Goal: Task Accomplishment & Management: Manage account settings

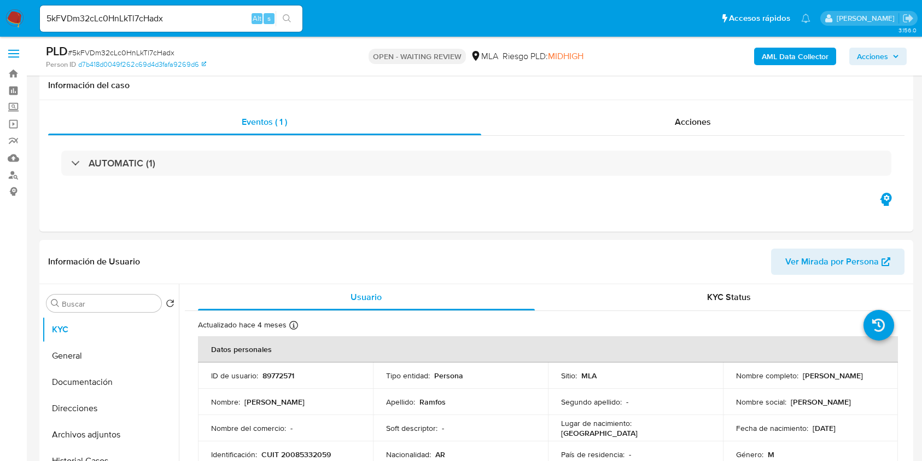
select select "10"
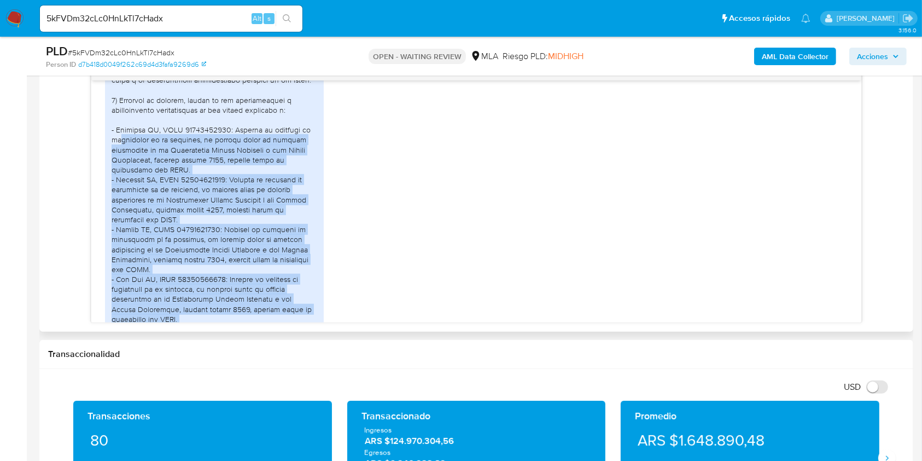
scroll to position [1592, 0]
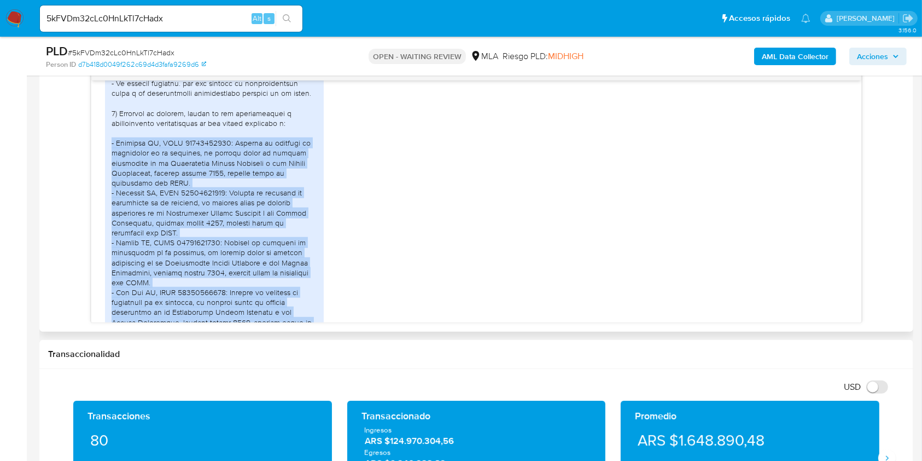
drag, startPoint x: 140, startPoint y: 284, endPoint x: 110, endPoint y: 162, distance: 125.6
click at [109, 163] on div at bounding box center [214, 227] width 219 height 407
copy div "- Credisun SA, CUIT 30675774176: Reviste el carácter de accionista de la socied…"
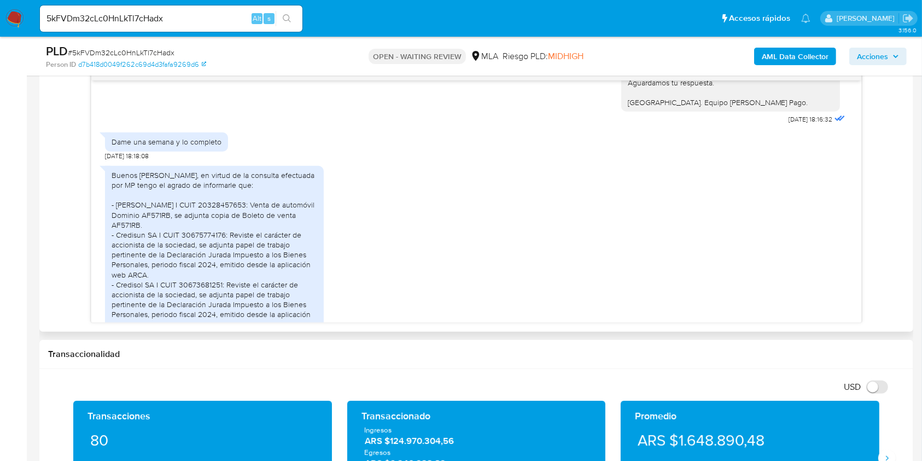
scroll to position [1167, 0]
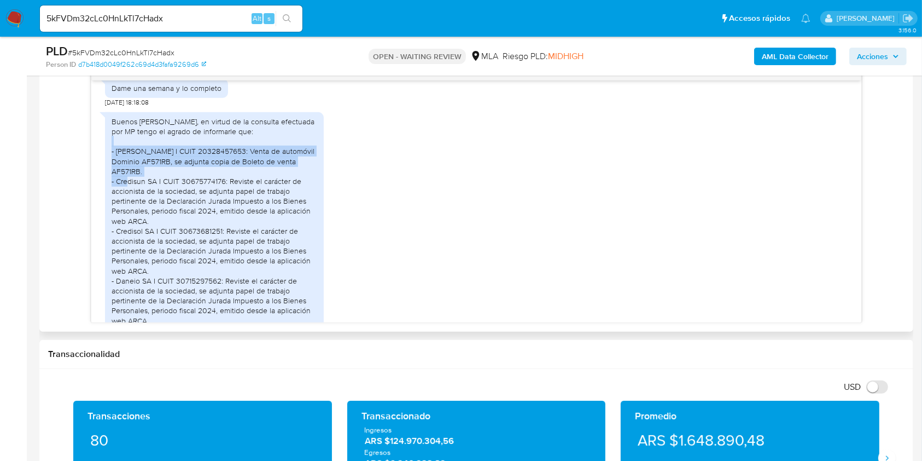
drag, startPoint x: 161, startPoint y: 190, endPoint x: 105, endPoint y: 169, distance: 59.7
click at [105, 169] on div "Buenos días Antonio, en virtud de la consulta efectuada por MP tengo el agrado …" at bounding box center [214, 230] width 219 height 237
copy div "- Diego Alberto Benitez I CUIT 20328457653: Venta de automóvil Dominio AF571RB,…"
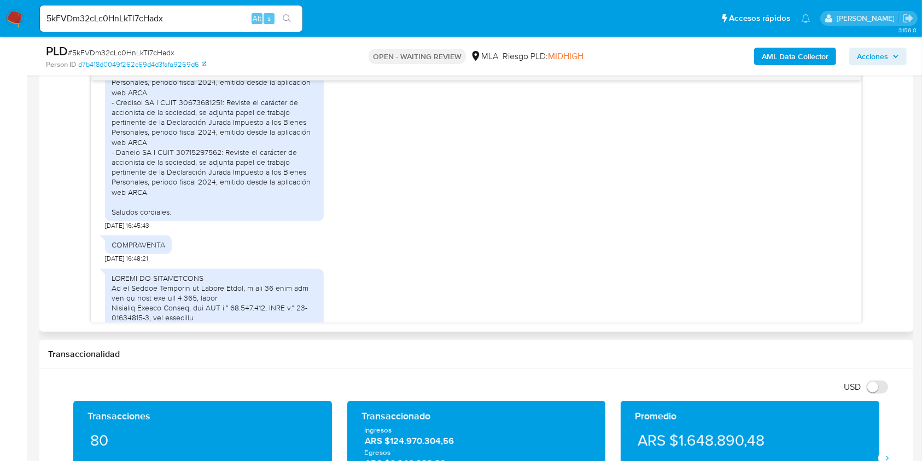
scroll to position [1313, 0]
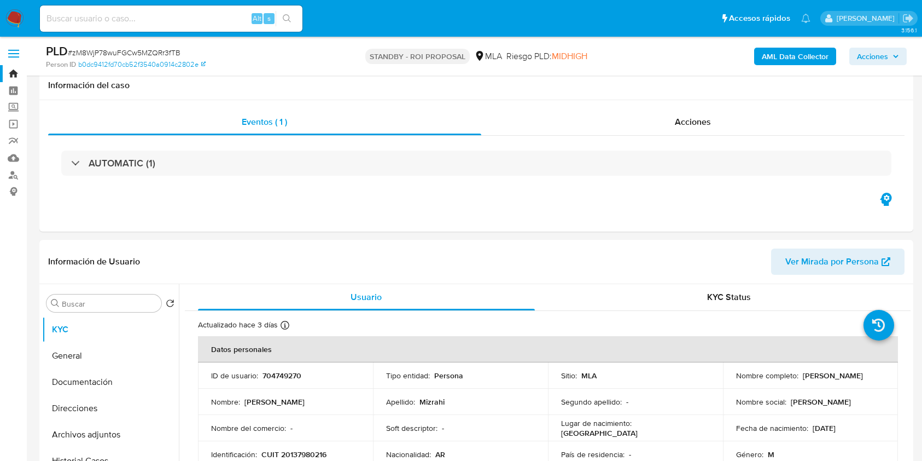
select select "10"
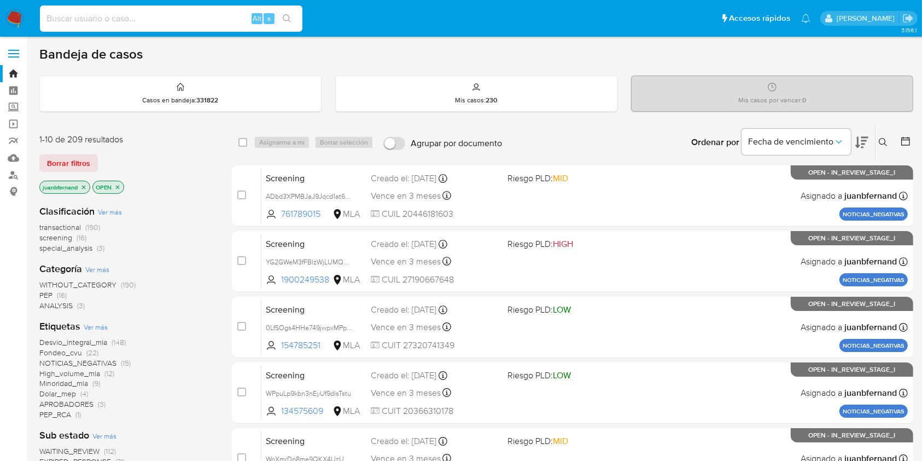
click at [191, 17] on input at bounding box center [171, 18] width 263 height 14
paste input "AiS3frXgC3EaWAubOYYce3eg"
type input "AiS3frXgC3EaWAubOYYce3eg"
click at [296, 16] on button "search-icon" at bounding box center [287, 18] width 22 height 15
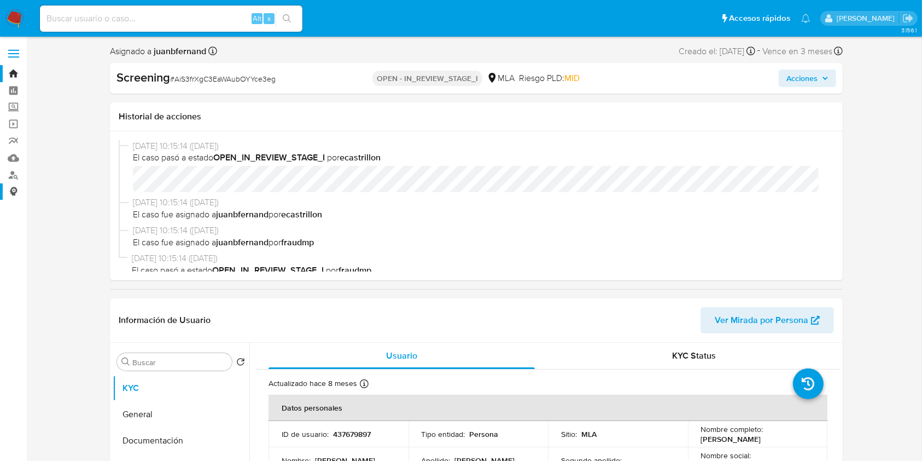
select select "10"
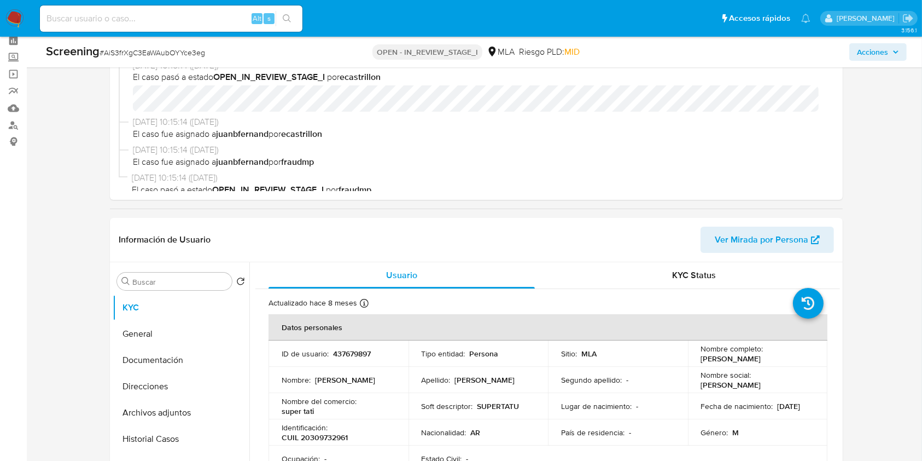
scroll to position [73, 0]
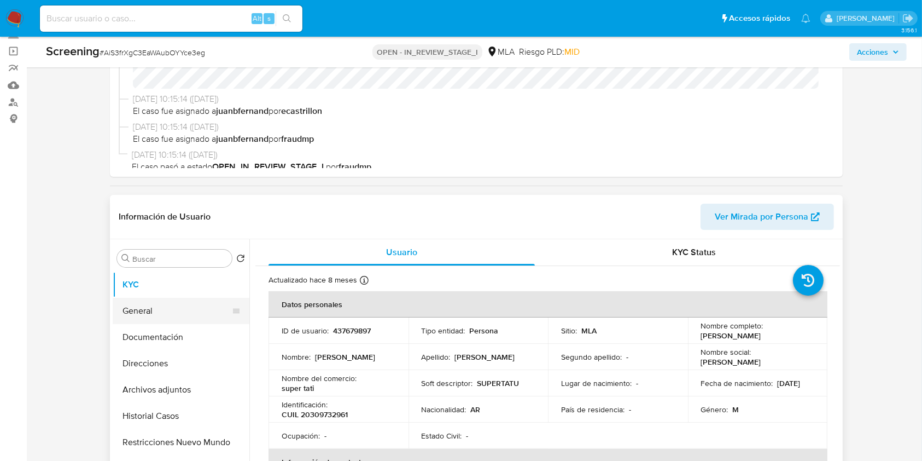
click at [161, 308] on button "General" at bounding box center [177, 311] width 128 height 26
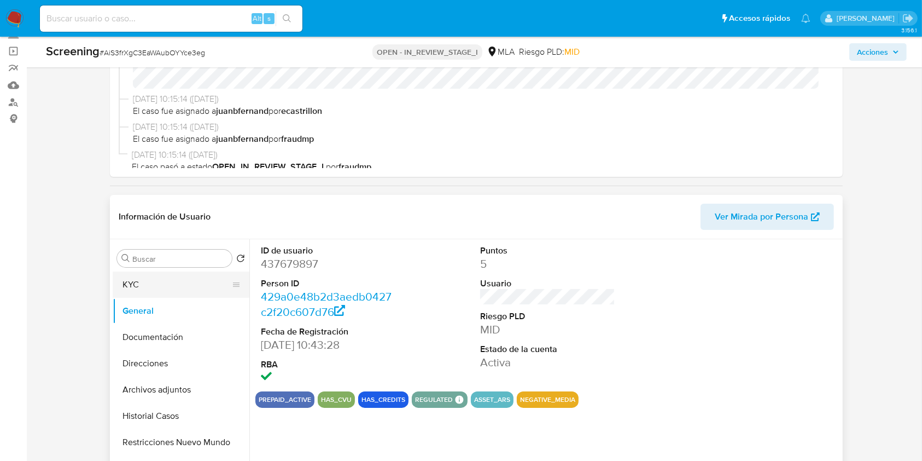
click at [177, 278] on button "KYC" at bounding box center [177, 284] width 128 height 26
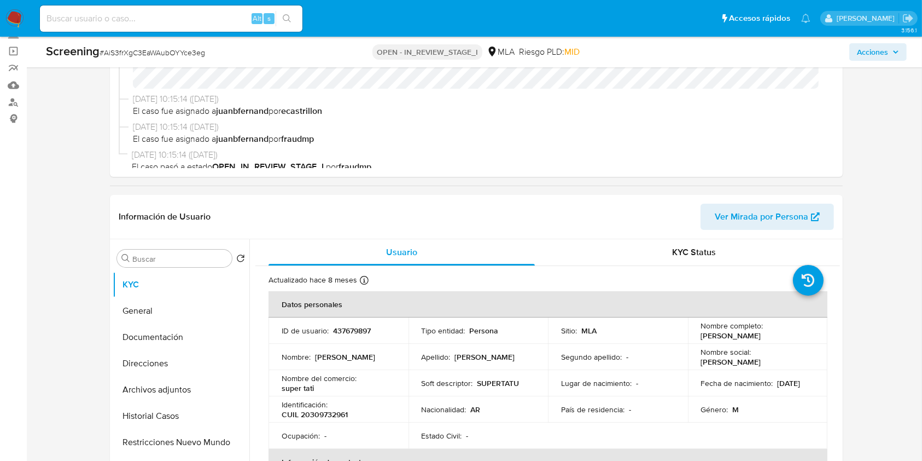
scroll to position [145, 0]
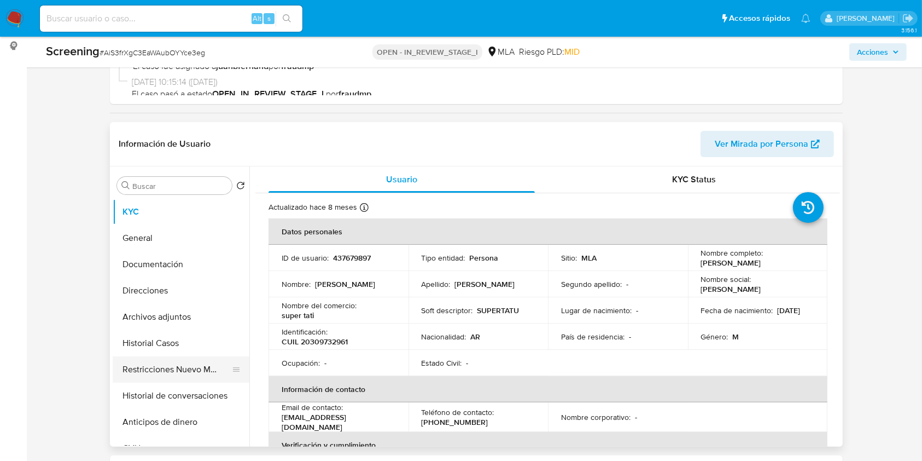
click at [153, 366] on button "Restricciones Nuevo Mundo" at bounding box center [177, 369] width 128 height 26
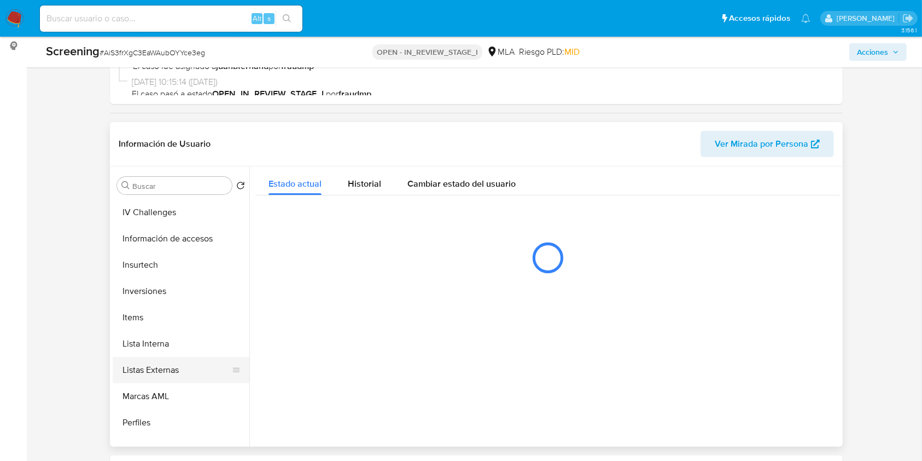
scroll to position [510, 0]
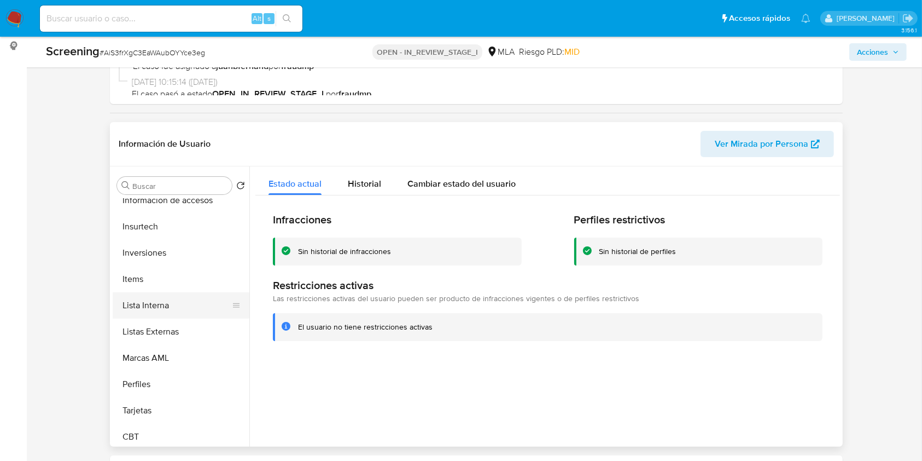
click at [151, 300] on button "Lista Interna" at bounding box center [177, 305] width 128 height 26
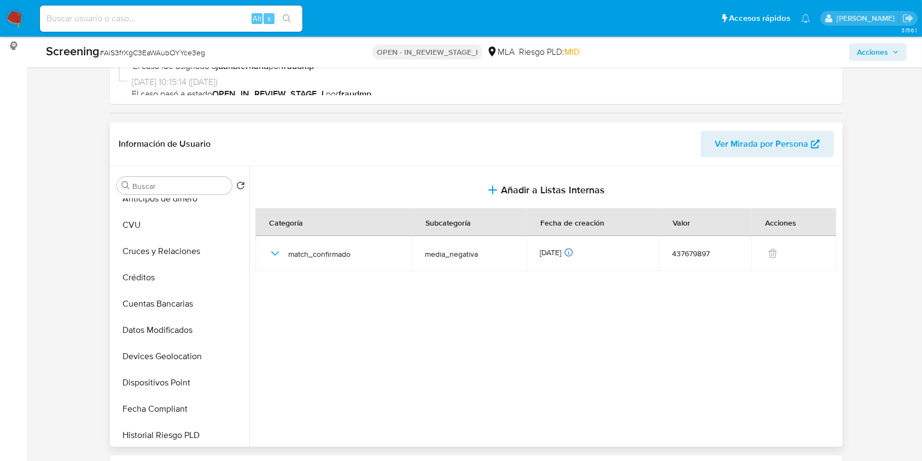
scroll to position [0, 0]
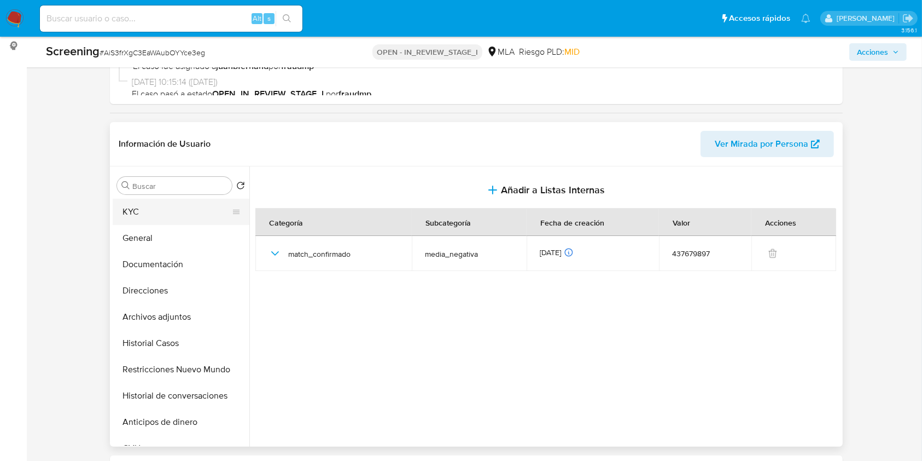
click at [185, 212] on button "KYC" at bounding box center [177, 212] width 128 height 26
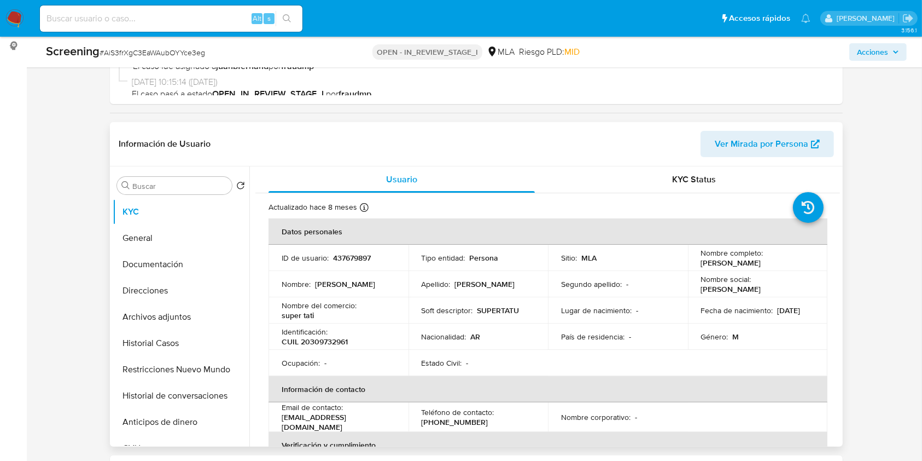
click at [750, 142] on span "Ver Mirada por Persona" at bounding box center [762, 144] width 94 height 26
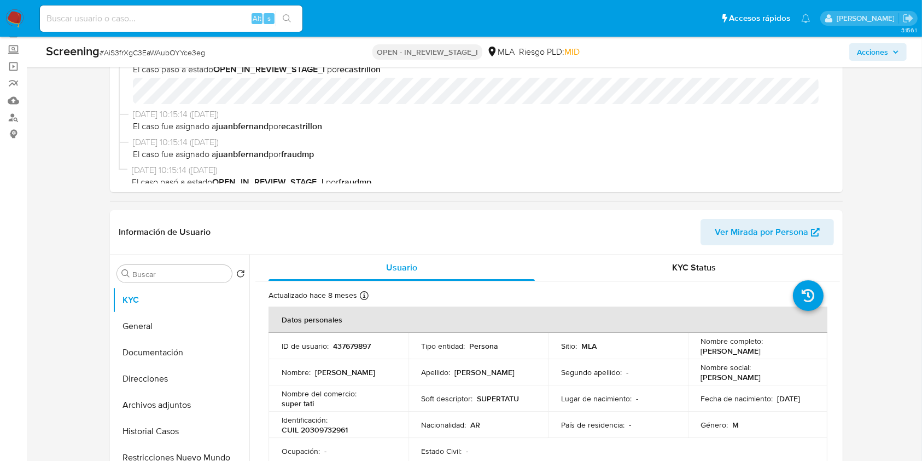
scroll to position [145, 0]
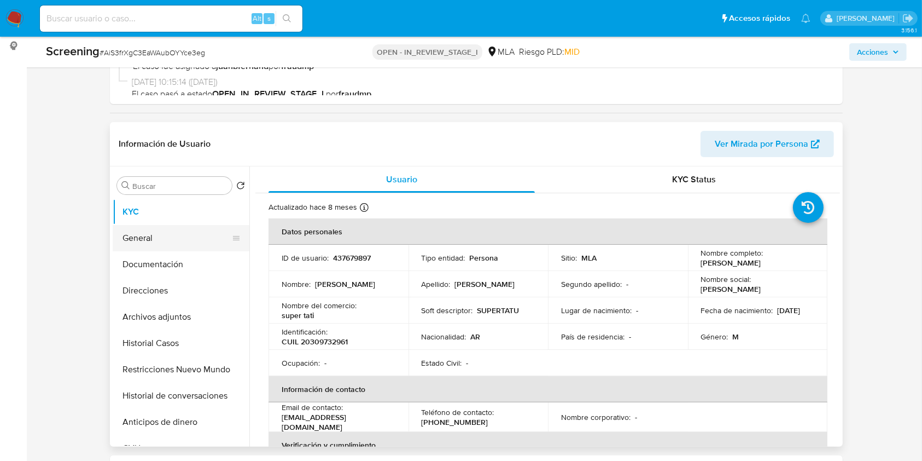
click at [144, 241] on button "General" at bounding box center [177, 238] width 128 height 26
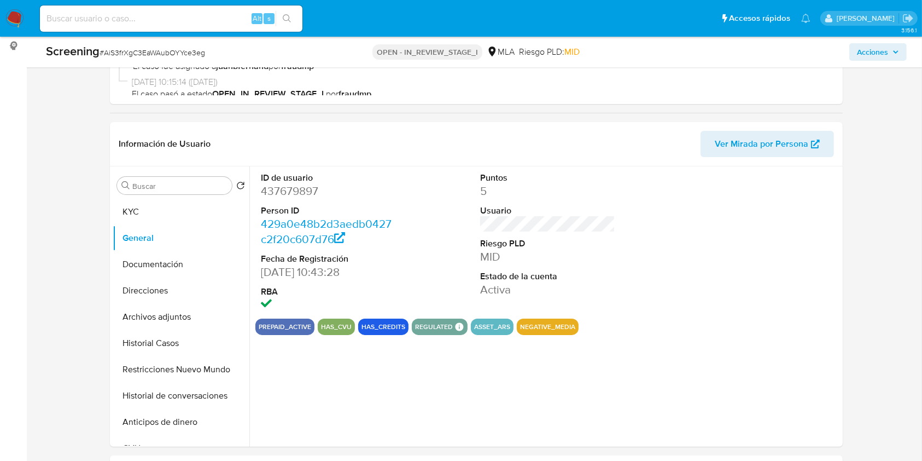
click at [888, 55] on span "Acciones" at bounding box center [872, 52] width 31 height 18
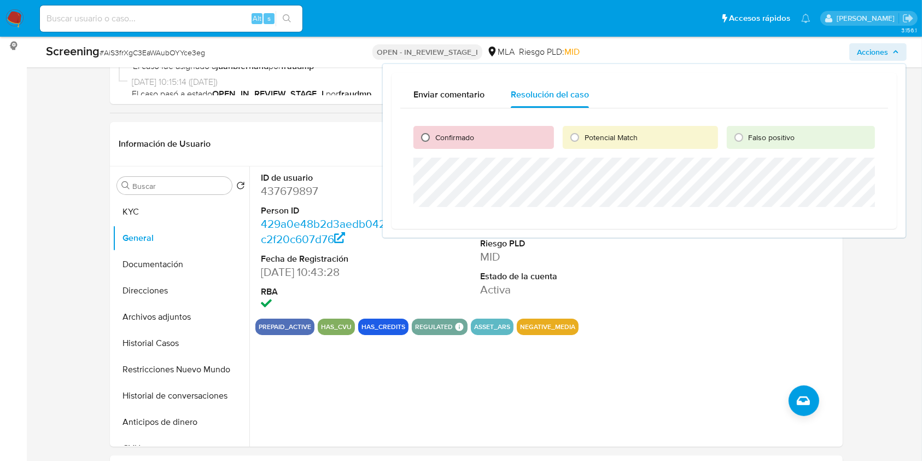
click at [430, 137] on input "Confirmado" at bounding box center [426, 138] width 18 height 18
radio input "true"
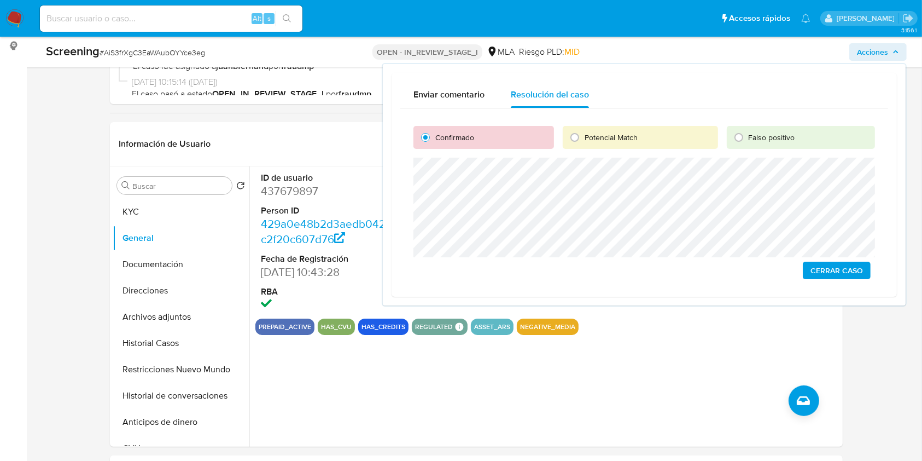
click at [832, 272] on span "Cerrar Caso" at bounding box center [837, 270] width 53 height 15
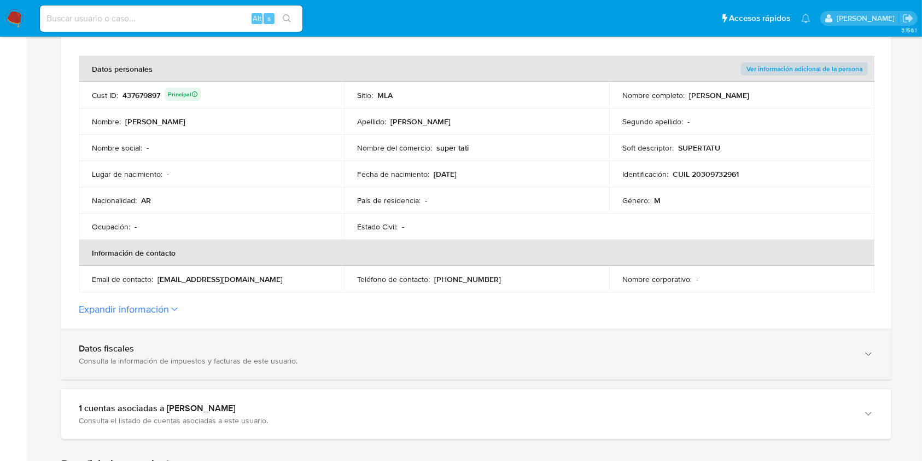
scroll to position [292, 0]
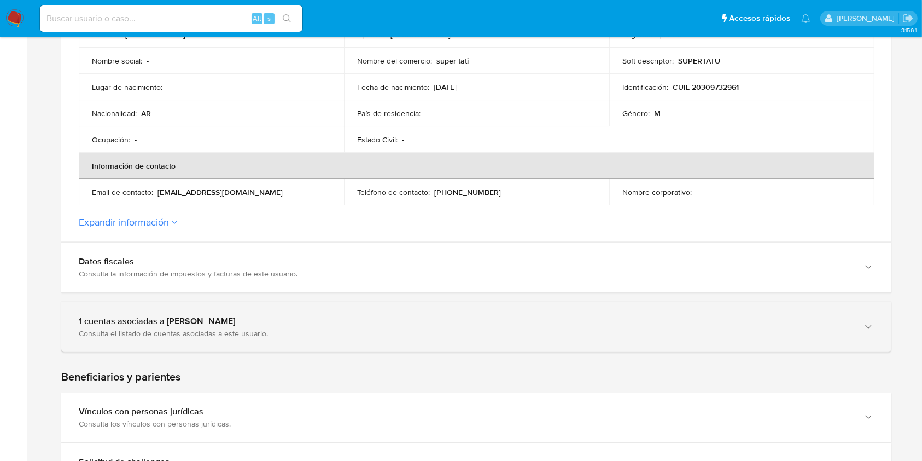
click at [306, 329] on div "Consulta el listado de cuentas asociadas a este usuario." at bounding box center [465, 333] width 773 height 10
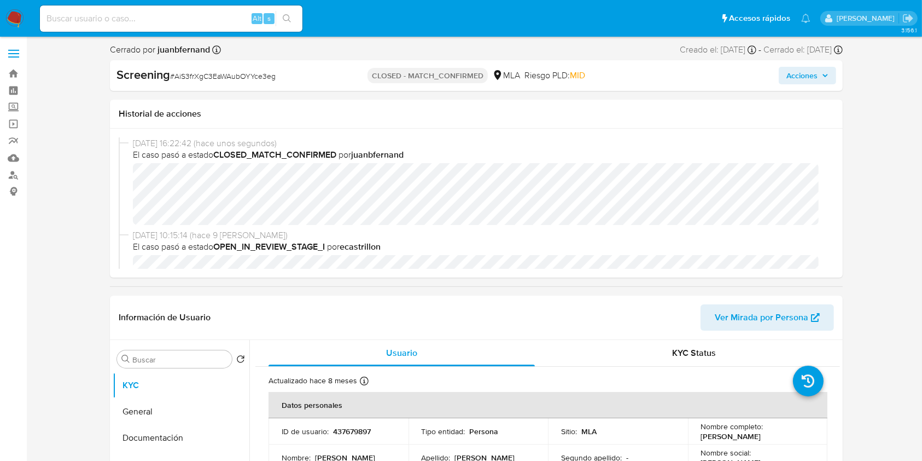
select select "10"
click at [153, 20] on input at bounding box center [171, 18] width 263 height 14
paste input "DcR8o4SjocdRIp4ZD5j2Ryw9"
type input "DcR8o4SjocdRIp4ZD5j2Ryw9"
click at [290, 19] on icon "search-icon" at bounding box center [287, 18] width 9 height 9
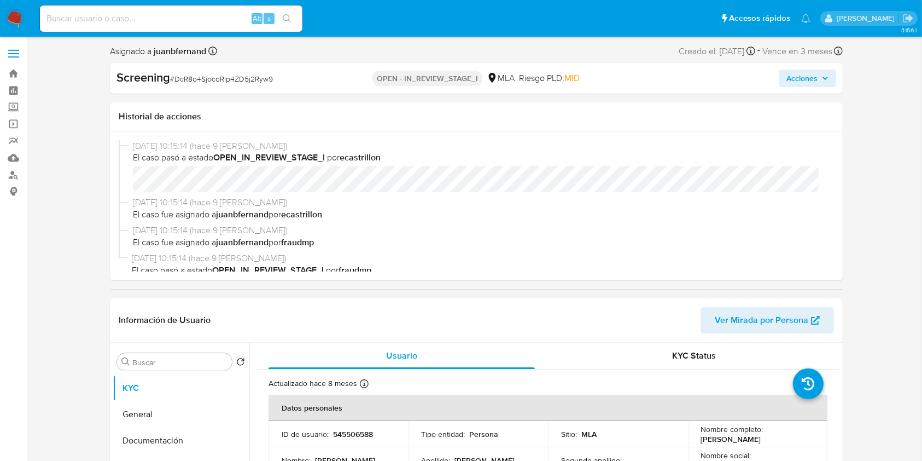
select select "10"
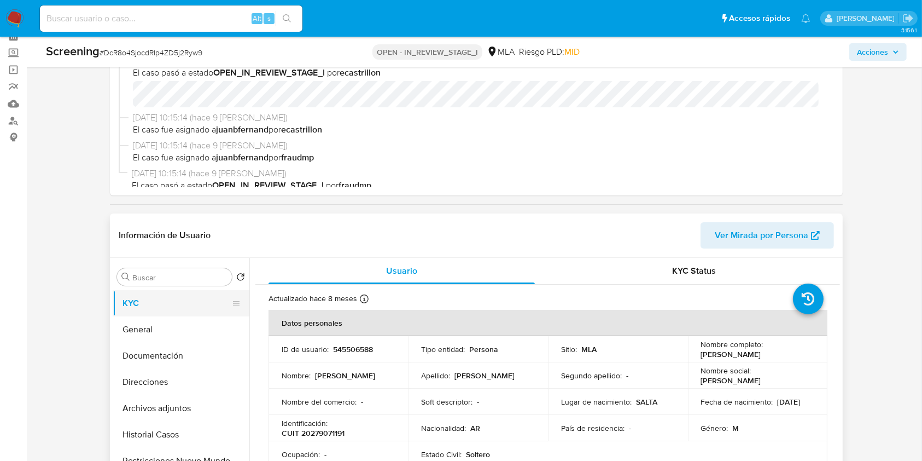
scroll to position [145, 0]
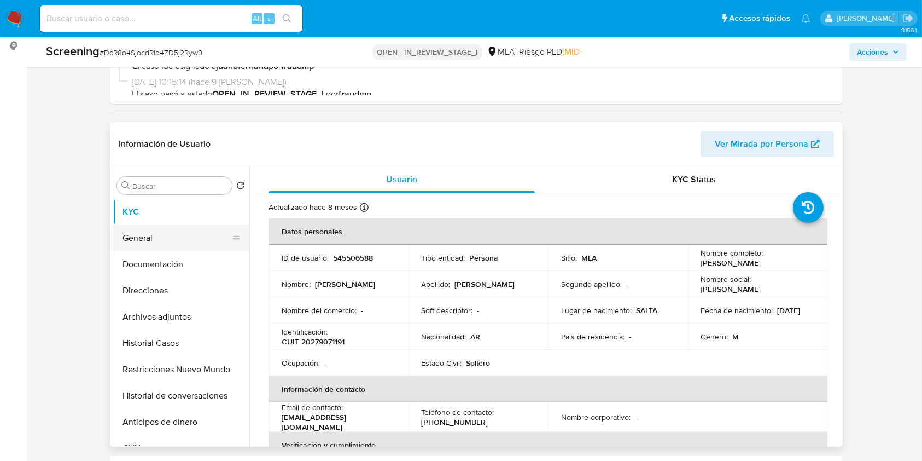
click at [179, 236] on button "General" at bounding box center [177, 238] width 128 height 26
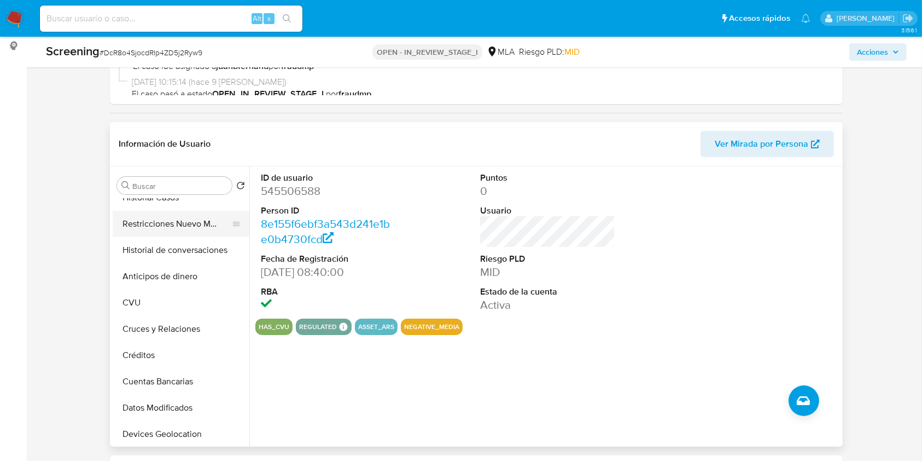
click at [175, 228] on button "Restricciones Nuevo Mundo" at bounding box center [177, 224] width 128 height 26
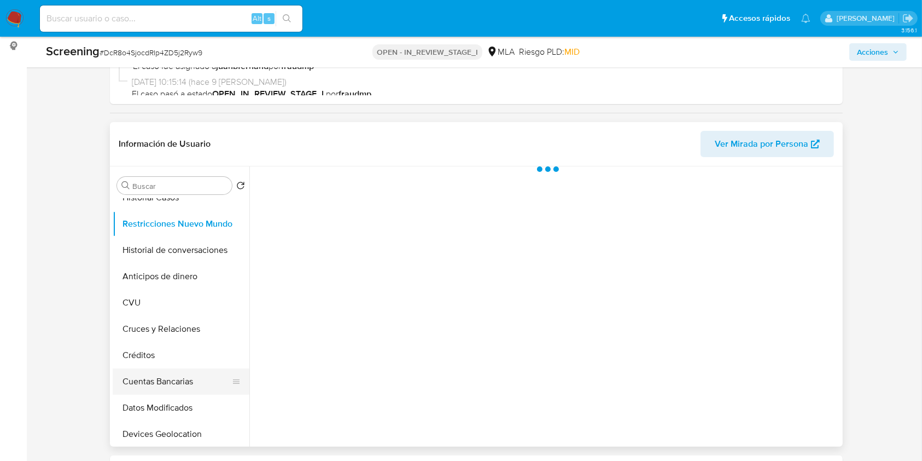
scroll to position [510, 0]
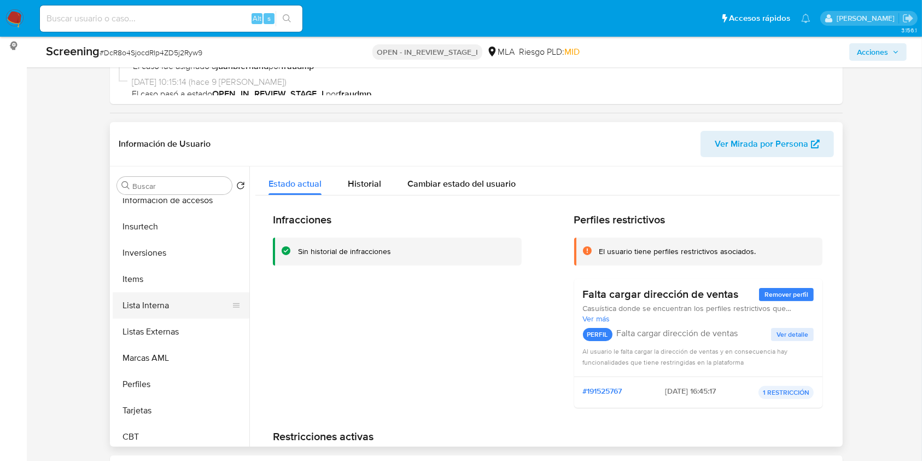
click at [171, 306] on button "Lista Interna" at bounding box center [177, 305] width 128 height 26
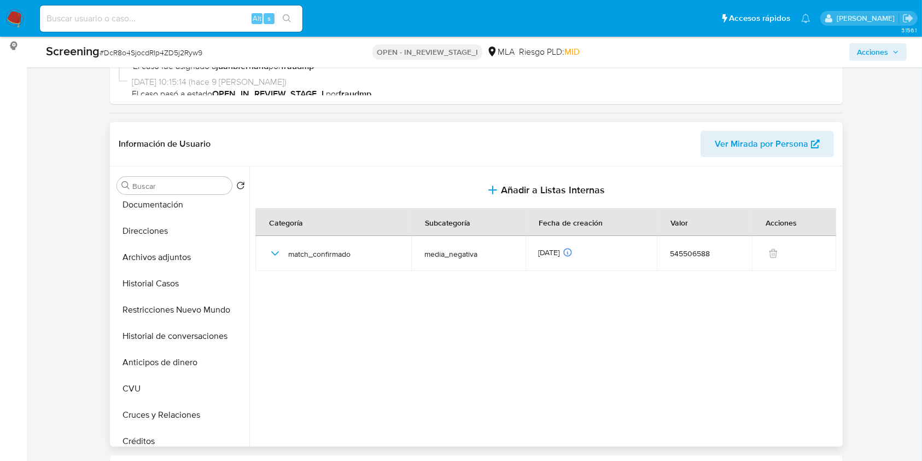
scroll to position [0, 0]
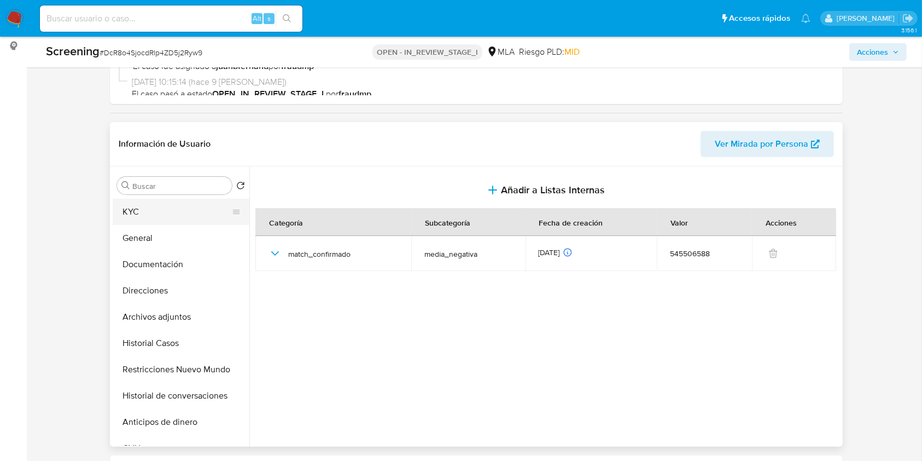
click at [169, 211] on button "KYC" at bounding box center [177, 212] width 128 height 26
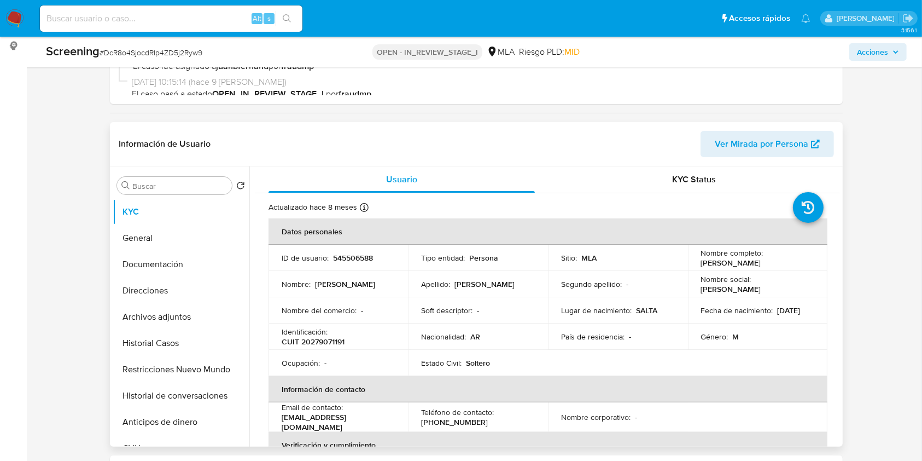
click at [777, 145] on span "Ver Mirada por Persona" at bounding box center [762, 144] width 94 height 26
click at [157, 240] on button "General" at bounding box center [177, 238] width 128 height 26
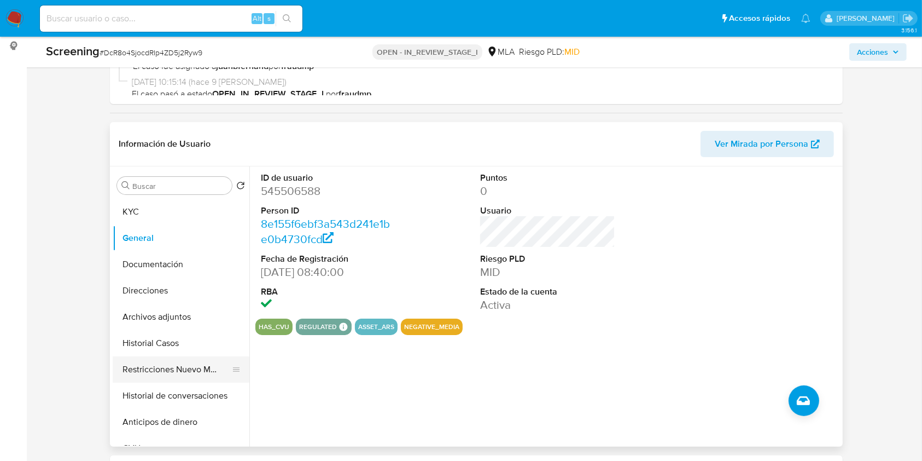
click at [188, 369] on button "Restricciones Nuevo Mundo" at bounding box center [177, 369] width 128 height 26
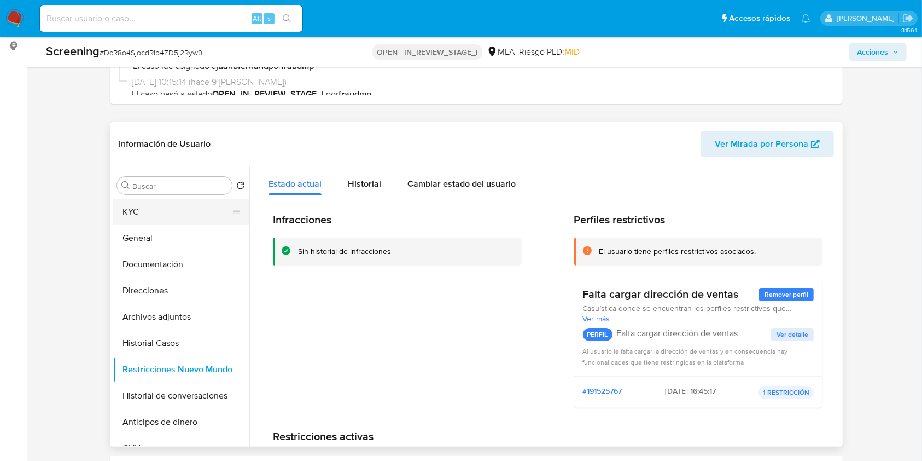
click at [147, 212] on button "KYC" at bounding box center [177, 212] width 128 height 26
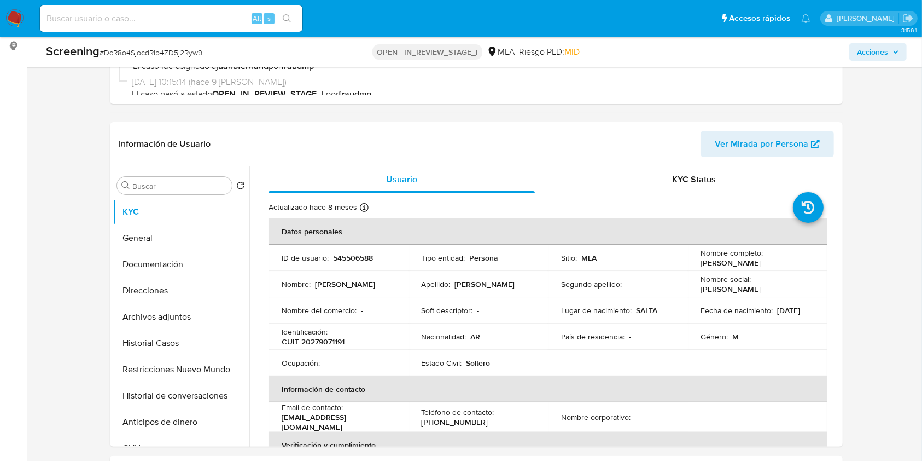
click at [892, 53] on span "Acciones" at bounding box center [878, 51] width 42 height 15
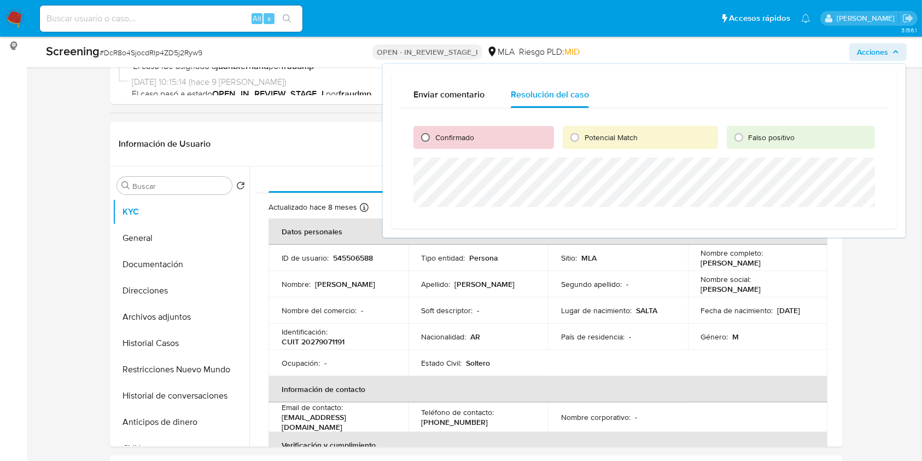
click at [429, 134] on input "Confirmado" at bounding box center [426, 138] width 18 height 18
radio input "true"
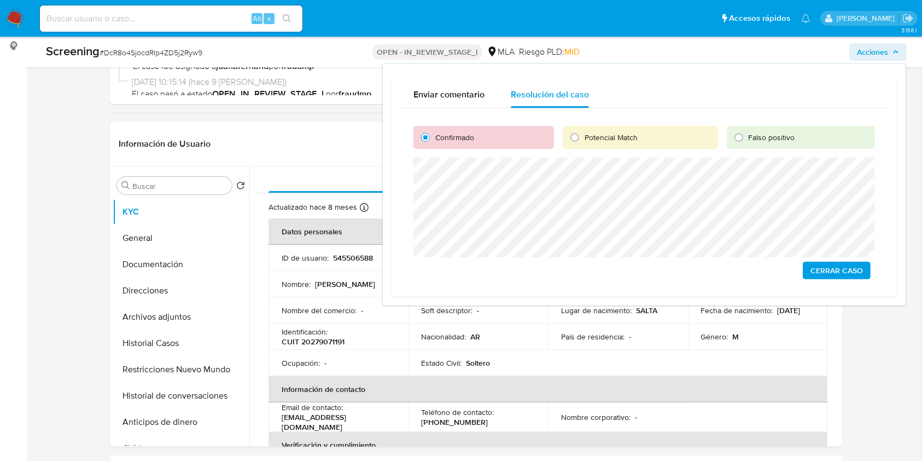
click at [823, 267] on span "Cerrar Caso" at bounding box center [837, 270] width 53 height 15
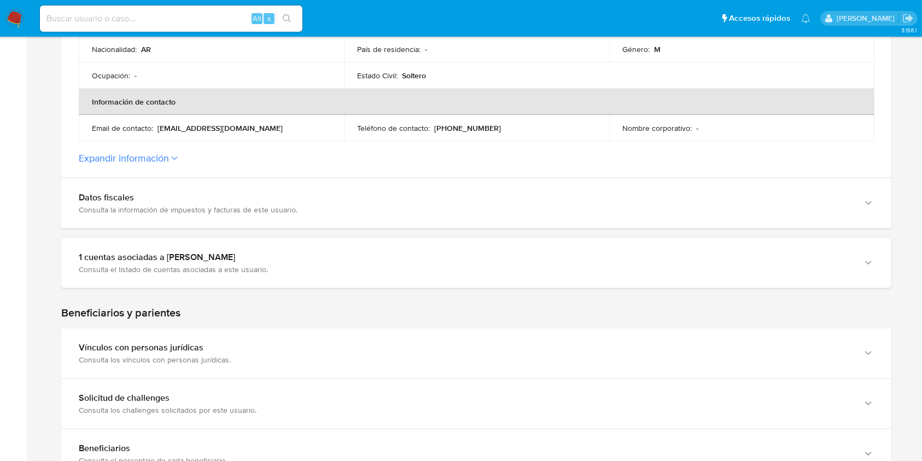
scroll to position [364, 0]
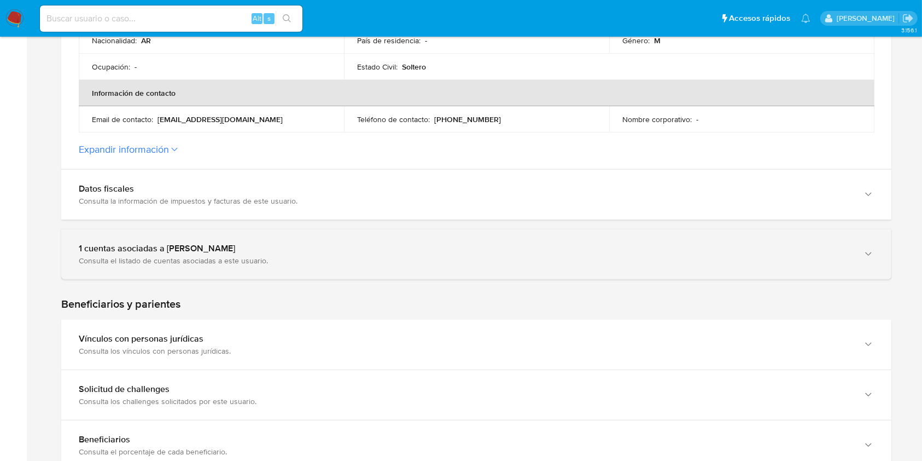
click at [269, 232] on div "1 cuentas asociadas a [PERSON_NAME] Consulta el listado de cuentas asociadas a …" at bounding box center [476, 254] width 830 height 50
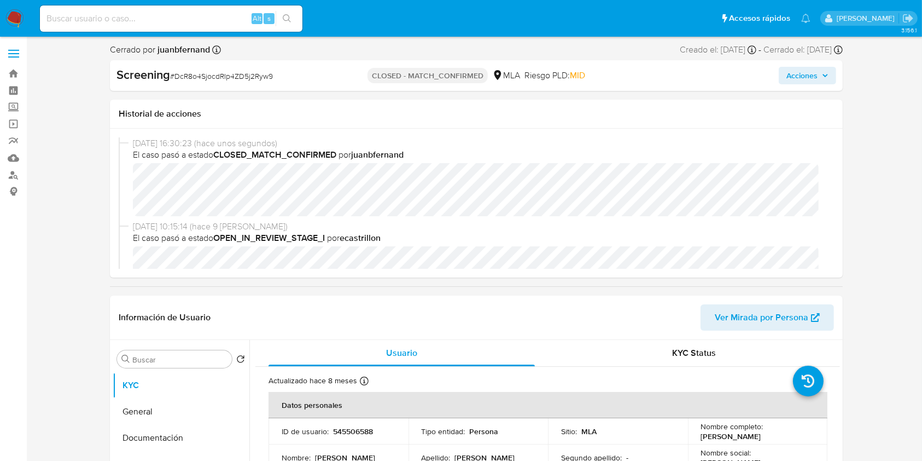
select select "10"
click at [200, 17] on input at bounding box center [171, 18] width 263 height 14
paste input "ovgNpekUDehNfszu4vp5aqTu"
type input "ovgNpekUDehNfszu4vp5aqTu"
click at [284, 19] on icon "search-icon" at bounding box center [287, 18] width 8 height 8
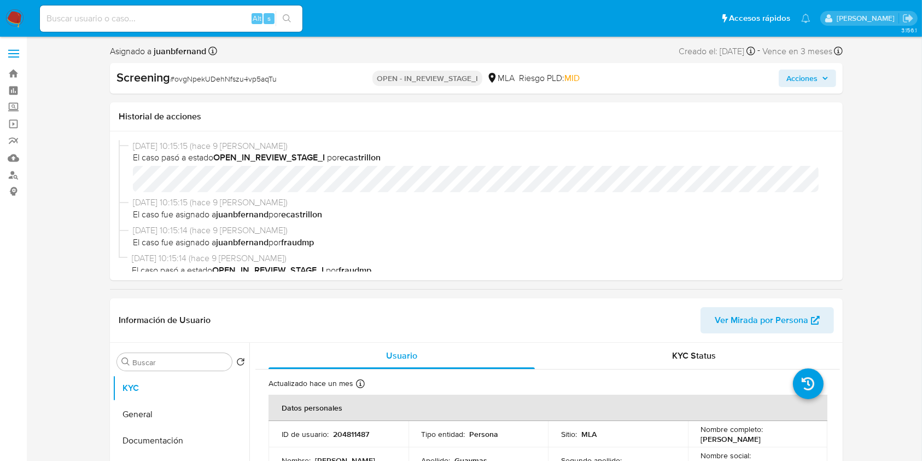
select select "10"
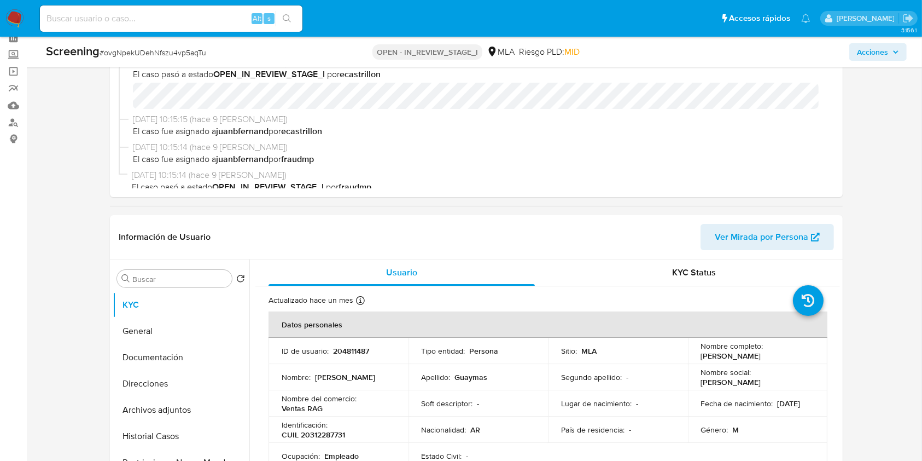
scroll to position [145, 0]
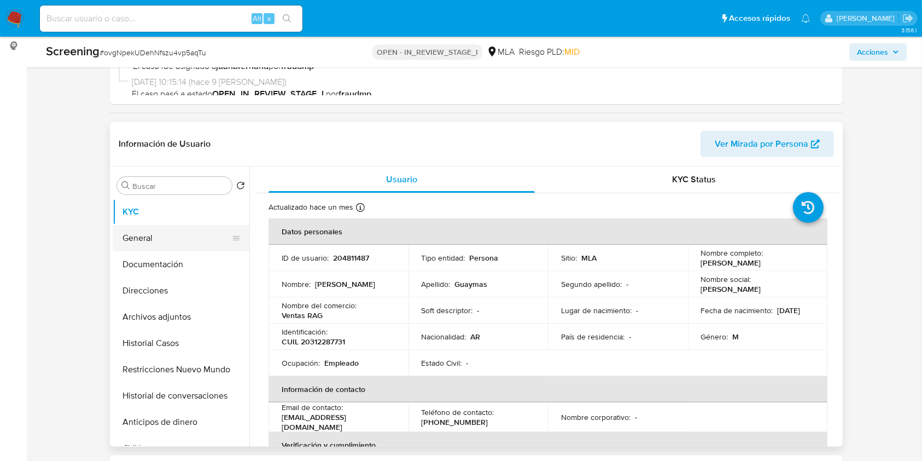
click at [172, 243] on button "General" at bounding box center [177, 238] width 128 height 26
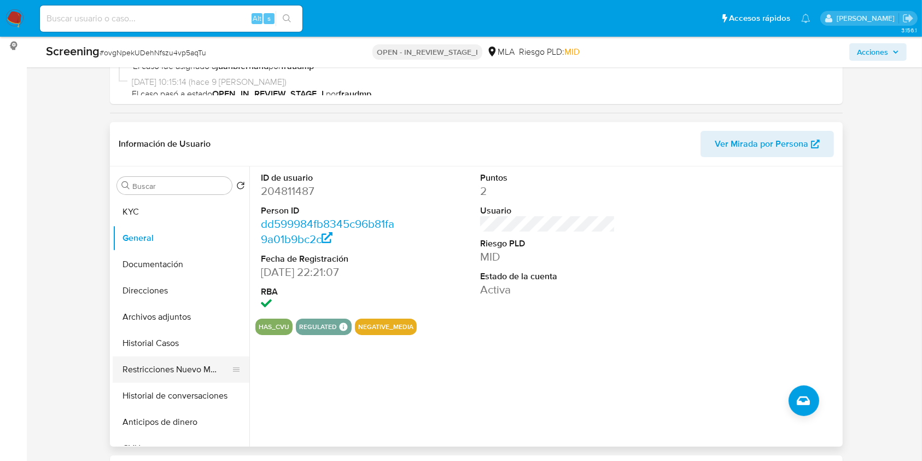
click at [164, 371] on button "Restricciones Nuevo Mundo" at bounding box center [177, 369] width 128 height 26
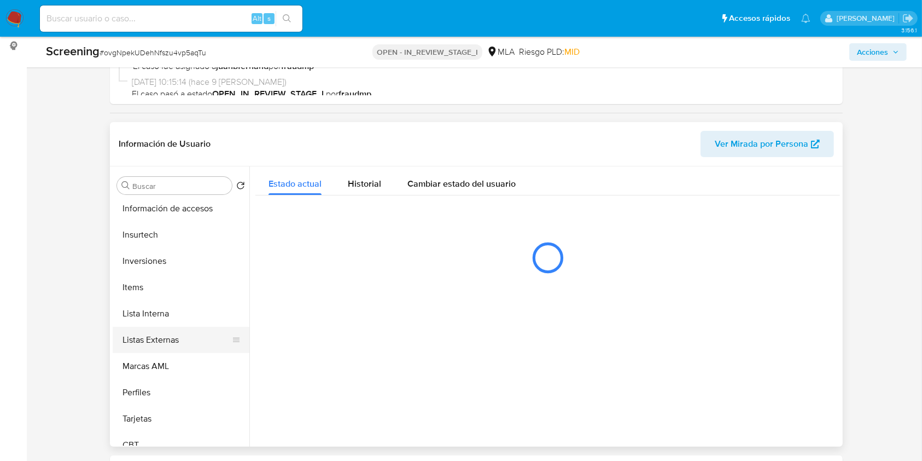
scroll to position [515, 0]
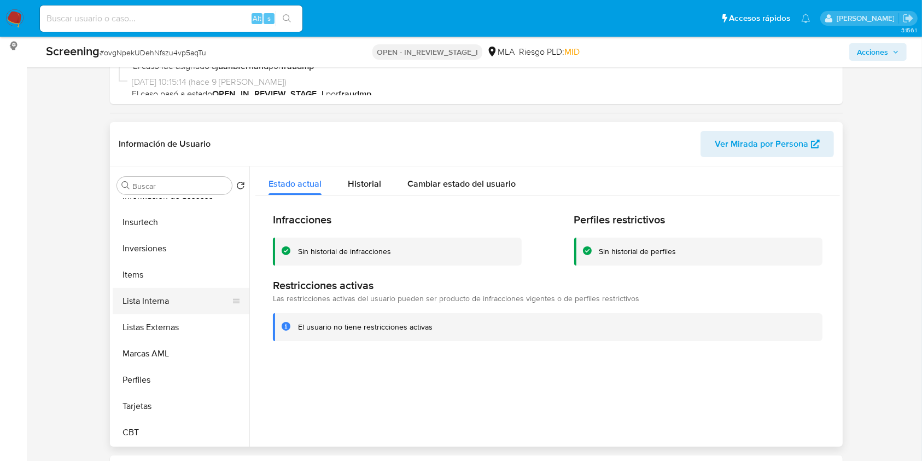
click at [180, 301] on button "Lista Interna" at bounding box center [177, 301] width 128 height 26
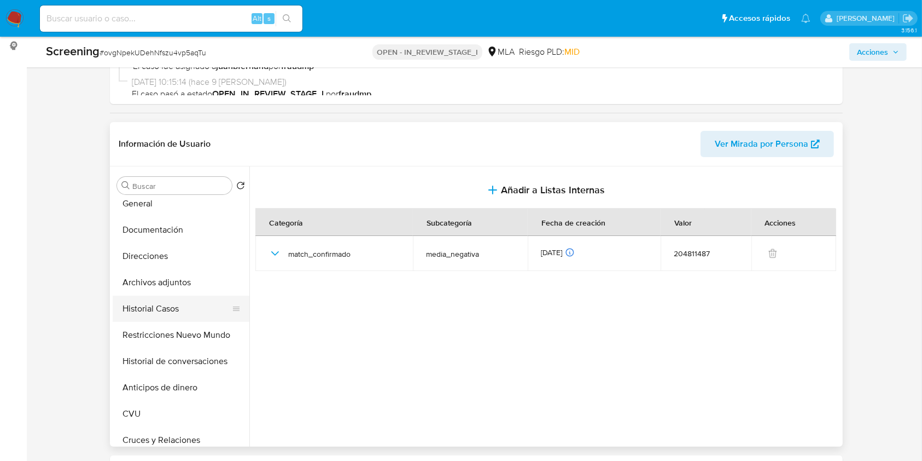
scroll to position [0, 0]
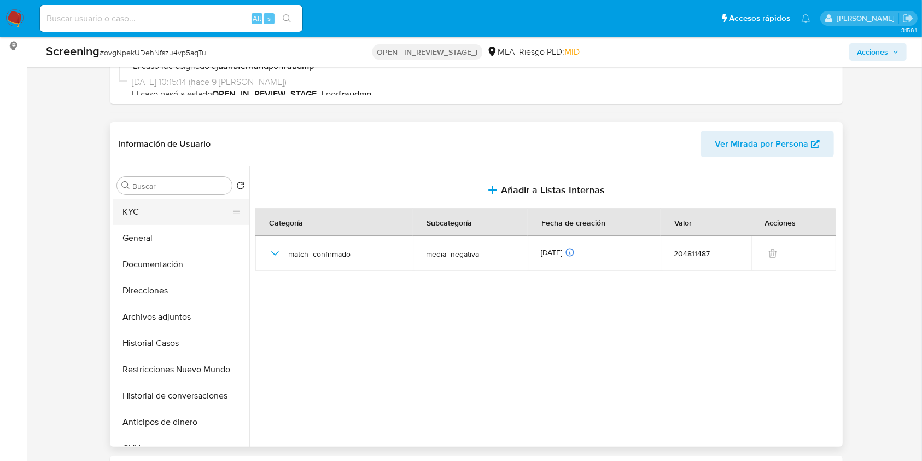
click at [176, 209] on button "KYC" at bounding box center [177, 212] width 128 height 26
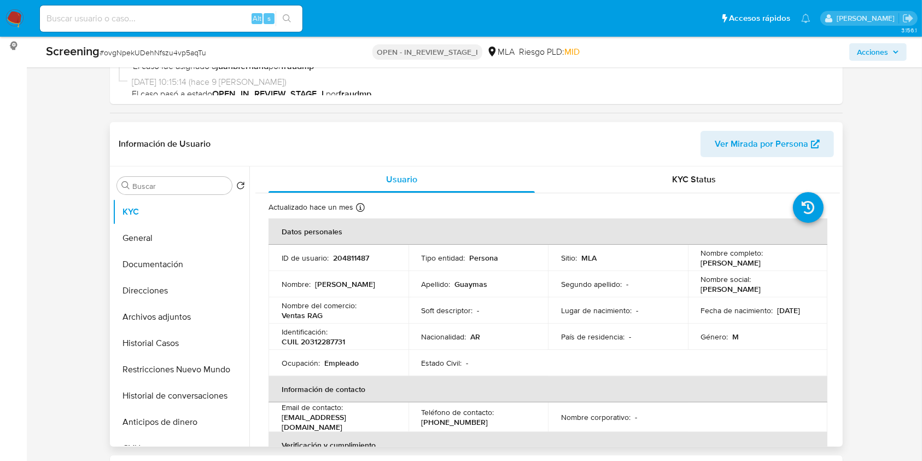
click at [532, 135] on header "Información de Usuario Ver Mirada por Persona" at bounding box center [476, 144] width 715 height 26
click at [878, 55] on span "Acciones" at bounding box center [872, 52] width 31 height 18
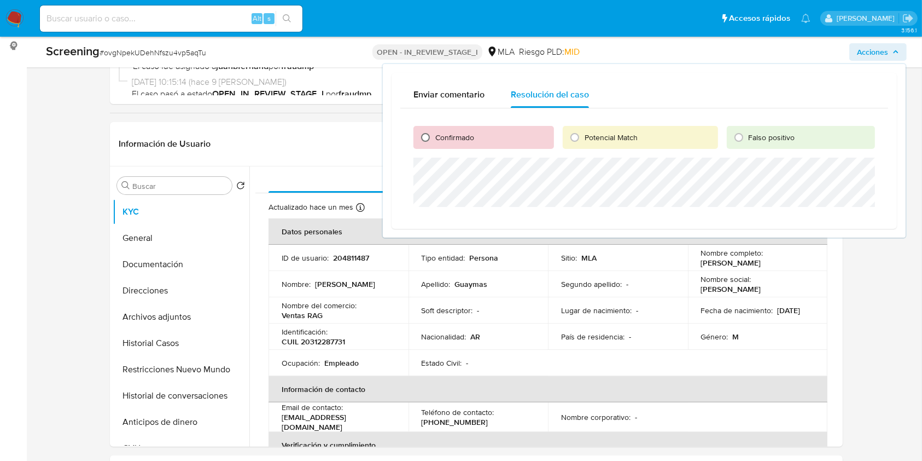
click at [433, 135] on input "Confirmado" at bounding box center [426, 138] width 18 height 18
radio input "true"
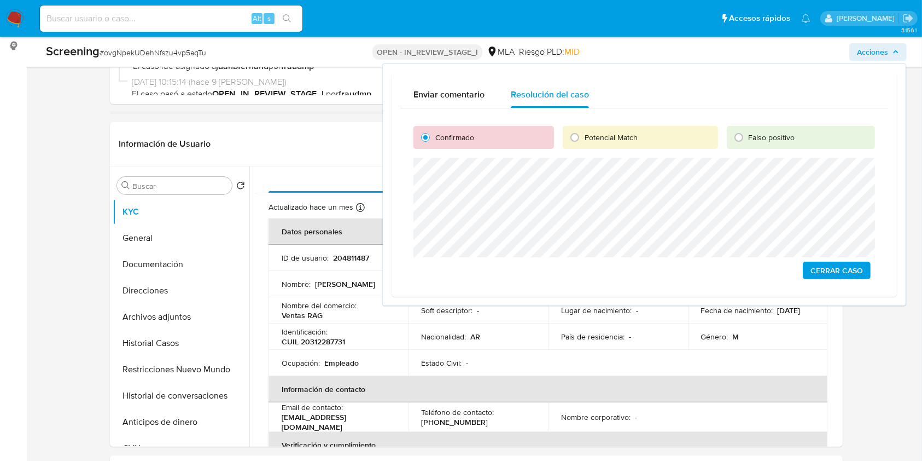
click at [837, 267] on span "Cerrar Caso" at bounding box center [837, 270] width 53 height 15
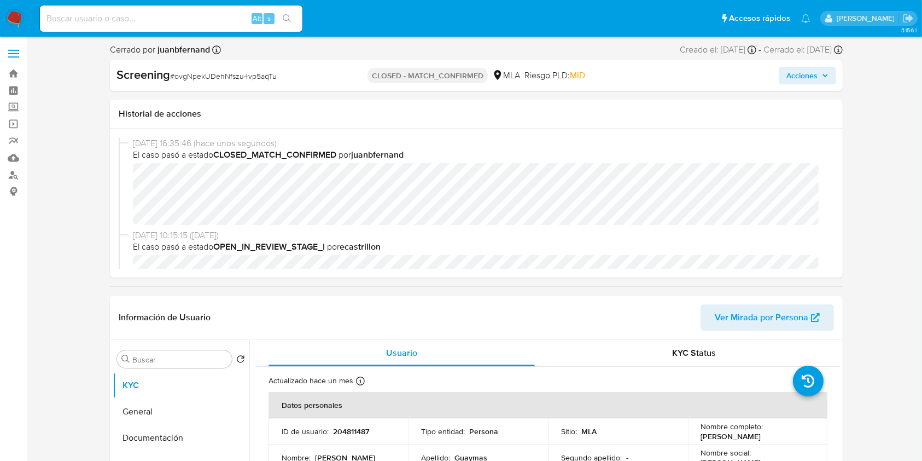
select select "10"
click at [213, 12] on input at bounding box center [171, 18] width 263 height 14
paste input "PCLjpqx88gJdg5mGV89r09ZC"
type input "PCLjpqx88gJdg5mGV89r09ZC"
click at [293, 20] on button "search-icon" at bounding box center [287, 18] width 22 height 15
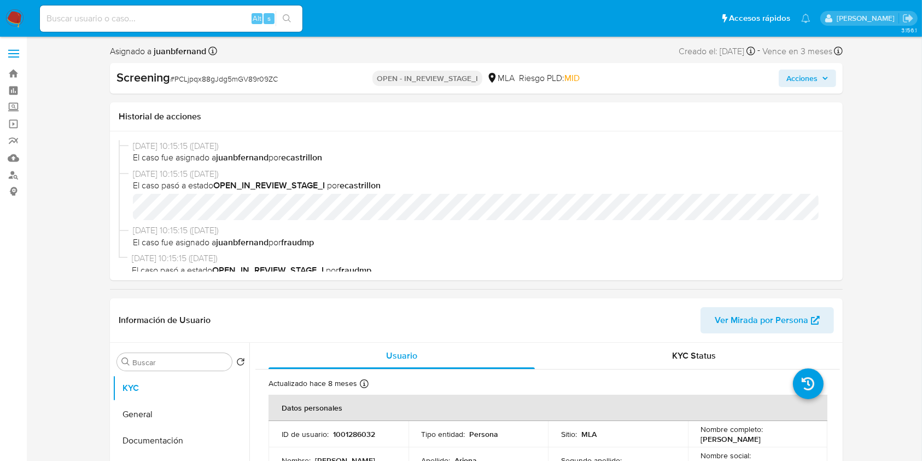
select select "10"
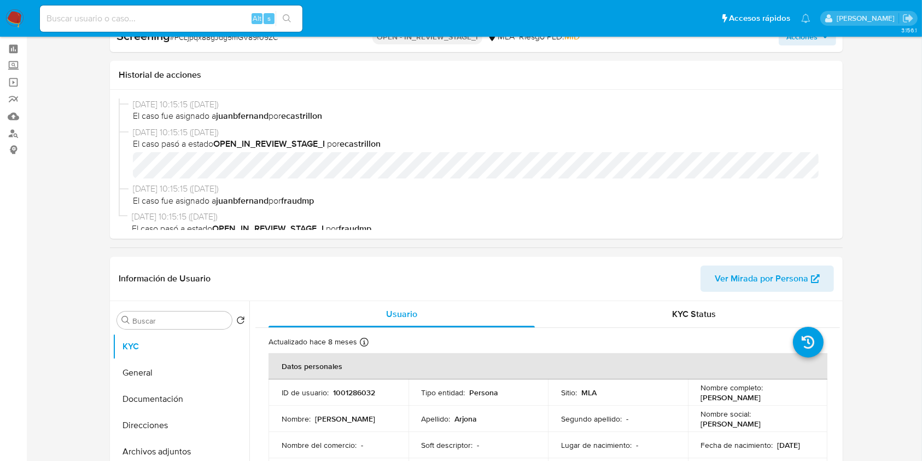
scroll to position [73, 0]
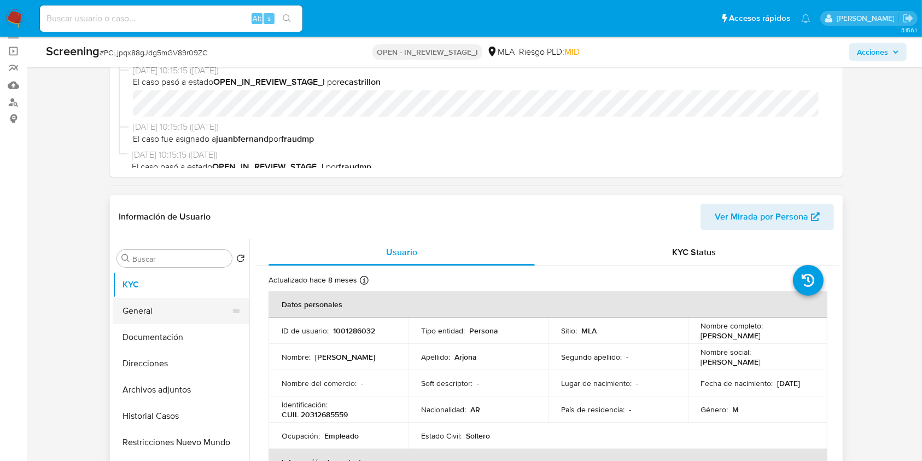
click at [160, 319] on button "General" at bounding box center [177, 311] width 128 height 26
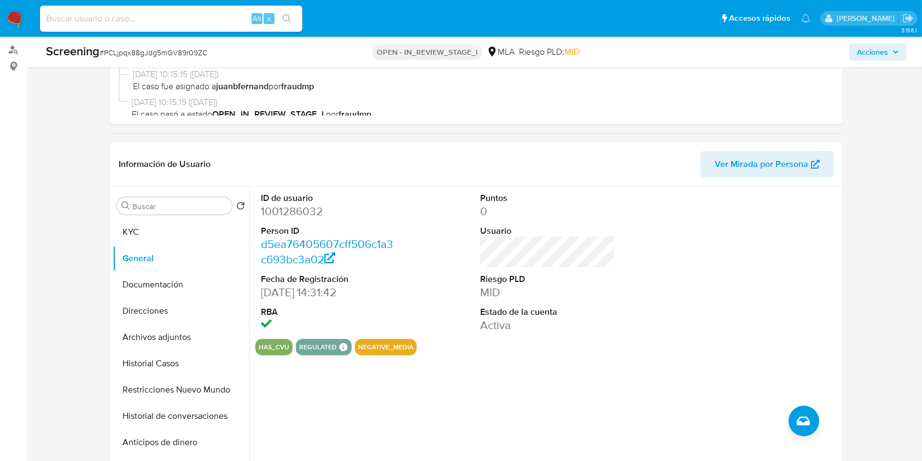
scroll to position [145, 0]
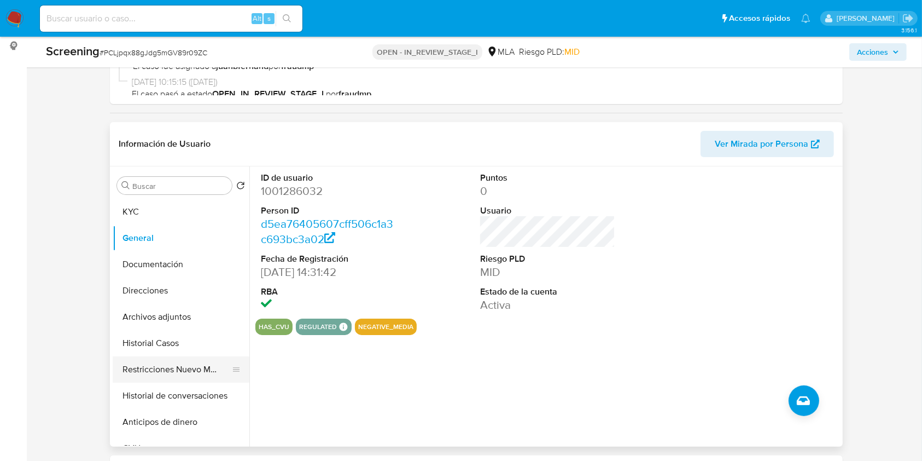
click at [190, 370] on button "Restricciones Nuevo Mundo" at bounding box center [177, 369] width 128 height 26
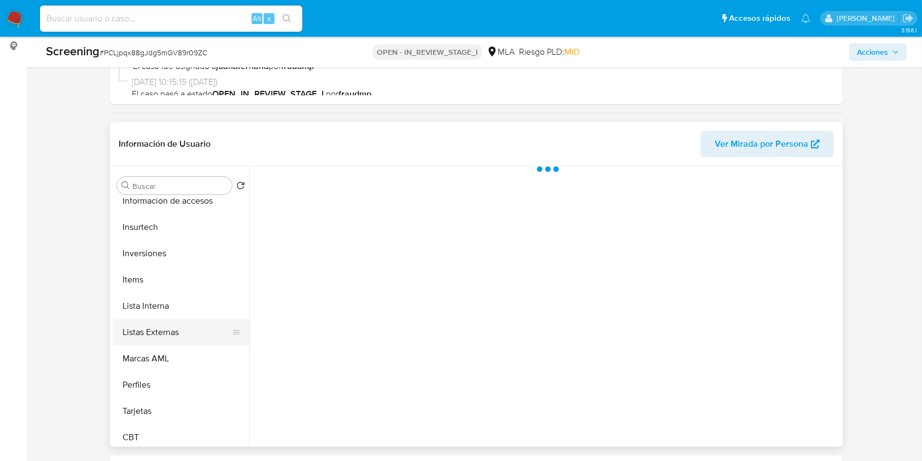
scroll to position [510, 0]
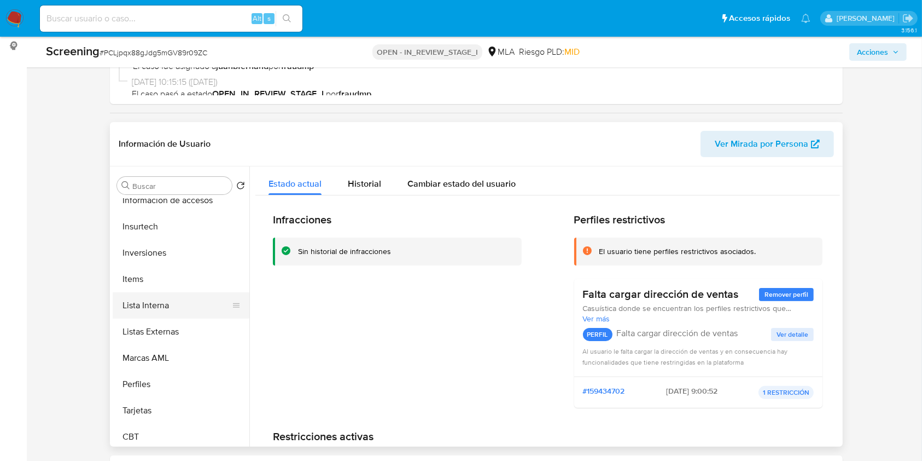
click at [171, 302] on button "Lista Interna" at bounding box center [177, 305] width 128 height 26
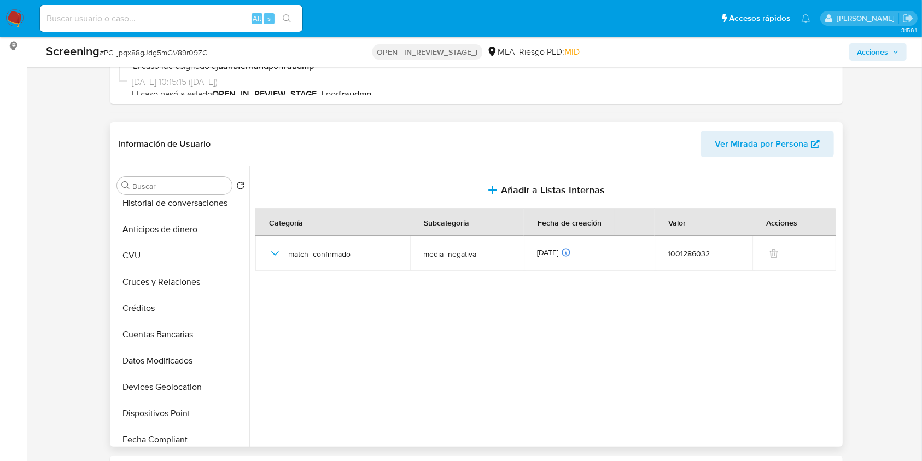
scroll to position [0, 0]
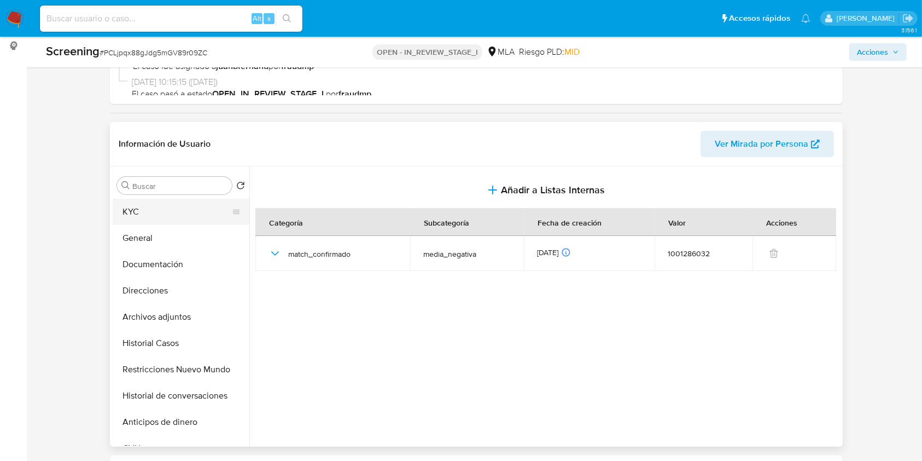
click at [177, 203] on button "KYC" at bounding box center [177, 212] width 128 height 26
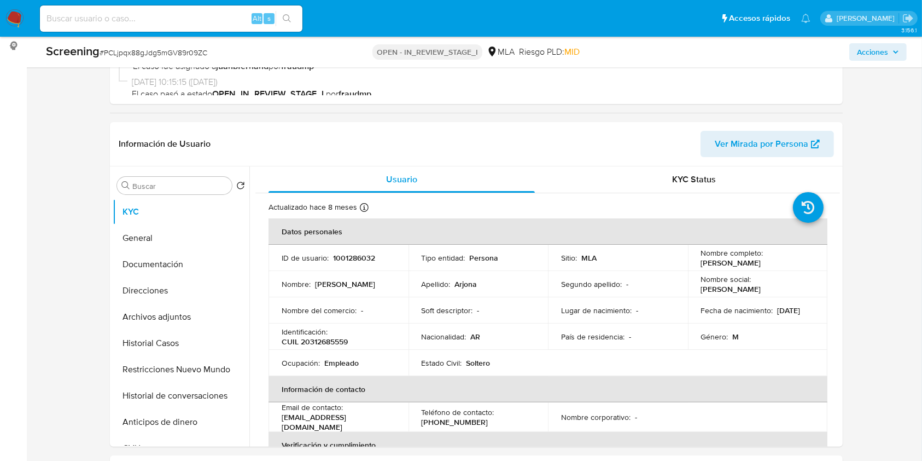
click at [879, 48] on span "Acciones" at bounding box center [872, 52] width 31 height 18
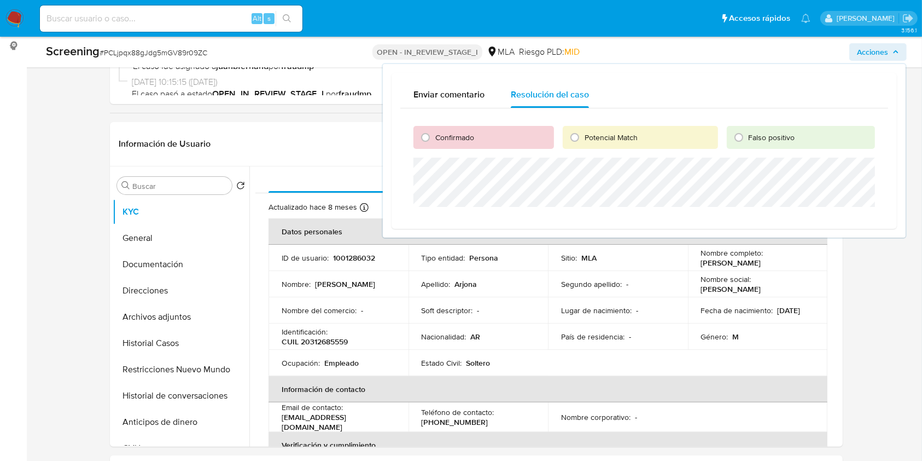
click at [435, 137] on span "Confirmado" at bounding box center [454, 137] width 39 height 11
click at [434, 137] on input "Confirmado" at bounding box center [426, 138] width 18 height 18
radio input "true"
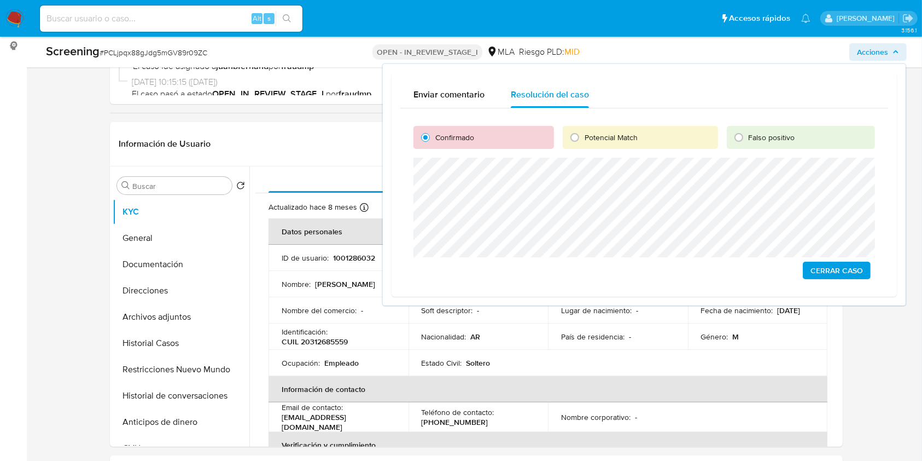
click at [843, 271] on span "Cerrar Caso" at bounding box center [837, 270] width 53 height 15
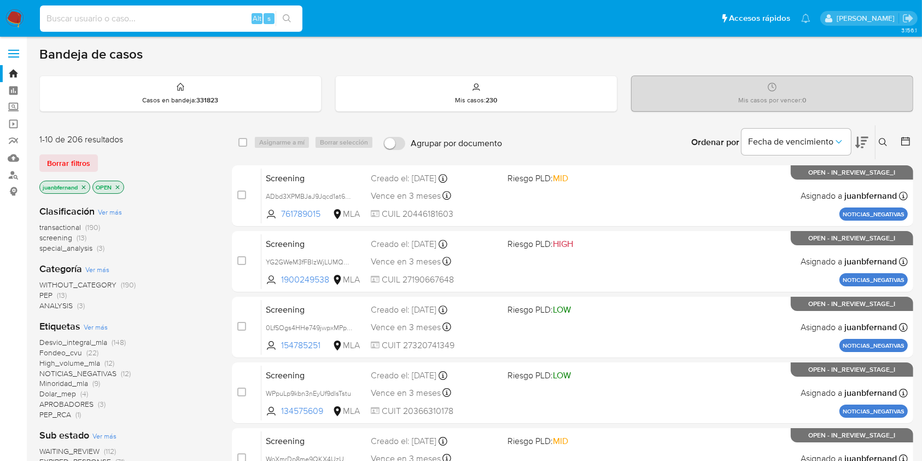
click at [160, 23] on input at bounding box center [171, 18] width 263 height 14
paste input "JkMLDHHwHR7XpOxCwF96zPqZ"
type input "JkMLDHHwHR7XpOxCwF96zPqZ"
click at [296, 22] on button "search-icon" at bounding box center [287, 18] width 22 height 15
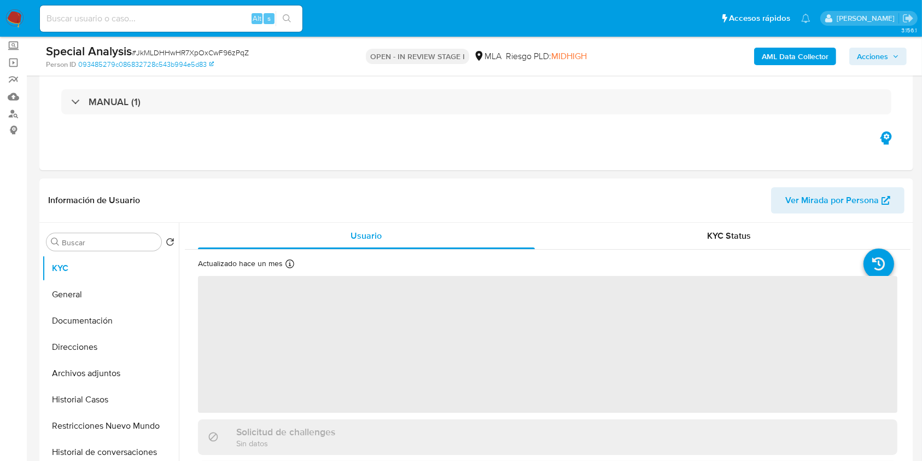
scroll to position [145, 0]
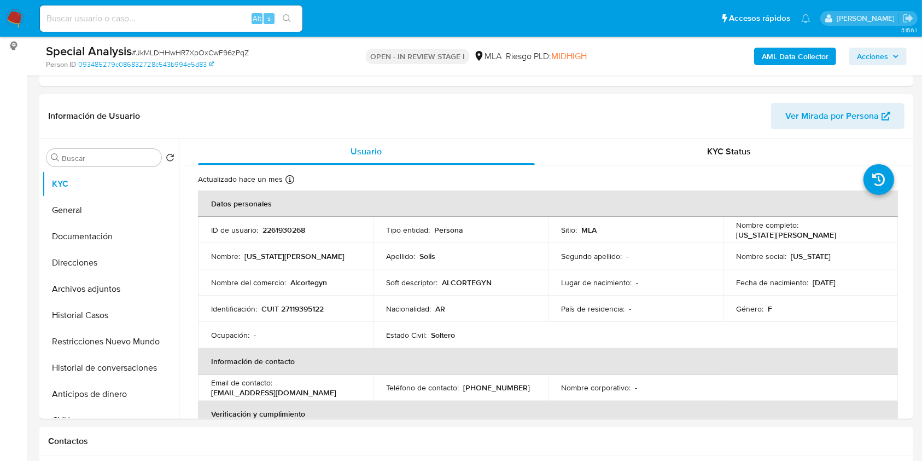
select select "10"
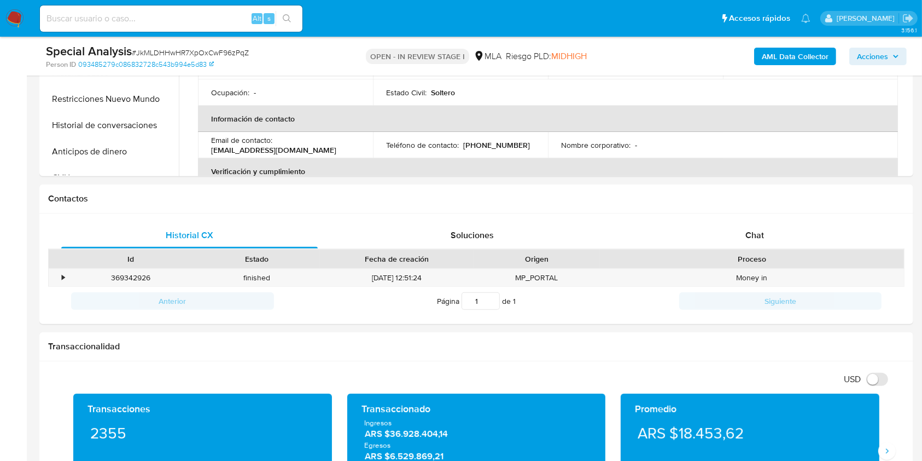
scroll to position [438, 0]
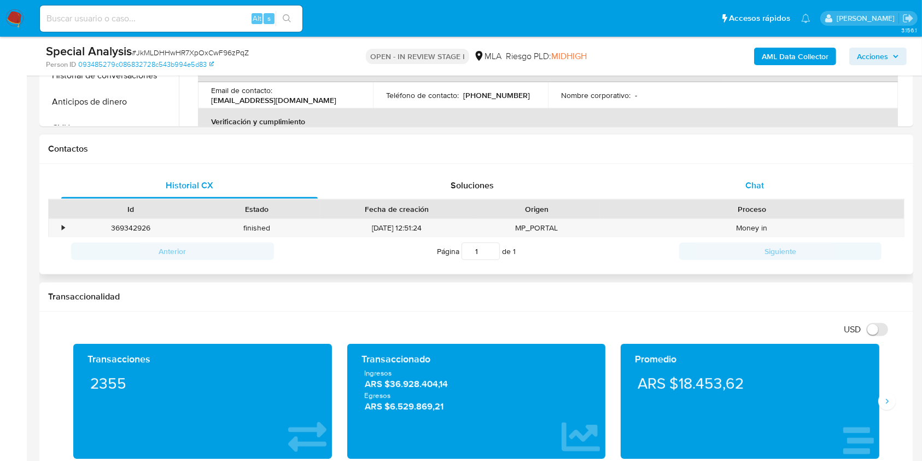
click at [762, 194] on div "Chat" at bounding box center [755, 185] width 257 height 26
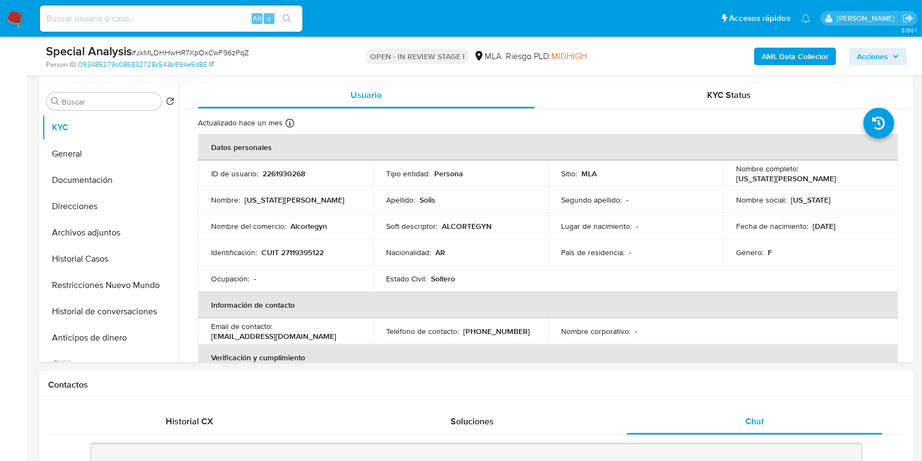
scroll to position [145, 0]
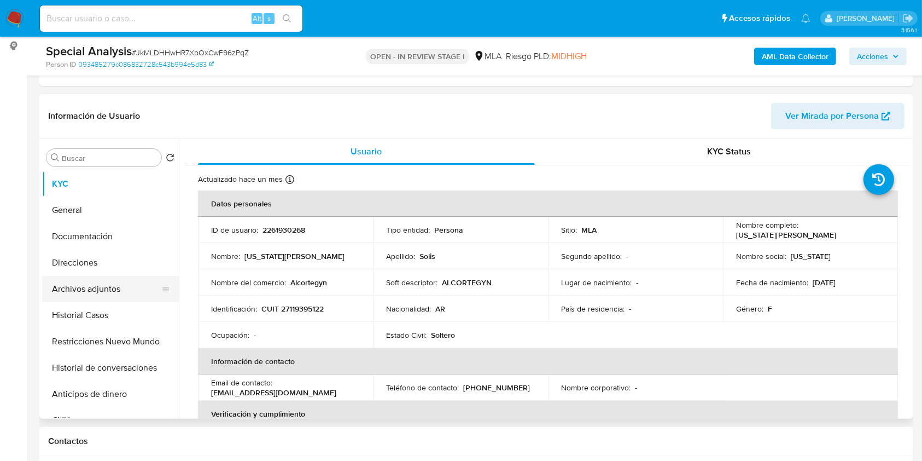
click at [83, 290] on button "Archivos adjuntos" at bounding box center [106, 289] width 128 height 26
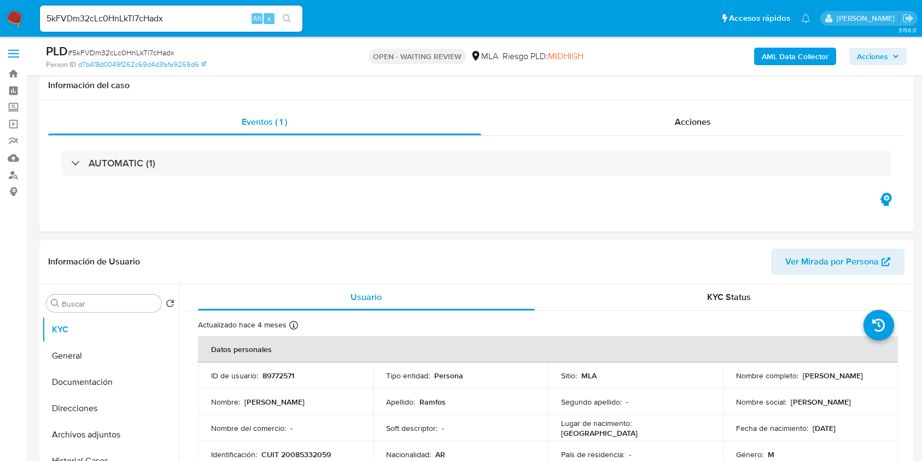
select select "10"
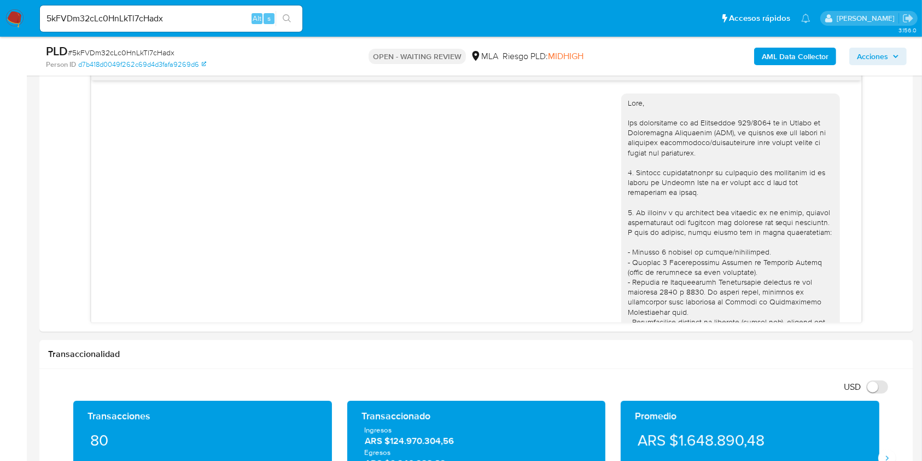
scroll to position [1313, 0]
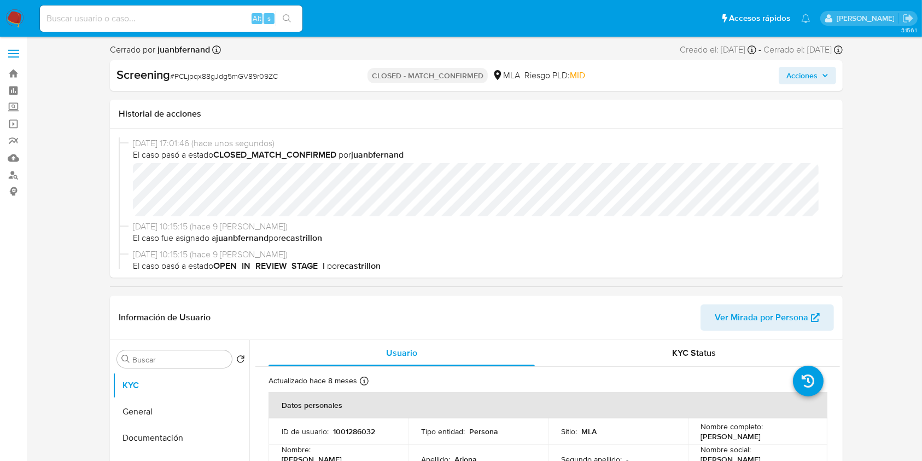
select select "10"
click at [215, 21] on input at bounding box center [171, 18] width 263 height 14
paste input "8jjpxFpx7xx8q16gXWQov689"
type input "8jjpxFpx7xx8q16gXWQov689"
click at [289, 15] on icon "search-icon" at bounding box center [287, 18] width 9 height 9
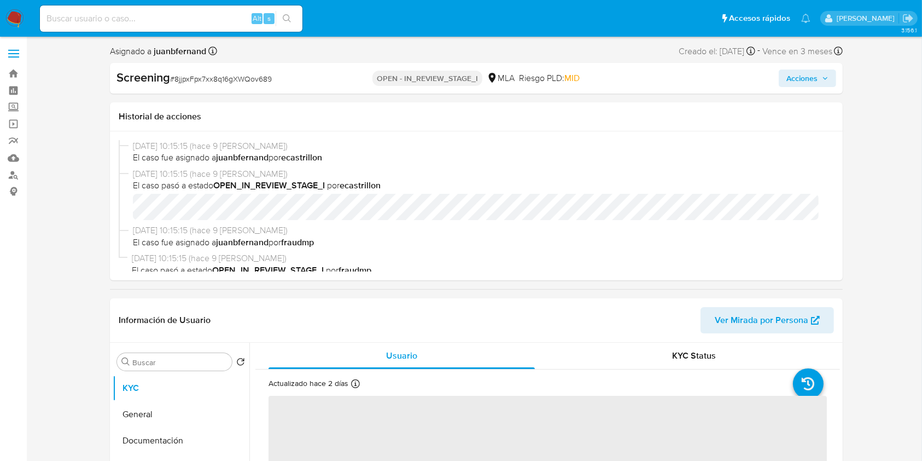
select select "10"
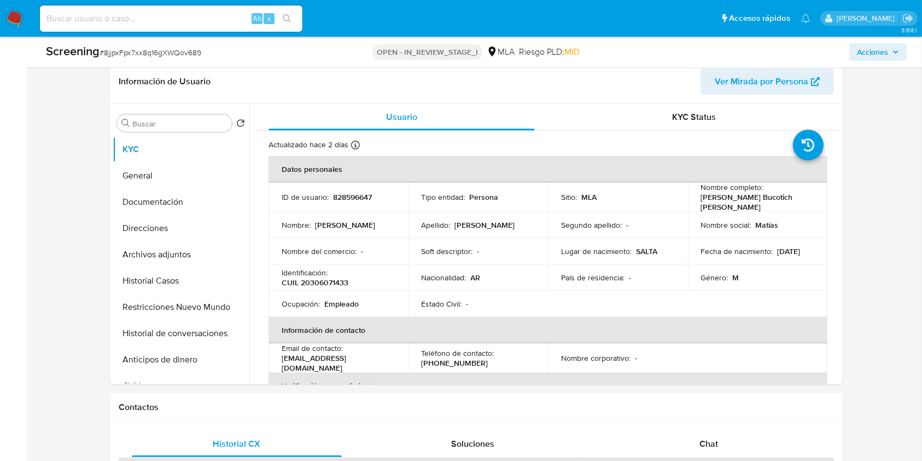
scroll to position [219, 0]
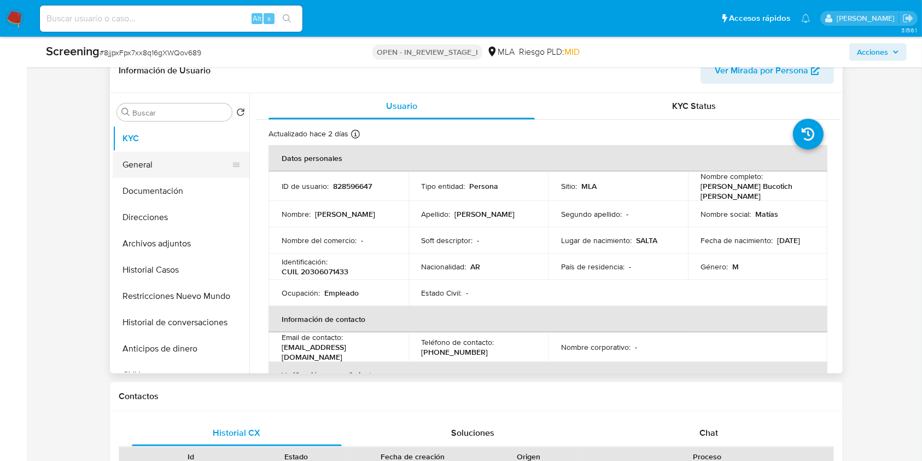
click at [157, 167] on button "General" at bounding box center [177, 164] width 128 height 26
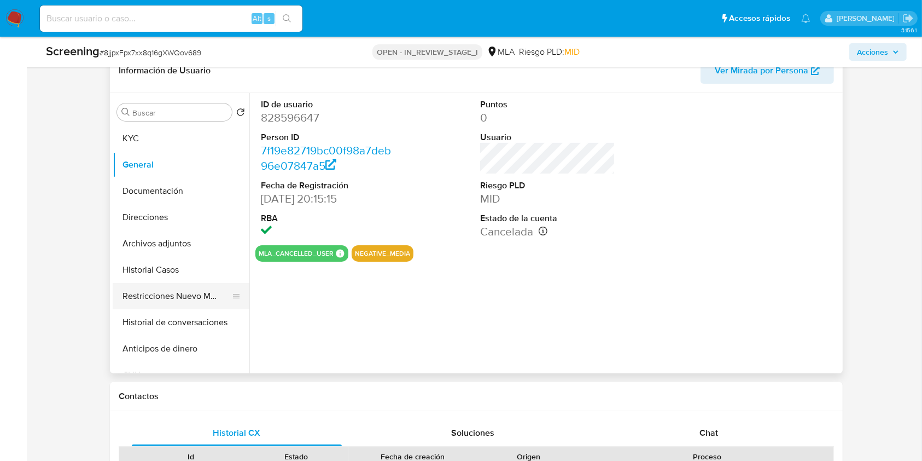
click at [182, 295] on button "Restricciones Nuevo Mundo" at bounding box center [177, 296] width 128 height 26
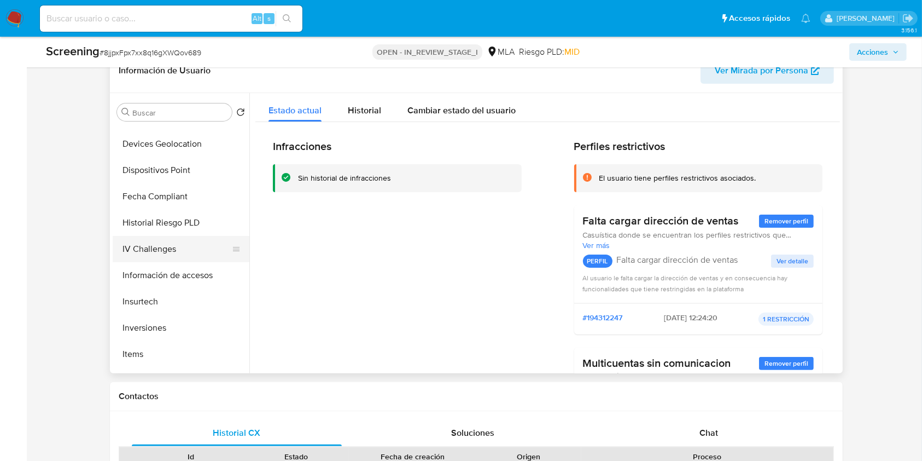
scroll to position [515, 0]
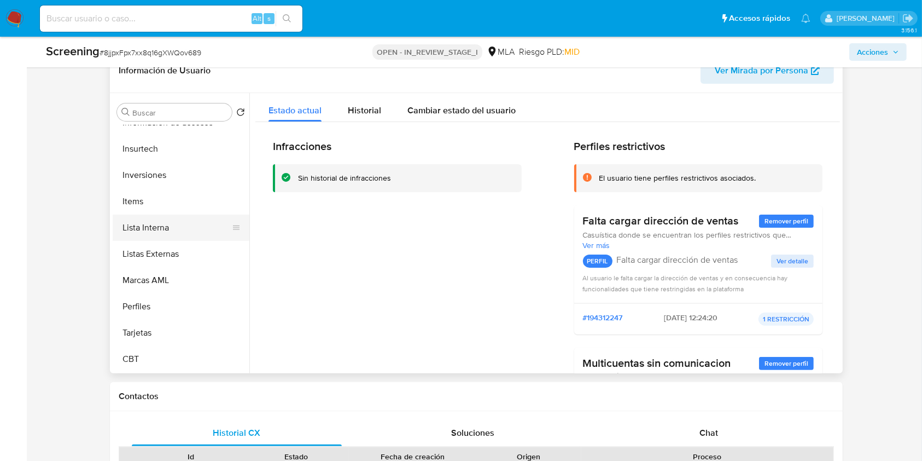
click at [193, 230] on button "Lista Interna" at bounding box center [177, 227] width 128 height 26
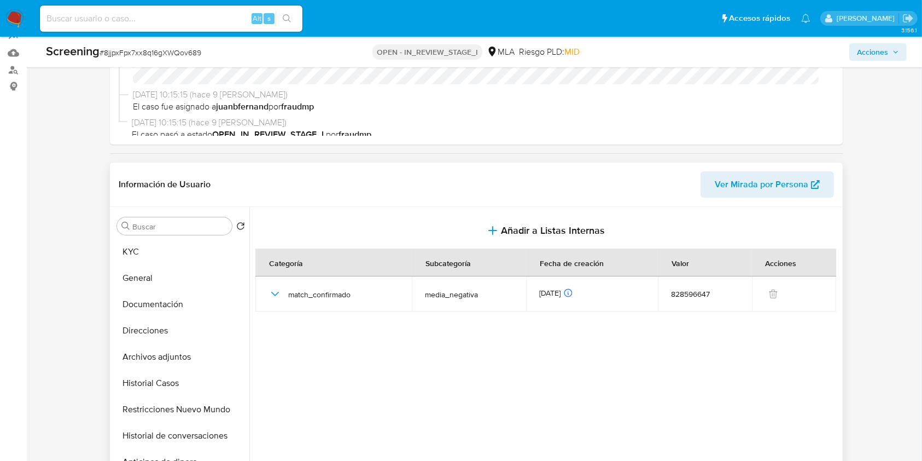
scroll to position [0, 0]
click at [162, 256] on button "KYC" at bounding box center [177, 252] width 128 height 26
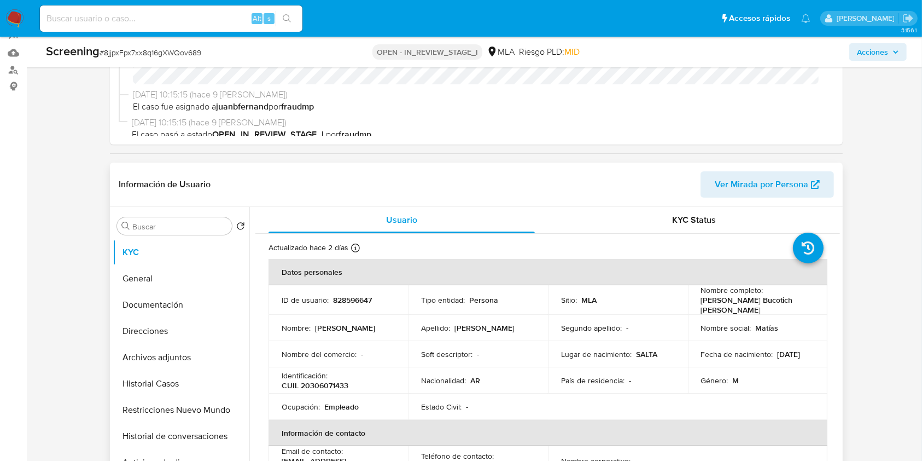
click at [777, 180] on span "Ver Mirada por Persona" at bounding box center [762, 184] width 94 height 26
click at [135, 308] on button "Documentación" at bounding box center [177, 305] width 128 height 26
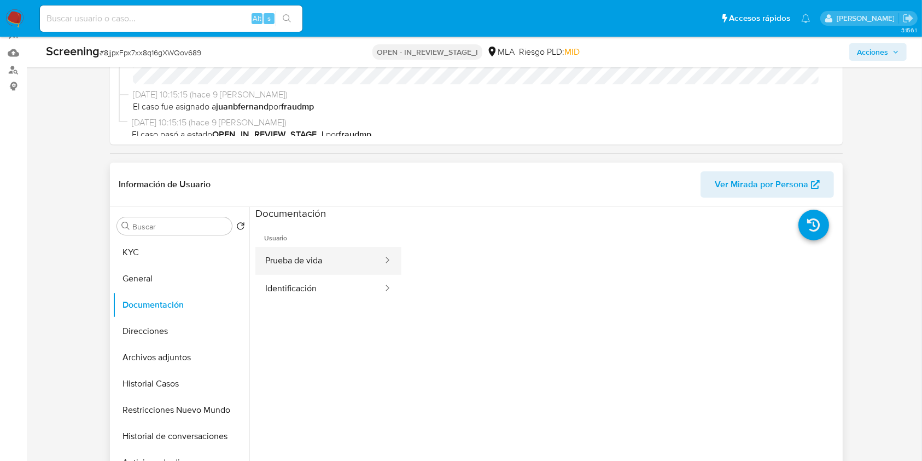
click at [325, 263] on button "Prueba de vida" at bounding box center [319, 261] width 129 height 28
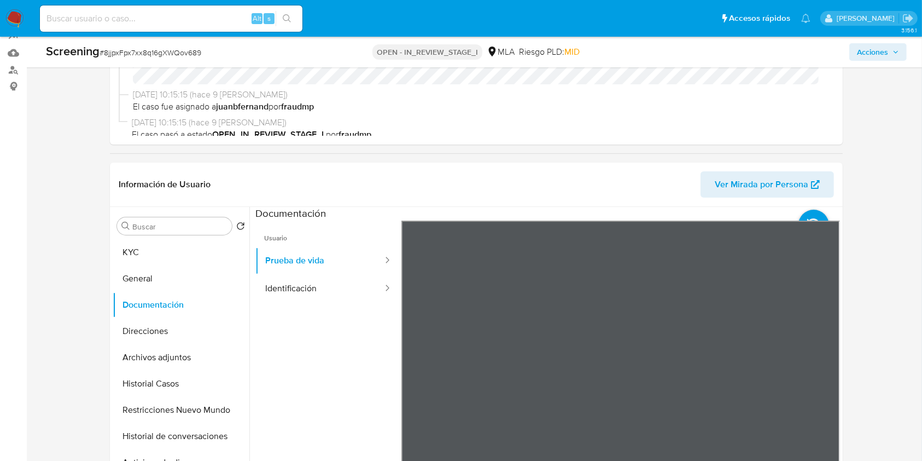
scroll to position [178, 0]
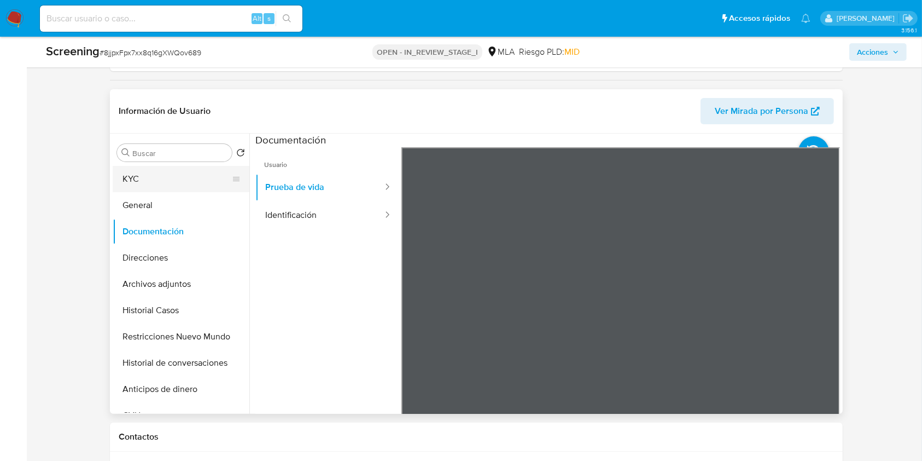
click at [187, 184] on button "KYC" at bounding box center [177, 179] width 128 height 26
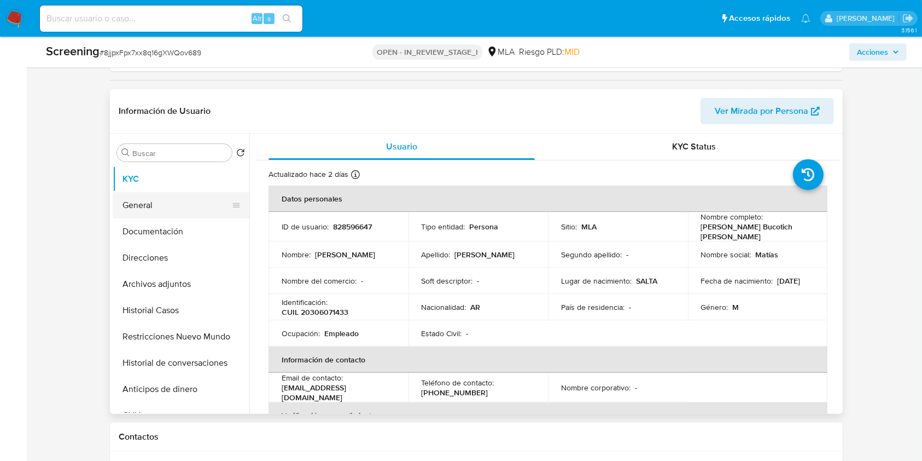
click at [194, 208] on button "General" at bounding box center [177, 205] width 128 height 26
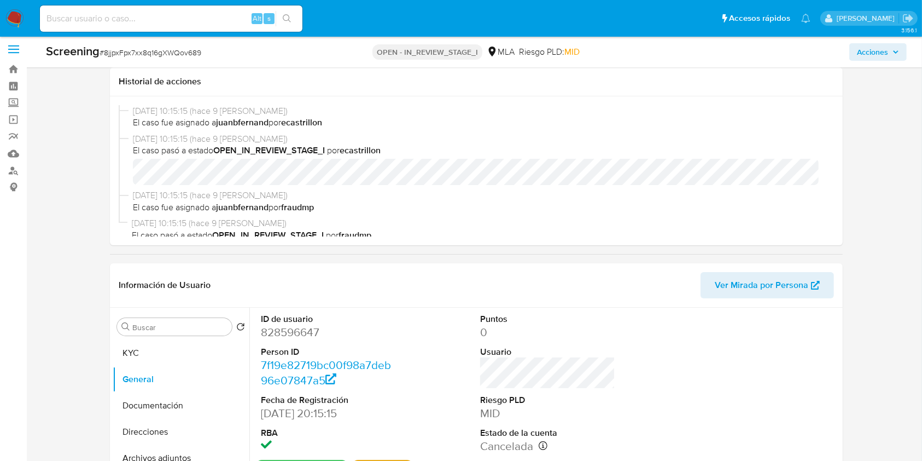
scroll to position [0, 0]
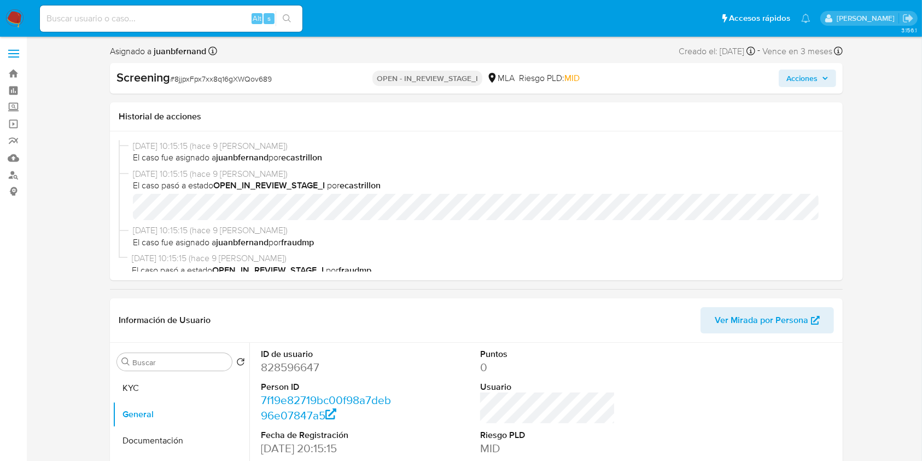
click at [820, 76] on span "Acciones" at bounding box center [807, 78] width 42 height 15
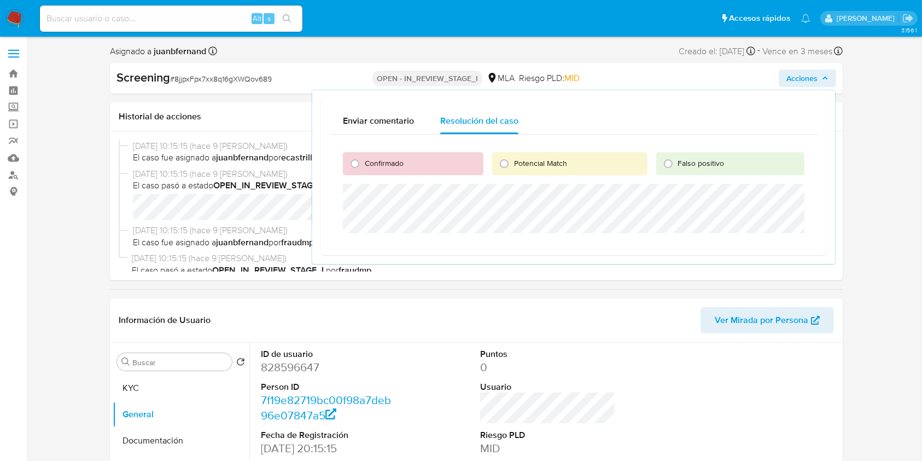
click at [384, 159] on span "Confirmado" at bounding box center [384, 163] width 39 height 11
click at [364, 159] on input "Confirmado" at bounding box center [355, 164] width 18 height 18
radio input "true"
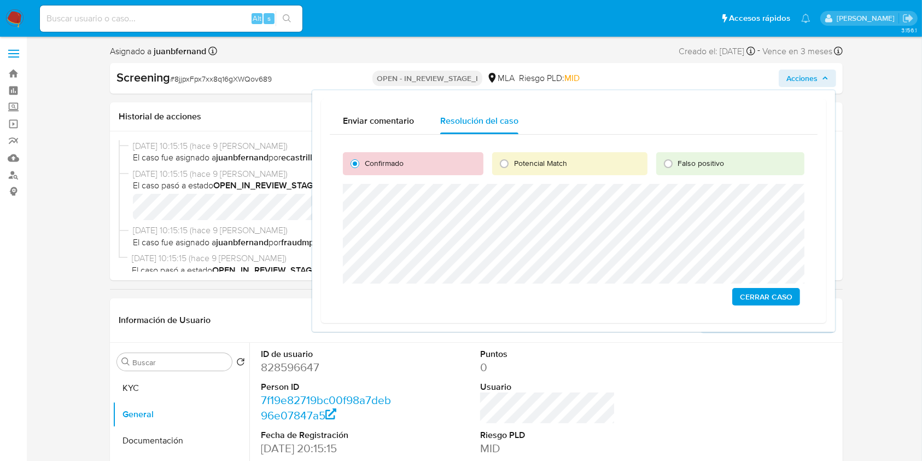
click at [773, 293] on span "Cerrar Caso" at bounding box center [766, 296] width 53 height 15
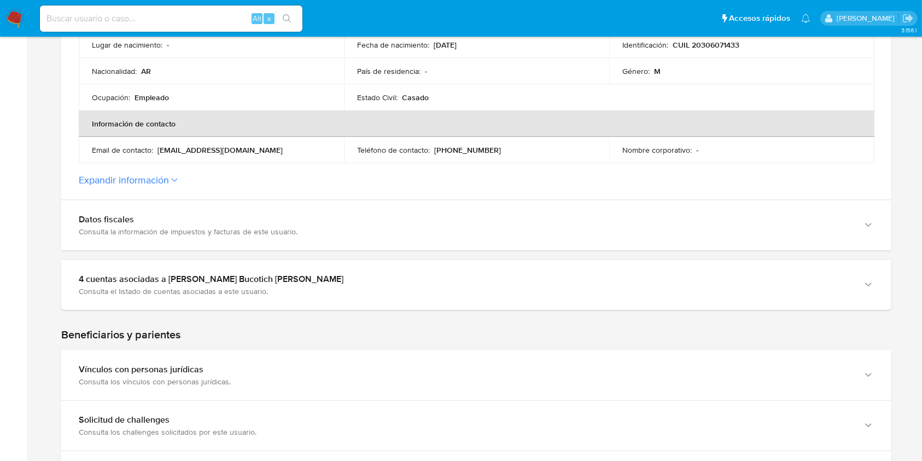
scroll to position [364, 0]
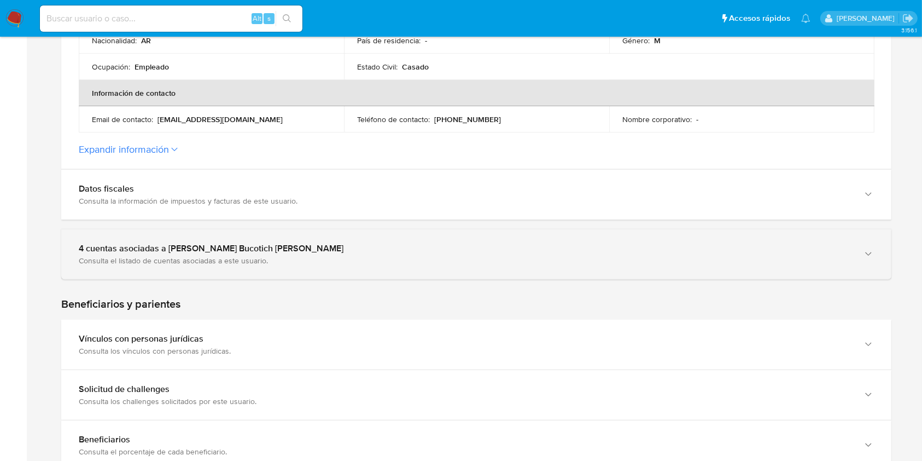
click at [175, 243] on div "4 cuentas asociadas a [PERSON_NAME] Bucotich [PERSON_NAME]" at bounding box center [465, 248] width 773 height 11
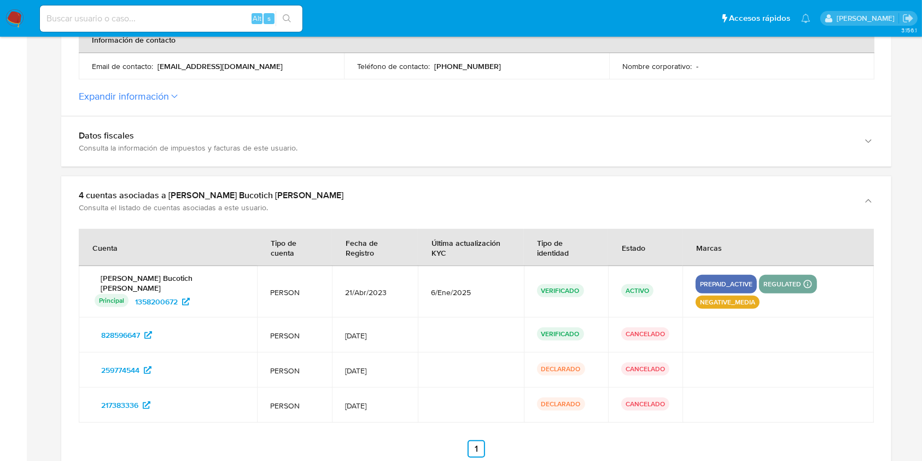
scroll to position [438, 0]
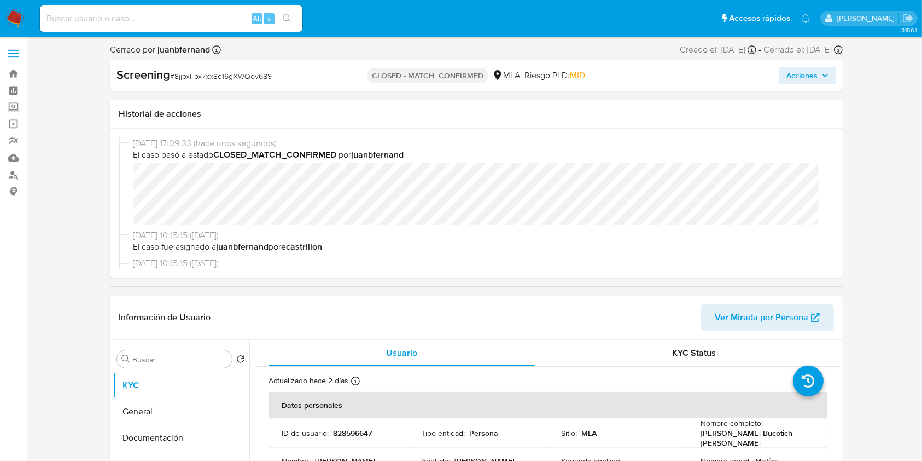
select select "10"
click at [214, 20] on input at bounding box center [171, 18] width 263 height 14
paste input "8GE4yxG7rZ2ej2DxvAjOom8z"
type input "8GE4yxG7rZ2ej2DxvAjOom8z"
click at [290, 16] on icon "search-icon" at bounding box center [287, 18] width 9 height 9
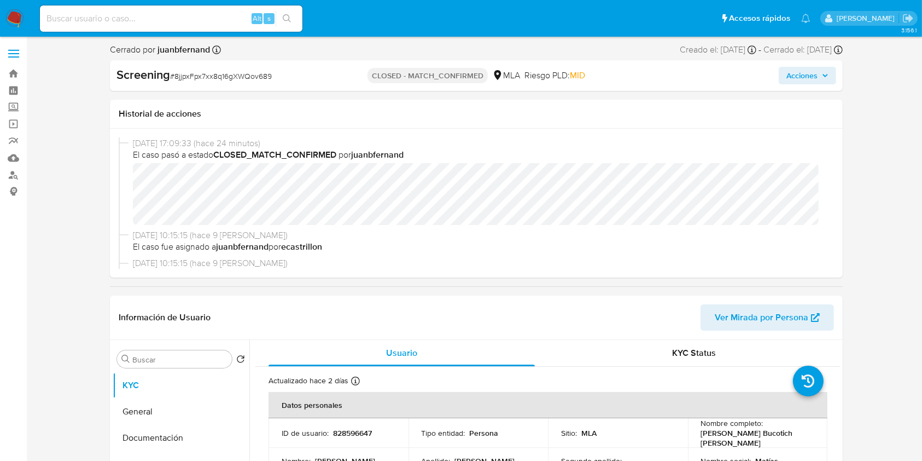
click at [217, 25] on input at bounding box center [171, 18] width 263 height 14
select select "10"
paste input "8GE4yxG7rZ2ej2DxvAjOom8z"
type input "8GE4yxG7rZ2ej2DxvAjOom8z"
click at [288, 18] on icon "search-icon" at bounding box center [287, 18] width 9 height 9
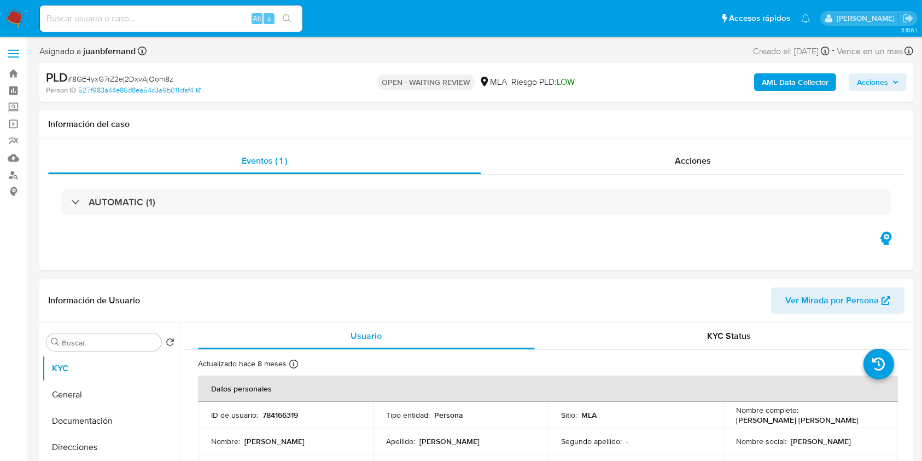
select select "10"
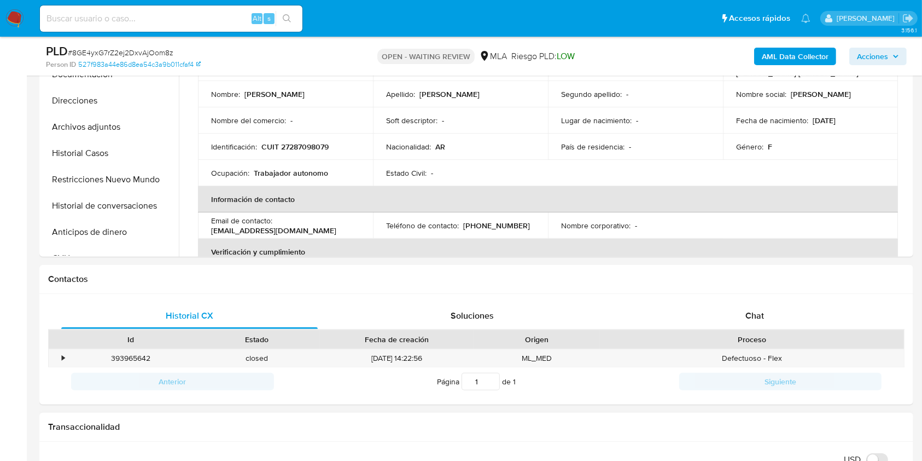
scroll to position [438, 0]
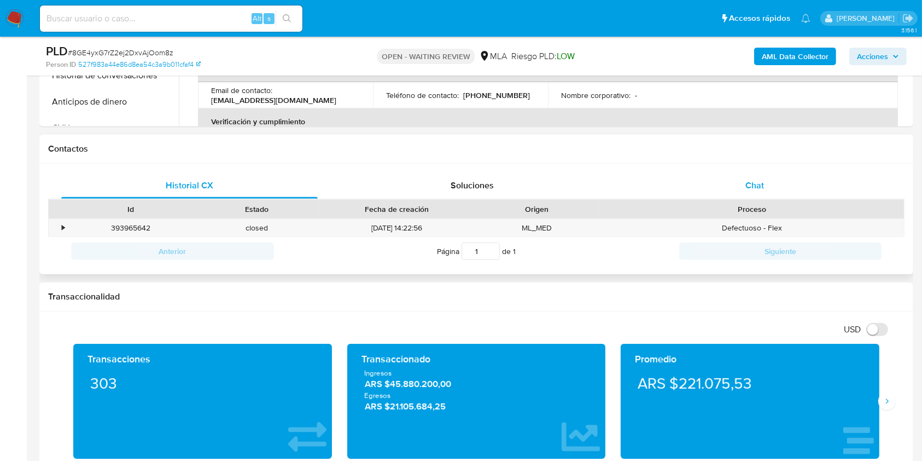
click at [780, 182] on div "Chat" at bounding box center [755, 185] width 257 height 26
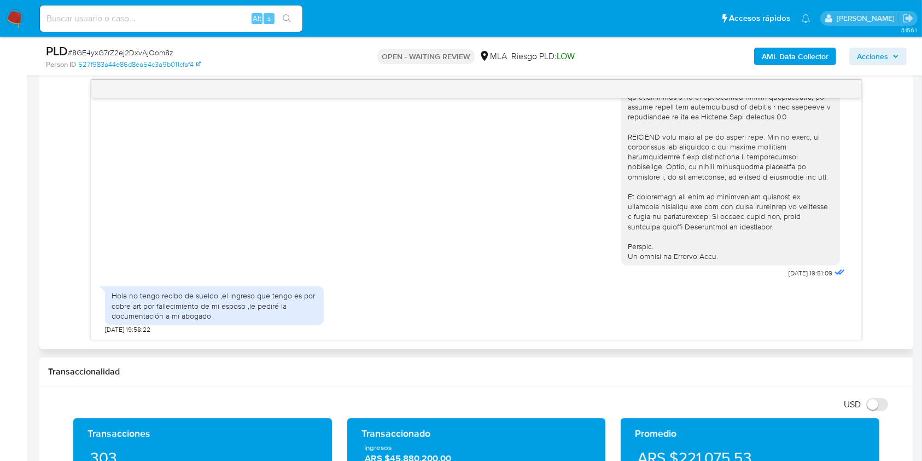
scroll to position [510, 0]
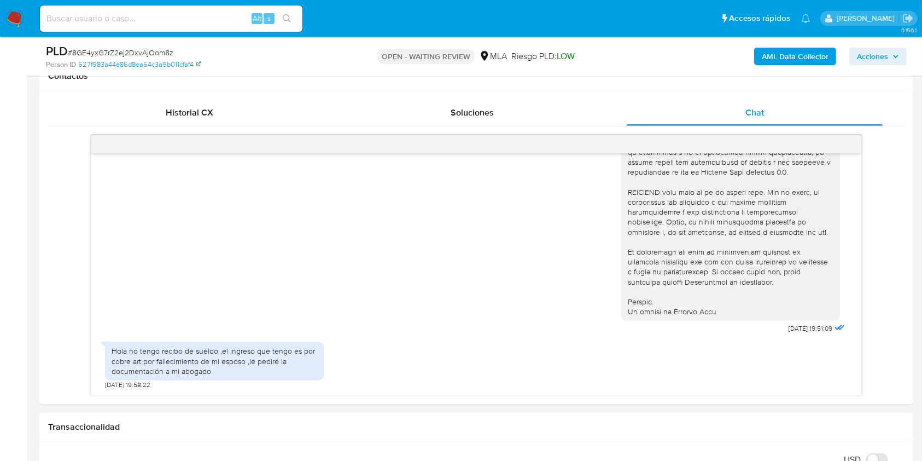
click at [151, 55] on span "# 8GE4yxG7rZ2ej2DxvAjOom8z" at bounding box center [121, 52] width 106 height 11
copy span "8GE4yxG7rZ2ej2DxvAjOom8z"
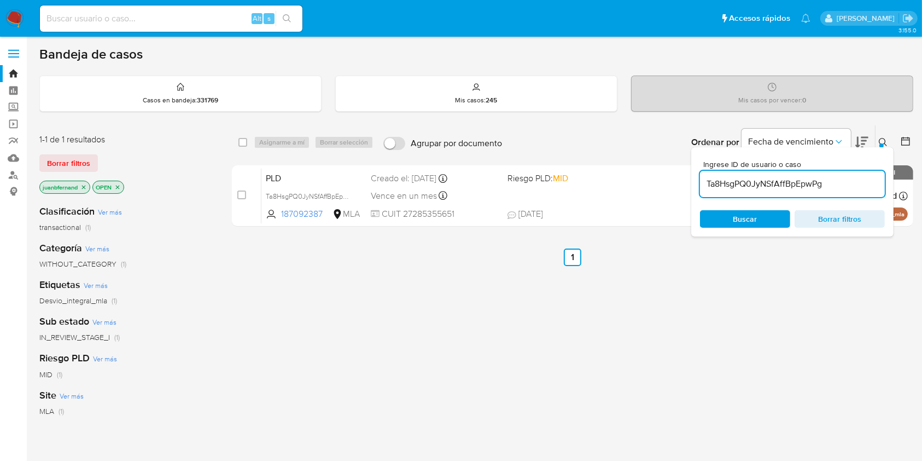
click at [836, 177] on input "Ta8HsgPQ0JyNSfAffBpEpwPg" at bounding box center [792, 184] width 185 height 14
paste input "8GE4yxG7rZ2ej2DxvAjOom8z"
type input "8GE4yxG7rZ2ej2DxvAjOom8z"
click at [244, 143] on input "checkbox" at bounding box center [242, 142] width 9 height 9
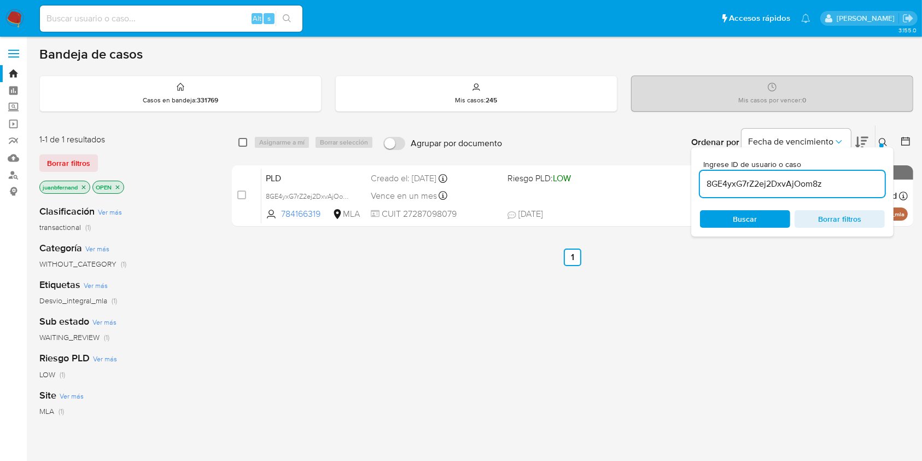
checkbox input "true"
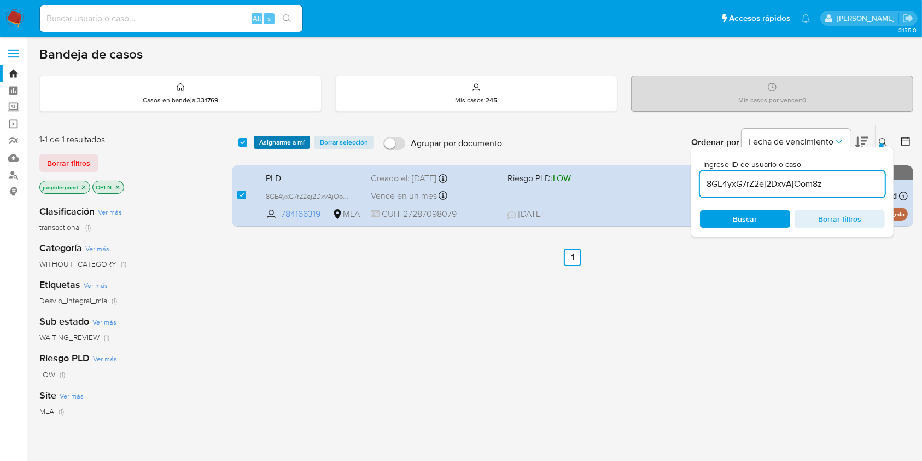
click at [279, 142] on span "Asignarme a mí" at bounding box center [281, 142] width 45 height 11
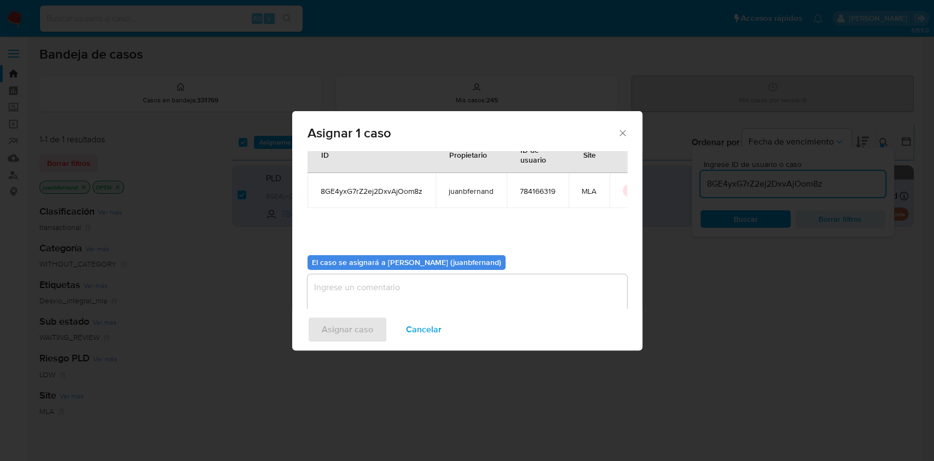
scroll to position [56, 0]
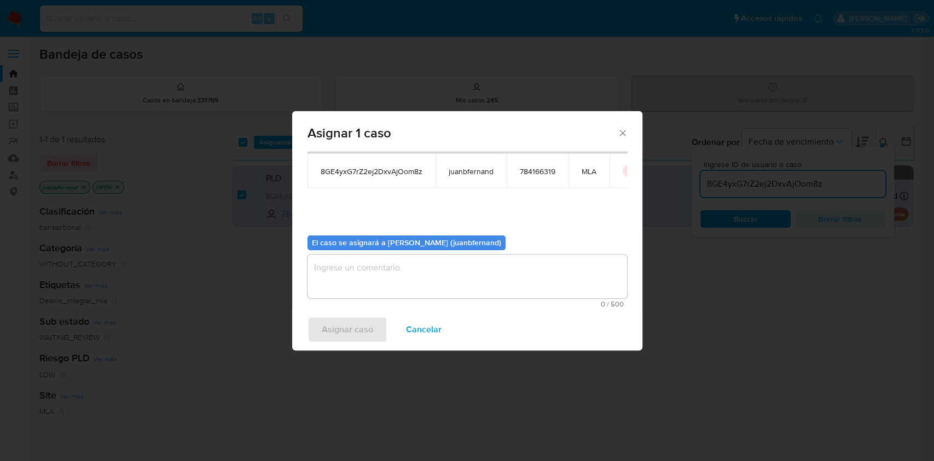
click at [411, 259] on textarea "assign-modal" at bounding box center [466, 276] width 319 height 44
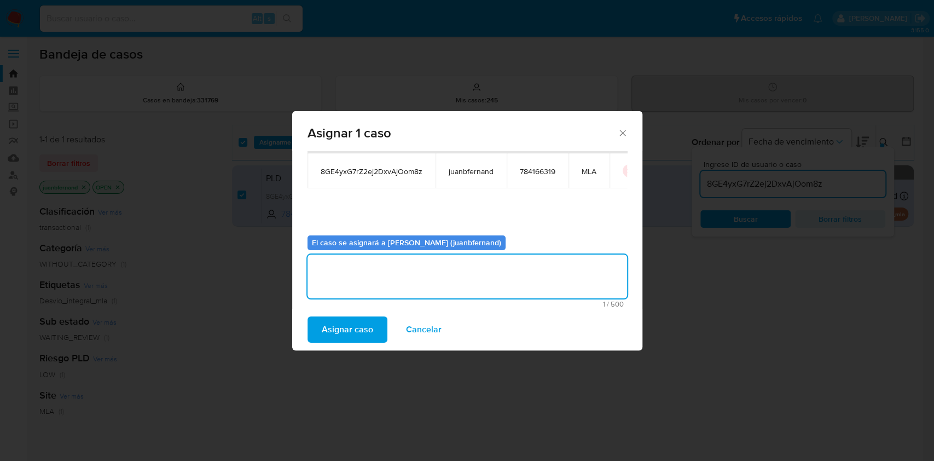
click at [373, 323] on button "Asignar caso" at bounding box center [347, 329] width 80 height 26
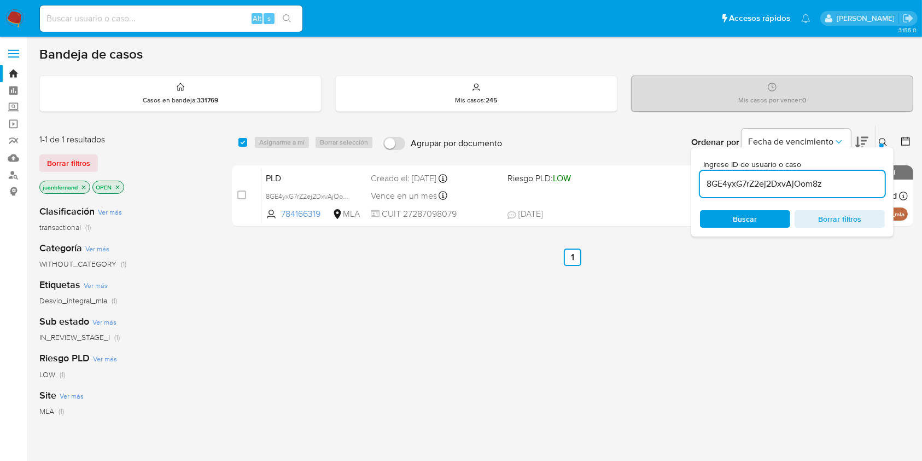
click at [835, 175] on div "8GE4yxG7rZ2ej2DxvAjOom8z" at bounding box center [792, 184] width 185 height 26
click at [836, 182] on input "8GE4yxG7rZ2ej2DxvAjOom8z" at bounding box center [792, 184] width 185 height 14
paste input "wK20E31DCAxGvkpoYlGPJxpU"
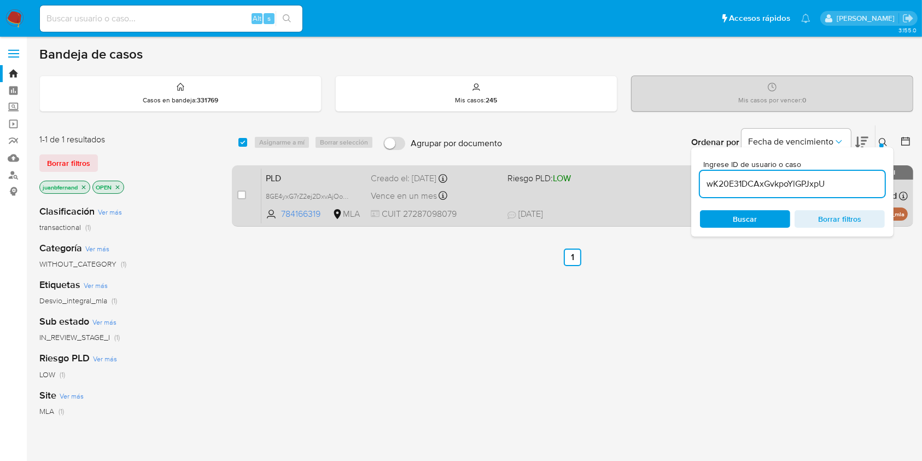
type input "wK20E31DCAxGvkpoYlGPJxpU"
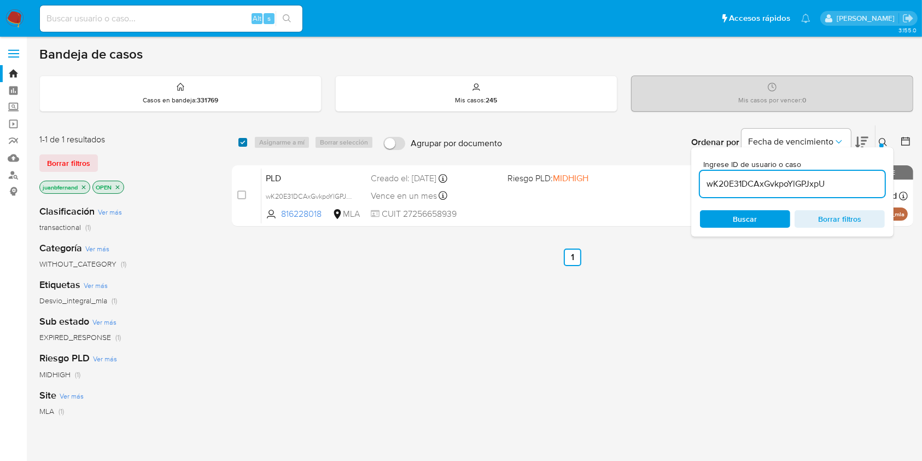
click at [239, 142] on input "checkbox" at bounding box center [242, 142] width 9 height 9
checkbox input "true"
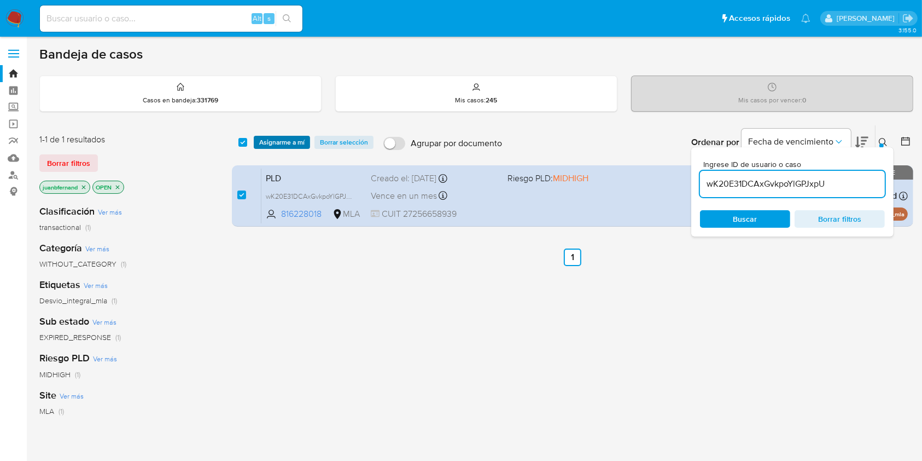
click at [255, 142] on button "Asignarme a mí" at bounding box center [282, 142] width 56 height 13
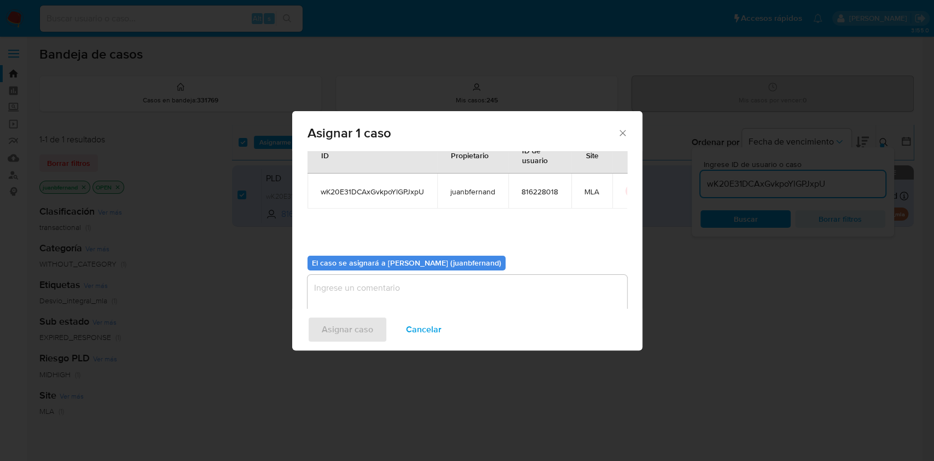
scroll to position [56, 0]
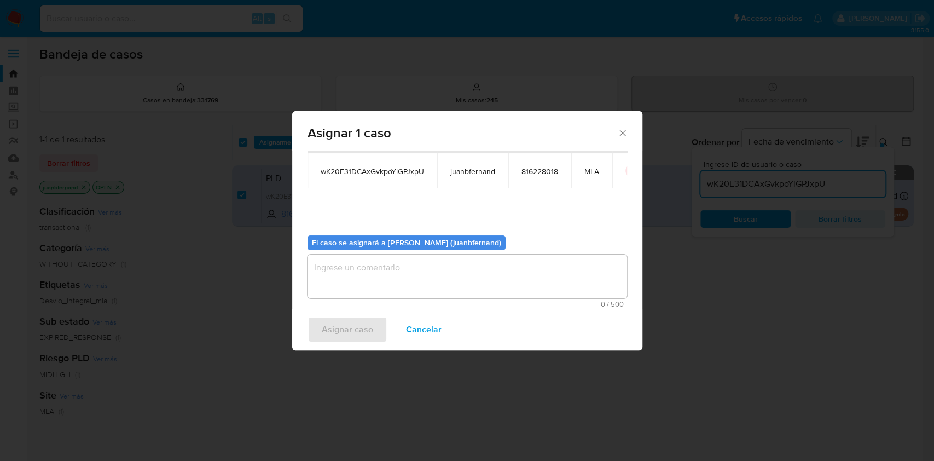
click at [417, 256] on textarea "assign-modal" at bounding box center [466, 276] width 319 height 44
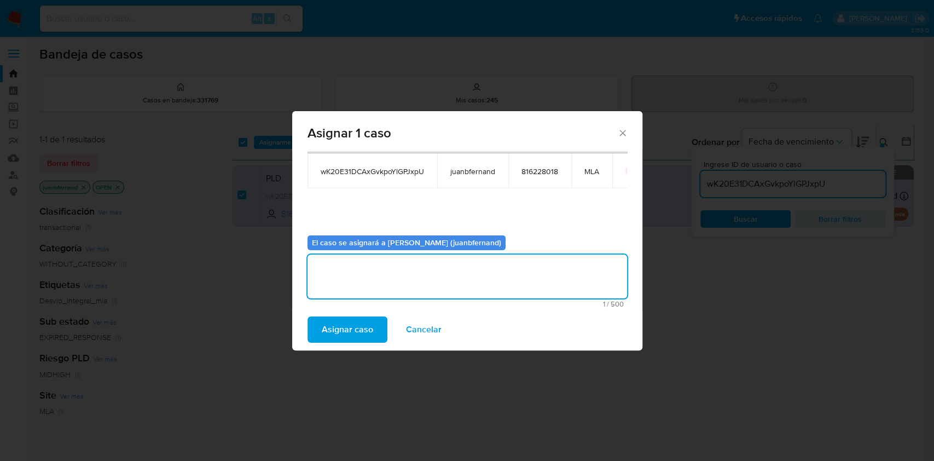
click at [354, 333] on span "Asignar caso" at bounding box center [347, 329] width 51 height 24
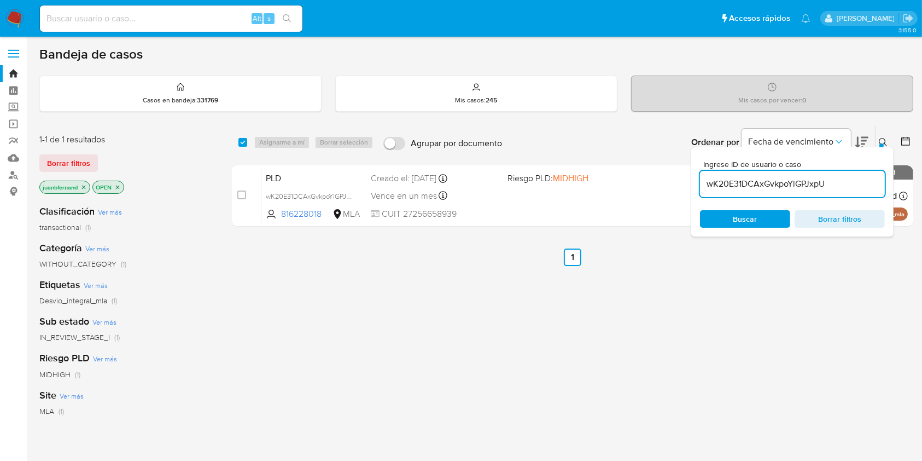
click at [839, 182] on input "wK20E31DCAxGvkpoYlGPJxpU" at bounding box center [792, 184] width 185 height 14
paste input "9lrZk4RhBAqfEiJyxNofRppn"
type input "9lrZk4RhBAqfEiJyxNofRppn"
click at [240, 142] on input "checkbox" at bounding box center [242, 142] width 9 height 9
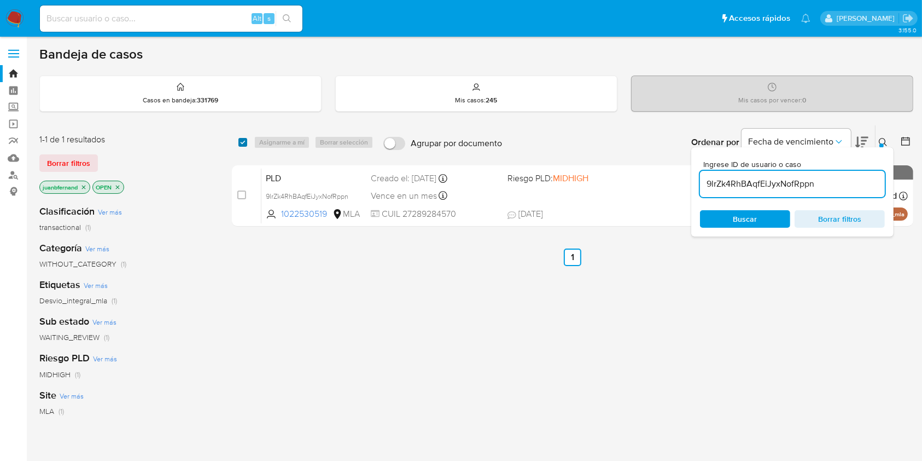
checkbox input "true"
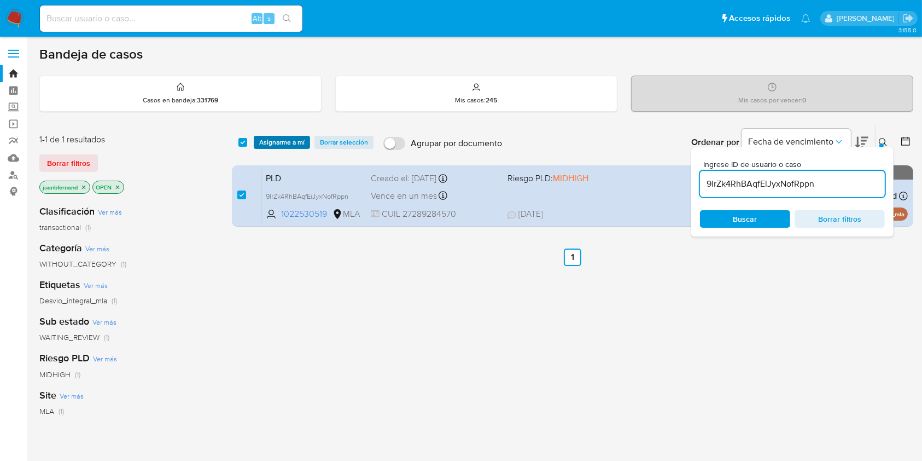
click at [301, 140] on span "Asignarme a mí" at bounding box center [281, 142] width 45 height 11
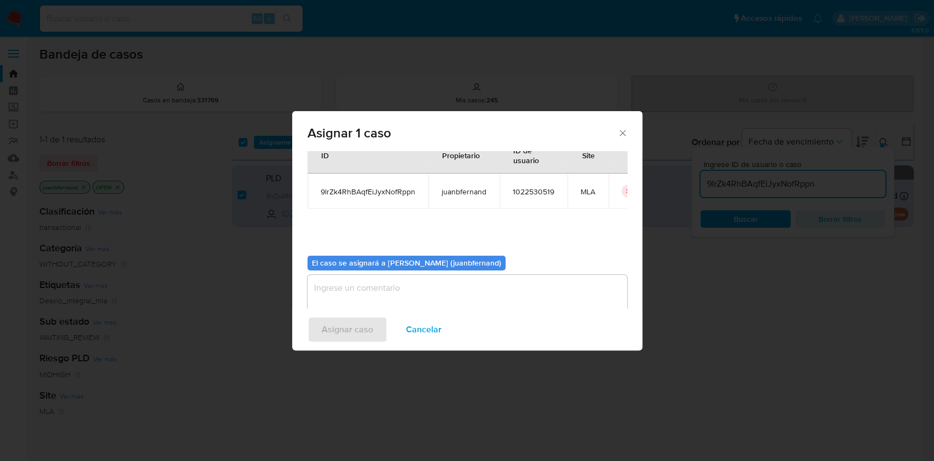
scroll to position [56, 0]
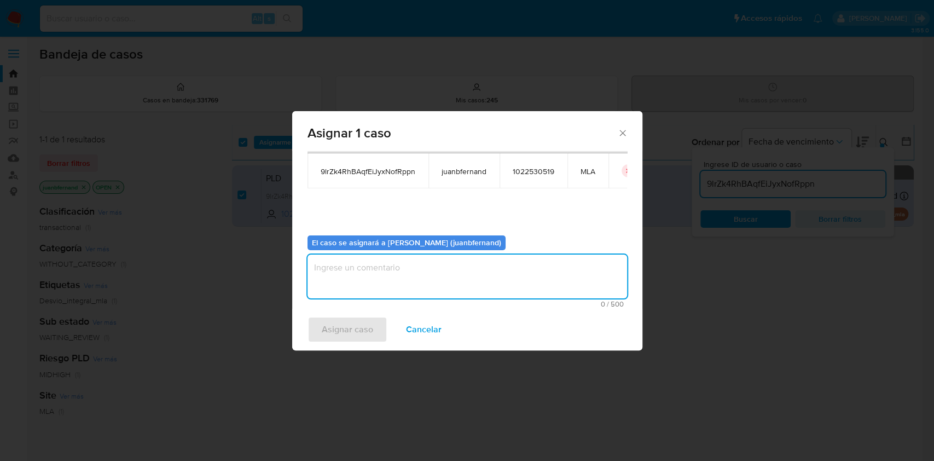
click at [422, 276] on textarea "assign-modal" at bounding box center [466, 276] width 319 height 44
click at [351, 326] on span "Asignar caso" at bounding box center [347, 329] width 51 height 24
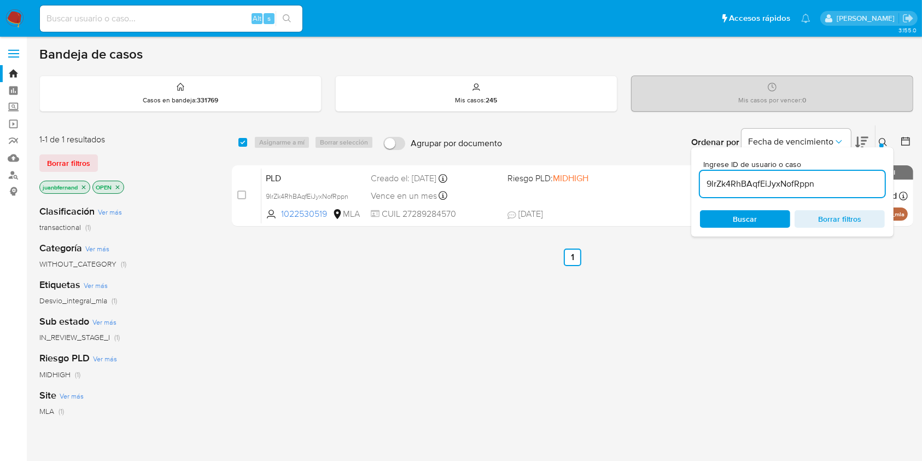
click at [824, 182] on input "9lrZk4RhBAqfEiJyxNofRppn" at bounding box center [792, 184] width 185 height 14
paste input "ibGZvhrgSPOH1lCXq0P4ulHE"
type input "ibGZvhrgSPOH1lCXq0P4ulHE"
click at [241, 140] on input "checkbox" at bounding box center [242, 142] width 9 height 9
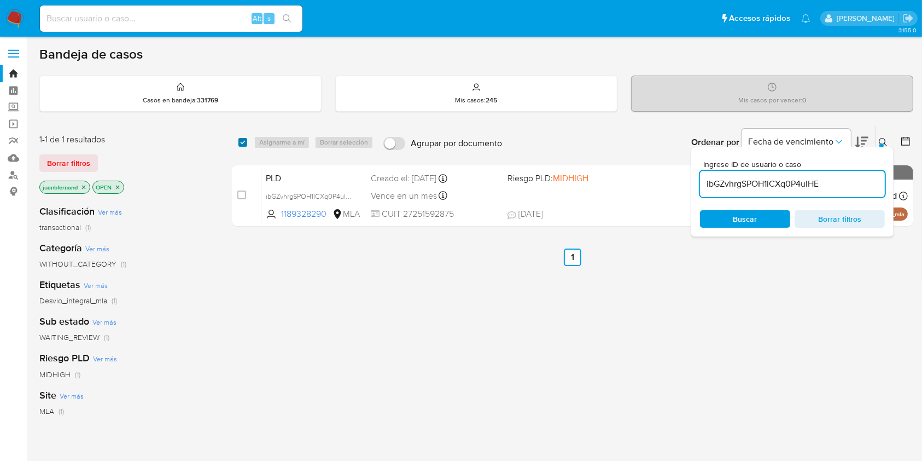
checkbox input "true"
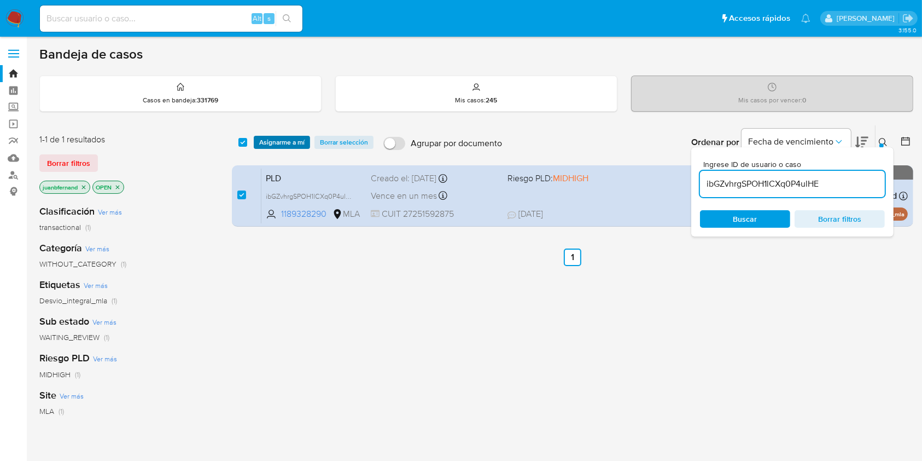
click at [271, 145] on span "Asignarme a mí" at bounding box center [281, 142] width 45 height 11
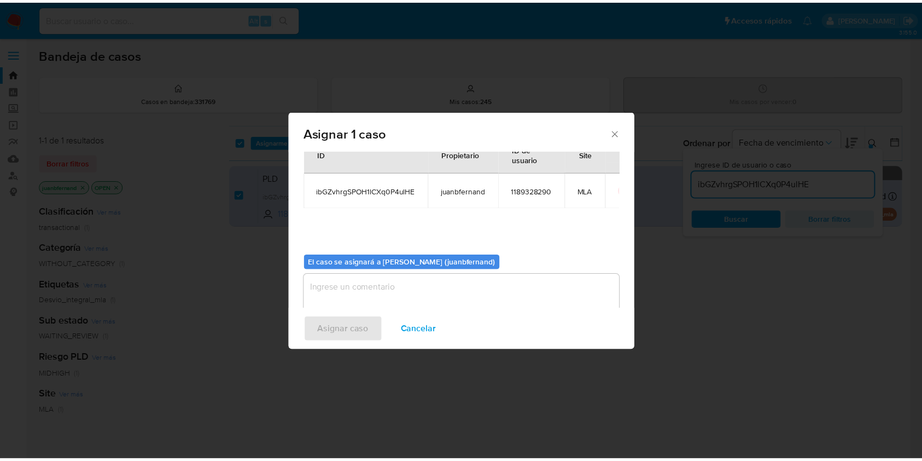
scroll to position [56, 0]
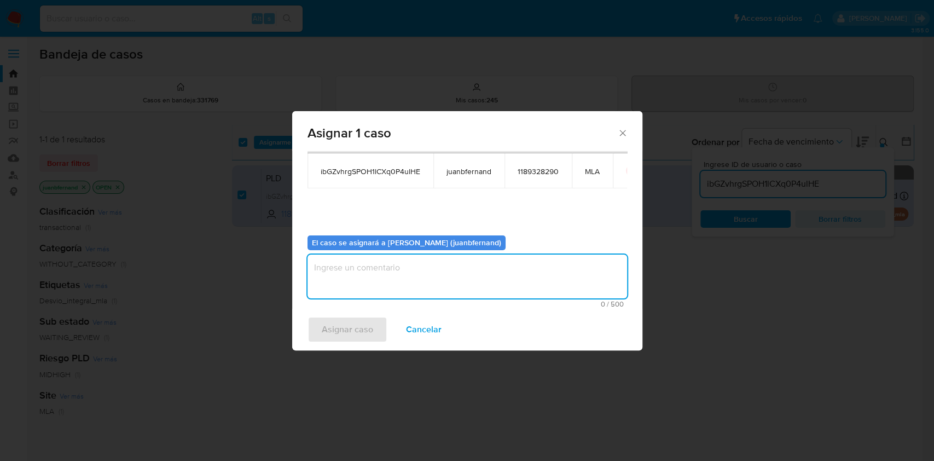
click at [398, 287] on textarea "assign-modal" at bounding box center [466, 276] width 319 height 44
click at [369, 327] on span "Asignar caso" at bounding box center [347, 329] width 51 height 24
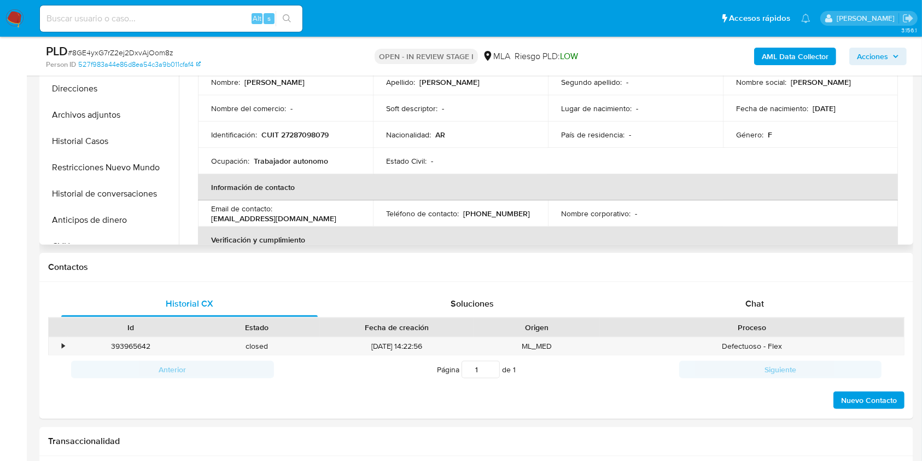
scroll to position [364, 0]
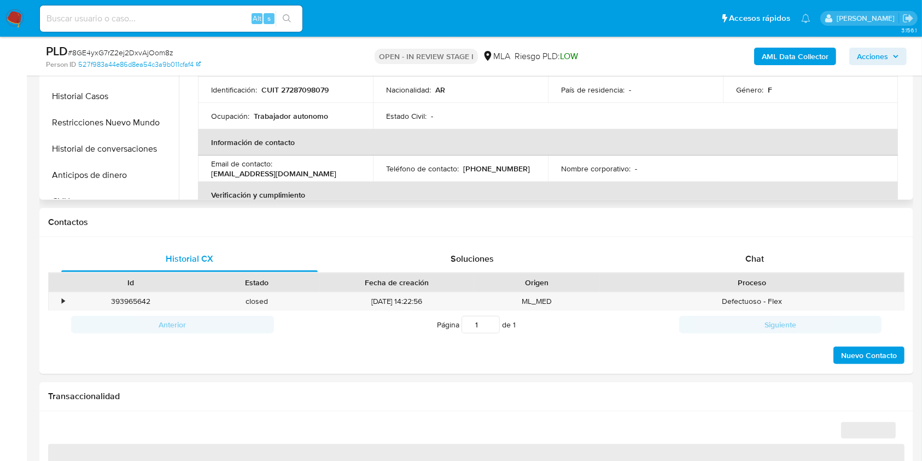
select select "10"
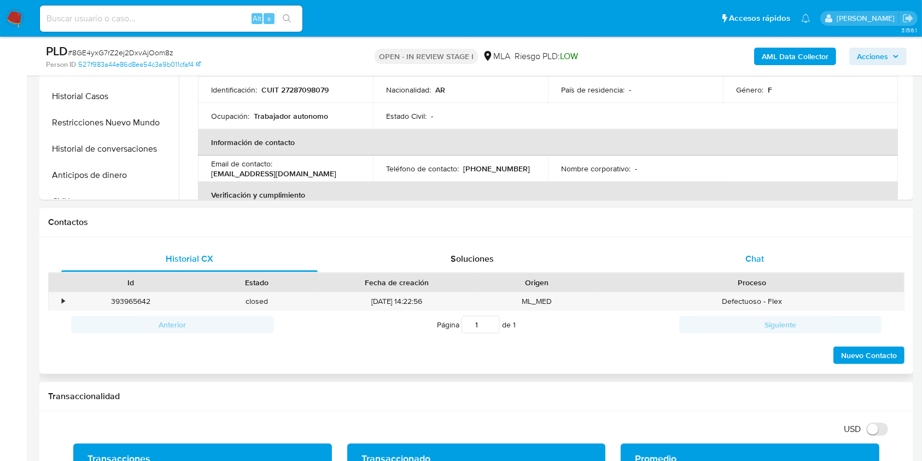
click at [753, 259] on span "Chat" at bounding box center [754, 258] width 19 height 13
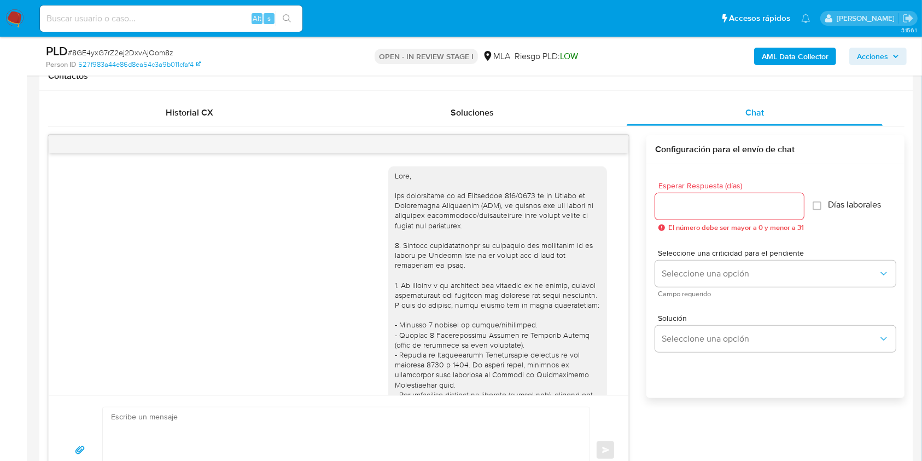
scroll to position [441, 0]
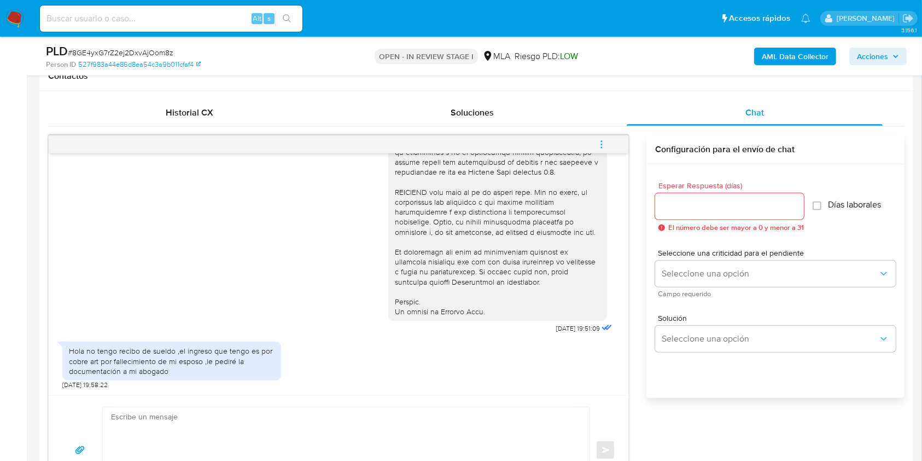
click at [200, 404] on div "Enviar" at bounding box center [339, 449] width 580 height 109
click at [204, 425] on textarea at bounding box center [343, 450] width 465 height 86
paste textarea "Hola. Esperamos que te encuentres muy bien. Te consultamos si tuviste oportunid…"
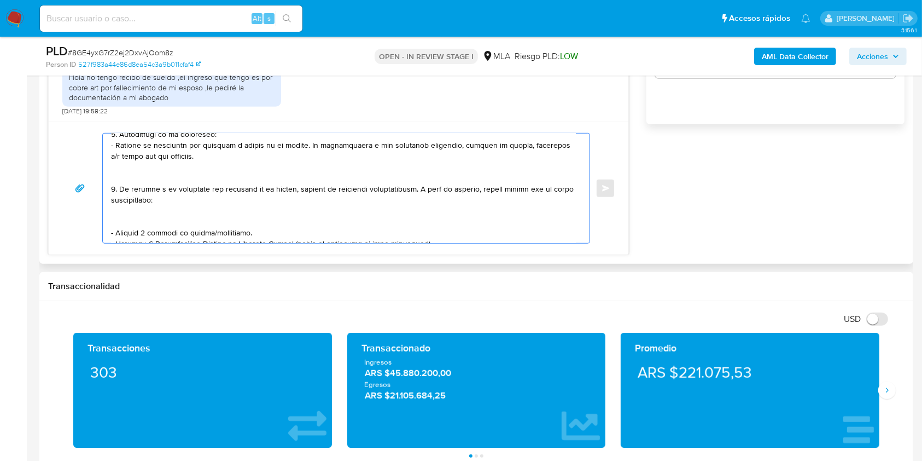
scroll to position [0, 0]
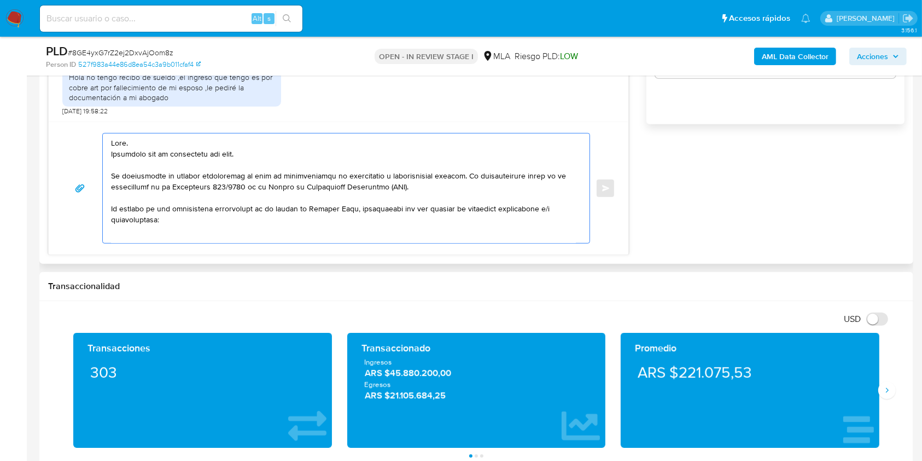
click at [223, 154] on textarea at bounding box center [343, 187] width 465 height 109
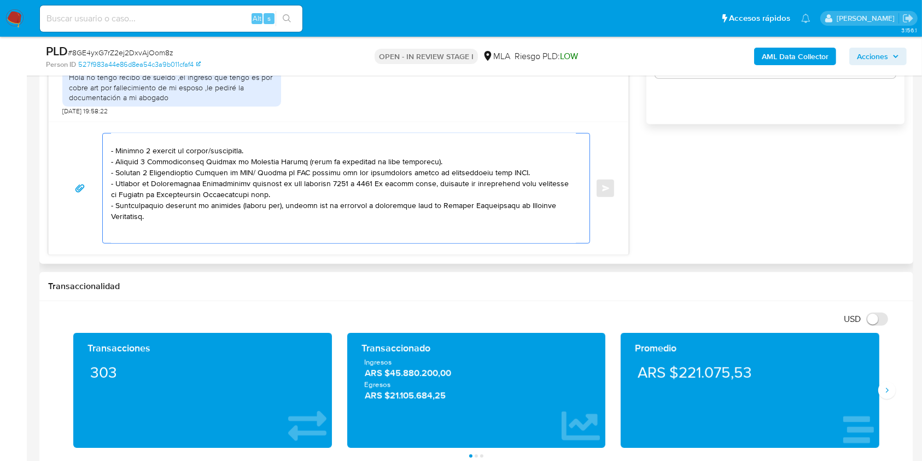
scroll to position [219, 0]
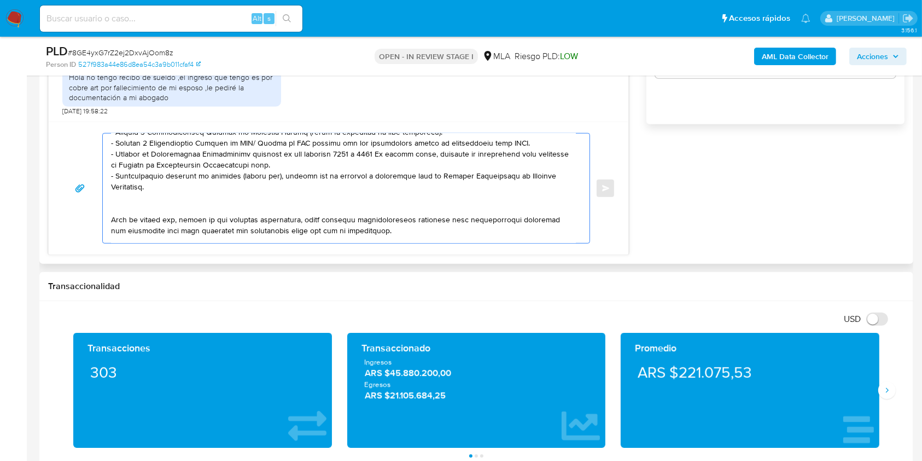
click at [183, 203] on textarea at bounding box center [343, 187] width 465 height 109
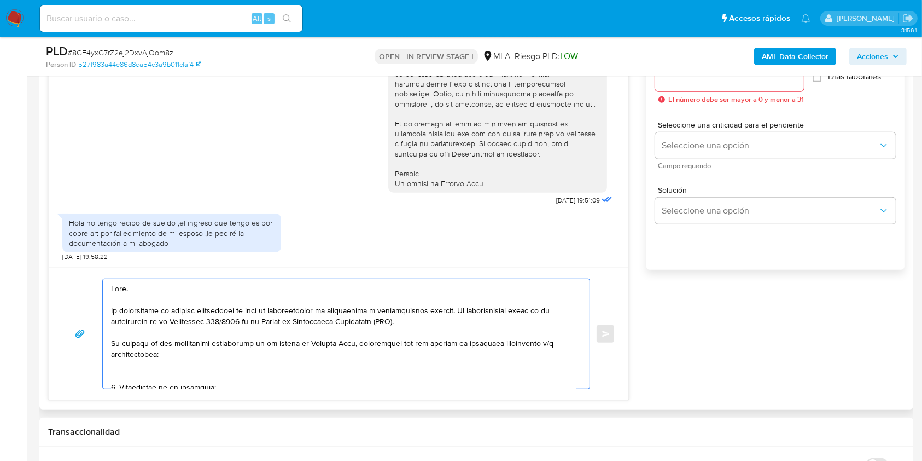
scroll to position [73, 0]
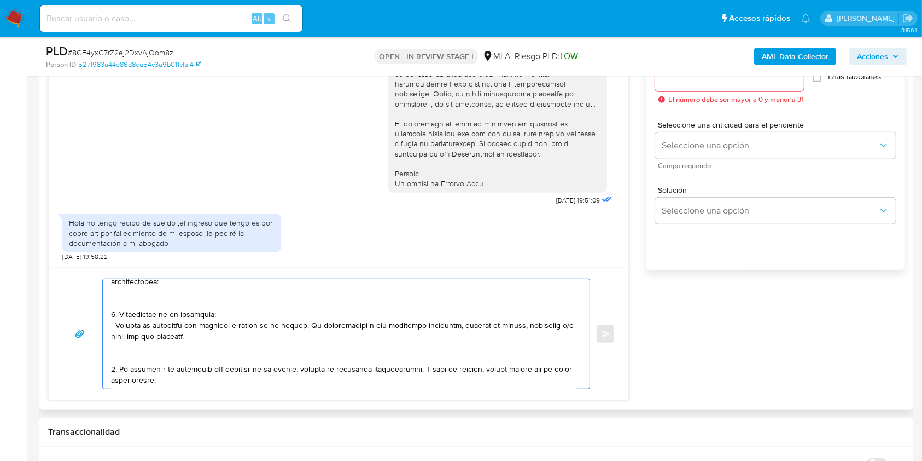
drag, startPoint x: 187, startPoint y: 339, endPoint x: 297, endPoint y: 329, distance: 110.3
click at [297, 329] on textarea at bounding box center [343, 333] width 465 height 109
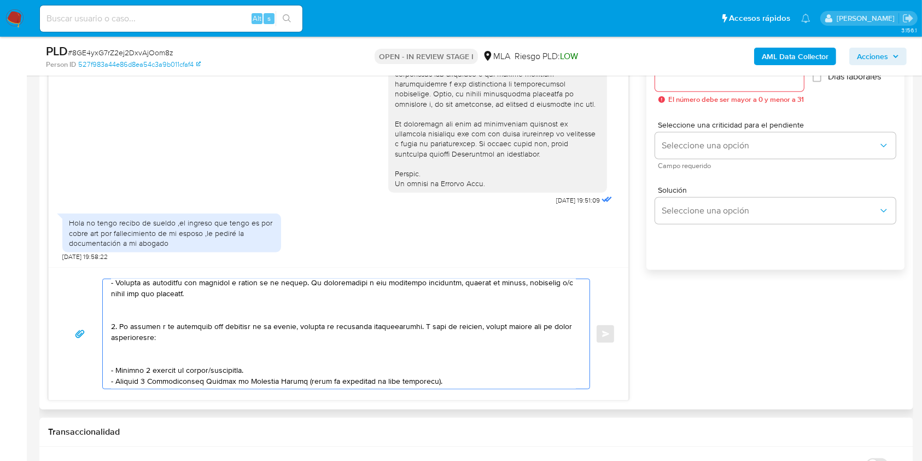
scroll to position [145, 0]
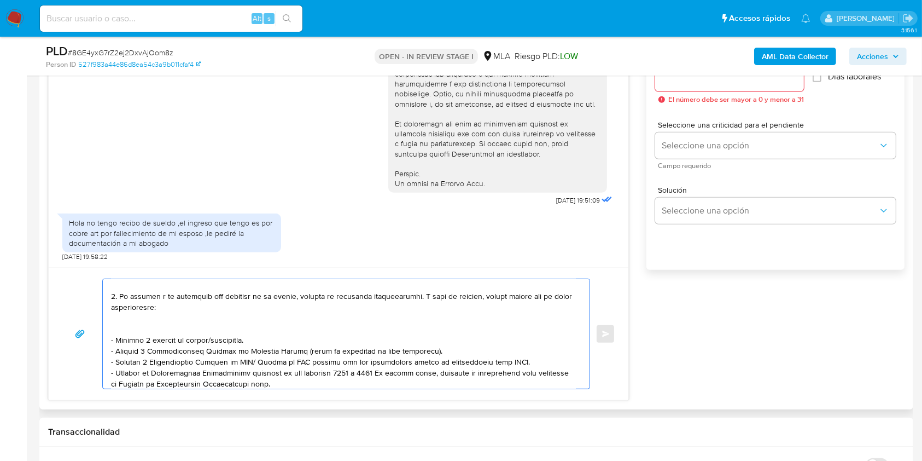
click at [185, 308] on textarea at bounding box center [343, 333] width 465 height 109
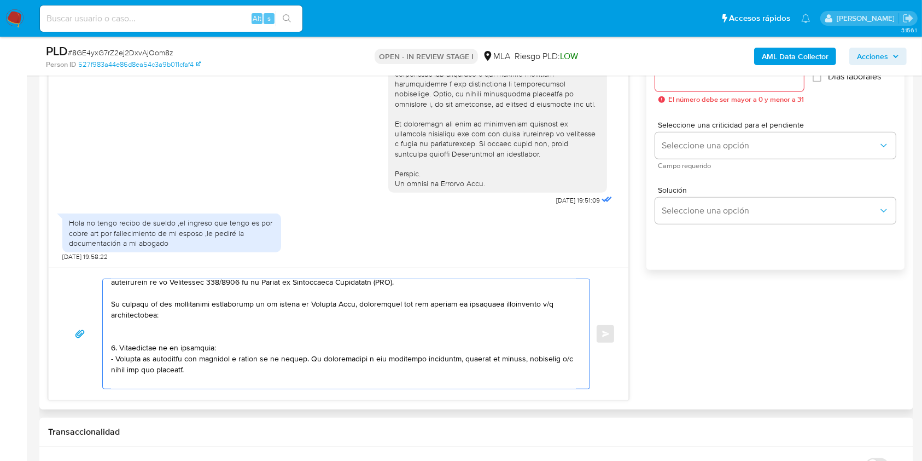
scroll to position [73, 0]
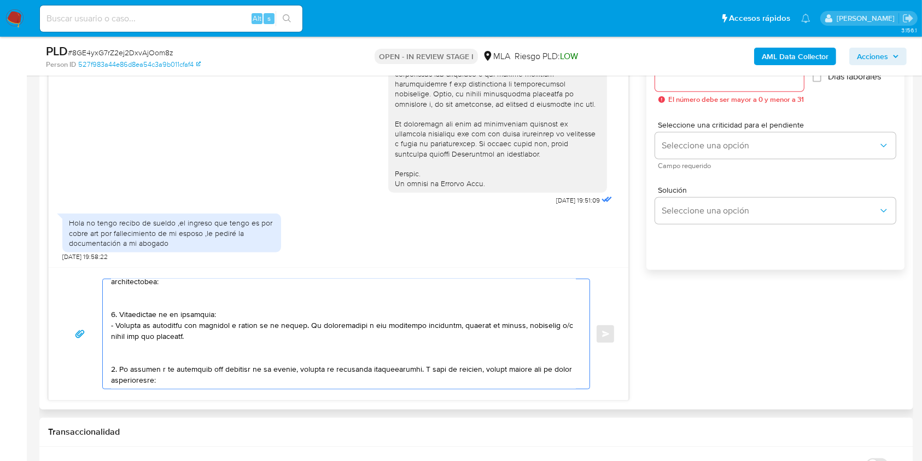
drag, startPoint x: 119, startPoint y: 373, endPoint x: 118, endPoint y: 314, distance: 59.1
click at [118, 314] on textarea at bounding box center [343, 333] width 465 height 109
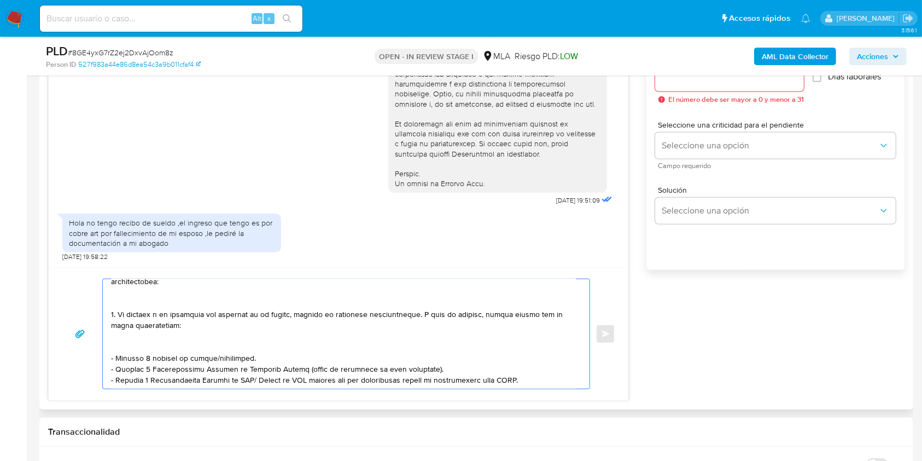
click at [123, 314] on textarea at bounding box center [343, 333] width 465 height 109
drag, startPoint x: 123, startPoint y: 314, endPoint x: 346, endPoint y: 317, distance: 223.2
click at [346, 317] on textarea at bounding box center [343, 333] width 465 height 109
click at [212, 326] on textarea at bounding box center [343, 333] width 465 height 109
click at [280, 317] on textarea at bounding box center [343, 333] width 465 height 109
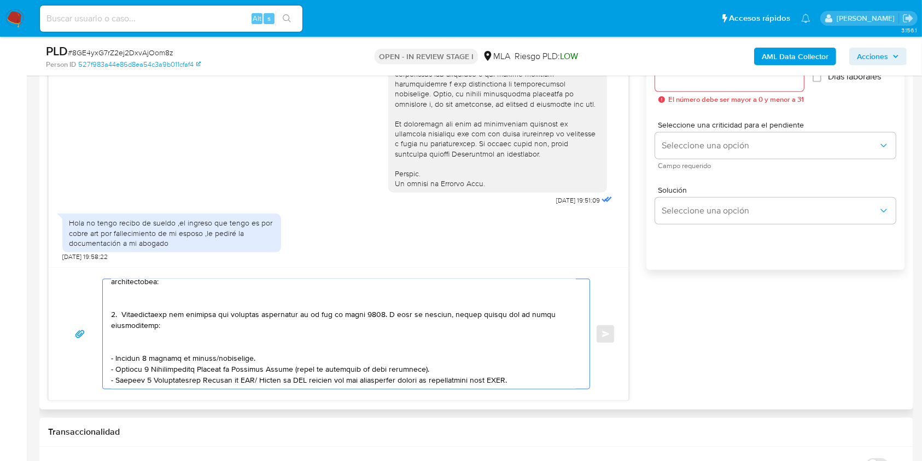
click at [280, 317] on textarea at bounding box center [343, 333] width 465 height 109
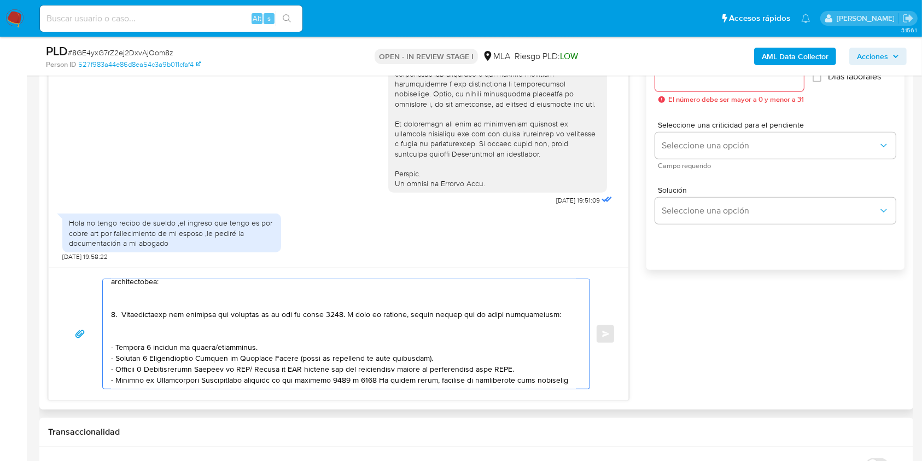
click at [130, 335] on textarea at bounding box center [343, 333] width 465 height 109
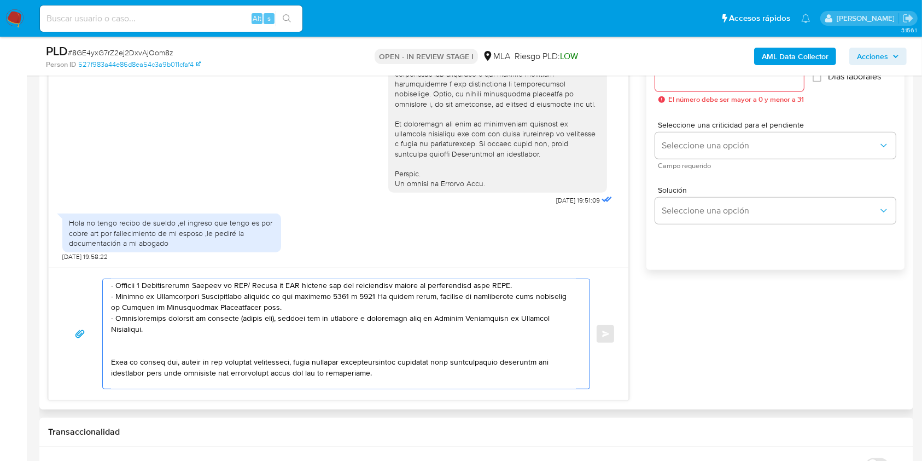
scroll to position [219, 0]
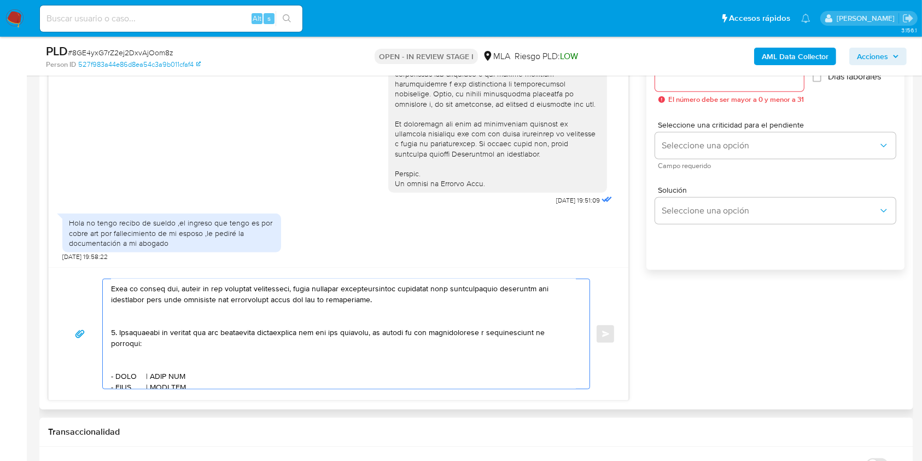
click at [114, 336] on textarea at bounding box center [343, 333] width 465 height 109
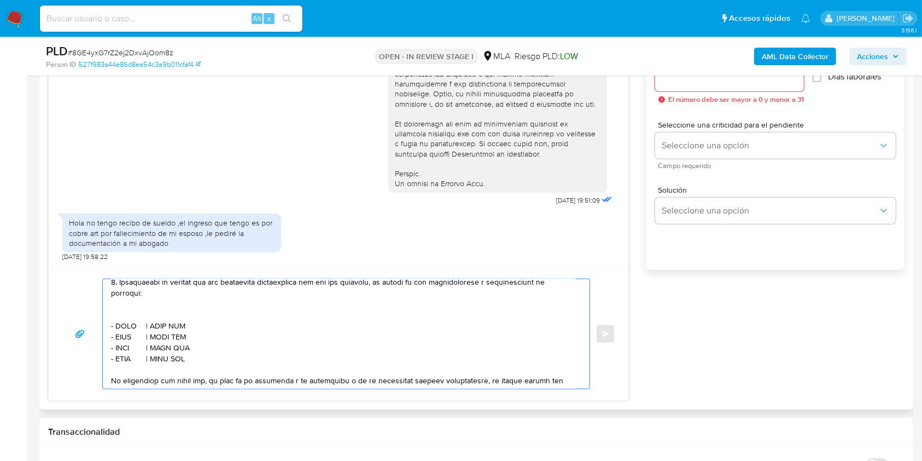
scroll to position [292, 0]
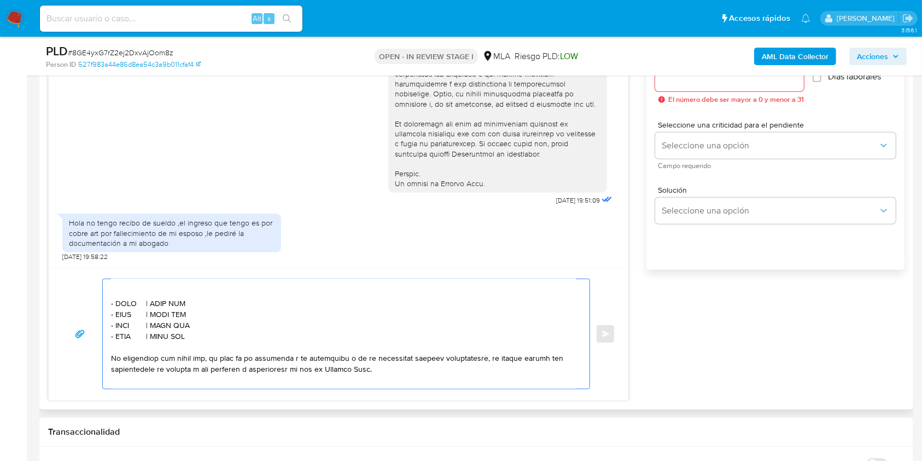
click at [131, 295] on textarea at bounding box center [343, 333] width 465 height 109
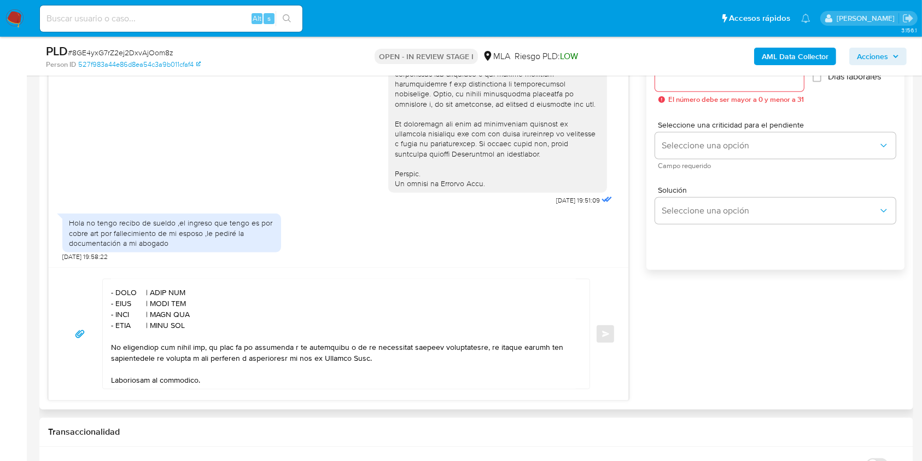
click at [124, 295] on textarea at bounding box center [343, 333] width 465 height 109
paste textarea "Autos Zanet S.a."
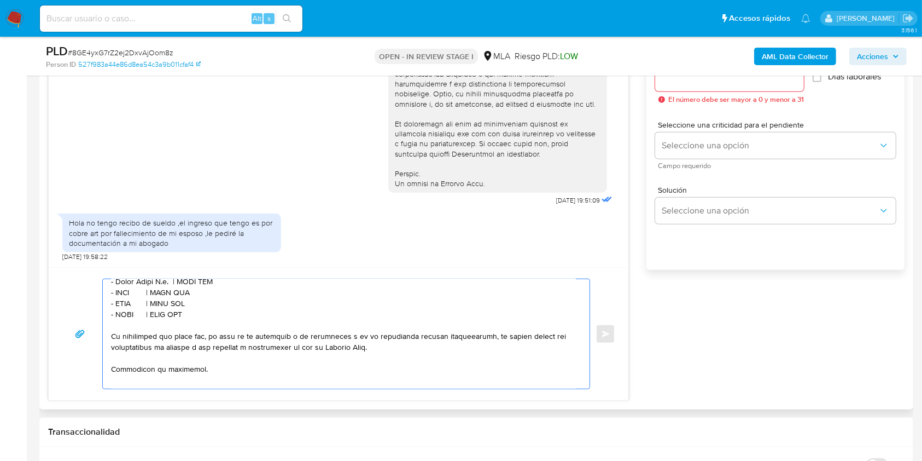
click at [203, 300] on textarea at bounding box center [343, 333] width 465 height 109
paste textarea "30689345650"
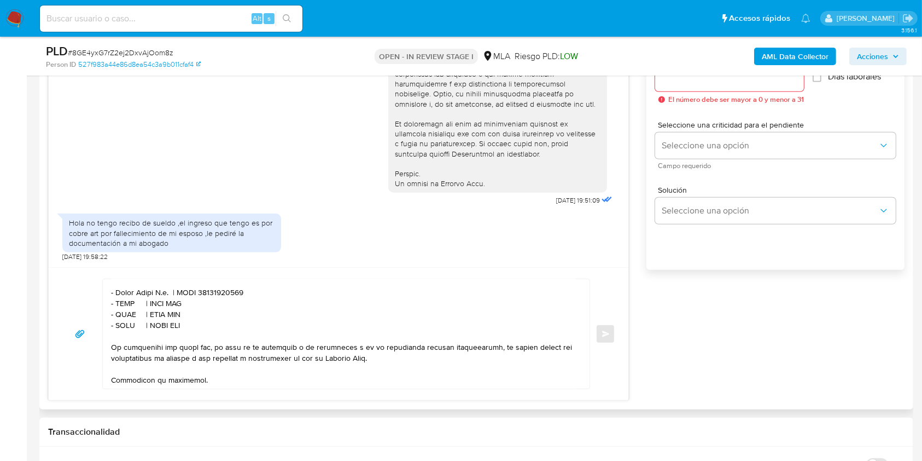
click at [123, 306] on textarea at bounding box center [343, 333] width 465 height 109
paste textarea "Agustin Oscar Rueda"
click at [223, 309] on textarea at bounding box center [343, 333] width 465 height 109
click at [223, 308] on textarea at bounding box center [343, 333] width 465 height 109
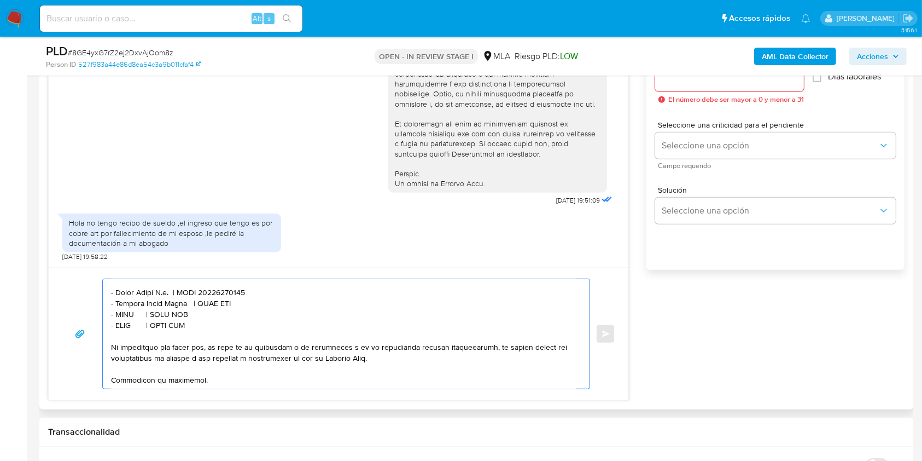
paste textarea "20436538813"
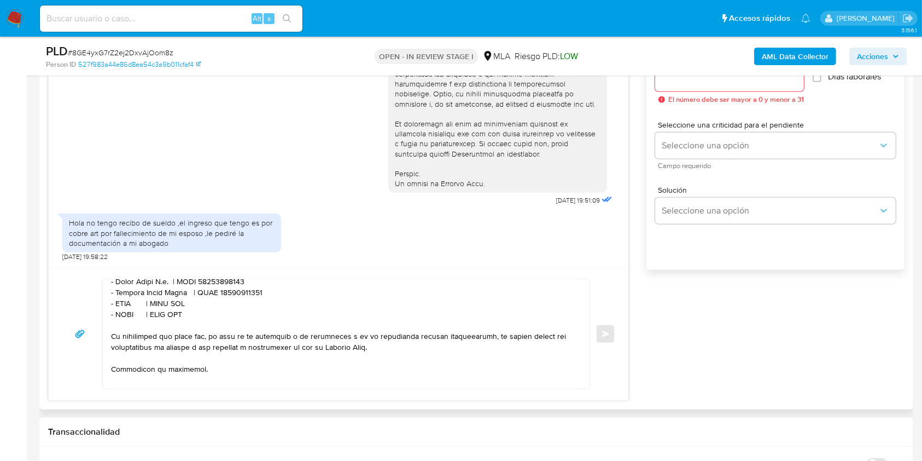
click at [129, 319] on textarea at bounding box center [343, 333] width 465 height 109
paste textarea "Gustavo Andres Mijares"
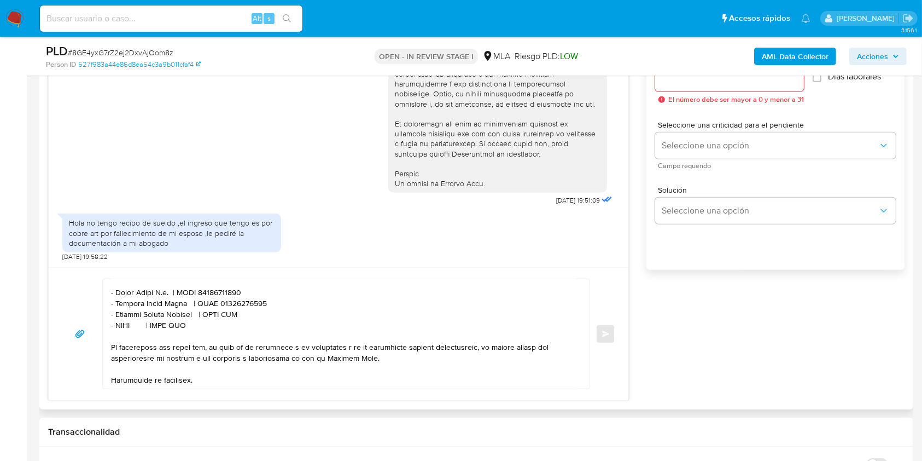
click at [232, 320] on textarea at bounding box center [343, 333] width 465 height 109
paste textarea "20209645840"
drag, startPoint x: 210, startPoint y: 329, endPoint x: 88, endPoint y: 327, distance: 122.0
click at [88, 327] on div "Enviar" at bounding box center [338, 333] width 553 height 110
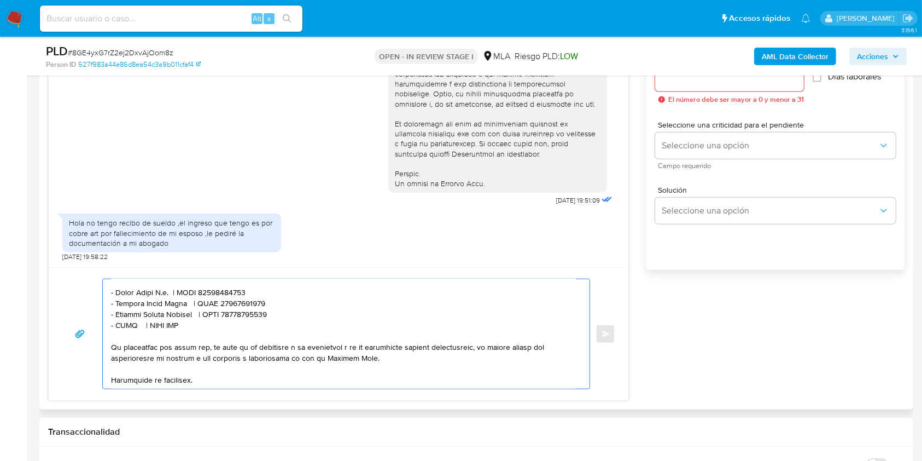
click at [212, 323] on textarea at bounding box center [343, 333] width 465 height 109
click at [215, 330] on textarea at bounding box center [343, 333] width 465 height 109
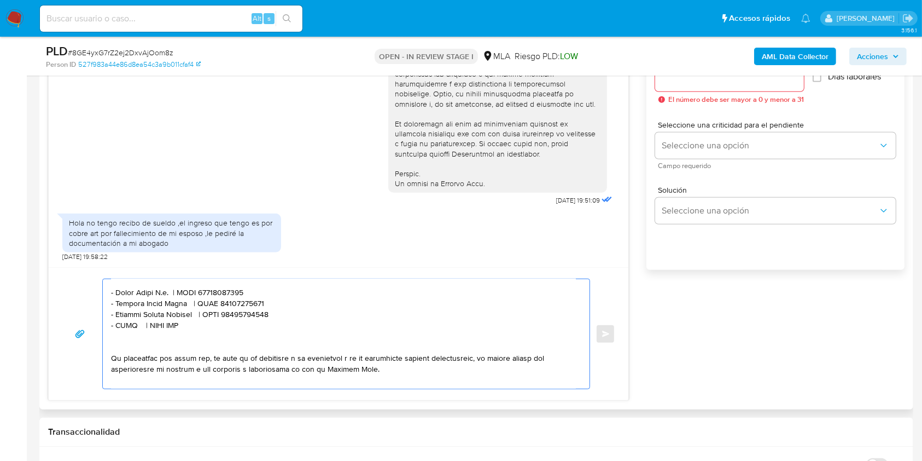
paste textarea "- XXXX | CUIT XXX"
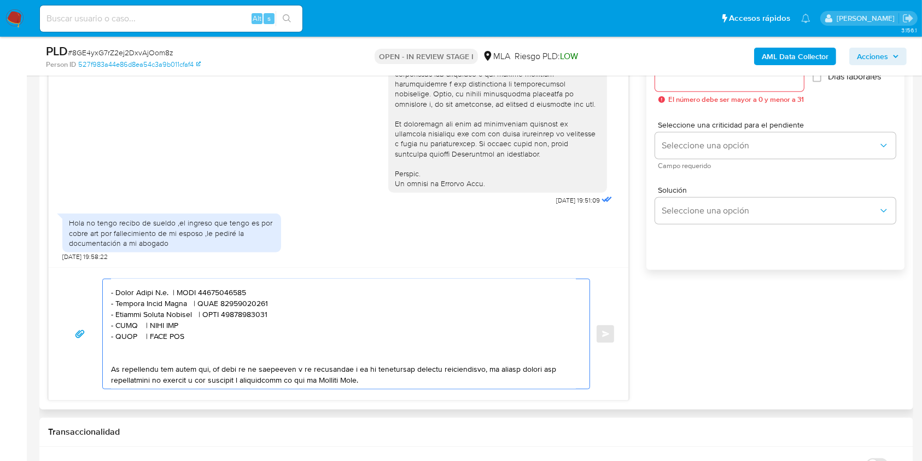
paste textarea "- XXXX | CUIT XXX"
click at [125, 334] on textarea at bounding box center [343, 333] width 465 height 109
paste textarea "Camila Sabina Solange Pared"
click at [245, 332] on textarea at bounding box center [343, 333] width 465 height 109
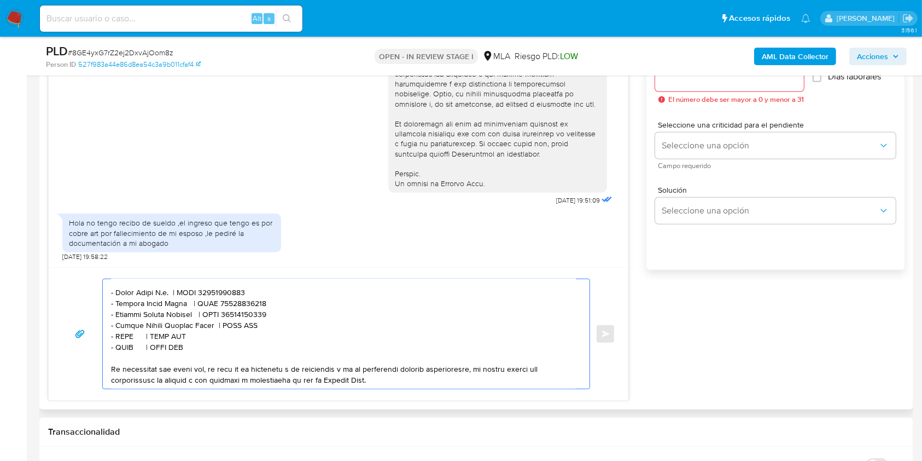
click at [245, 332] on textarea at bounding box center [343, 333] width 465 height 109
paste textarea "27389371780"
click at [124, 342] on textarea at bounding box center [343, 333] width 465 height 109
paste textarea "Maria Ines Grieco"
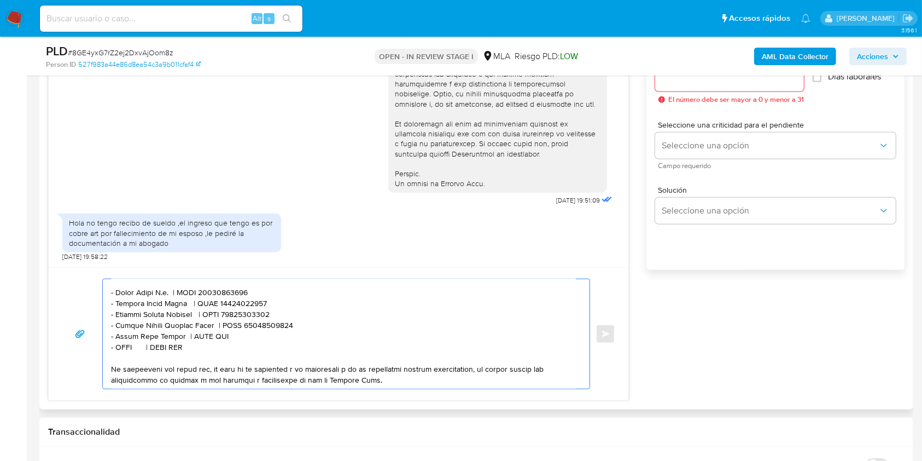
click at [206, 343] on textarea at bounding box center [343, 333] width 465 height 109
paste textarea "27295771823"
click at [127, 353] on textarea at bounding box center [343, 333] width 465 height 109
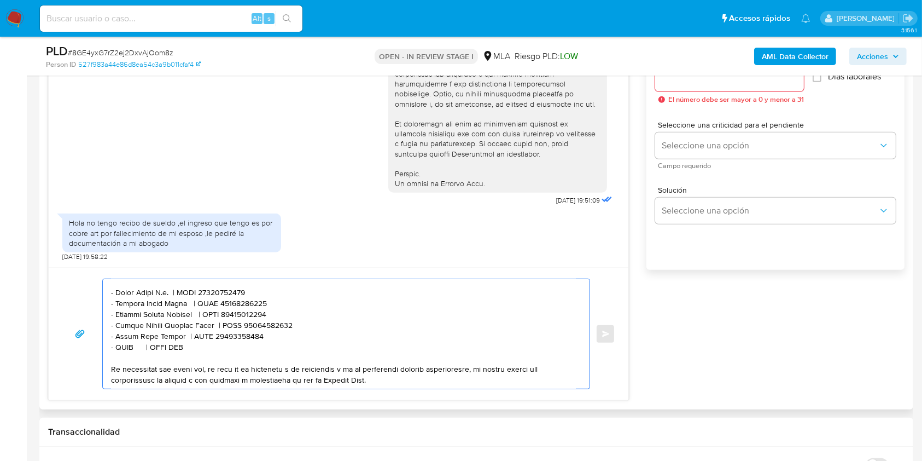
paste textarea "Fag Sistems Sa"
click at [201, 351] on textarea at bounding box center [343, 333] width 465 height 109
paste textarea "30709752118"
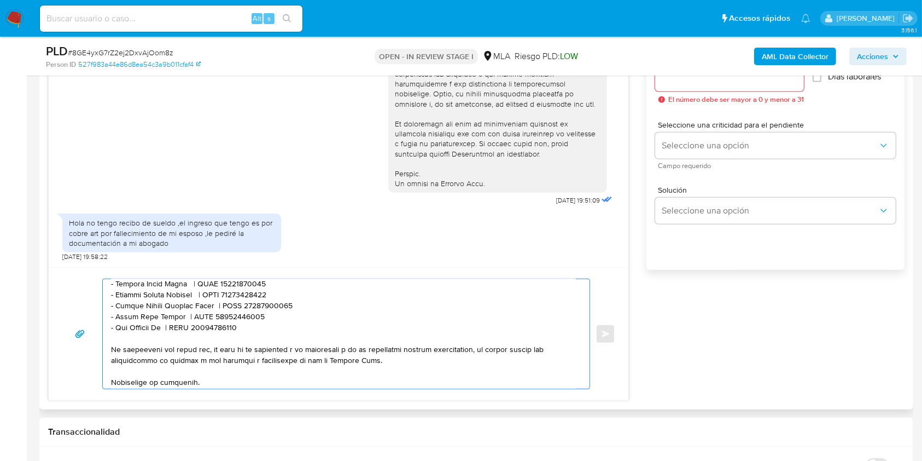
scroll to position [346, 0]
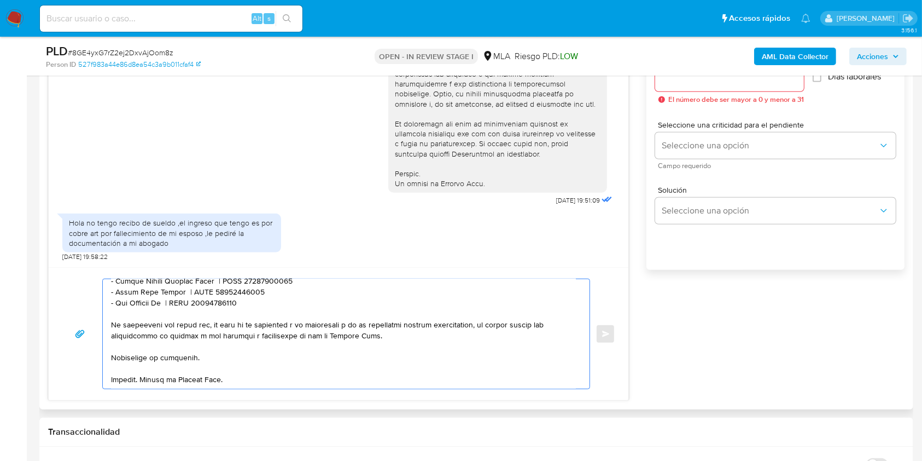
click at [261, 380] on textarea at bounding box center [343, 333] width 465 height 109
click at [195, 352] on textarea at bounding box center [343, 333] width 465 height 109
click at [288, 374] on textarea at bounding box center [343, 333] width 465 height 109
type textarea "Hola. Te consultamos si tuviste oportunidad de leer el requerimiento de informa…"
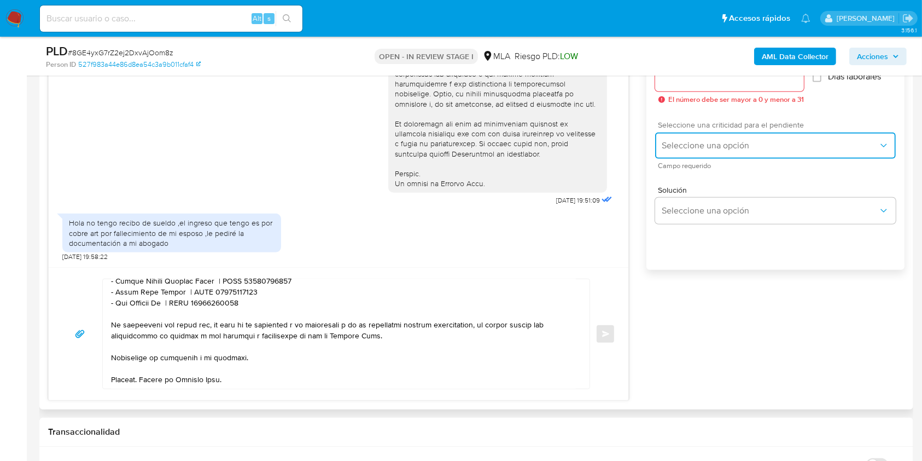
click at [717, 147] on span "Seleccione una opción" at bounding box center [770, 145] width 217 height 11
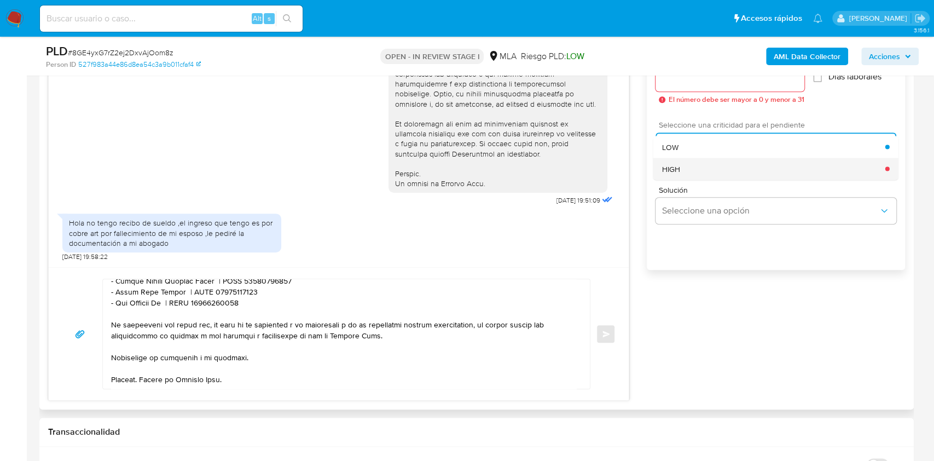
click at [693, 167] on div "HIGH" at bounding box center [773, 169] width 223 height 22
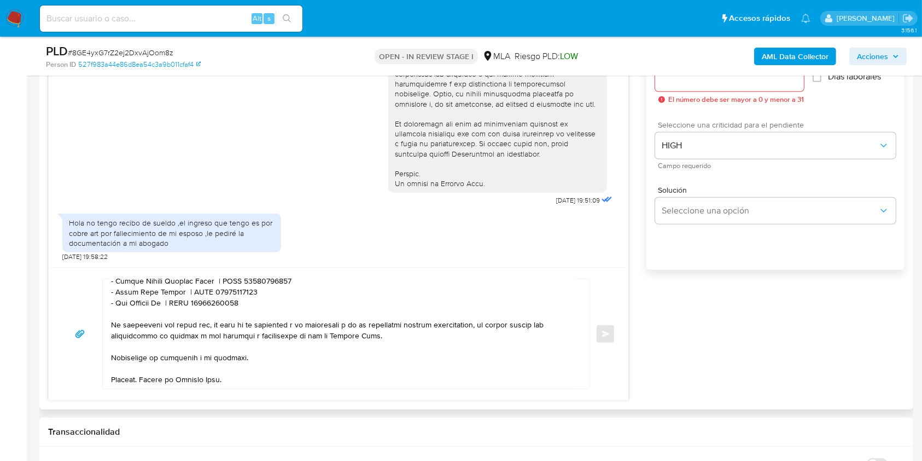
click at [706, 78] on input "Esperar Respuesta (días)" at bounding box center [729, 78] width 149 height 14
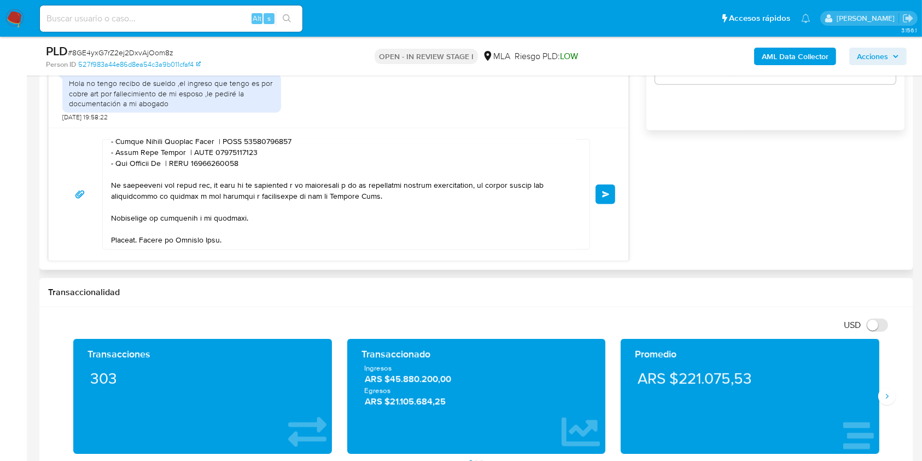
scroll to position [784, 0]
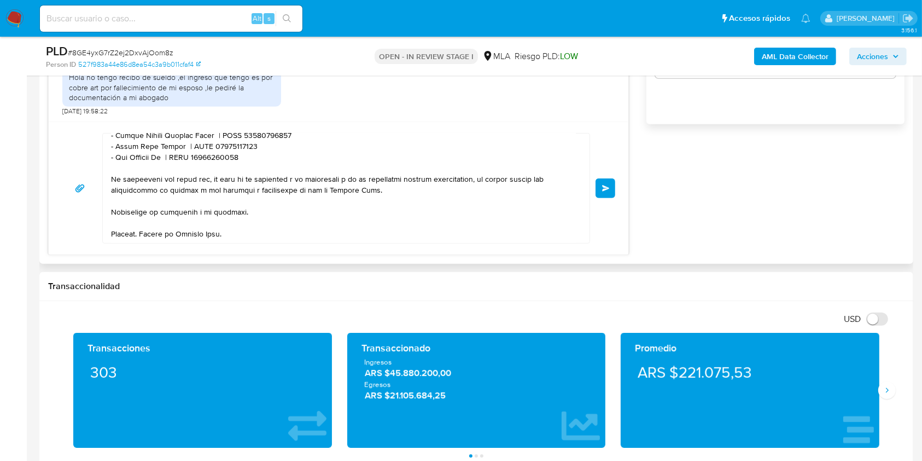
type input "1"
click at [334, 232] on textarea at bounding box center [343, 187] width 465 height 109
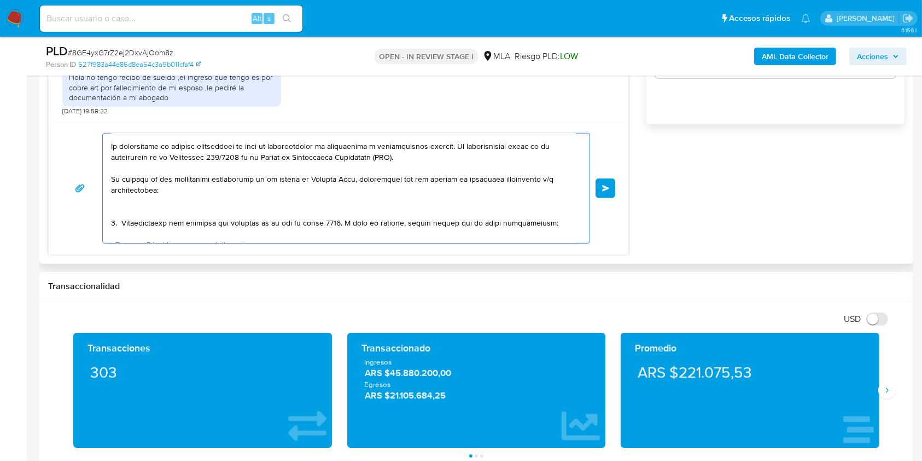
scroll to position [0, 0]
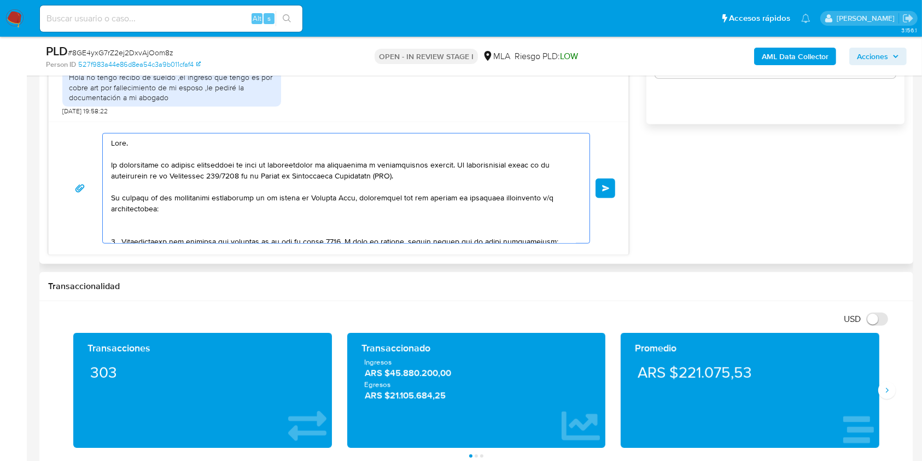
click at [155, 225] on textarea at bounding box center [343, 187] width 465 height 109
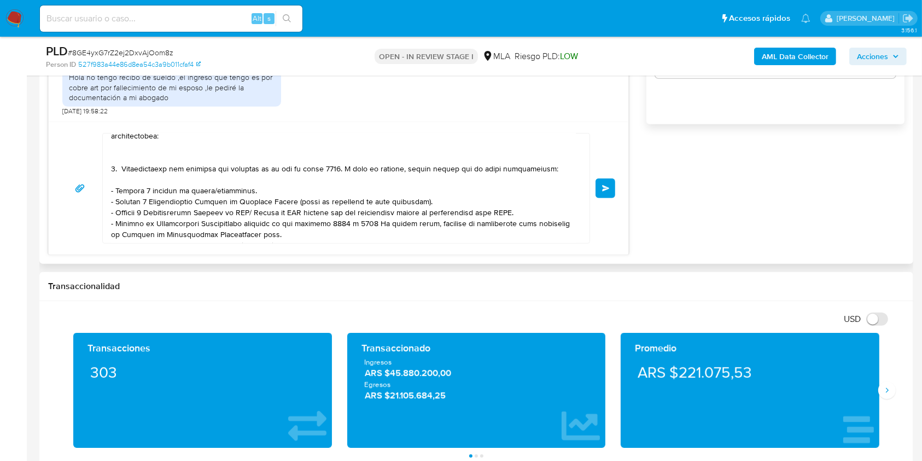
click at [608, 185] on span "Enviar" at bounding box center [606, 188] width 8 height 7
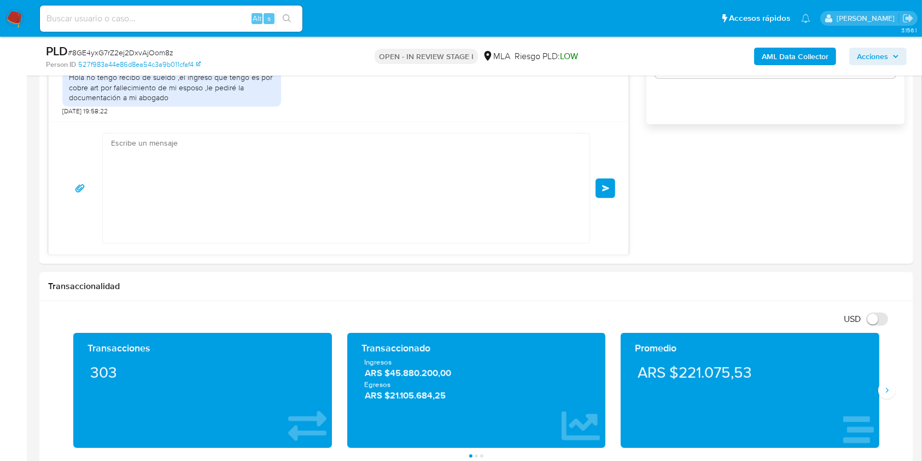
scroll to position [0, 0]
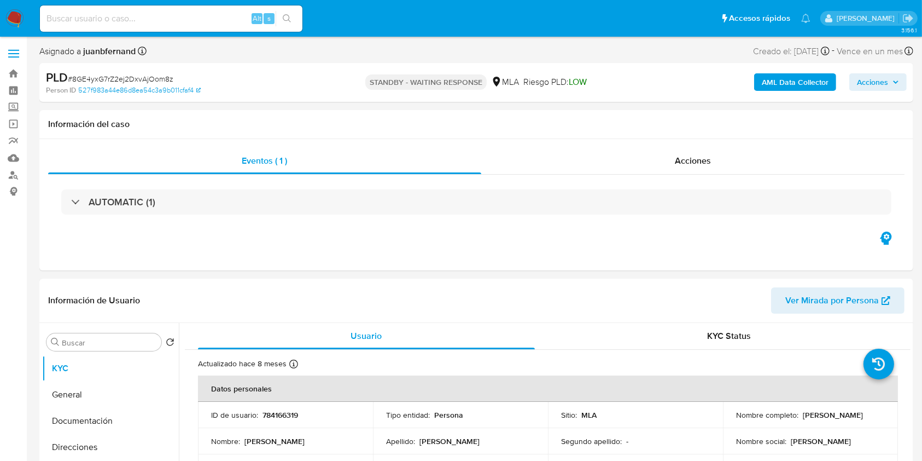
select select "10"
click at [220, 21] on input at bounding box center [171, 18] width 263 height 14
paste input "wK20E31DCAxGvkpoYlGPJxpU"
type input "wK20E31DCAxGvkpoYlGPJxpU"
click at [279, 20] on button "search-icon" at bounding box center [287, 18] width 22 height 15
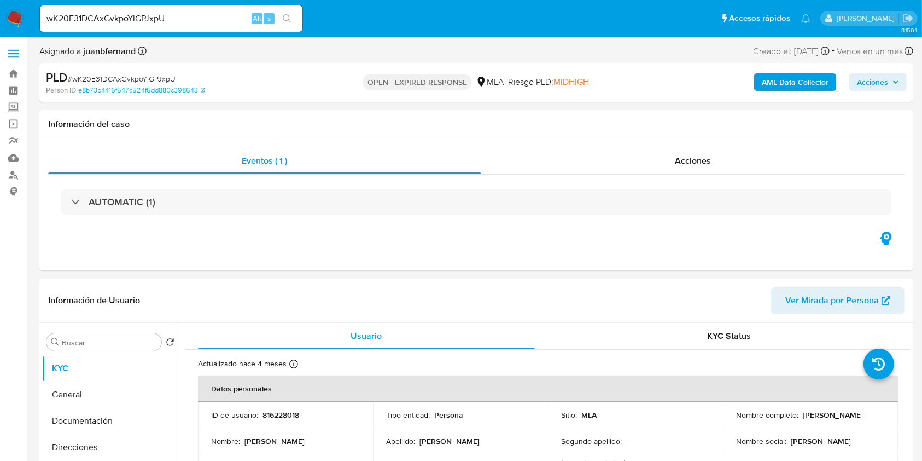
select select "10"
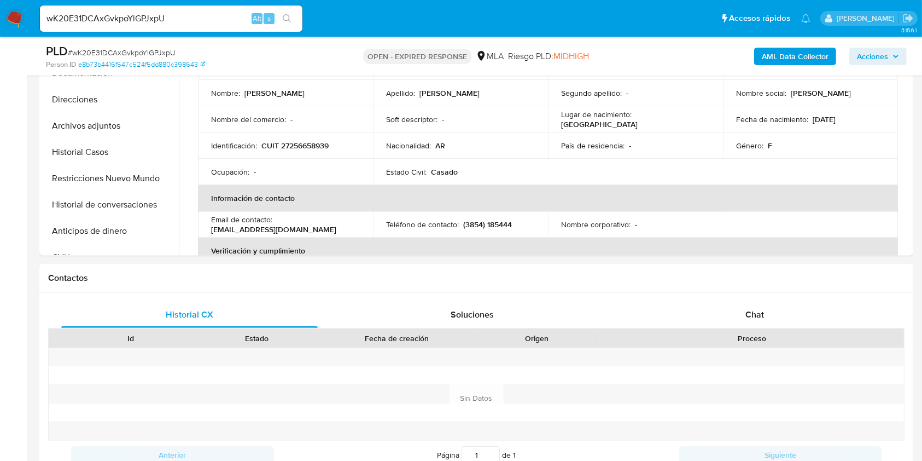
scroll to position [510, 0]
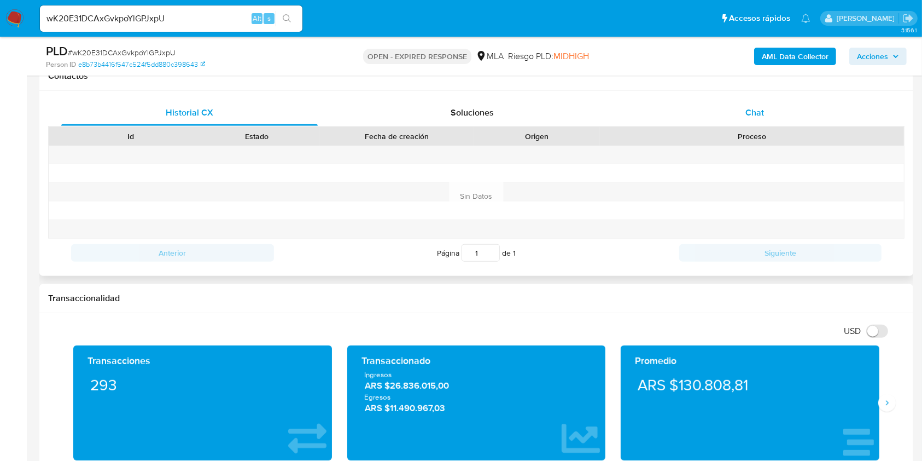
click at [803, 115] on div "Chat" at bounding box center [755, 113] width 257 height 26
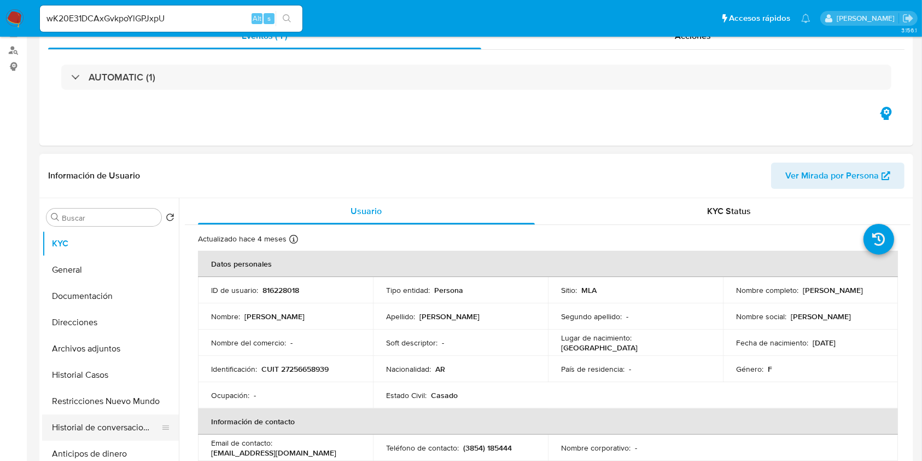
scroll to position [243, 0]
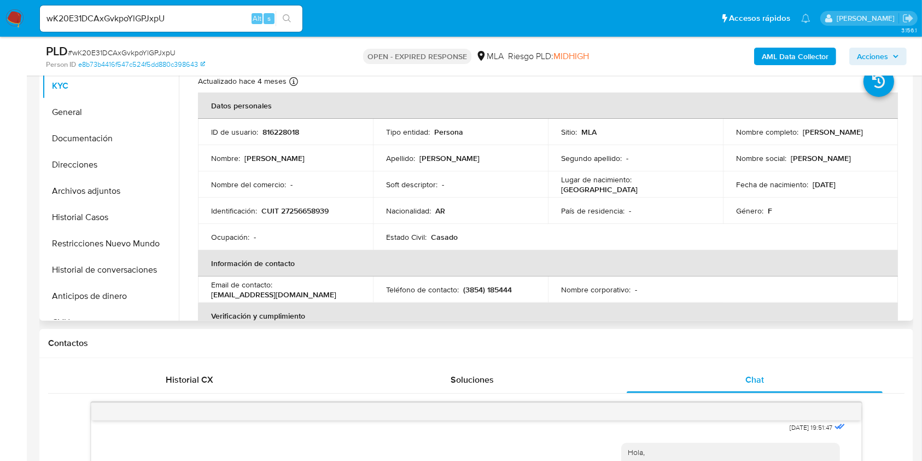
click at [315, 208] on p "CUIT 27256658939" at bounding box center [294, 211] width 67 height 10
copy p "27256658939"
click at [153, 21] on input "wK20E31DCAxGvkpoYlGPJxpU" at bounding box center [171, 18] width 263 height 14
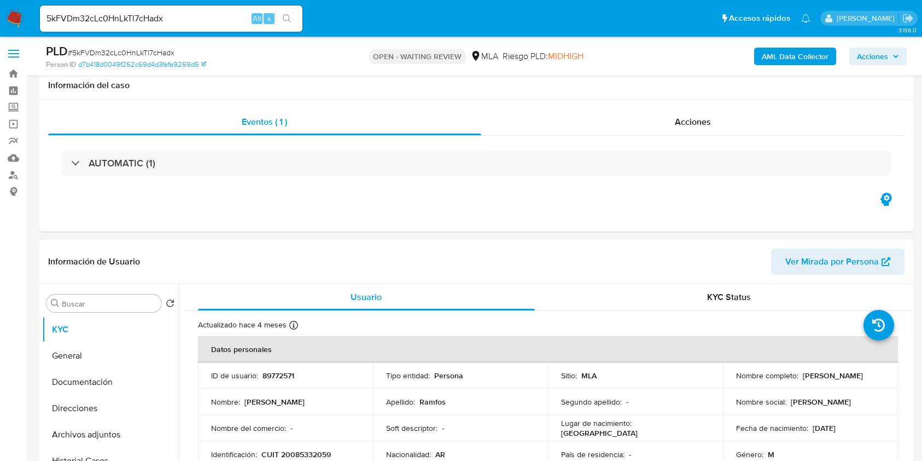
select select "10"
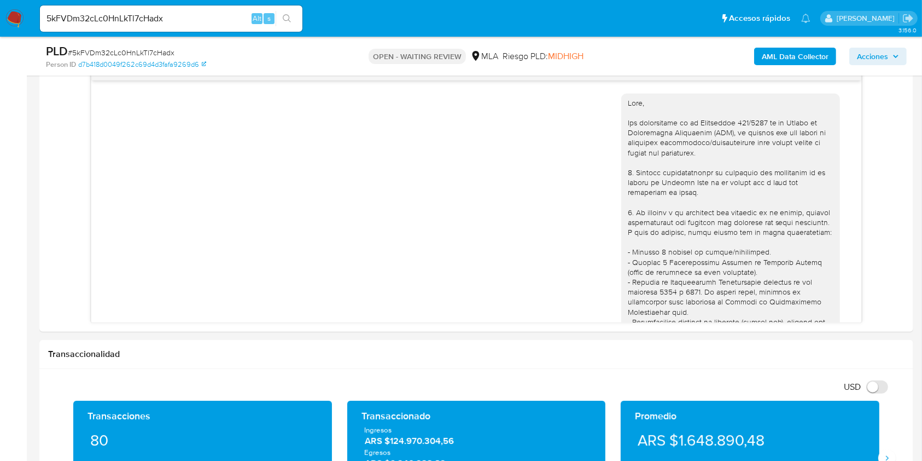
scroll to position [1313, 0]
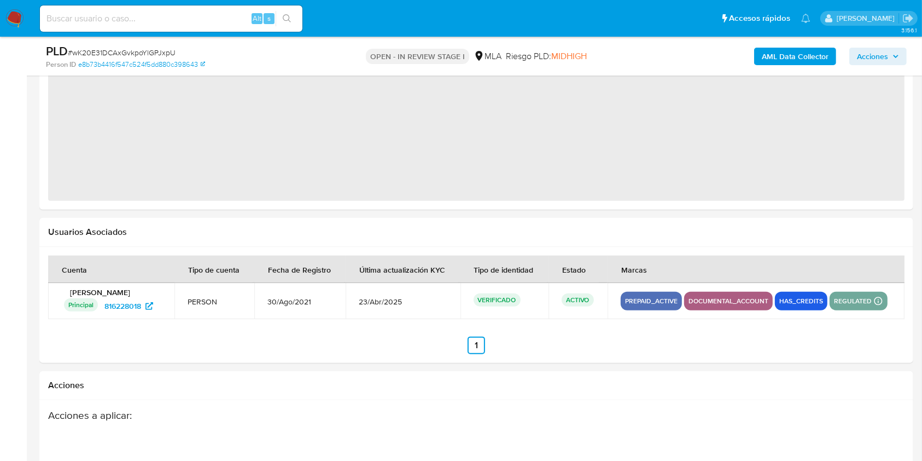
select select "10"
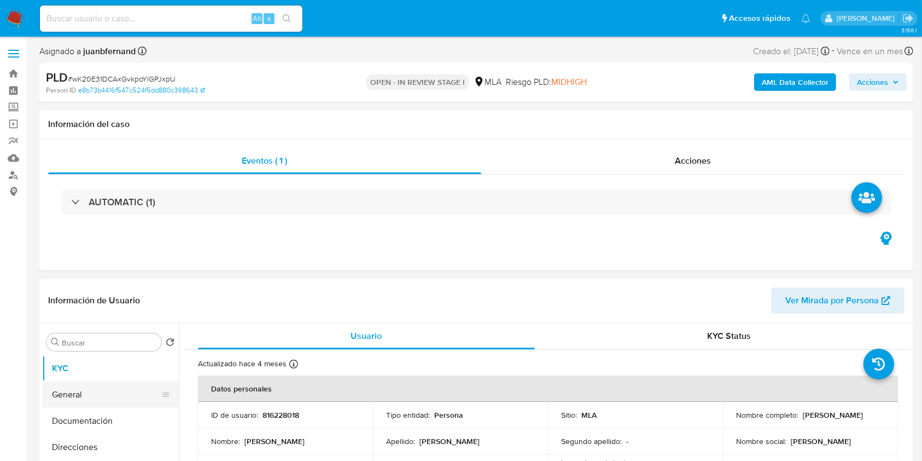
click at [73, 405] on button "General" at bounding box center [106, 394] width 128 height 26
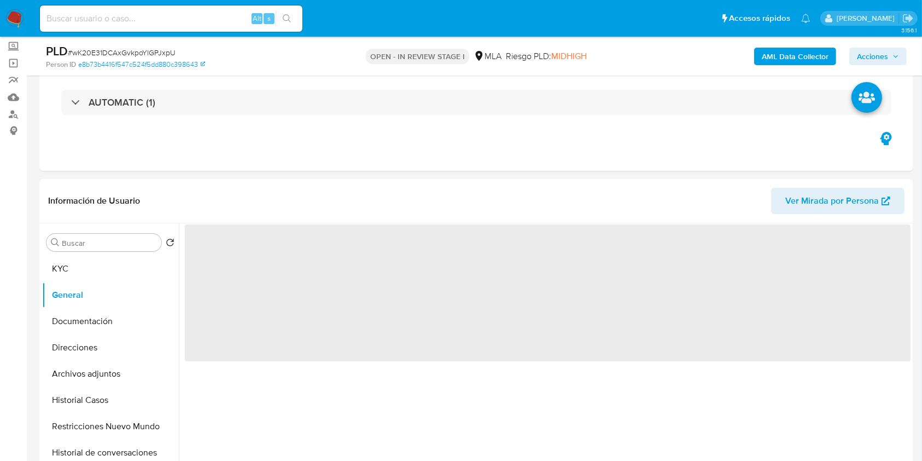
scroll to position [145, 0]
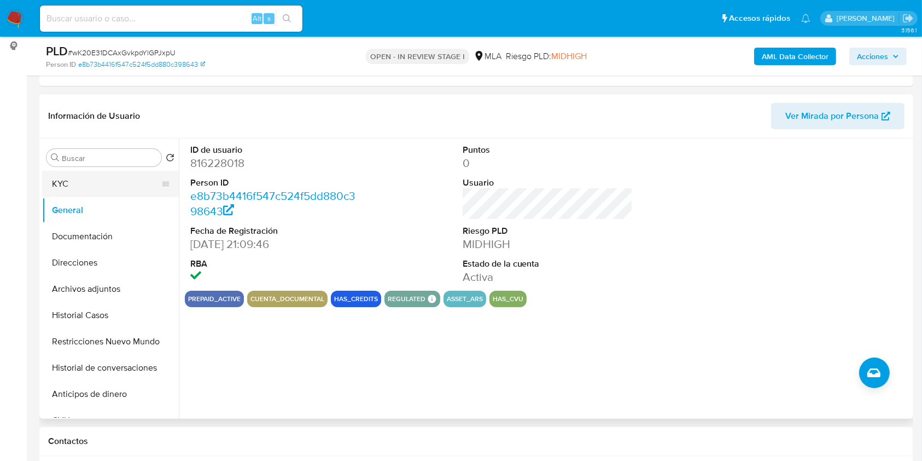
click at [88, 189] on button "KYC" at bounding box center [106, 184] width 128 height 26
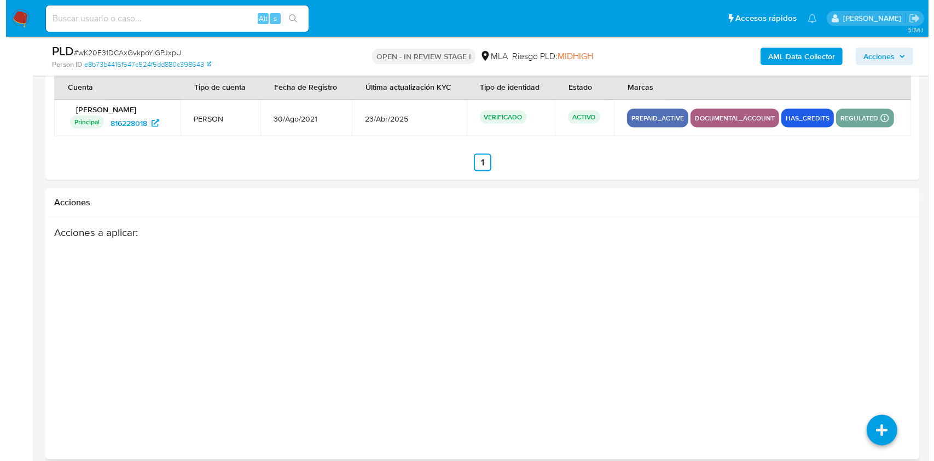
scroll to position [1733, 0]
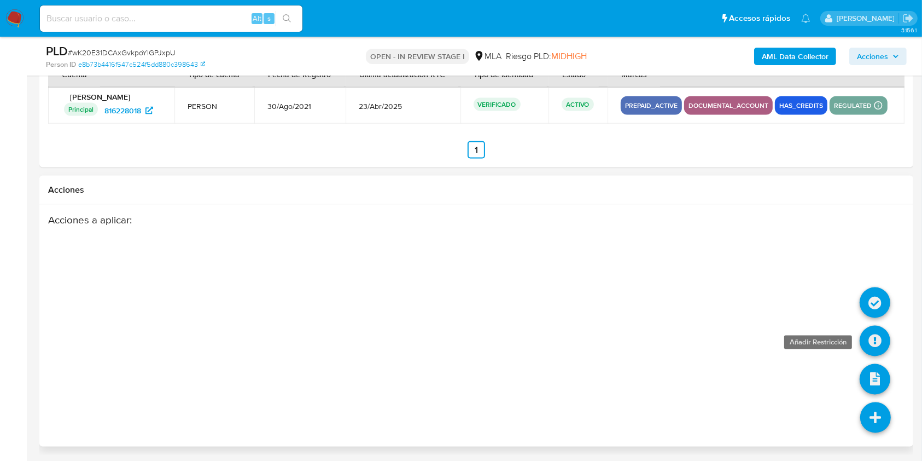
click at [881, 337] on icon at bounding box center [875, 340] width 31 height 31
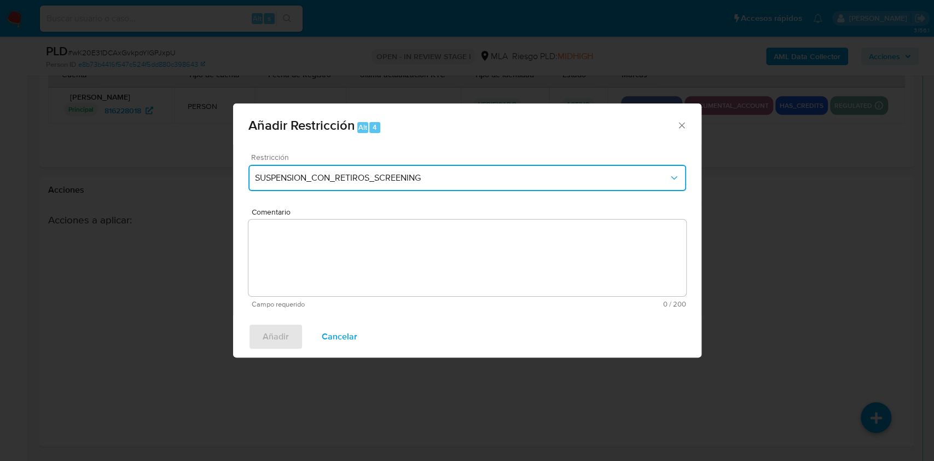
click at [393, 178] on span "SUSPENSION_CON_RETIROS_SCREENING" at bounding box center [461, 177] width 413 height 11
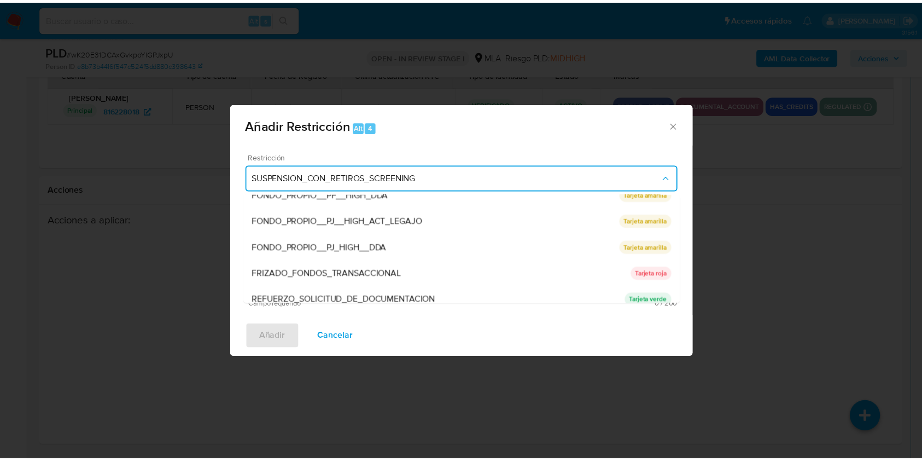
scroll to position [232, 0]
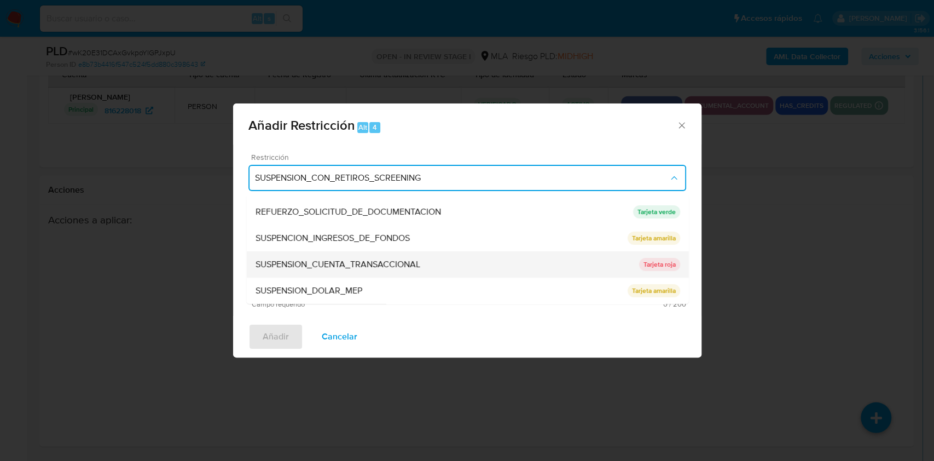
click at [328, 266] on span "SUSPENSION_CUENTA_TRANSACCIONAL" at bounding box center [337, 264] width 165 height 11
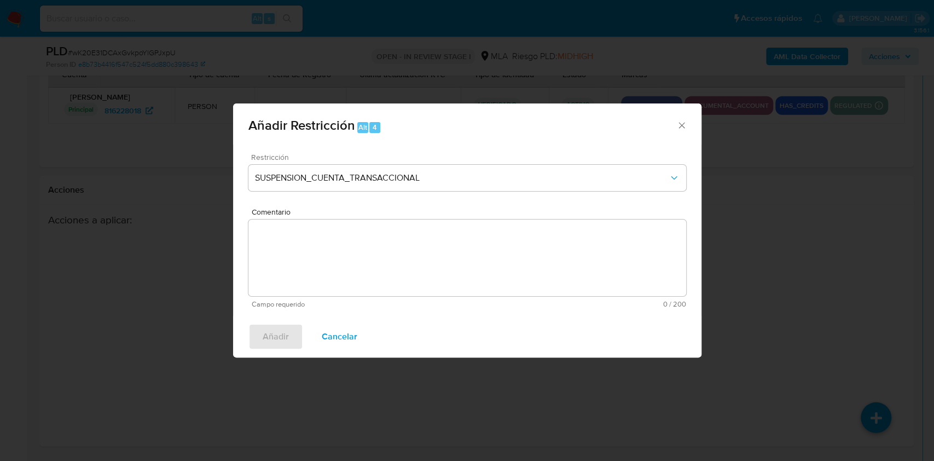
click at [384, 277] on textarea "Comentario" at bounding box center [467, 257] width 438 height 77
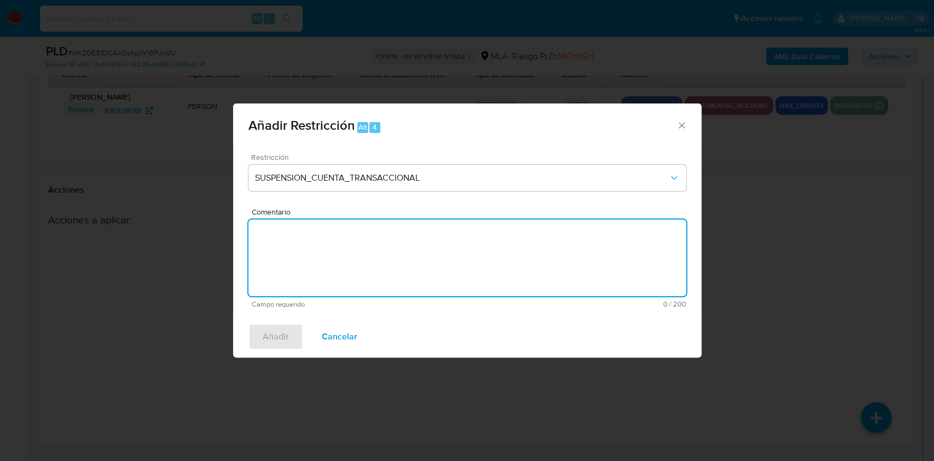
paste textarea "Hola. Esperamos que te encuentres muy bien. Te consultamos si tuviste oportunid…"
type textarea "Hola. Esperamos que te encuentres muy bien. Te consultamos si tuviste oportunid…"
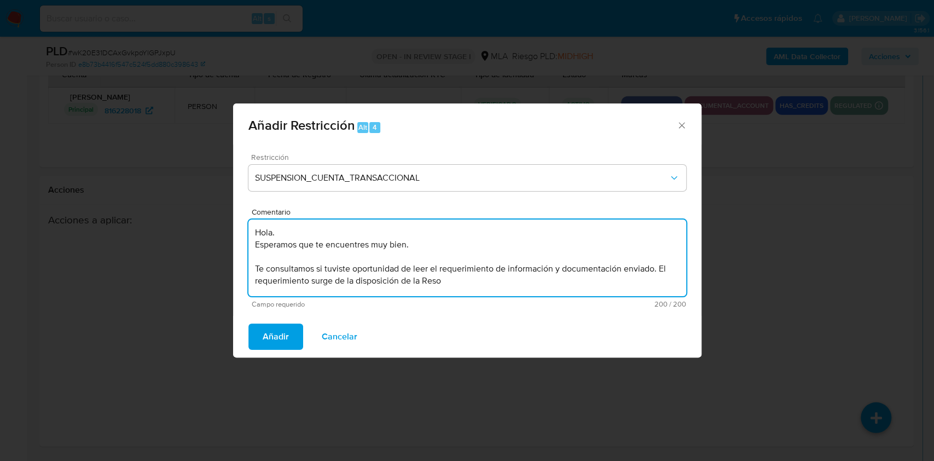
drag, startPoint x: 462, startPoint y: 285, endPoint x: 343, endPoint y: 258, distance: 121.8
click at [343, 258] on textarea "Hola. Esperamos que te encuentres muy bien. Te consultamos si tuviste oportunid…" at bounding box center [467, 257] width 438 height 77
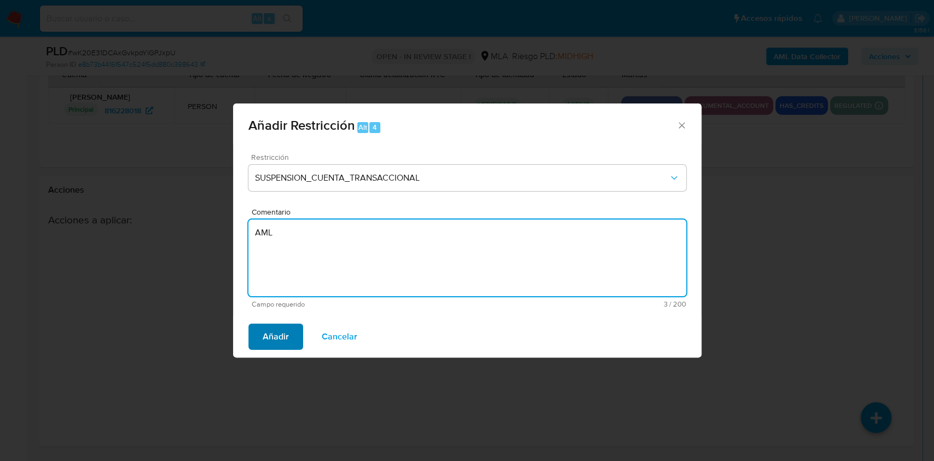
type textarea "AML"
click at [284, 343] on span "Añadir" at bounding box center [276, 336] width 26 height 24
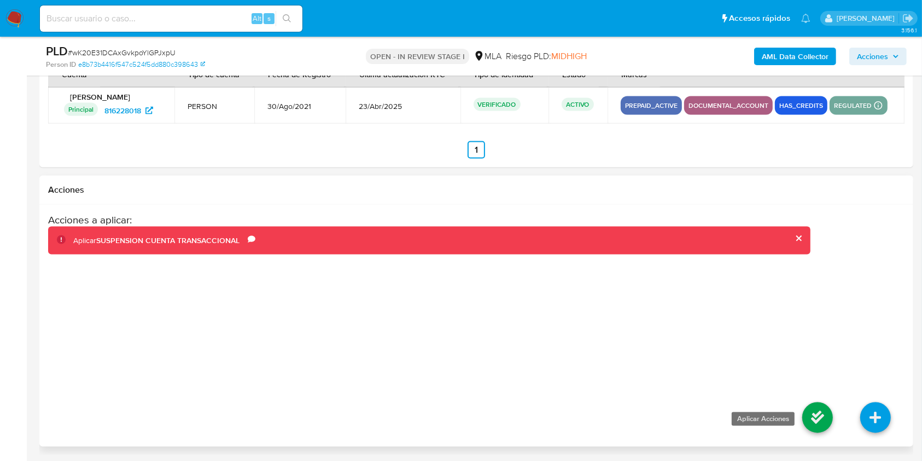
click at [803, 404] on icon at bounding box center [817, 417] width 31 height 31
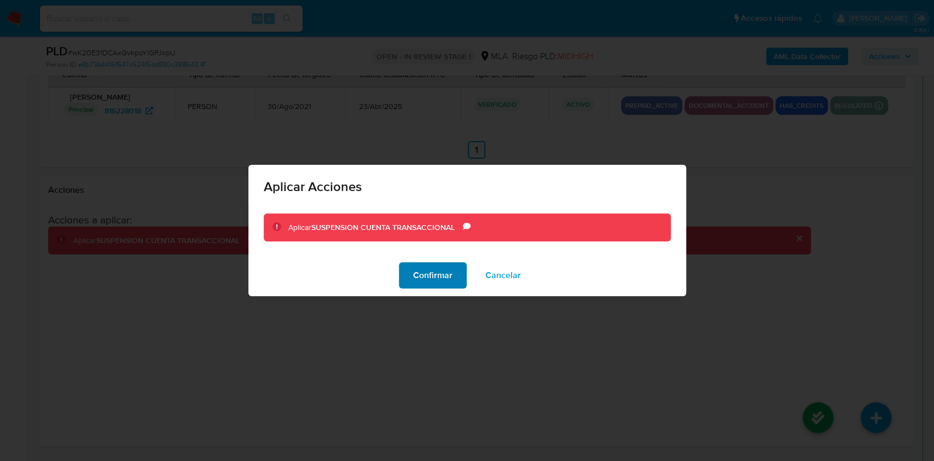
click at [450, 277] on span "Confirmar" at bounding box center [432, 275] width 39 height 24
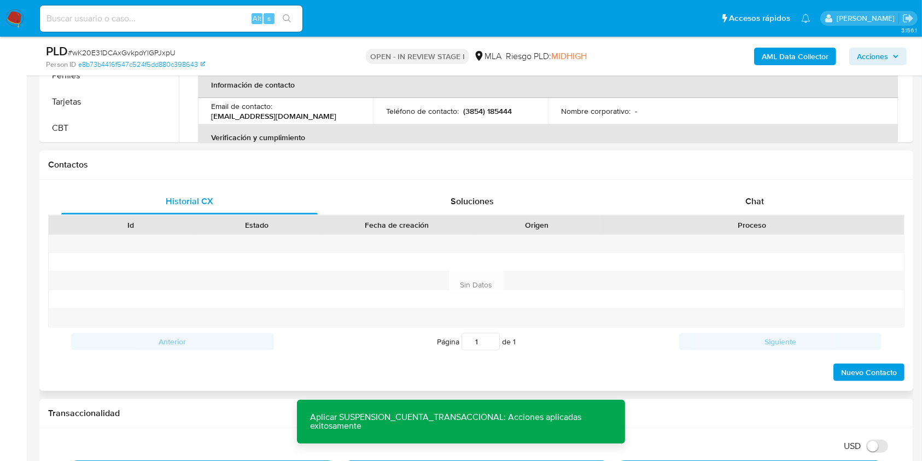
scroll to position [421, 0]
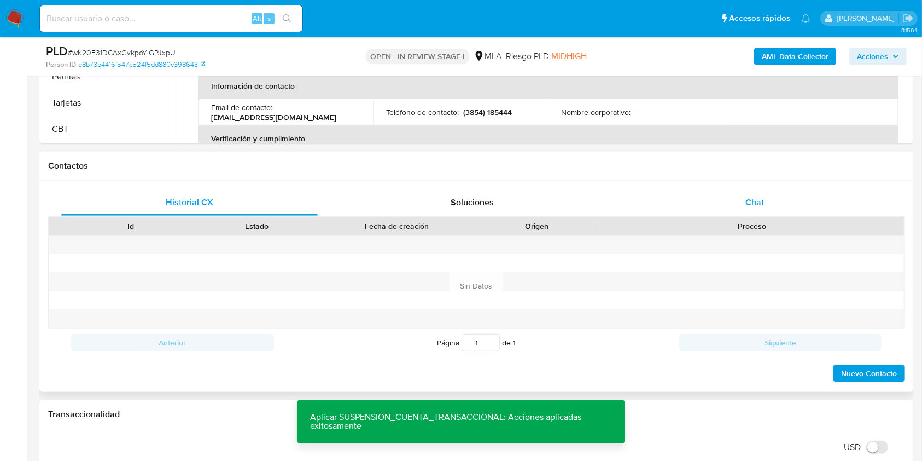
click at [803, 199] on div "Chat" at bounding box center [755, 202] width 257 height 26
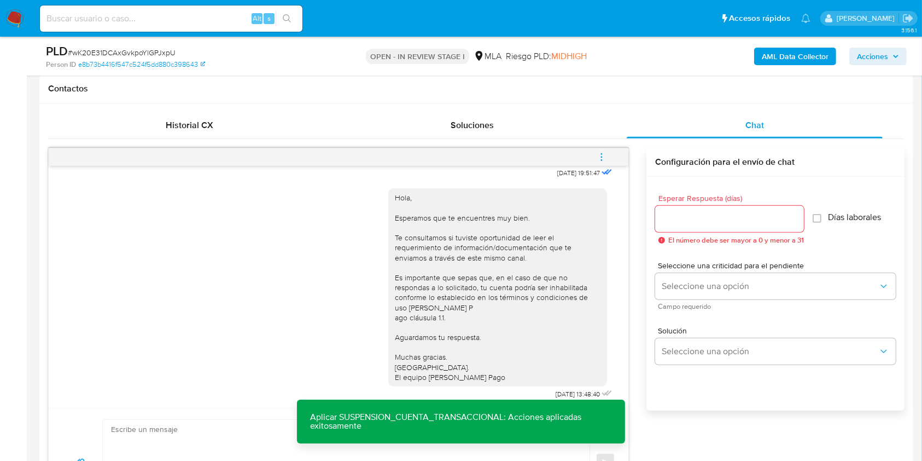
scroll to position [639, 0]
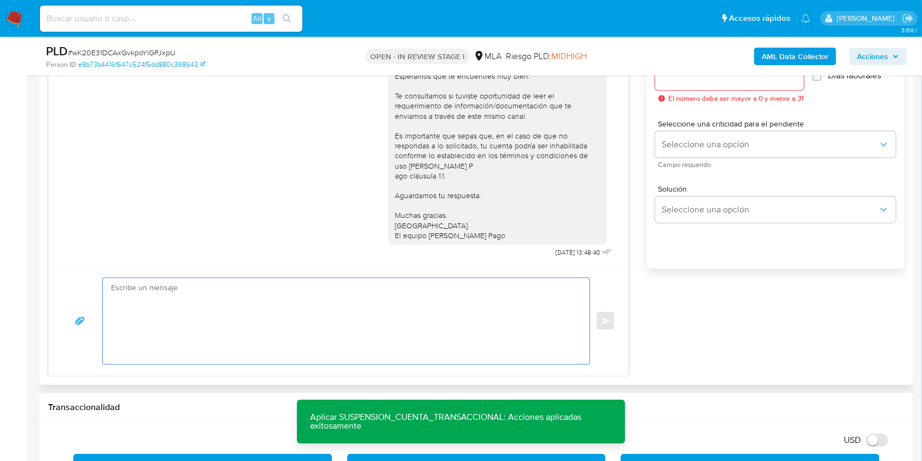
click at [166, 319] on textarea at bounding box center [343, 321] width 465 height 86
paste textarea "Hola. Esperamos que te encuentres muy bien. Te consultamos si tuviste oportunid…"
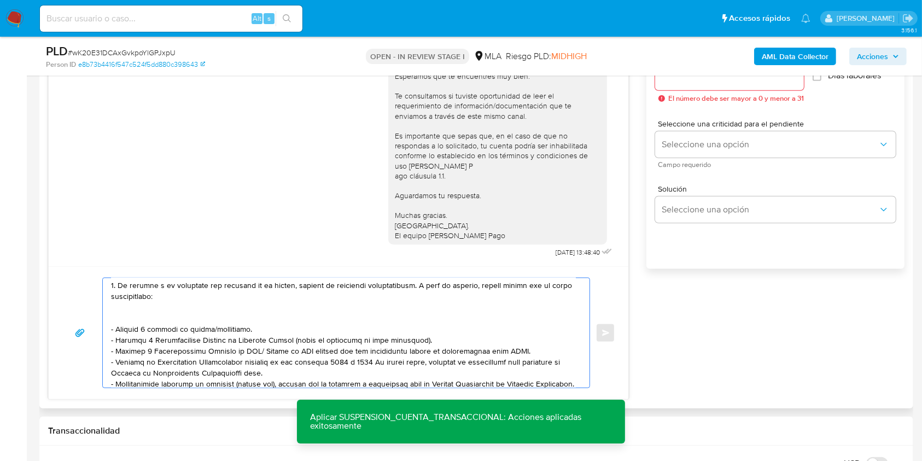
scroll to position [0, 0]
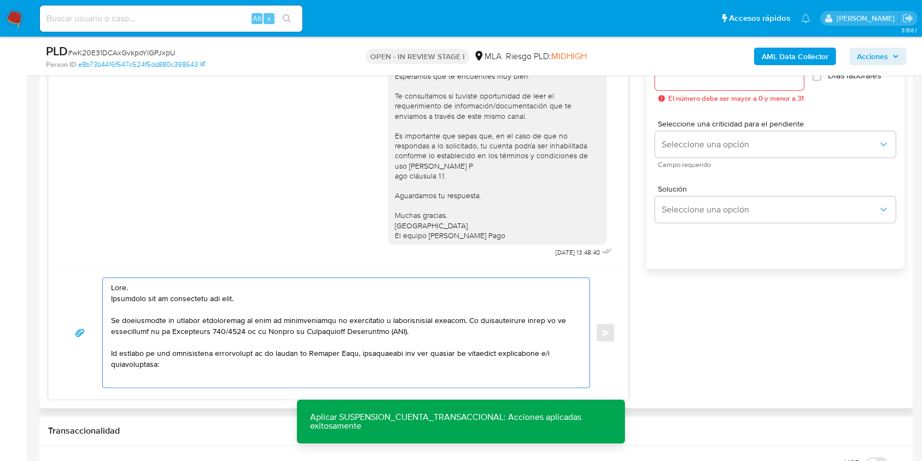
click at [224, 300] on textarea at bounding box center [343, 332] width 465 height 109
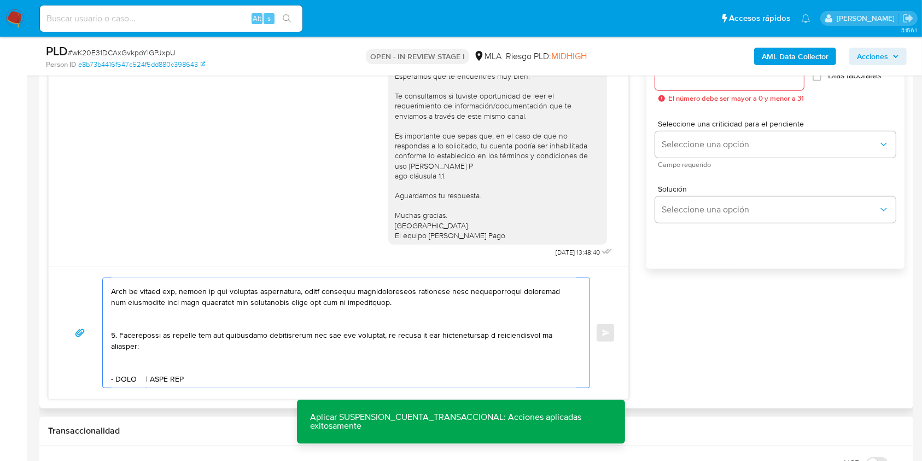
scroll to position [364, 0]
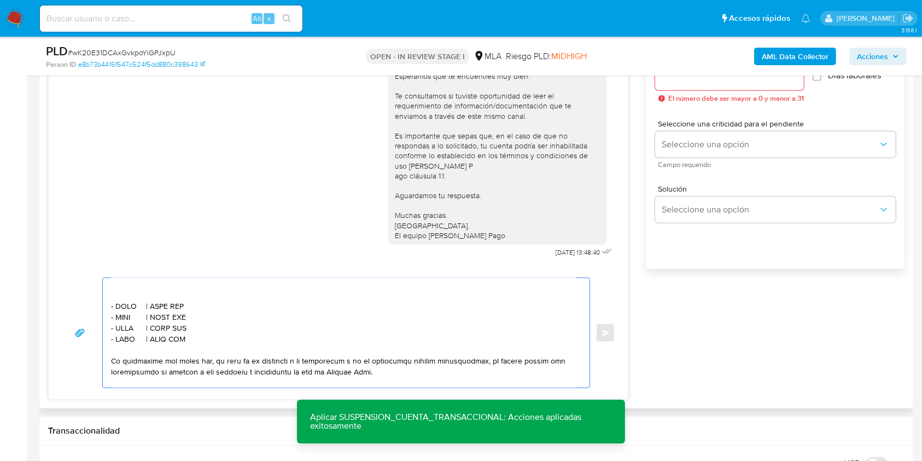
click at [127, 299] on textarea at bounding box center [343, 332] width 465 height 109
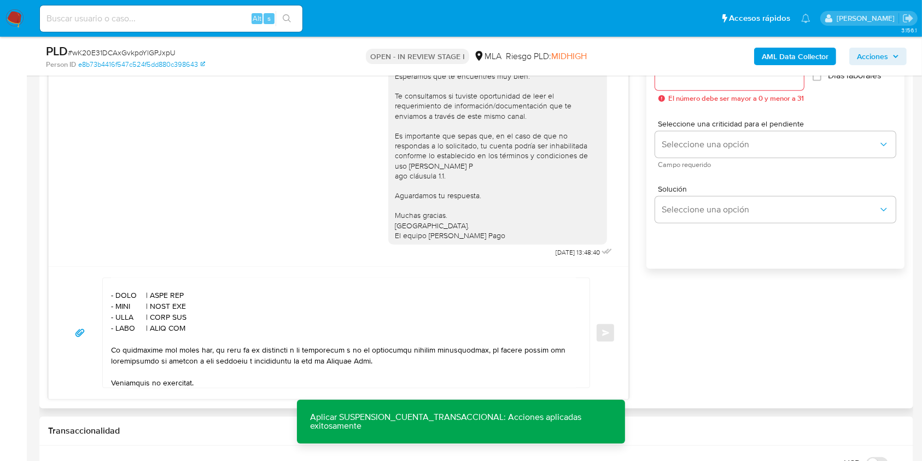
click at [123, 298] on textarea at bounding box center [343, 332] width 465 height 109
paste textarea "VAC SRL"
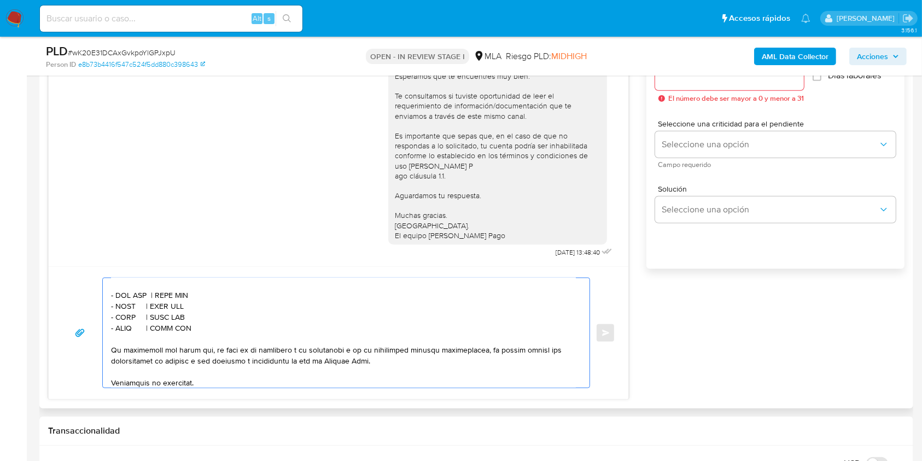
click at [184, 301] on textarea at bounding box center [343, 332] width 465 height 109
click at [178, 301] on textarea at bounding box center [343, 332] width 465 height 109
paste textarea "30717388484"
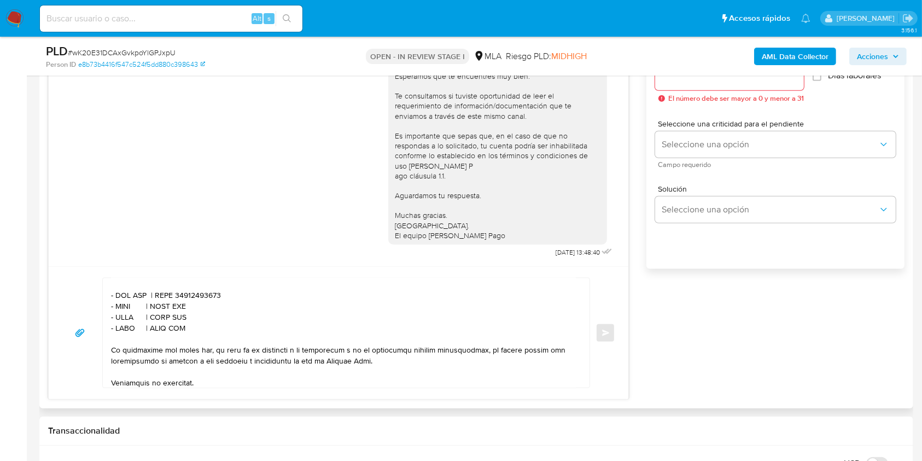
click at [129, 315] on textarea at bounding box center [343, 332] width 465 height 109
paste textarea "Leon Augusto Gauna"
click at [221, 313] on textarea at bounding box center [343, 332] width 465 height 109
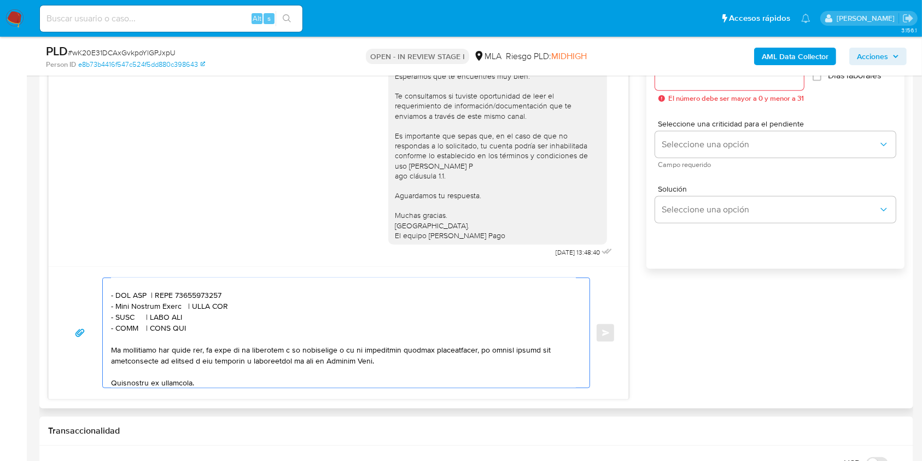
paste textarea "24253014284"
click at [123, 323] on textarea at bounding box center [343, 332] width 465 height 109
paste textarea "Jose Davidsson Mosca"
click at [232, 320] on textarea at bounding box center [343, 332] width 465 height 109
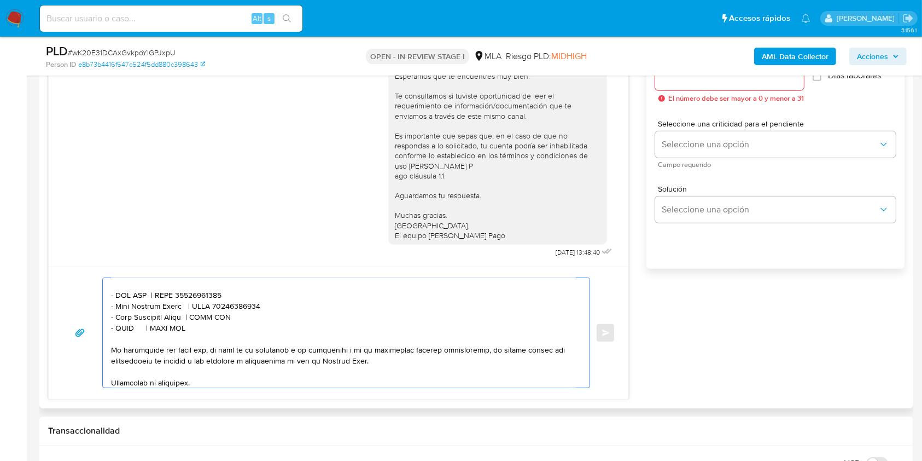
click at [226, 325] on textarea at bounding box center [343, 332] width 465 height 109
paste textarea "20251144142"
drag, startPoint x: 197, startPoint y: 330, endPoint x: 91, endPoint y: 330, distance: 106.1
click at [91, 330] on div "Enviar" at bounding box center [338, 332] width 553 height 110
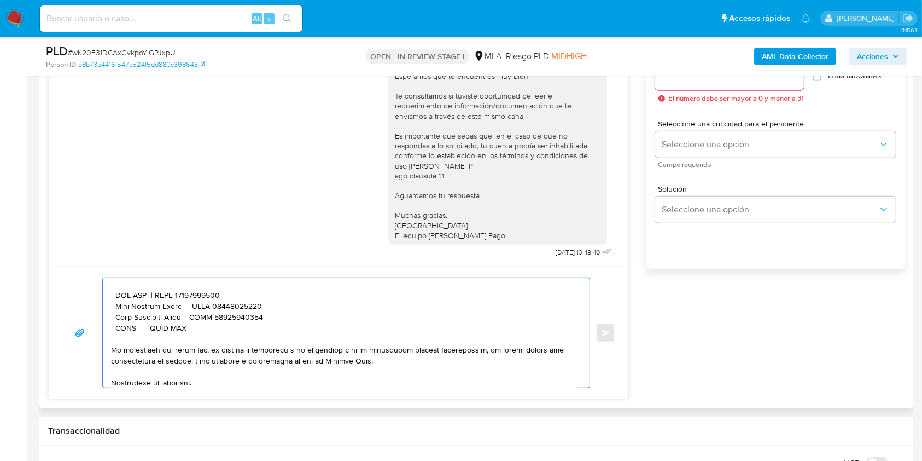
click at [209, 341] on textarea at bounding box center [343, 332] width 465 height 109
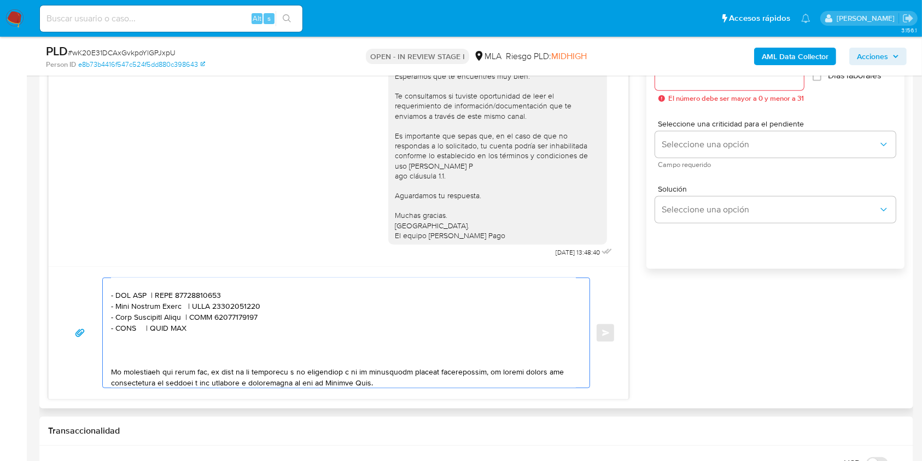
paste textarea "- XXXX | CUIT XXX"
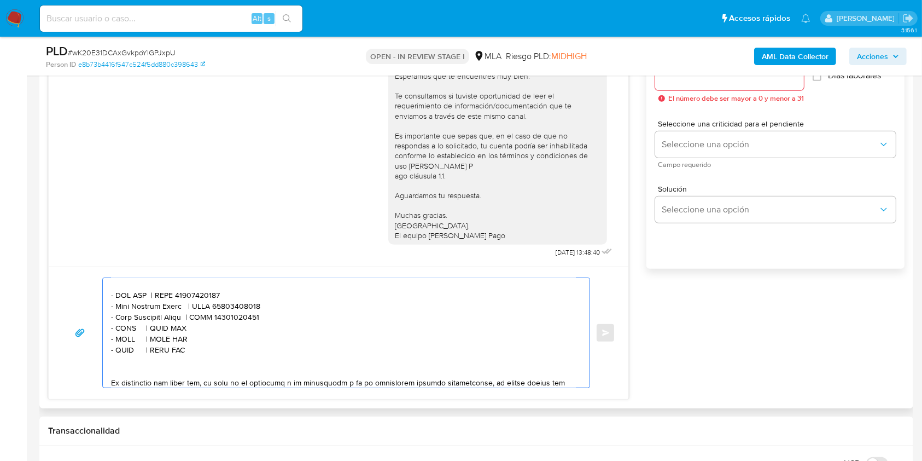
paste textarea "- XXXX | CUIT XXX"
click at [125, 342] on textarea at bounding box center [343, 332] width 465 height 109
click at [127, 335] on textarea at bounding box center [343, 332] width 465 height 109
paste textarea "Ignacio Andres Neme"
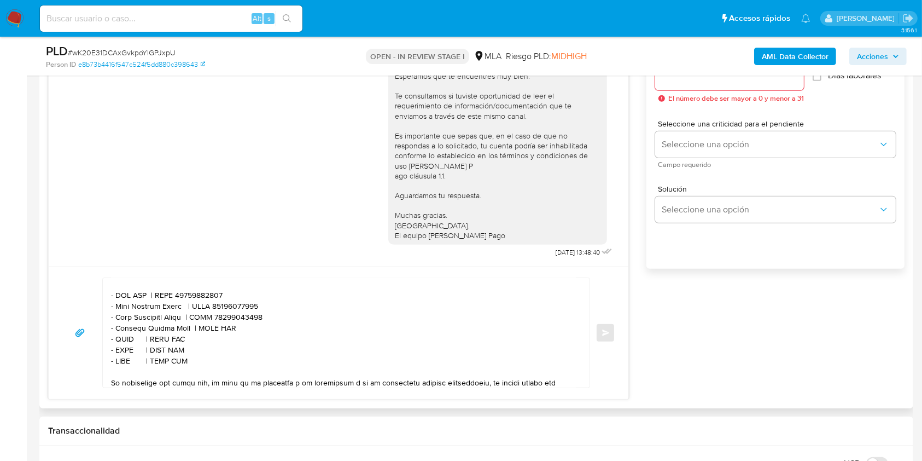
click at [216, 333] on textarea at bounding box center [343, 332] width 465 height 109
click at [223, 335] on textarea at bounding box center [343, 332] width 465 height 109
paste textarea "20317393327"
click at [124, 348] on textarea at bounding box center [343, 332] width 465 height 109
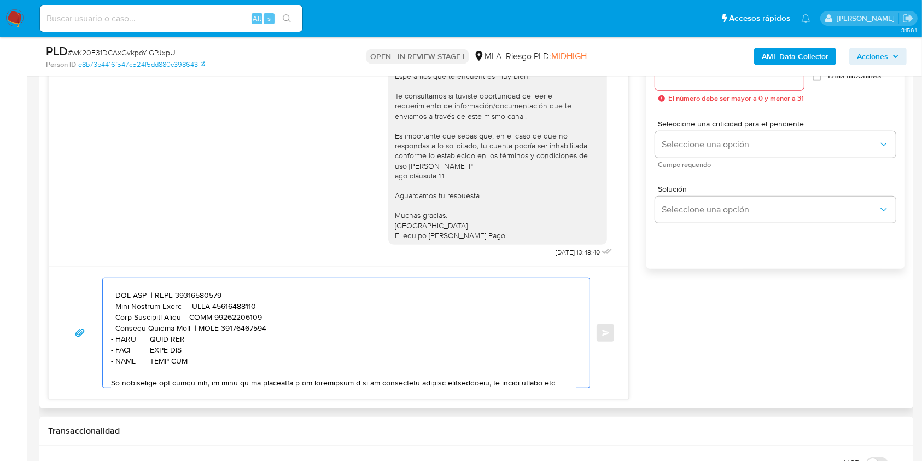
click at [124, 348] on textarea at bounding box center [343, 332] width 465 height 109
paste textarea "Agencia Municipal De Estrategias Y Servi"
click at [285, 346] on textarea at bounding box center [343, 332] width 465 height 109
paste textarea "30675120729"
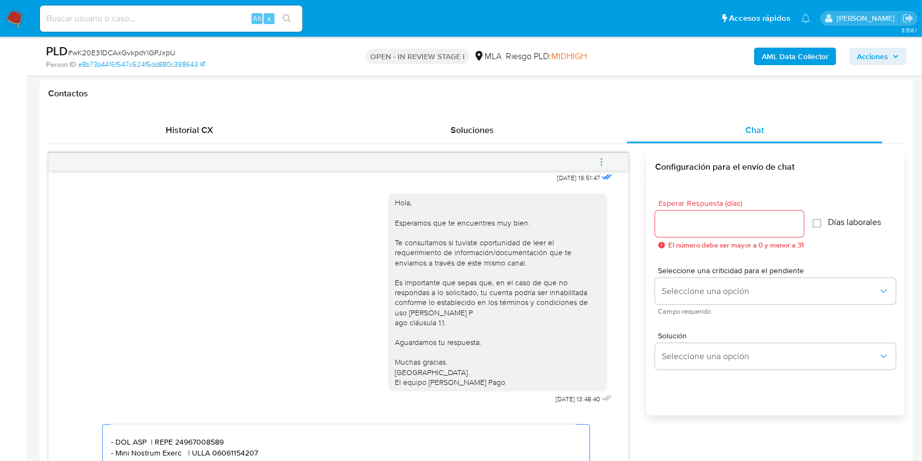
scroll to position [567, 0]
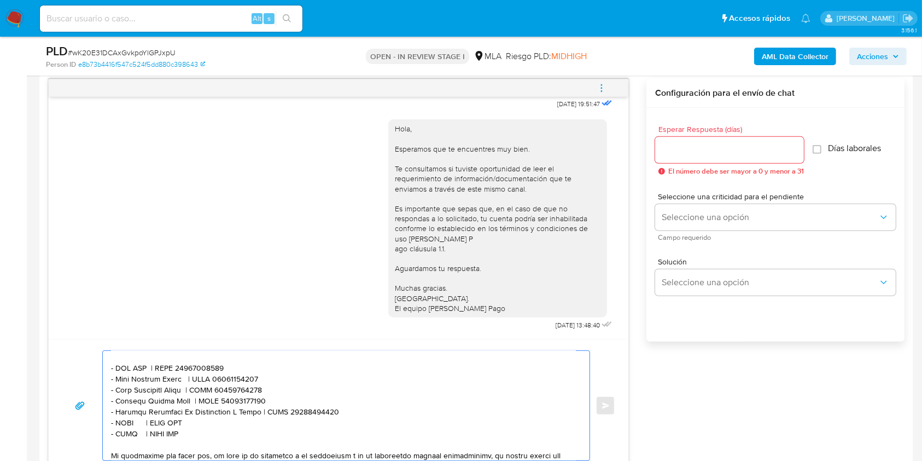
click at [120, 431] on textarea at bounding box center [343, 405] width 465 height 109
paste textarea "JUAREZ VICENTE CARLOS SANTIAGO"
click at [276, 435] on textarea at bounding box center [343, 405] width 465 height 109
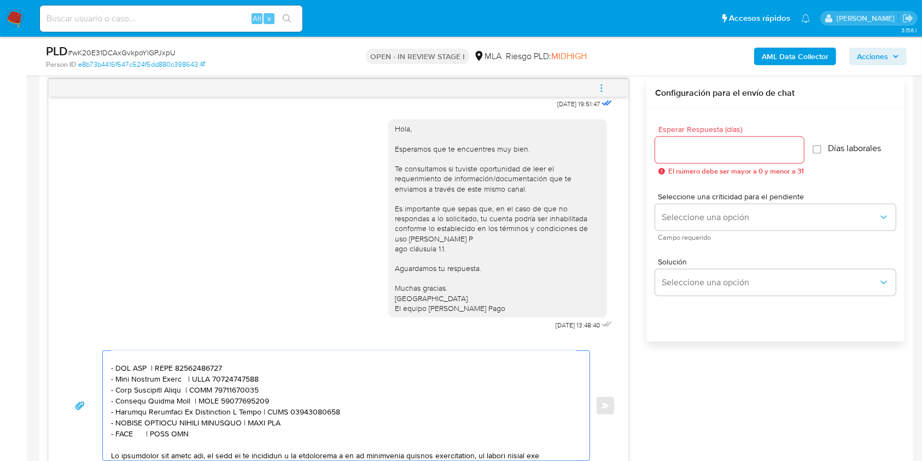
paste textarea "20330893371"
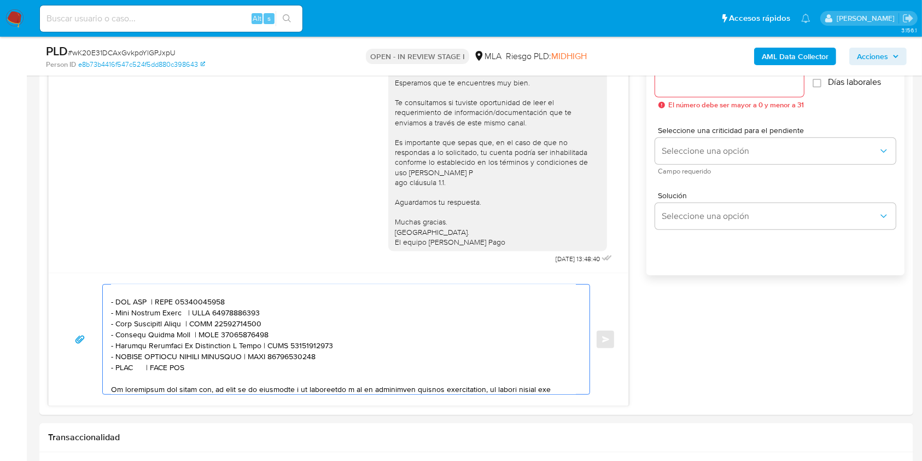
scroll to position [713, 0]
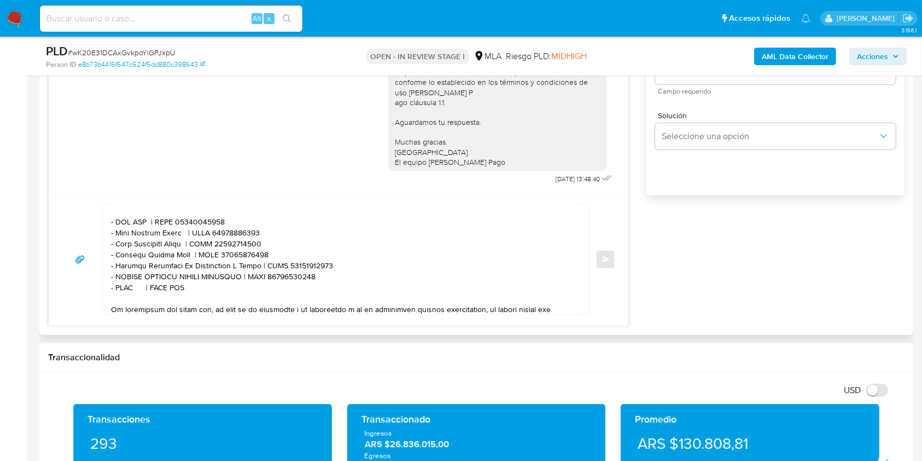
click at [121, 295] on textarea at bounding box center [343, 259] width 465 height 109
click at [122, 295] on textarea at bounding box center [343, 259] width 465 height 109
paste textarea "RODRIGUEZ LEONOR LUCRECIA"
click at [259, 298] on textarea at bounding box center [343, 259] width 465 height 109
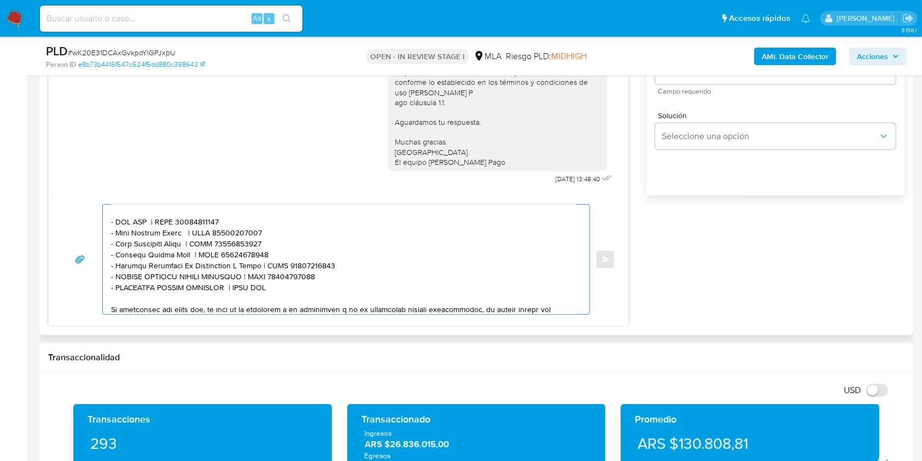
paste textarea "27126956369"
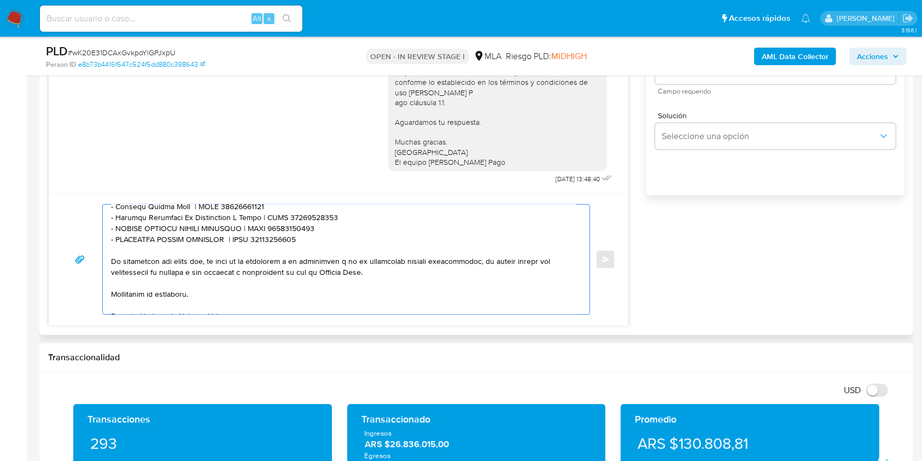
scroll to position [435, 0]
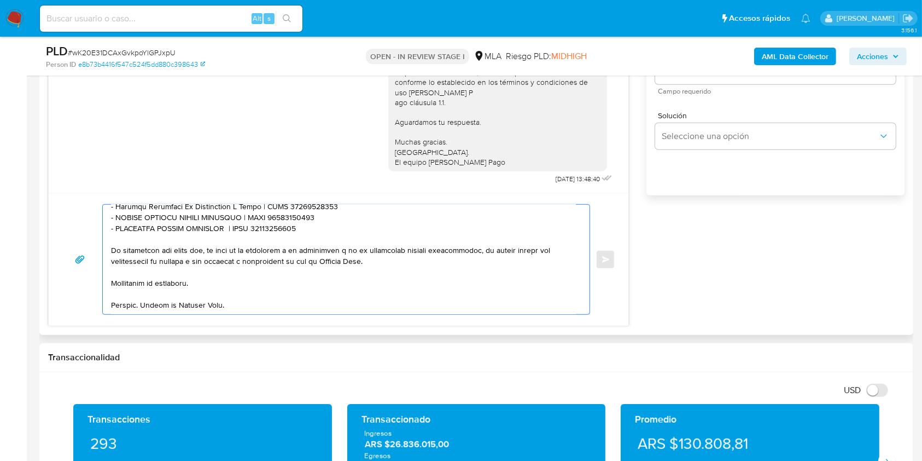
click at [264, 305] on textarea at bounding box center [343, 259] width 465 height 109
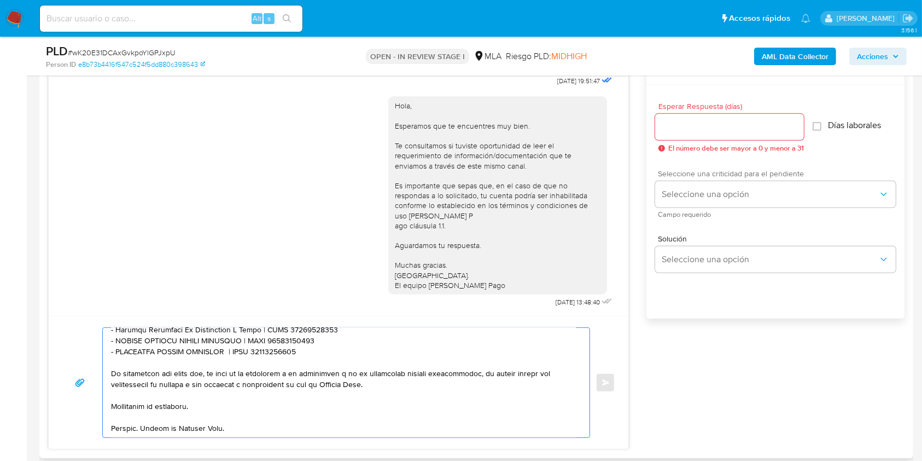
scroll to position [567, 0]
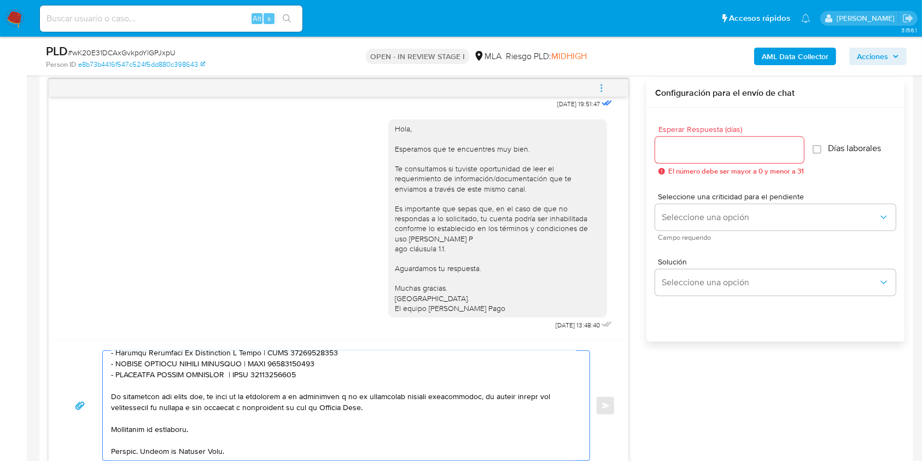
type textarea "Hola. Te consultamos si tuviste oportunidad de leer el requerimiento de informa…"
click at [709, 154] on input "Esperar Respuesta (días)" at bounding box center [729, 150] width 149 height 14
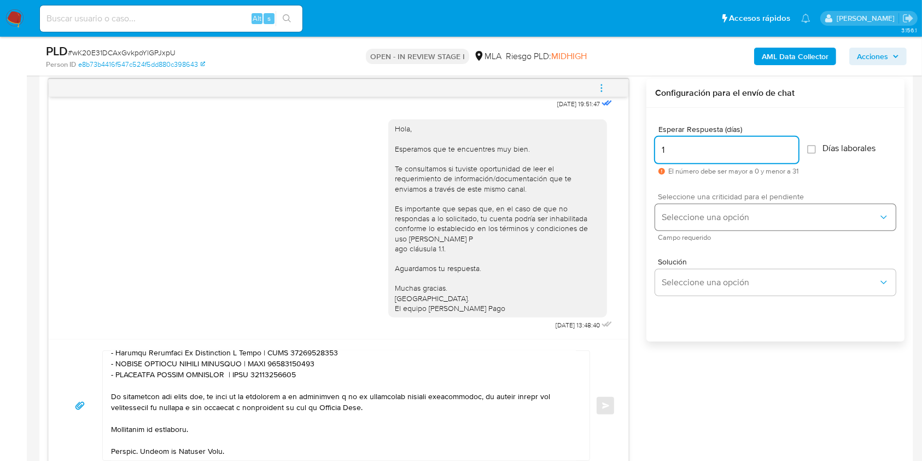
type input "1"
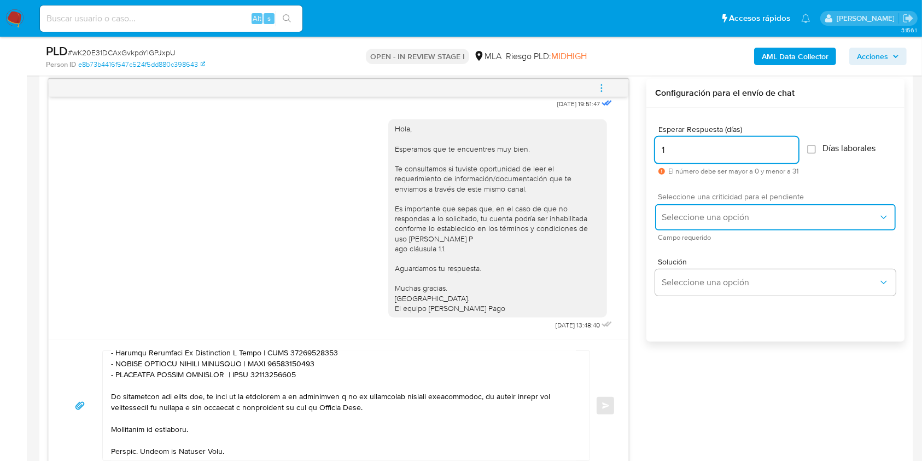
click at [695, 217] on span "Seleccione una opción" at bounding box center [770, 217] width 217 height 11
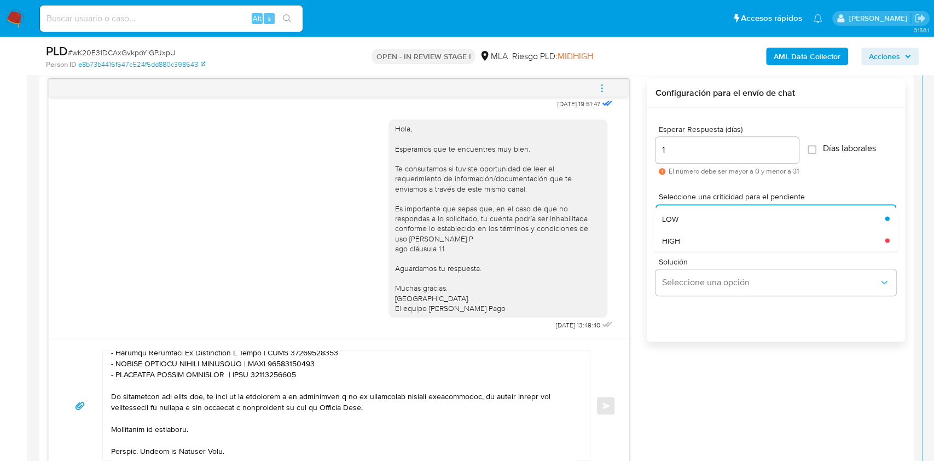
click at [703, 242] on div "HIGH" at bounding box center [773, 240] width 223 height 22
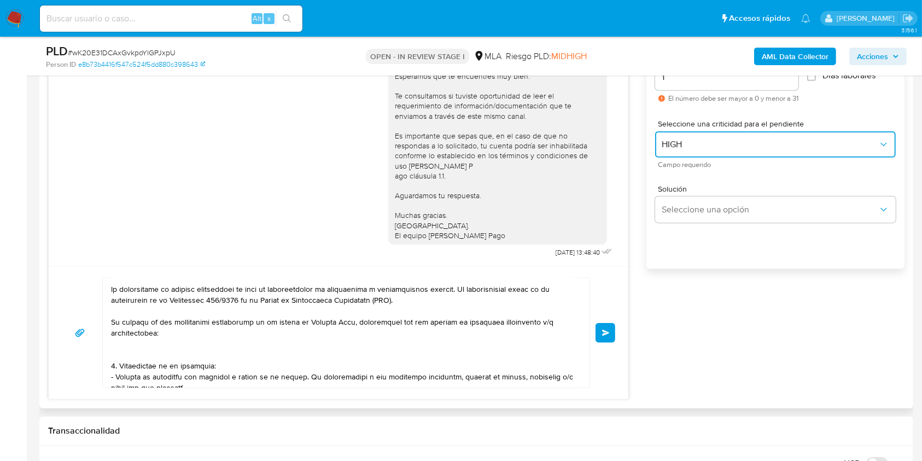
scroll to position [0, 0]
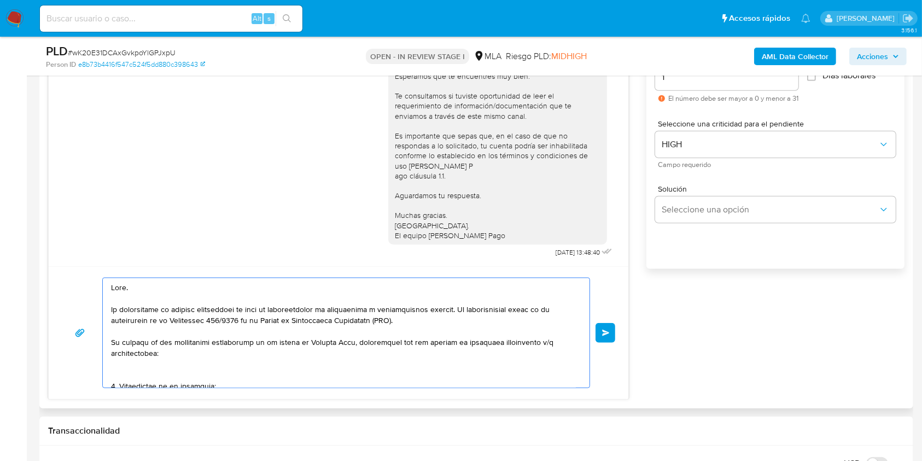
click at [174, 365] on textarea at bounding box center [343, 332] width 465 height 109
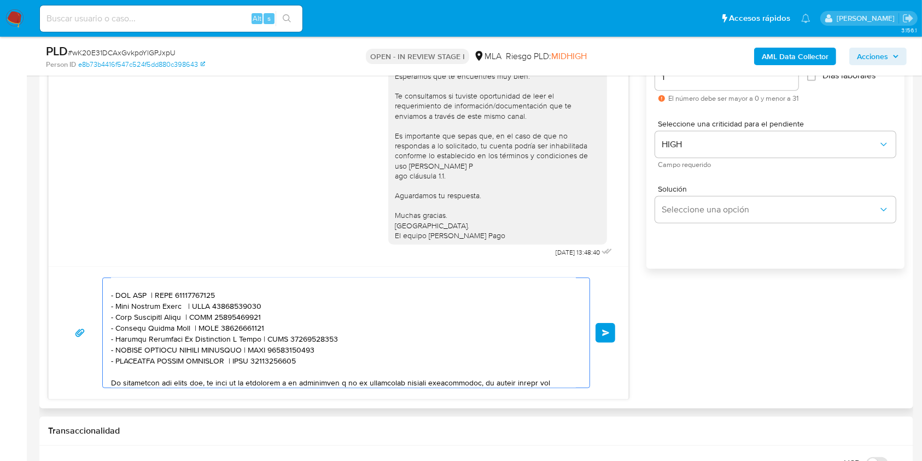
scroll to position [435, 0]
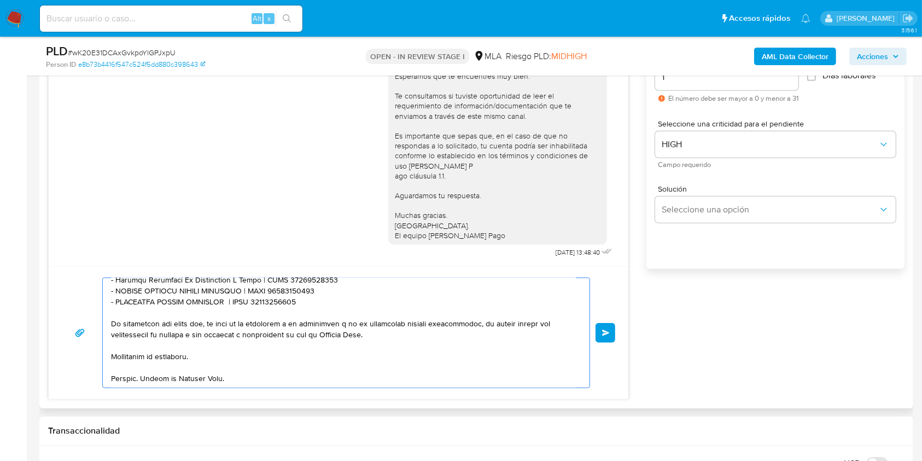
click at [599, 332] on button "Enviar" at bounding box center [606, 333] width 20 height 20
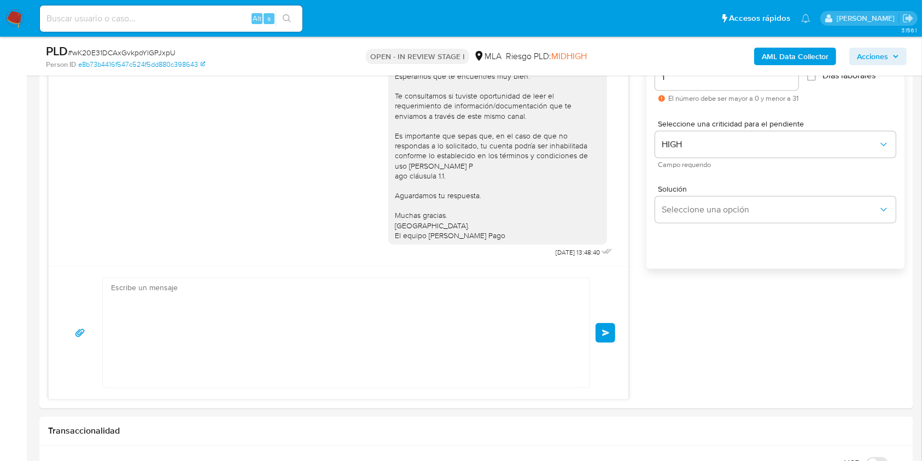
scroll to position [0, 0]
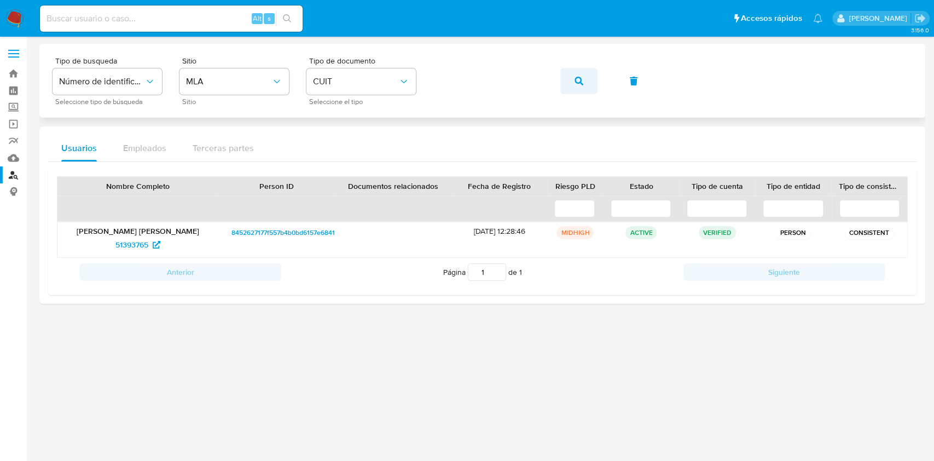
click at [581, 79] on icon "button" at bounding box center [578, 81] width 9 height 9
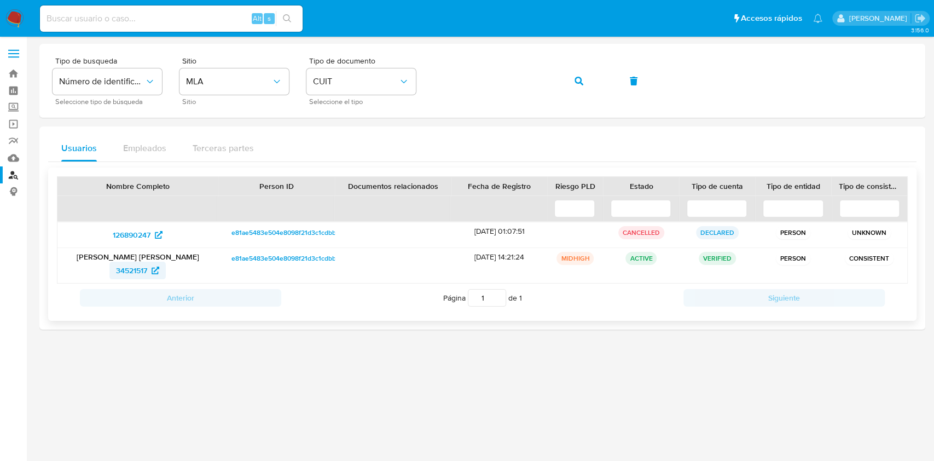
click at [131, 266] on span "34521517" at bounding box center [131, 270] width 31 height 18
click at [575, 84] on icon "button" at bounding box center [578, 81] width 9 height 9
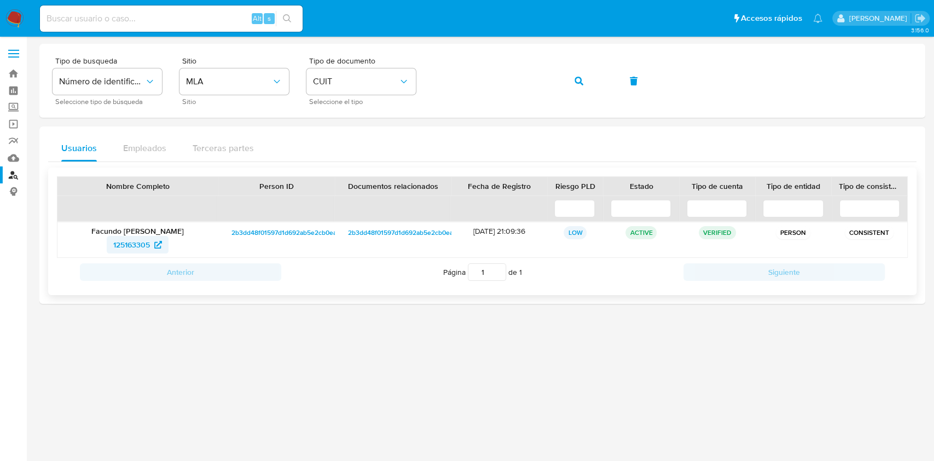
click at [141, 243] on span "125163305" at bounding box center [131, 245] width 37 height 18
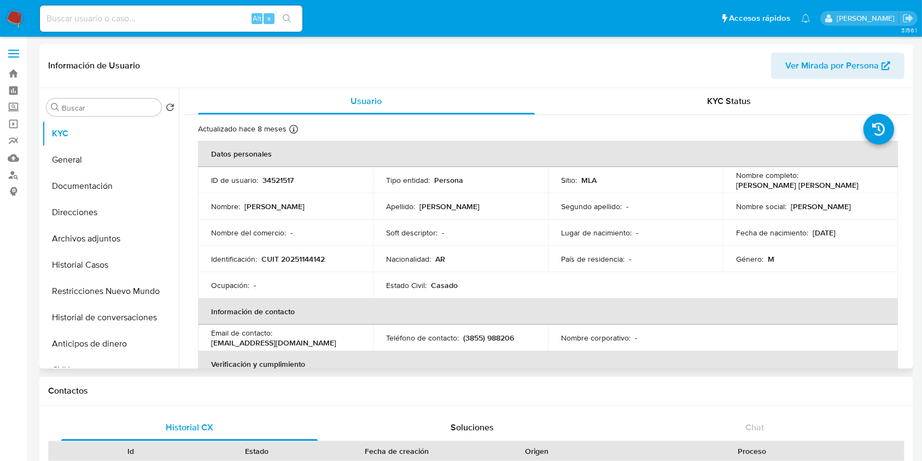
select select "10"
click at [112, 182] on button "Documentación" at bounding box center [106, 186] width 128 height 26
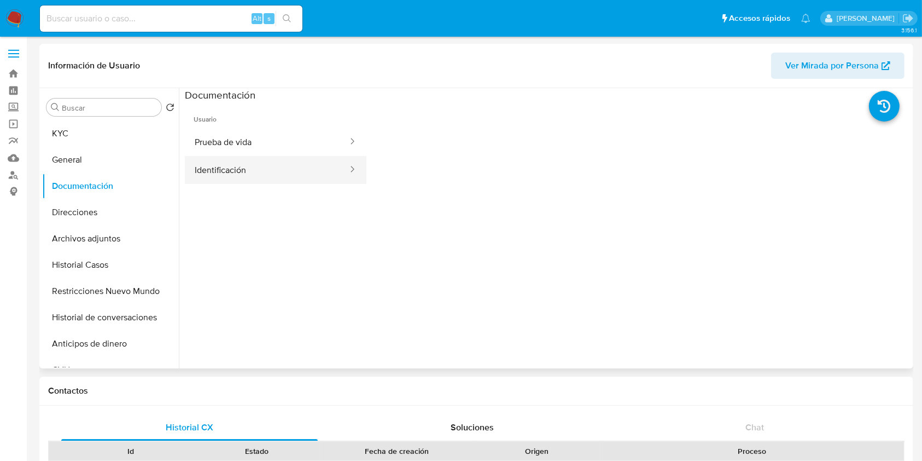
click at [211, 177] on button "Identificación" at bounding box center [267, 170] width 164 height 28
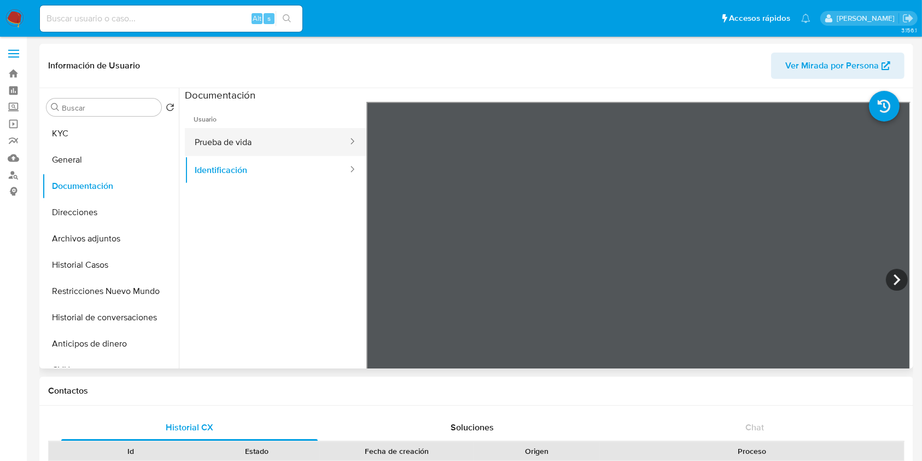
click at [252, 140] on button "Prueba de vida" at bounding box center [267, 142] width 164 height 28
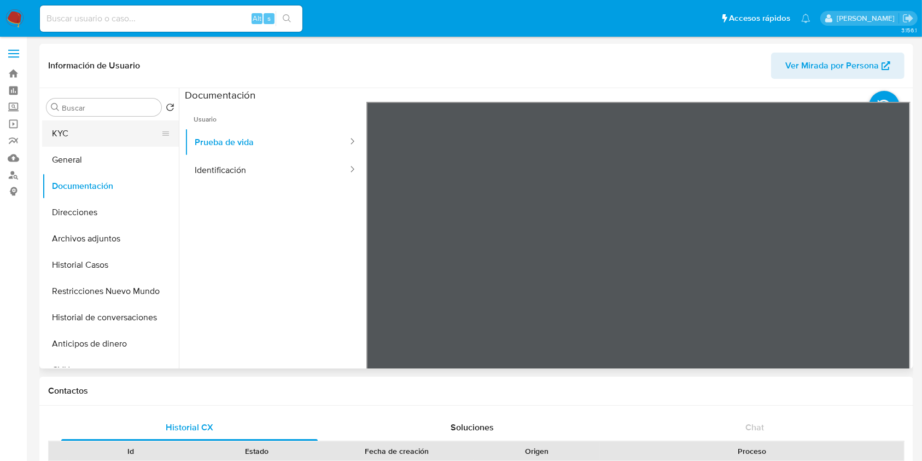
click at [106, 137] on button "KYC" at bounding box center [106, 133] width 128 height 26
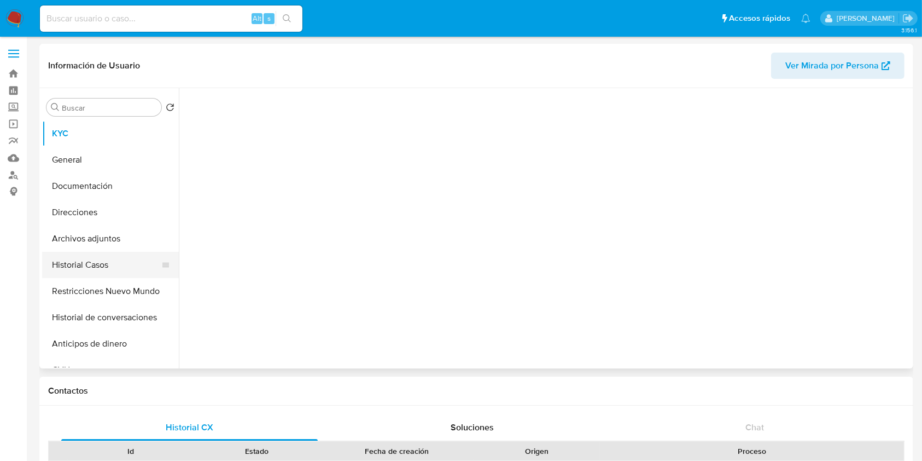
click at [109, 264] on button "Historial Casos" at bounding box center [106, 265] width 128 height 26
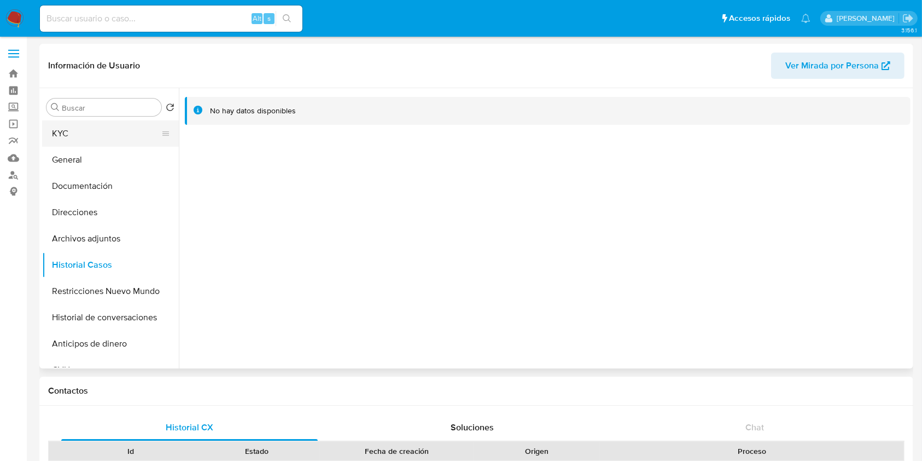
click at [104, 130] on button "KYC" at bounding box center [106, 133] width 128 height 26
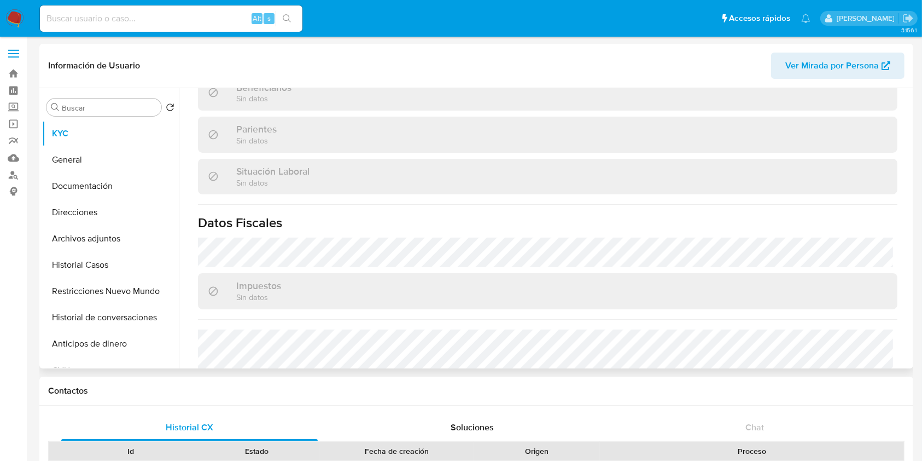
scroll to position [582, 0]
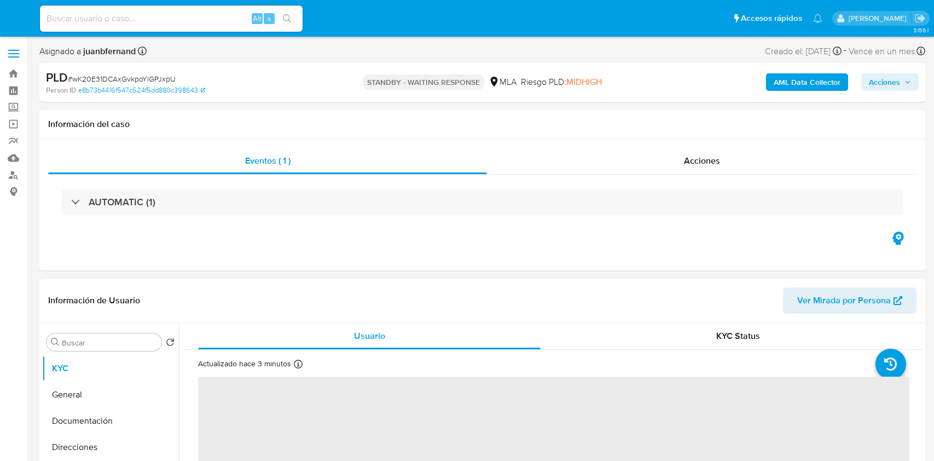
select select "10"
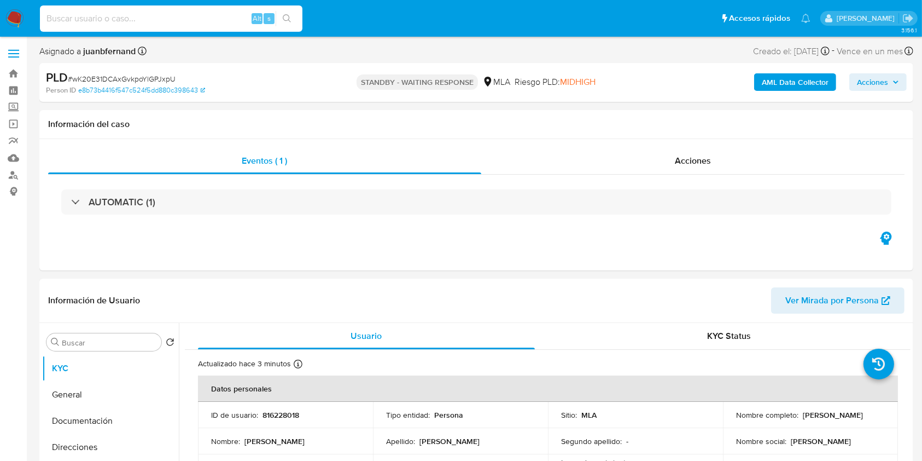
click at [195, 17] on input at bounding box center [171, 18] width 263 height 14
paste input "9lrZk4RhBAqfEiJyxNofRppn"
type input "9lrZk4RhBAqfEiJyxNofRppn"
click at [284, 15] on icon "search-icon" at bounding box center [287, 18] width 8 height 8
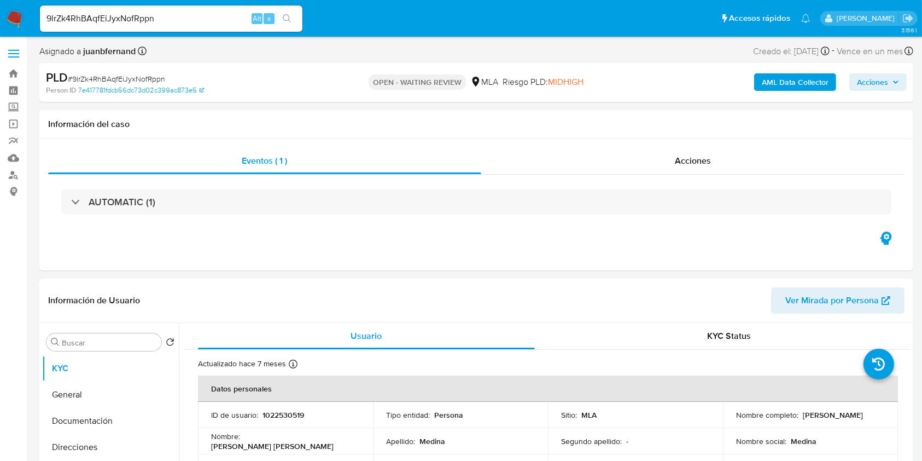
select select "10"
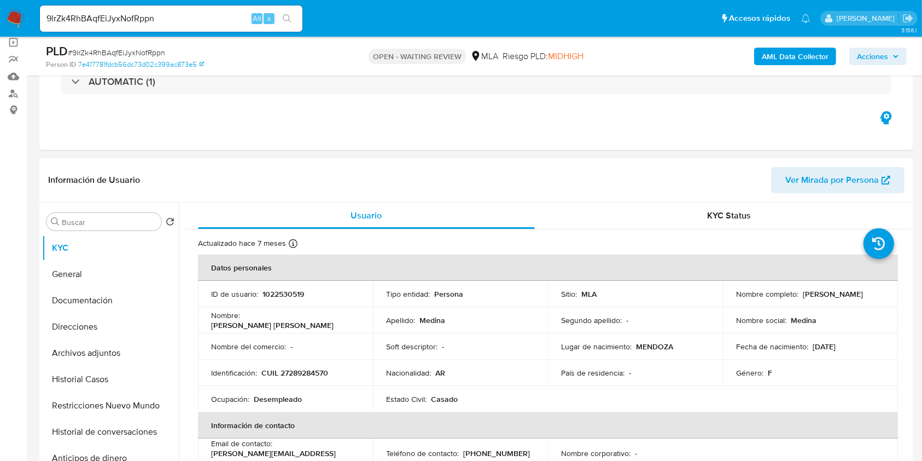
scroll to position [292, 0]
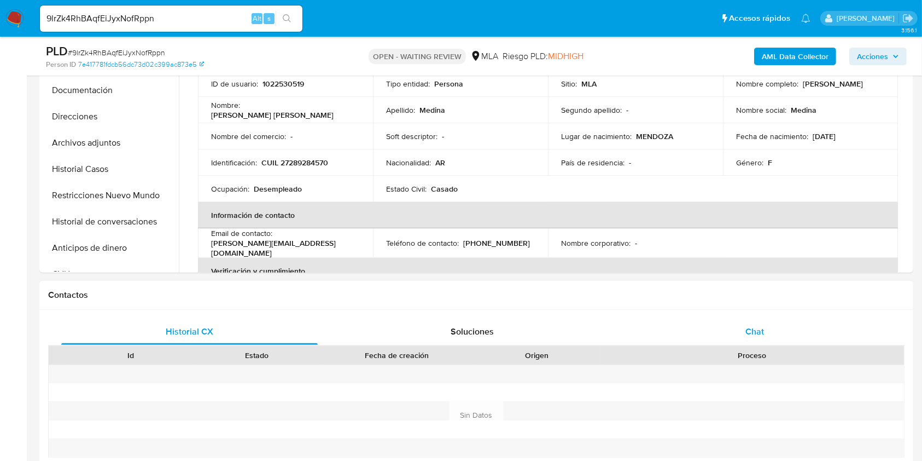
click at [770, 327] on div "Chat" at bounding box center [755, 331] width 257 height 26
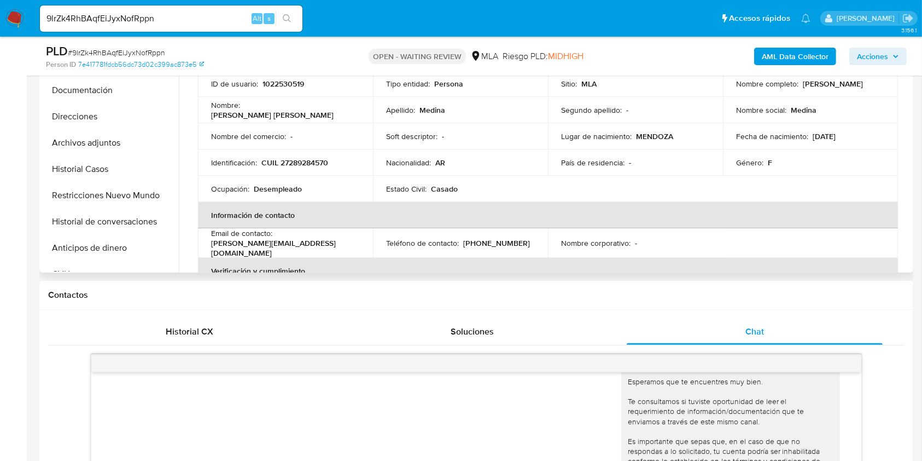
click at [319, 158] on p "CUIL 27289284570" at bounding box center [294, 163] width 67 height 10
copy p "27289284570"
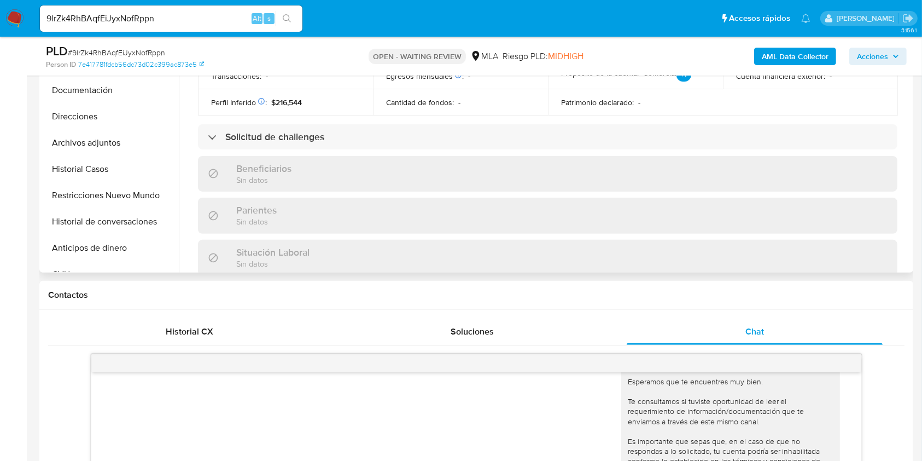
scroll to position [565, 0]
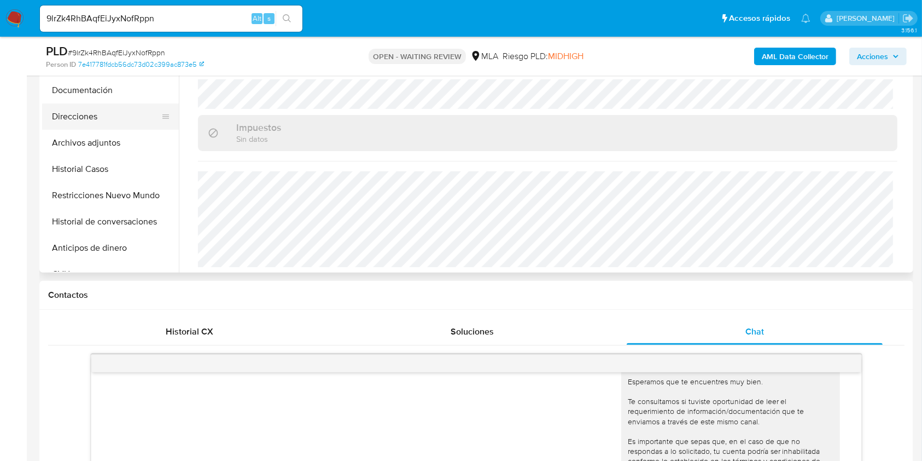
click at [99, 114] on button "Direcciones" at bounding box center [106, 116] width 128 height 26
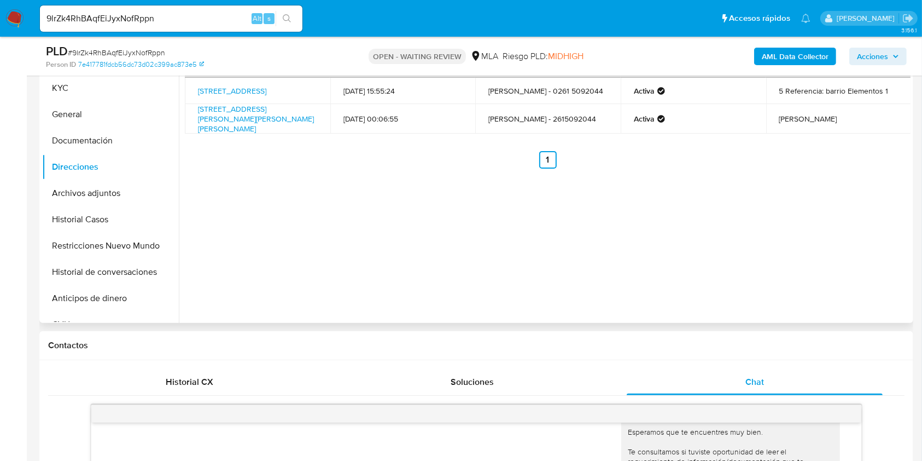
scroll to position [219, 0]
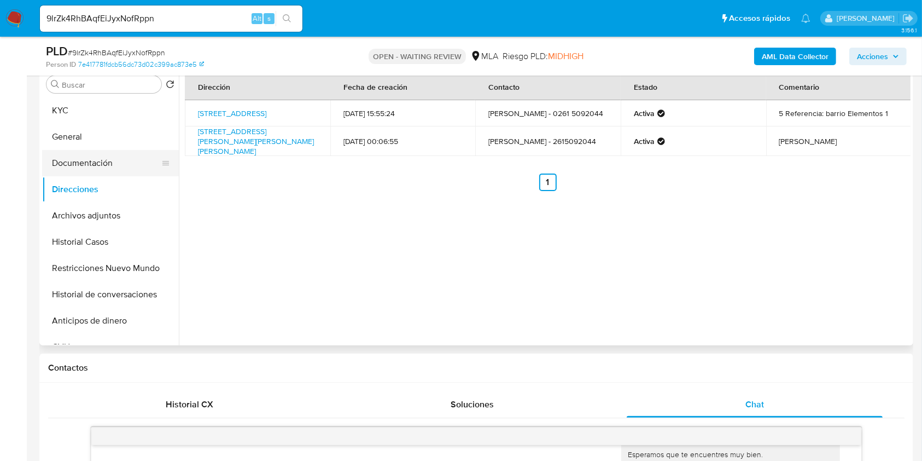
click at [98, 155] on button "Documentación" at bounding box center [106, 163] width 128 height 26
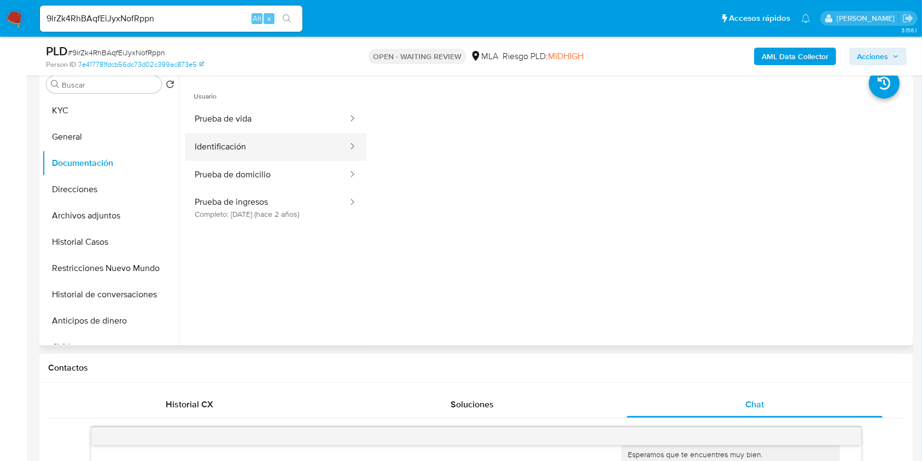
click at [298, 150] on button "Identificación" at bounding box center [267, 147] width 164 height 28
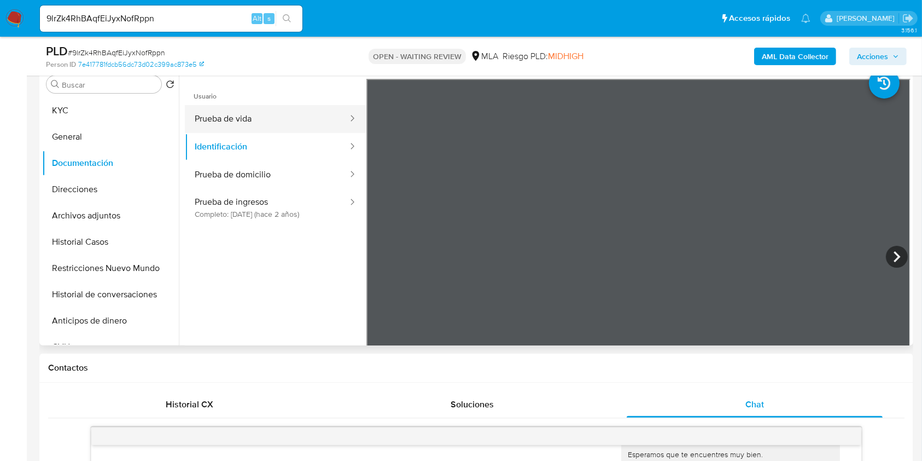
click at [265, 127] on button "Prueba de vida" at bounding box center [267, 119] width 164 height 28
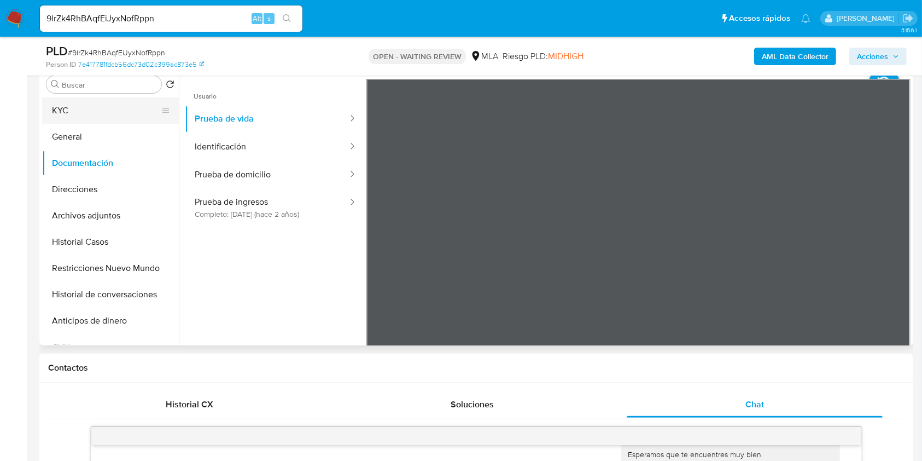
click at [126, 112] on button "KYC" at bounding box center [106, 110] width 128 height 26
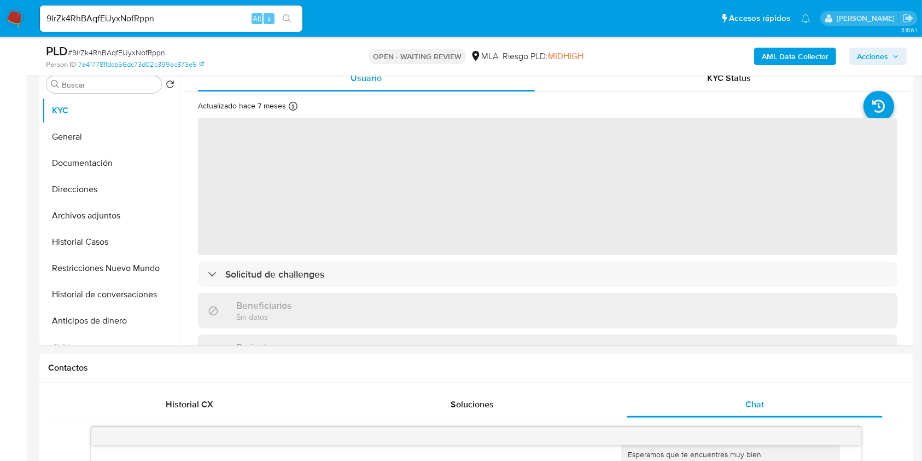
click at [165, 21] on input "9lrZk4RhBAqfEiJyxNofRppn" at bounding box center [171, 18] width 263 height 14
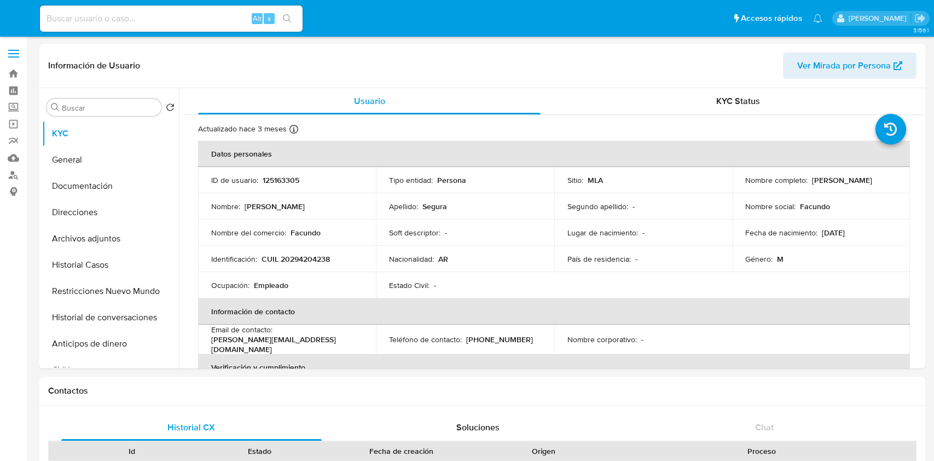
select select "10"
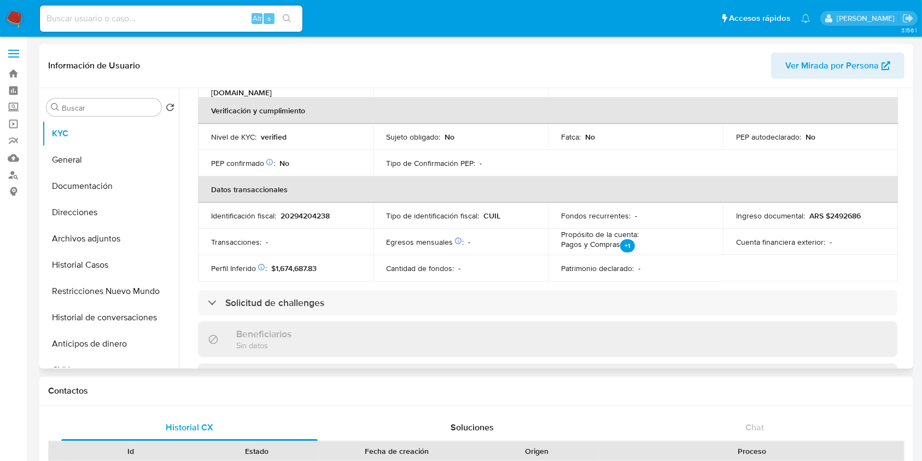
scroll to position [565, 0]
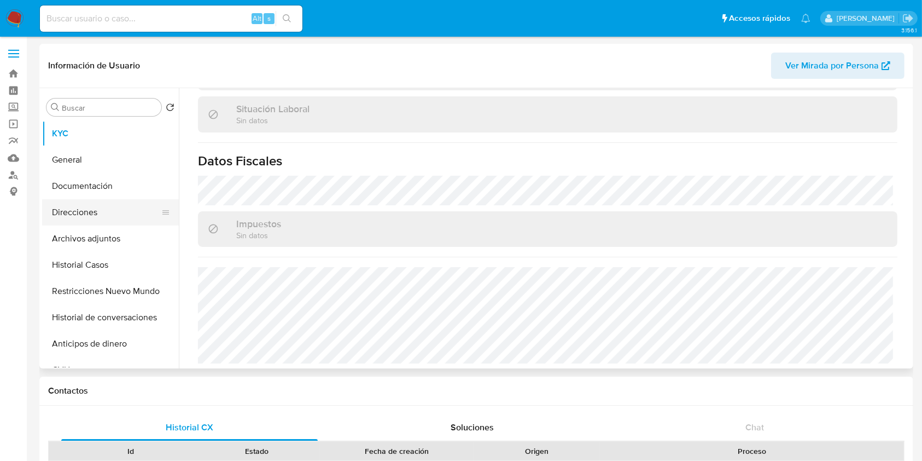
click at [126, 202] on button "Direcciones" at bounding box center [106, 212] width 128 height 26
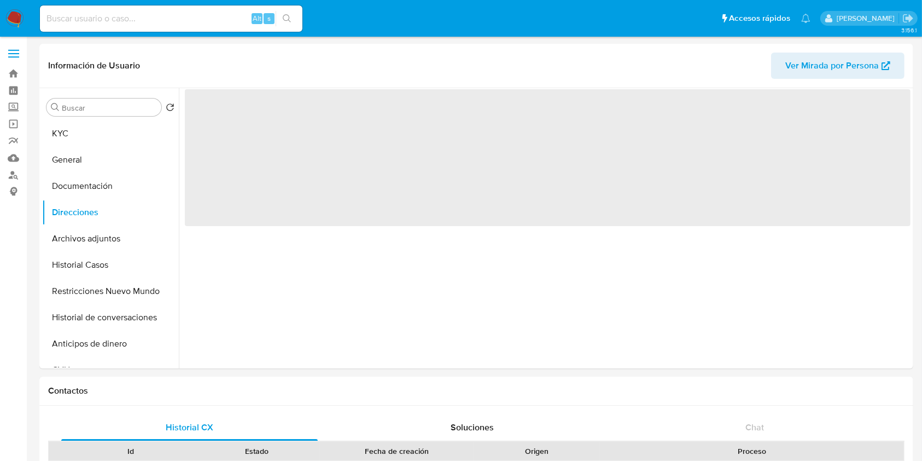
scroll to position [0, 0]
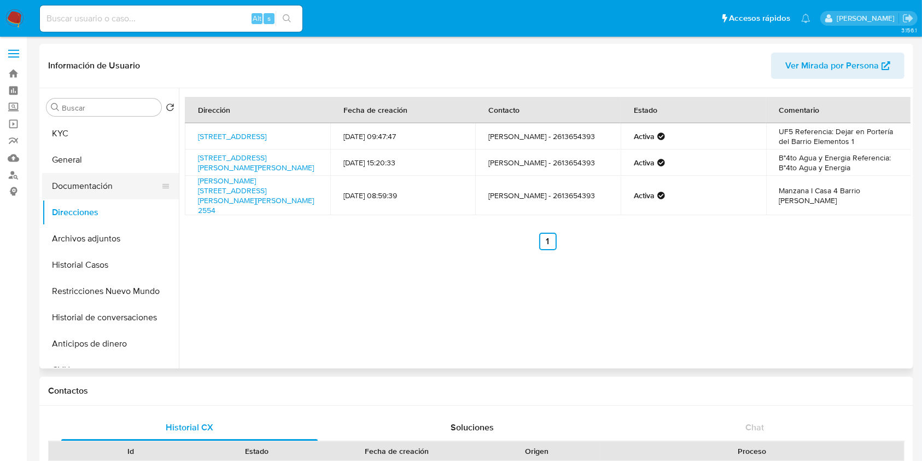
click at [122, 181] on button "Documentación" at bounding box center [106, 186] width 128 height 26
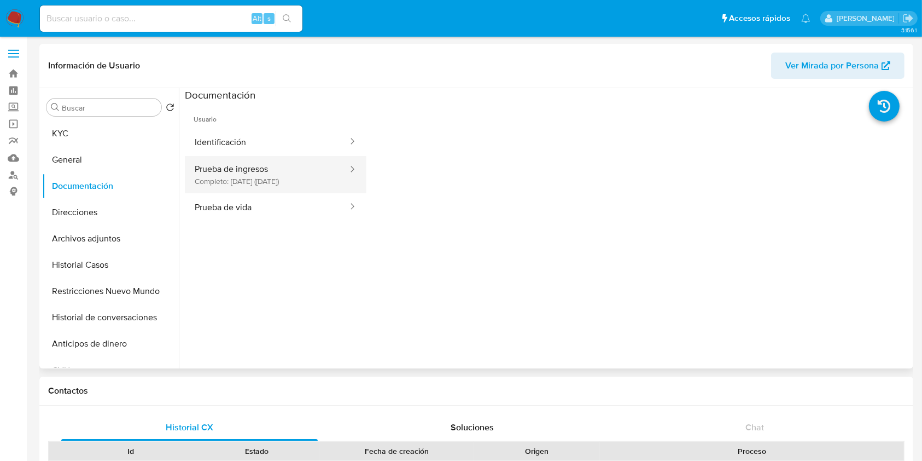
click at [320, 171] on button "Prueba de ingresos Completo: 10/06/2025 (hace 3 meses)" at bounding box center [267, 174] width 164 height 37
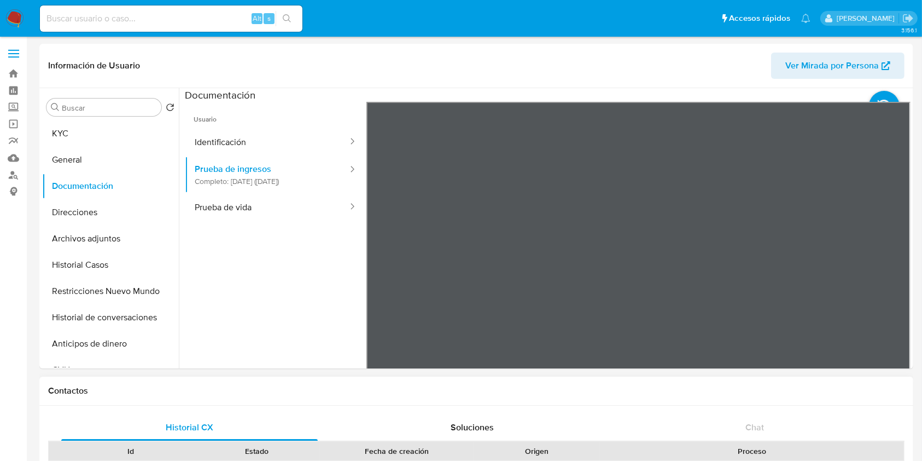
click at [701, 49] on div "Información de Usuario Ver Mirada por Persona Buscar Volver al orden por defect…" at bounding box center [476, 206] width 874 height 324
click at [340, 201] on div at bounding box center [349, 207] width 18 height 13
click at [299, 203] on button "Prueba de vida" at bounding box center [267, 207] width 164 height 28
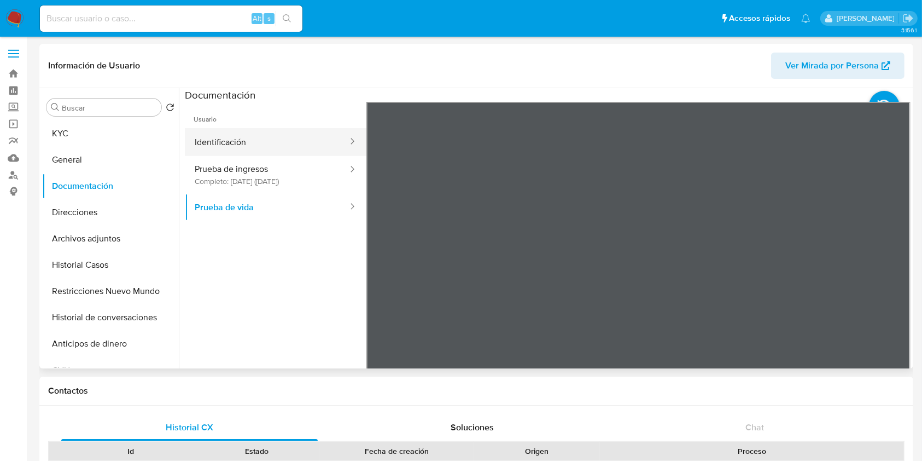
click at [290, 149] on button "Identificación" at bounding box center [267, 142] width 164 height 28
click at [889, 282] on icon at bounding box center [897, 280] width 22 height 22
click at [375, 283] on icon at bounding box center [380, 280] width 22 height 22
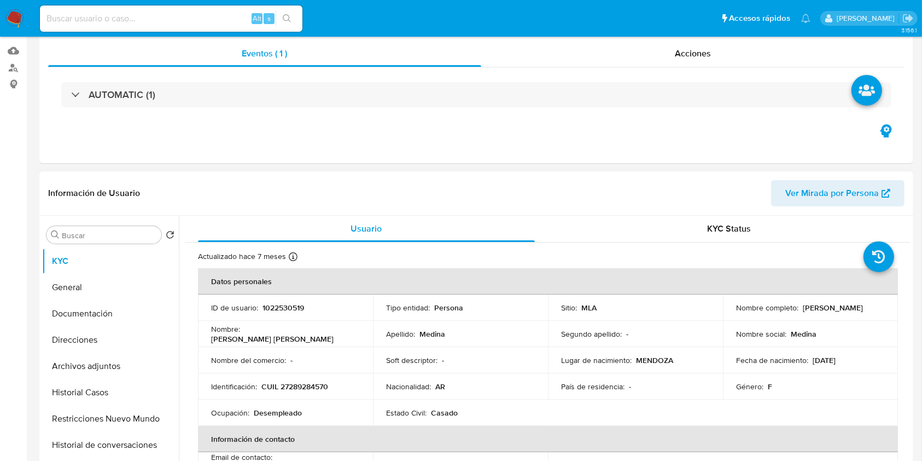
select select "10"
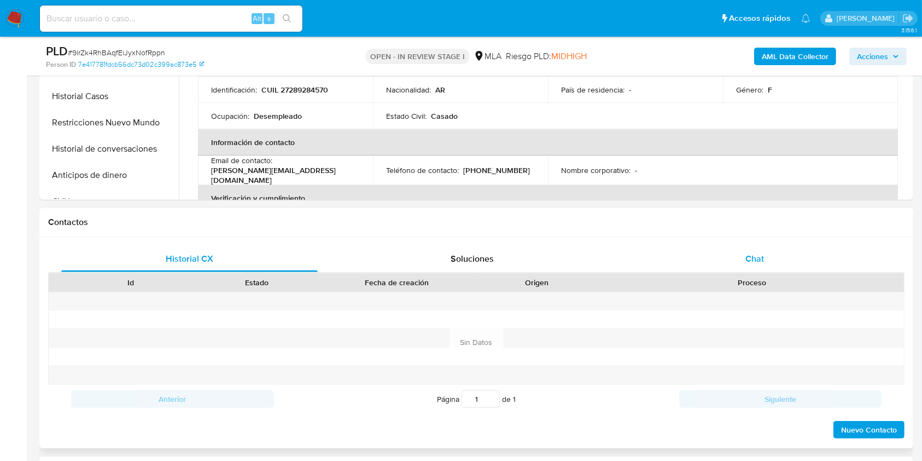
click at [780, 261] on div "Chat" at bounding box center [755, 259] width 257 height 26
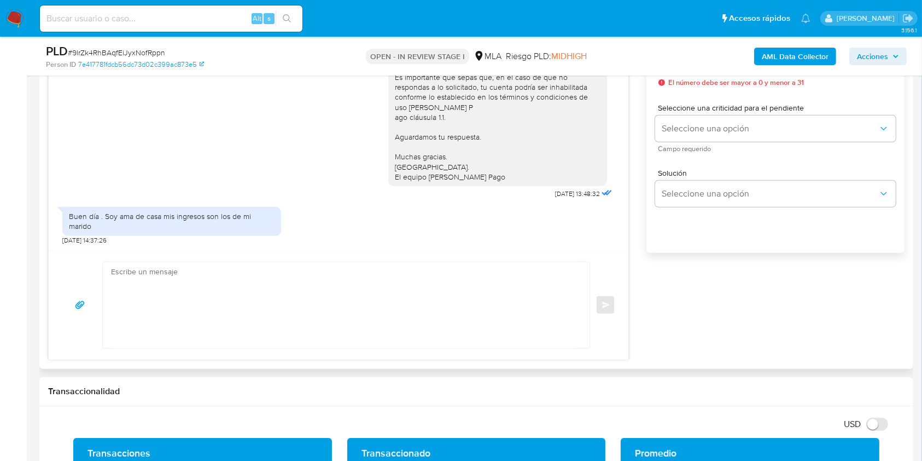
scroll to position [656, 0]
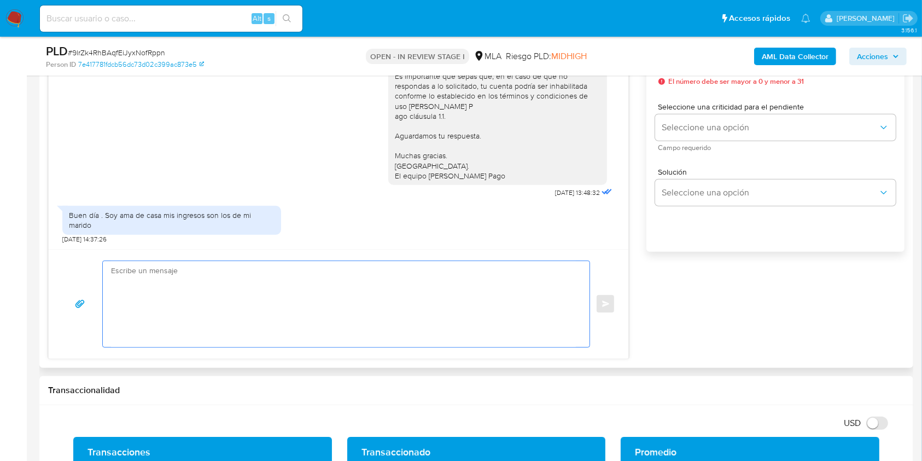
click at [219, 299] on textarea at bounding box center [343, 304] width 465 height 86
paste textarea "Lore. Ipsumdolo sit am consectetu adi elit. Se doeiusmodte in utlabor etdolorem…"
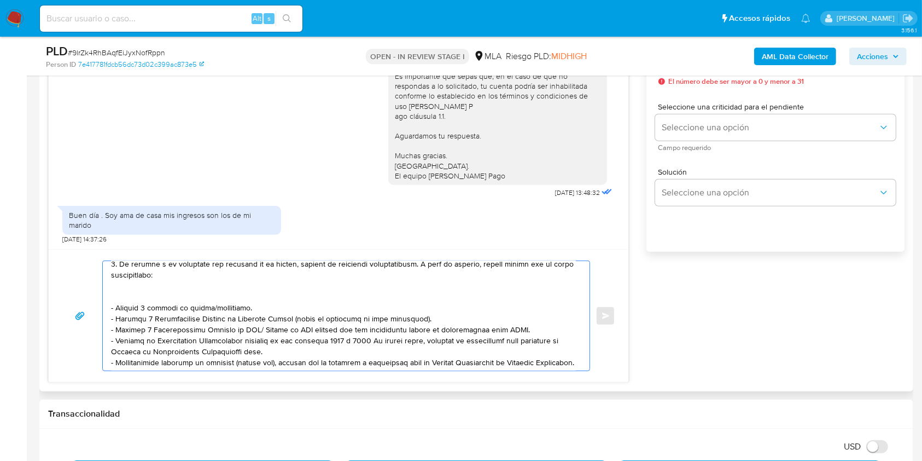
scroll to position [0, 0]
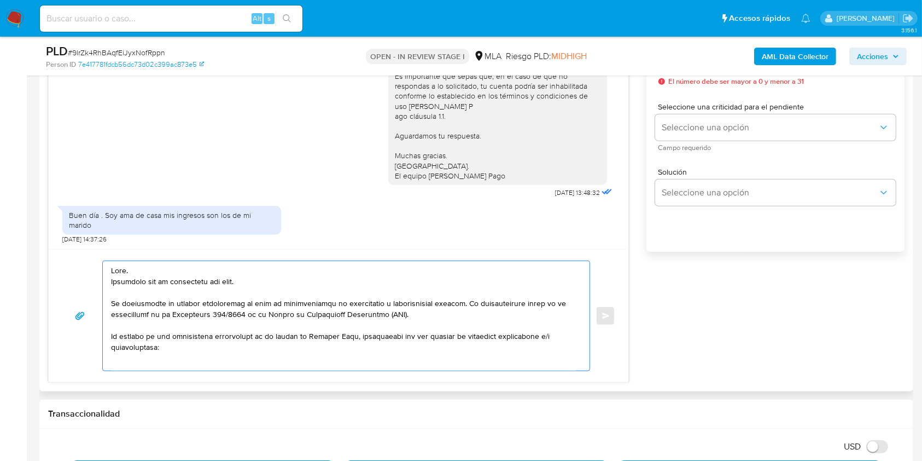
drag, startPoint x: 254, startPoint y: 281, endPoint x: 102, endPoint y: 285, distance: 151.5
click at [106, 282] on div at bounding box center [343, 315] width 481 height 109
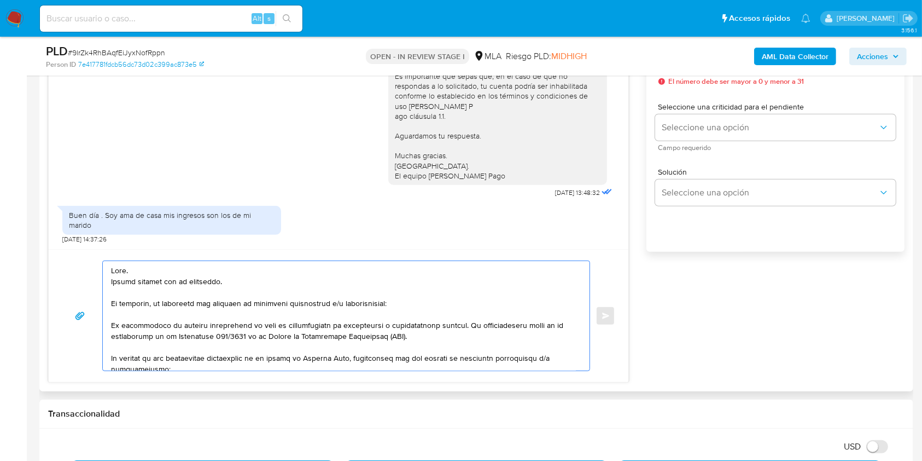
click at [290, 307] on textarea at bounding box center [343, 315] width 465 height 109
click at [0, 0] on lt-span "informaci ó n" at bounding box center [0, 0] width 0 height 0
click at [369, 305] on textarea at bounding box center [343, 315] width 465 height 109
click at [377, 302] on textarea at bounding box center [343, 315] width 465 height 109
click at [0, 0] on lt-span "documentaci ó n" at bounding box center [0, 0] width 0 height 0
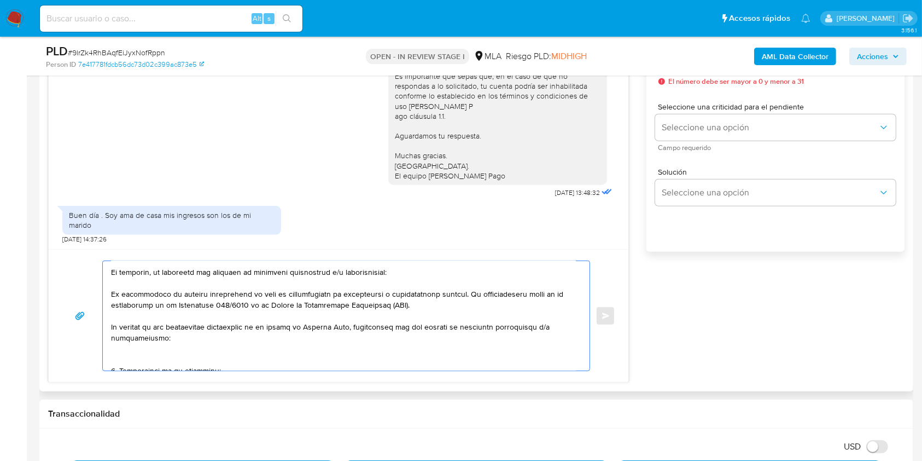
scroll to position [15, 0]
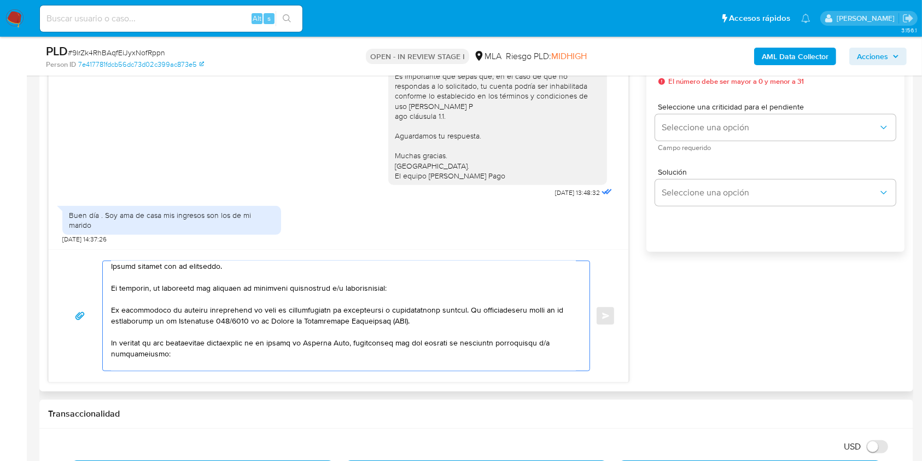
drag, startPoint x: 180, startPoint y: 297, endPoint x: 144, endPoint y: 333, distance: 51.4
click at [110, 313] on div at bounding box center [343, 315] width 481 height 109
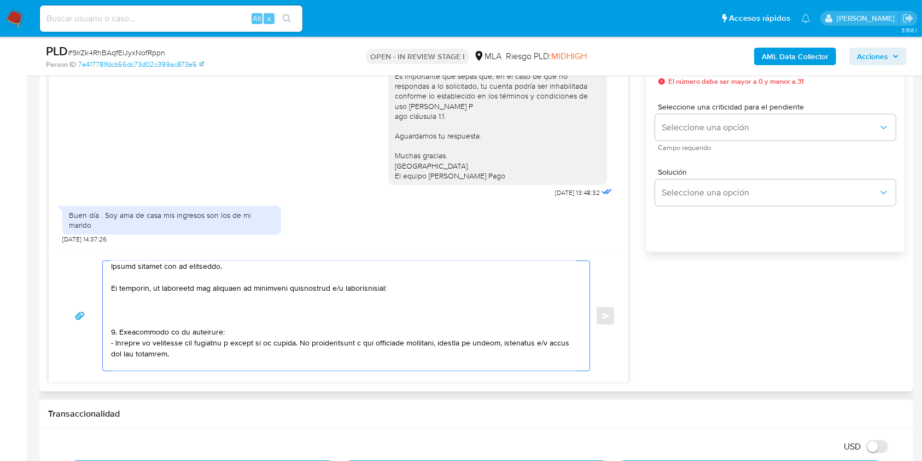
click at [136, 313] on textarea at bounding box center [343, 315] width 465 height 109
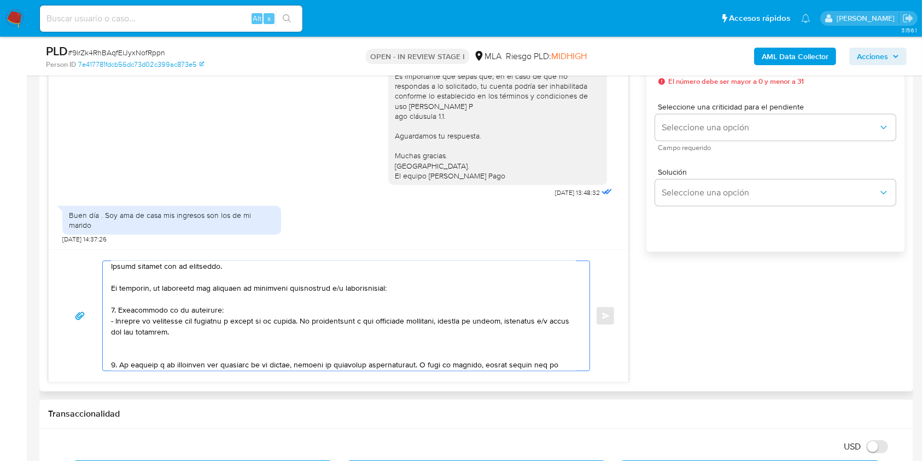
drag, startPoint x: 178, startPoint y: 331, endPoint x: 298, endPoint y: 325, distance: 119.4
click at [298, 325] on textarea at bounding box center [343, 315] width 465 height 109
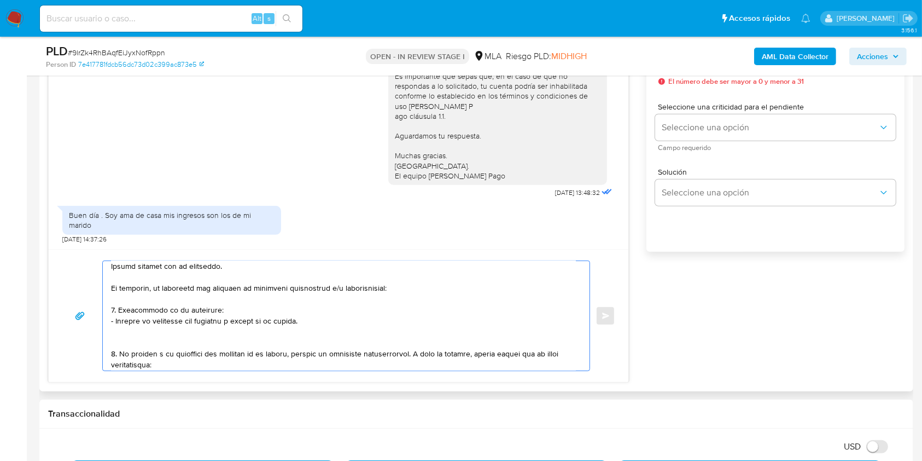
click at [149, 342] on textarea at bounding box center [343, 315] width 465 height 109
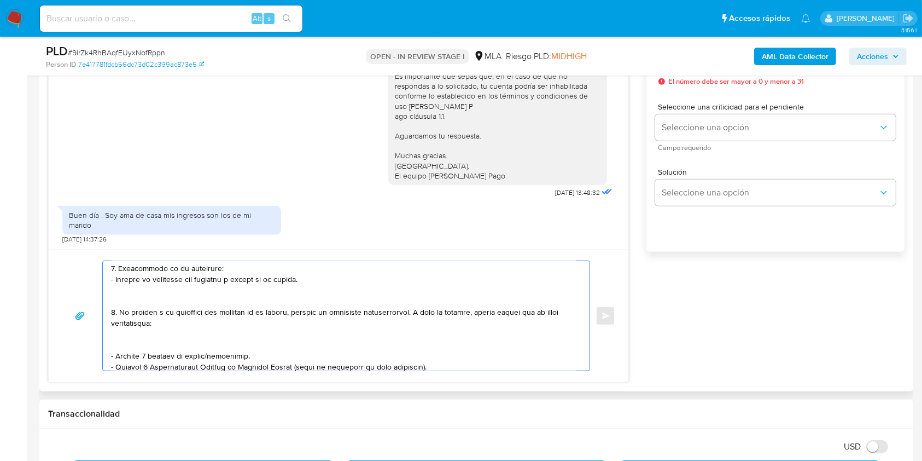
scroll to position [88, 0]
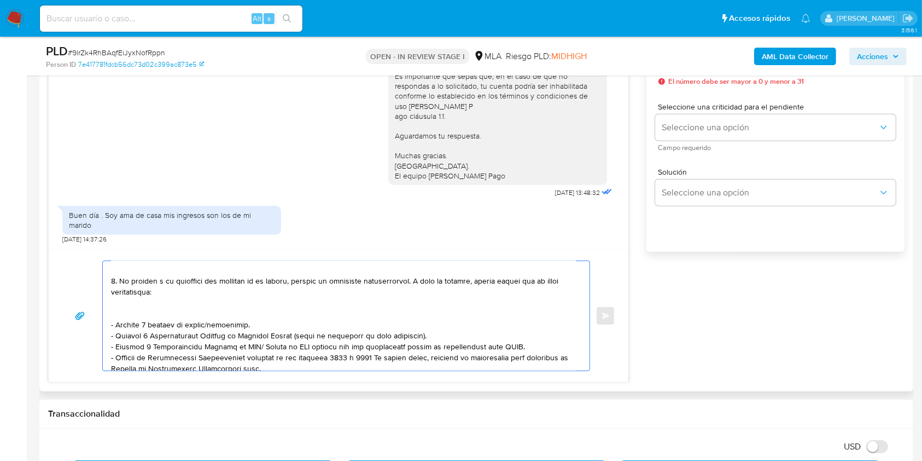
click at [122, 283] on textarea at bounding box center [343, 315] width 465 height 109
drag, startPoint x: 122, startPoint y: 283, endPoint x: 348, endPoint y: 283, distance: 225.9
click at [348, 283] on textarea at bounding box center [343, 315] width 465 height 109
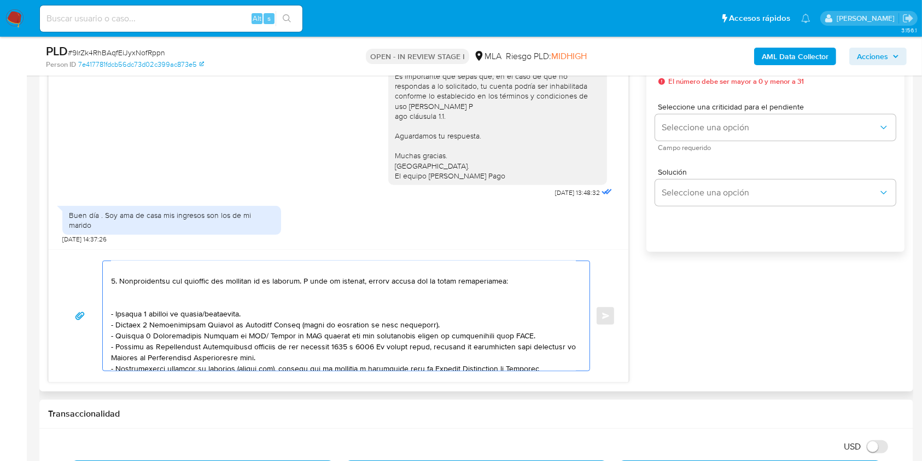
click at [285, 283] on textarea at bounding box center [343, 315] width 465 height 109
click at [0, 0] on lt-span "cónyuge" at bounding box center [0, 0] width 0 height 0
click at [276, 282] on textarea at bounding box center [343, 315] width 465 height 109
click at [276, 281] on textarea at bounding box center [343, 315] width 465 height 109
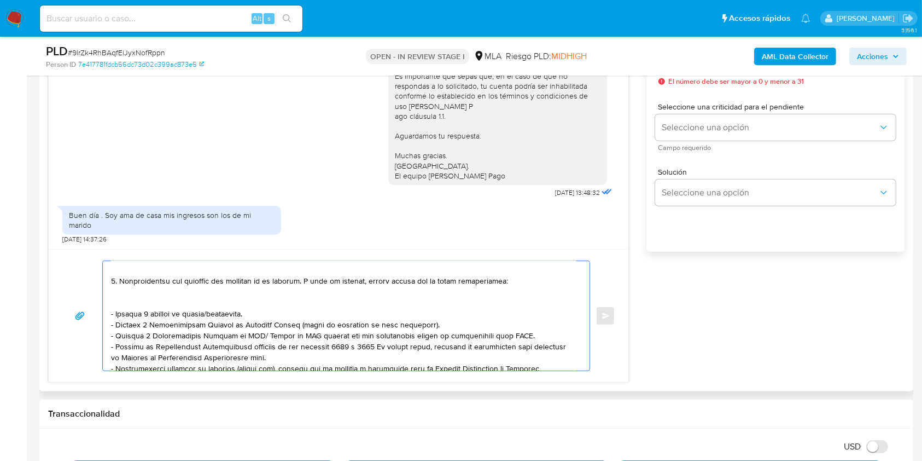
click at [225, 312] on textarea at bounding box center [343, 315] width 465 height 109
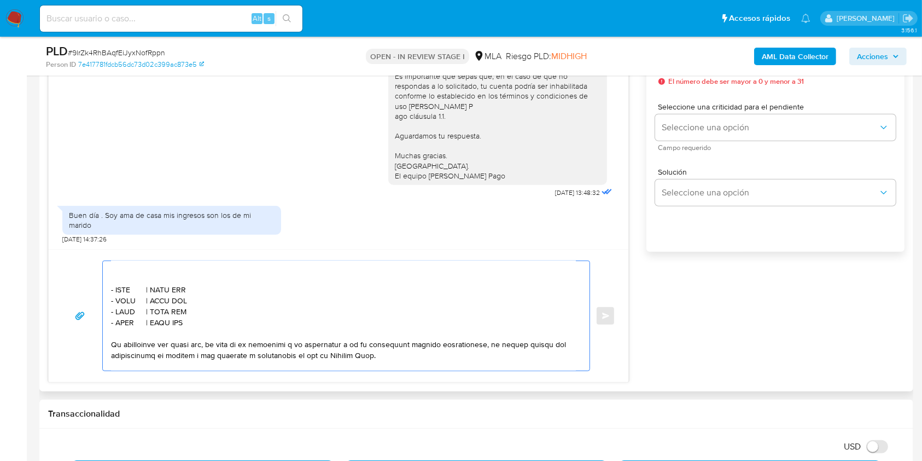
scroll to position [307, 0]
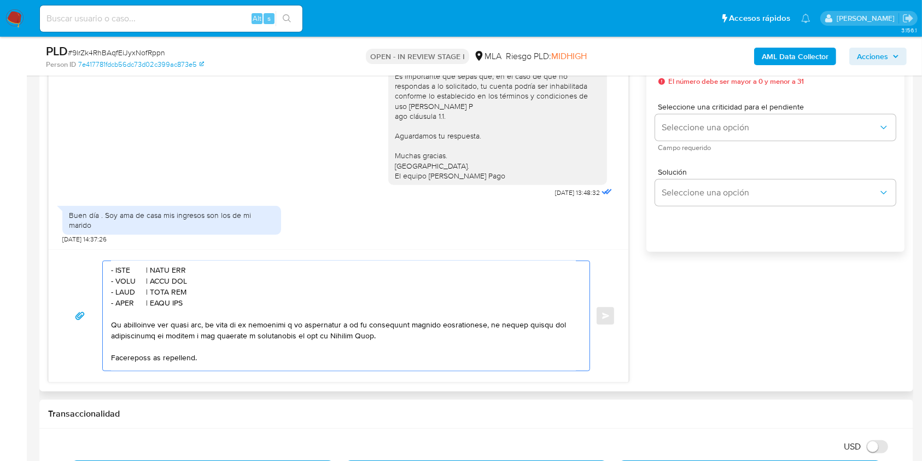
drag, startPoint x: 189, startPoint y: 308, endPoint x: 83, endPoint y: 289, distance: 107.8
click at [83, 289] on div "Enviar" at bounding box center [338, 315] width 553 height 110
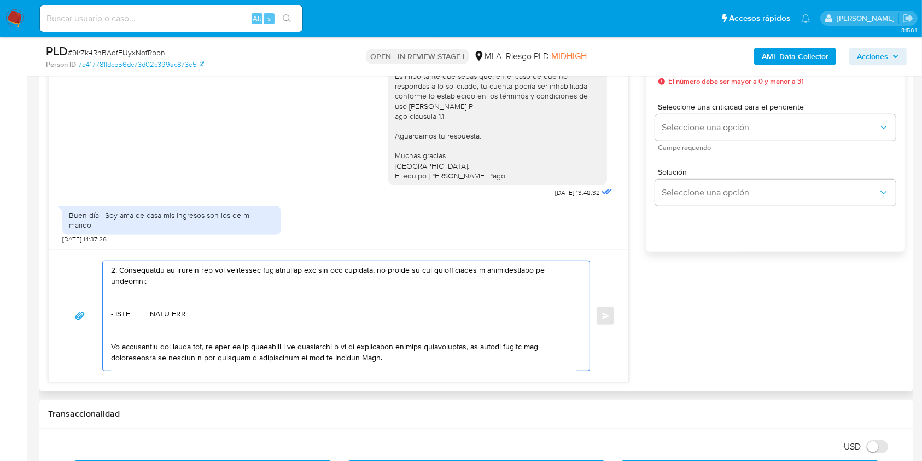
scroll to position [234, 0]
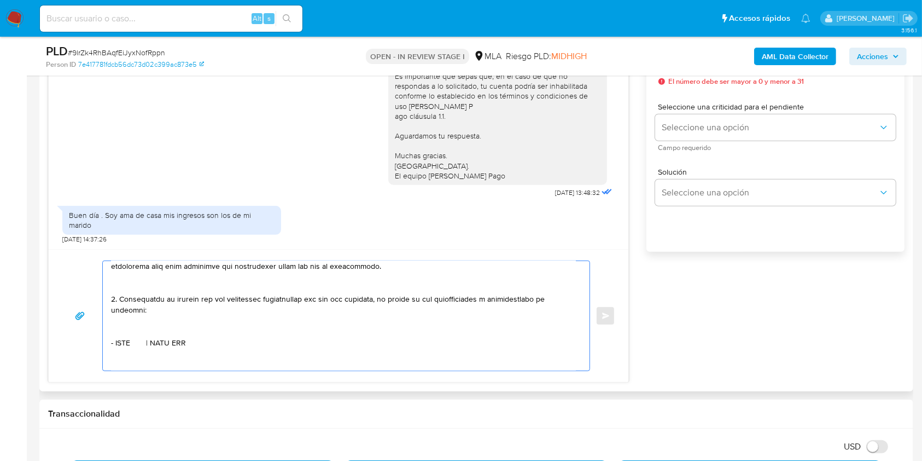
click at [140, 326] on textarea at bounding box center [343, 315] width 465 height 109
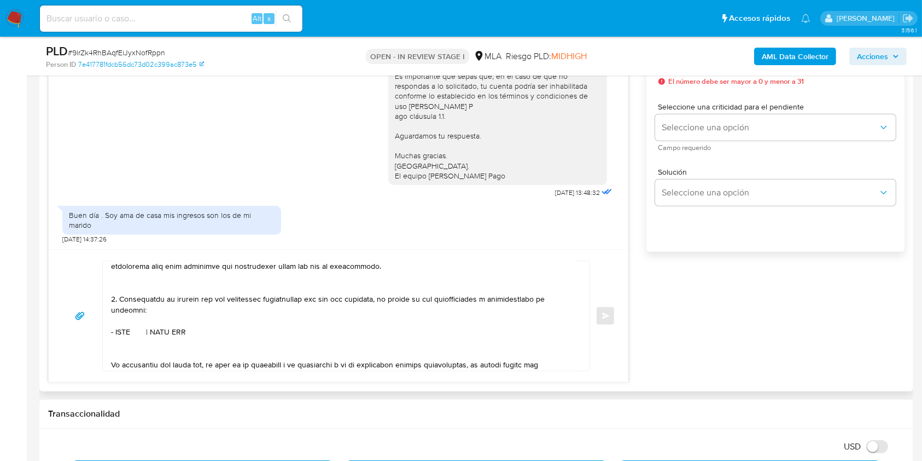
click at [123, 335] on textarea at bounding box center [343, 315] width 465 height 109
paste textarea "Facundo Oscar Segura"
click at [226, 337] on textarea at bounding box center [343, 315] width 465 height 109
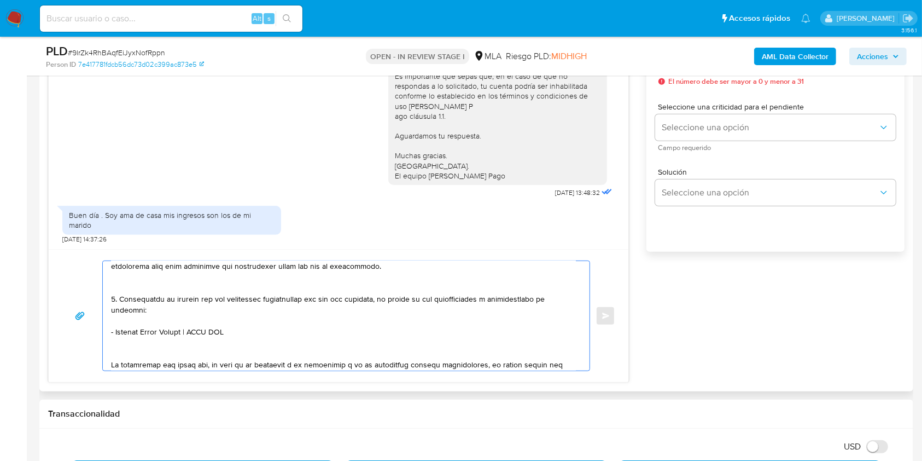
click at [226, 339] on textarea at bounding box center [343, 315] width 465 height 109
paste textarea "20294204238"
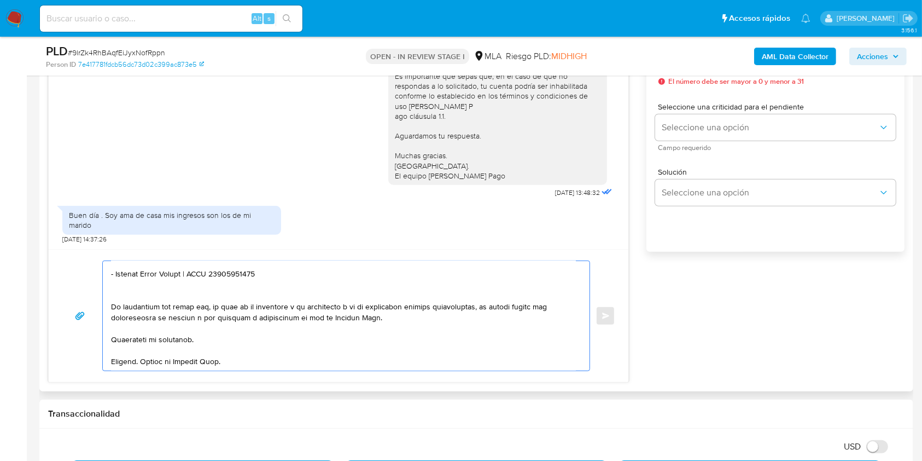
click at [197, 337] on textarea at bounding box center [343, 315] width 465 height 109
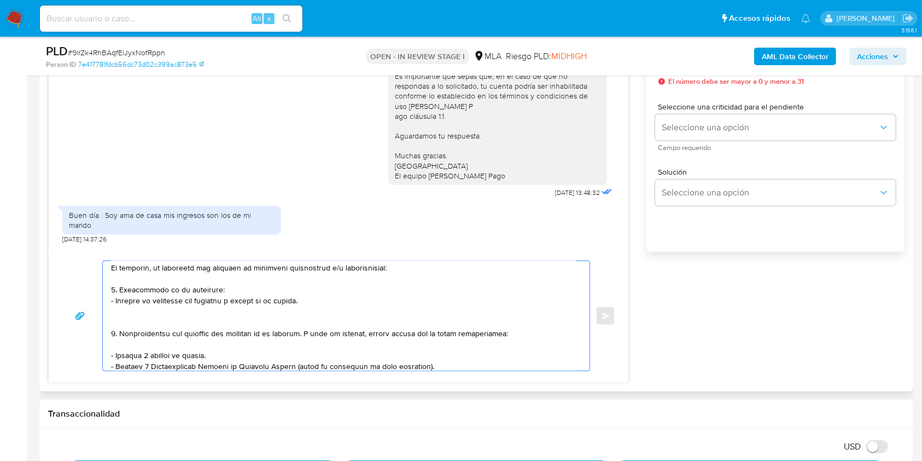
scroll to position [0, 0]
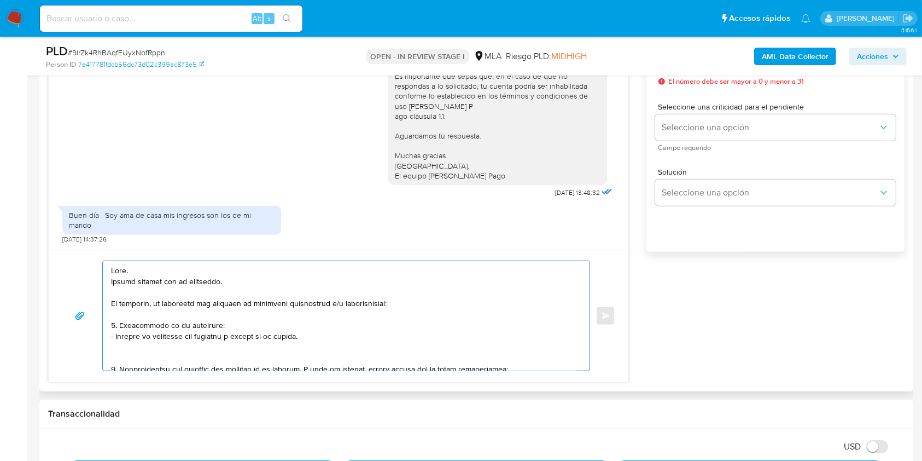
click at [350, 336] on textarea at bounding box center [343, 315] width 465 height 109
click at [315, 348] on textarea at bounding box center [343, 315] width 465 height 109
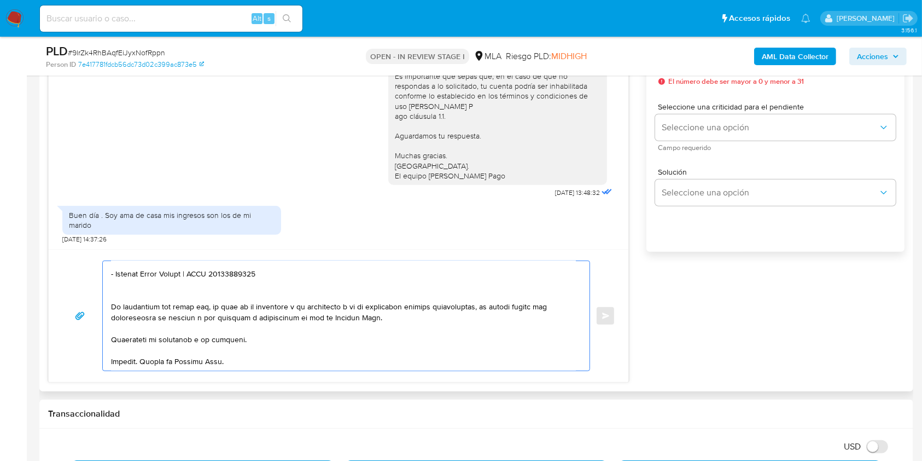
scroll to position [510, 0]
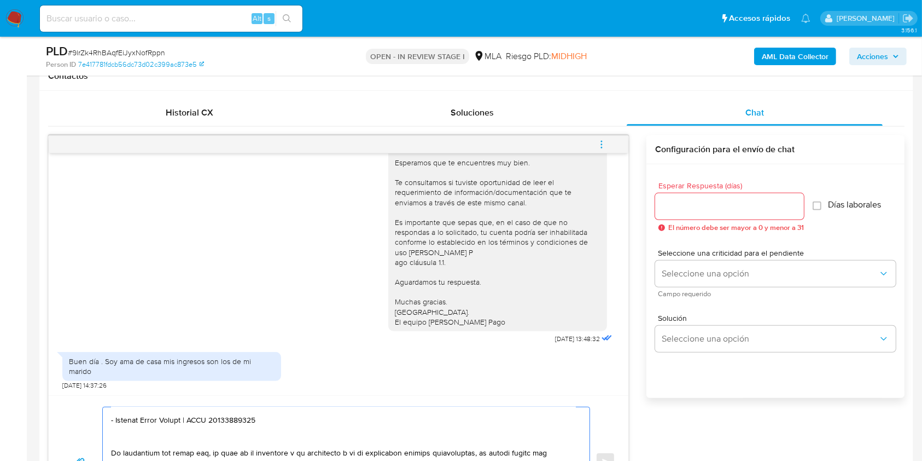
type textarea "Hola. Muchas gracias por tu respuesta. No obstante, es necesario que adjuntes l…"
click at [677, 199] on div at bounding box center [729, 206] width 149 height 26
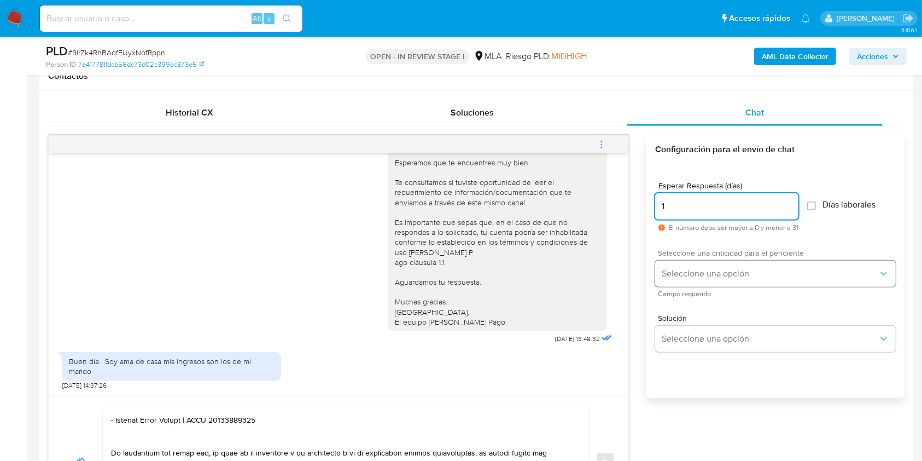
type input "1"
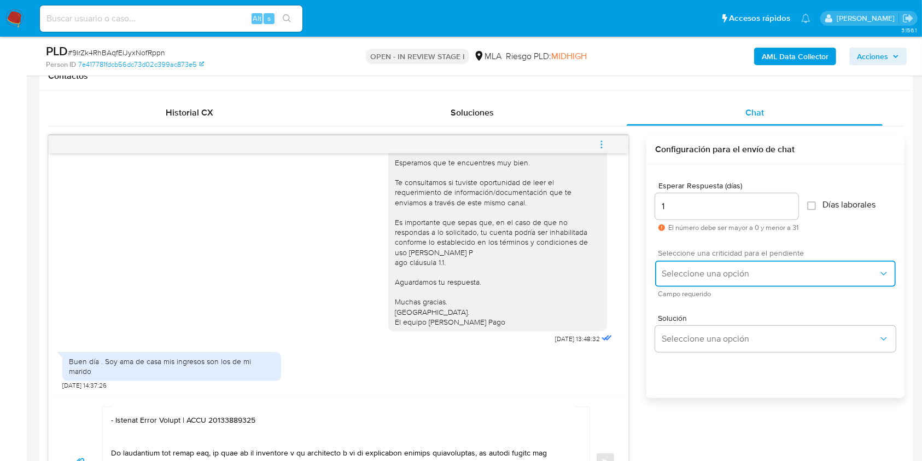
click at [700, 271] on span "Seleccione una opción" at bounding box center [770, 273] width 217 height 11
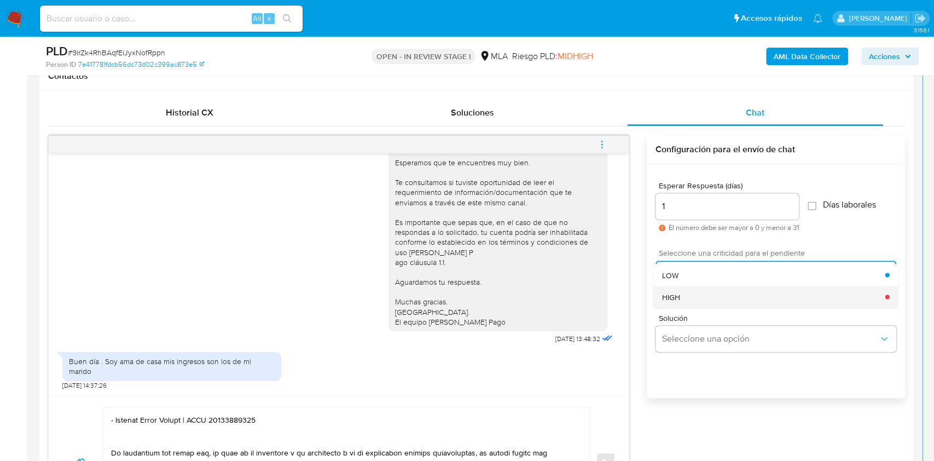
click at [701, 290] on div "HIGH" at bounding box center [773, 296] width 223 height 22
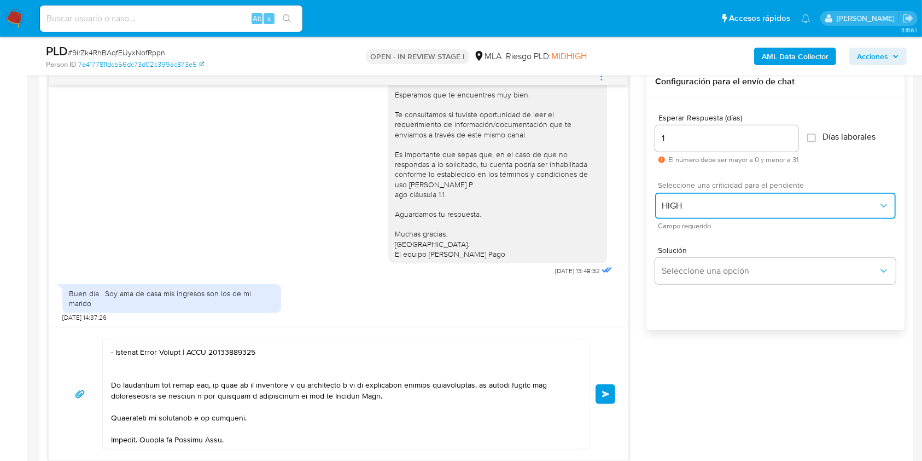
scroll to position [656, 0]
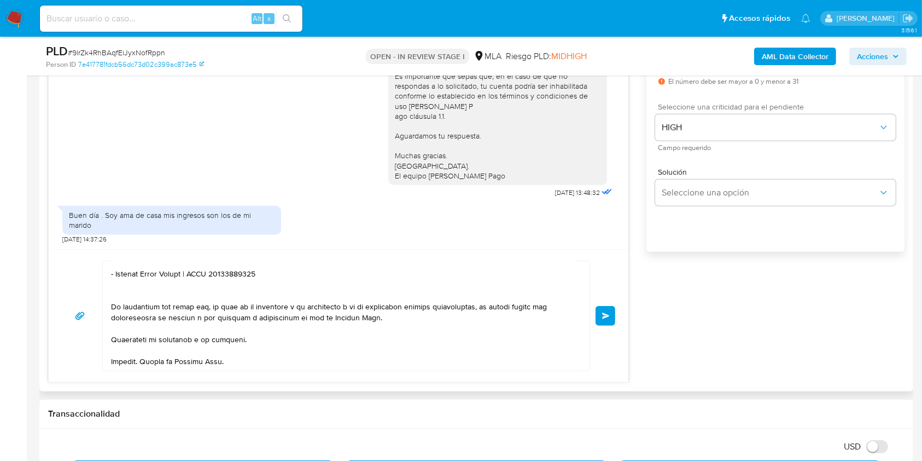
click at [610, 310] on button "Enviar" at bounding box center [606, 316] width 20 height 20
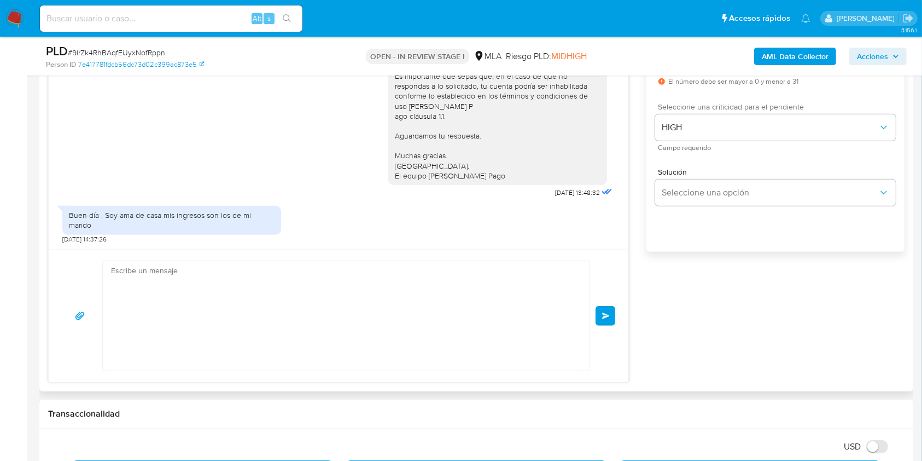
scroll to position [1170, 0]
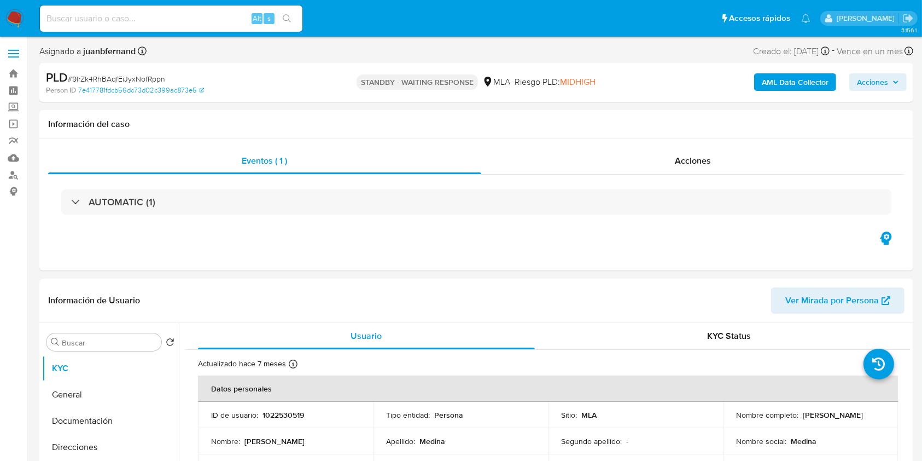
select select "10"
click at [211, 18] on input at bounding box center [171, 18] width 263 height 14
paste input "ibGZvhrgSPOH1lCXq0P4ulHE"
type input "ibGZvhrgSPOH1lCXq0P4ulHE"
click at [295, 20] on button "search-icon" at bounding box center [287, 18] width 22 height 15
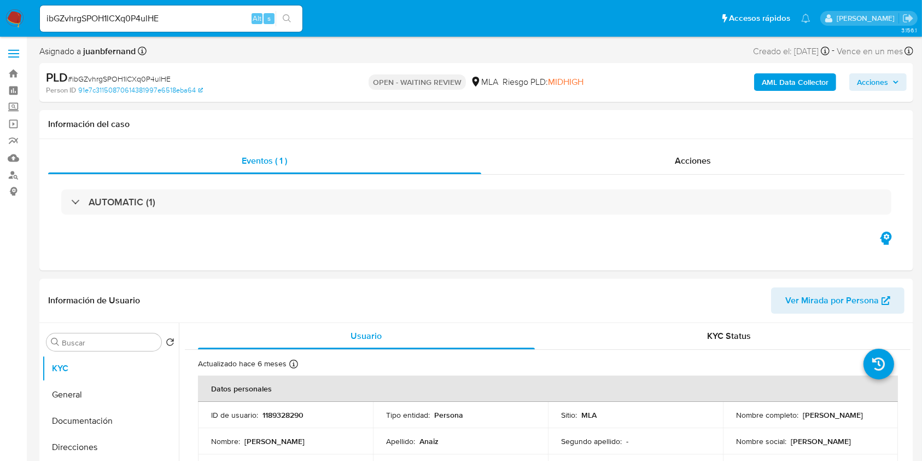
select select "10"
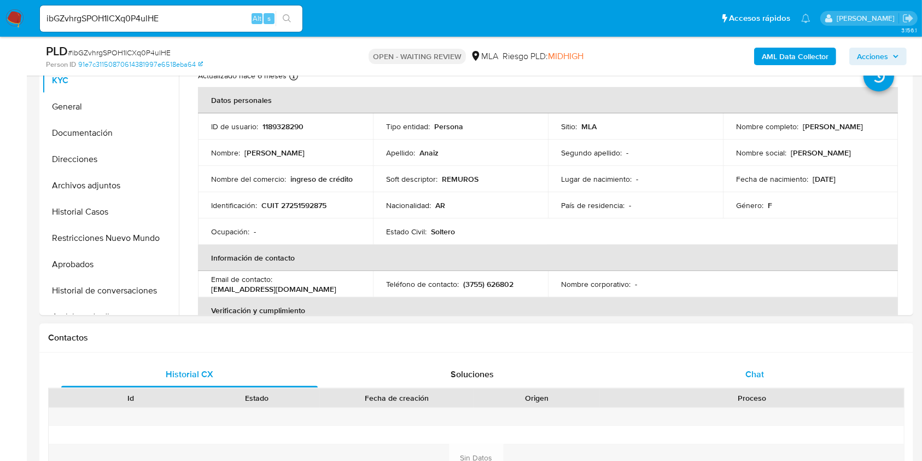
scroll to position [364, 0]
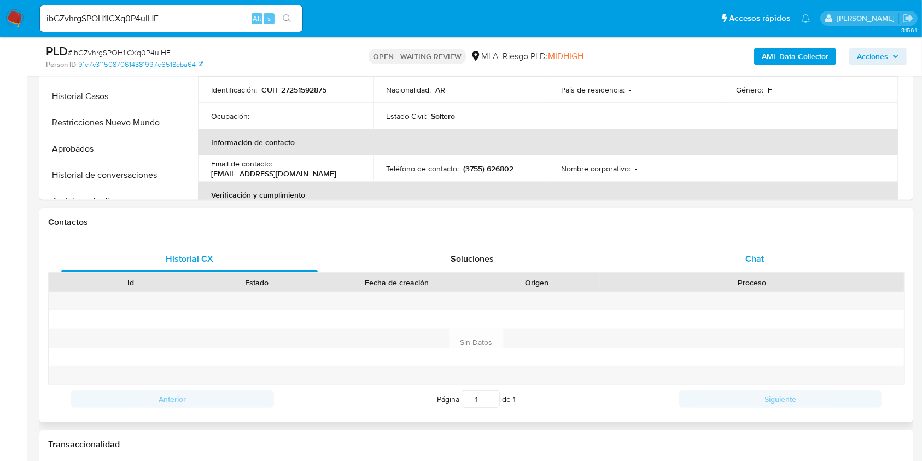
click at [776, 252] on div "Chat" at bounding box center [755, 259] width 257 height 26
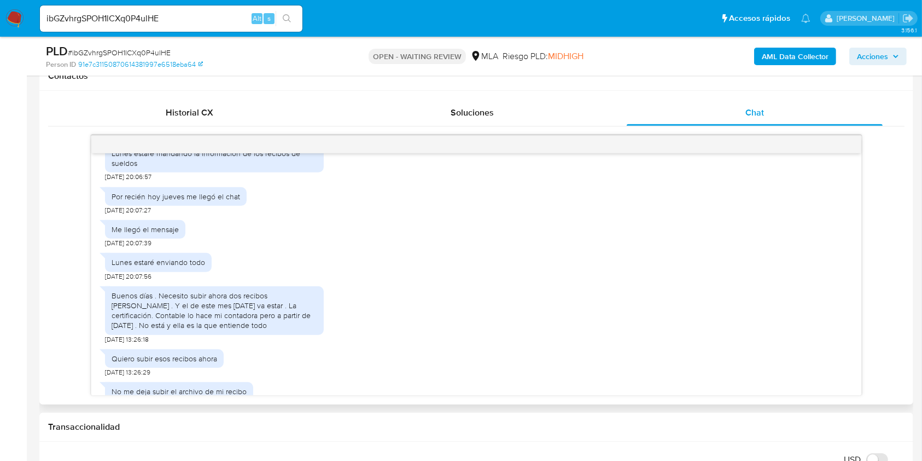
scroll to position [910, 0]
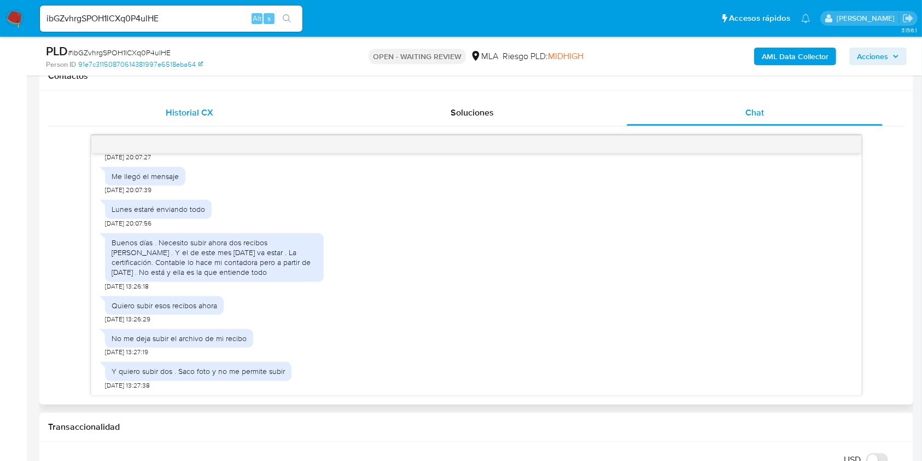
click at [207, 116] on span "Historial CX" at bounding box center [190, 112] width 48 height 13
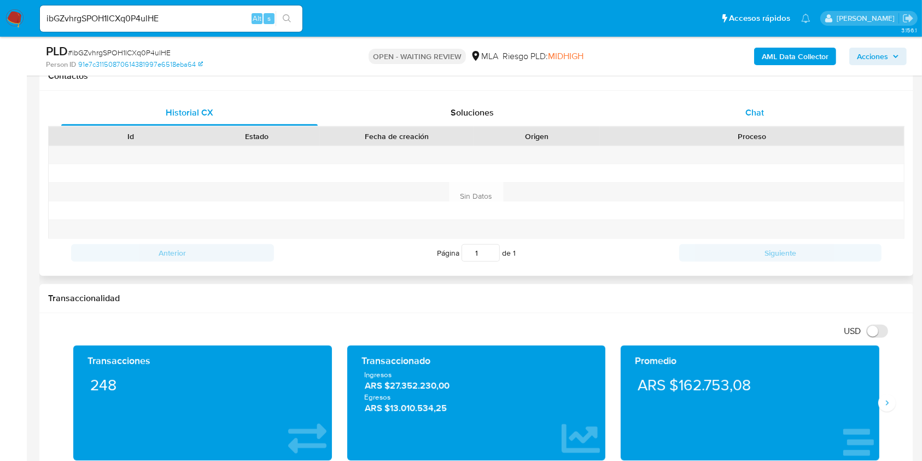
click at [755, 112] on span "Chat" at bounding box center [754, 112] width 19 height 13
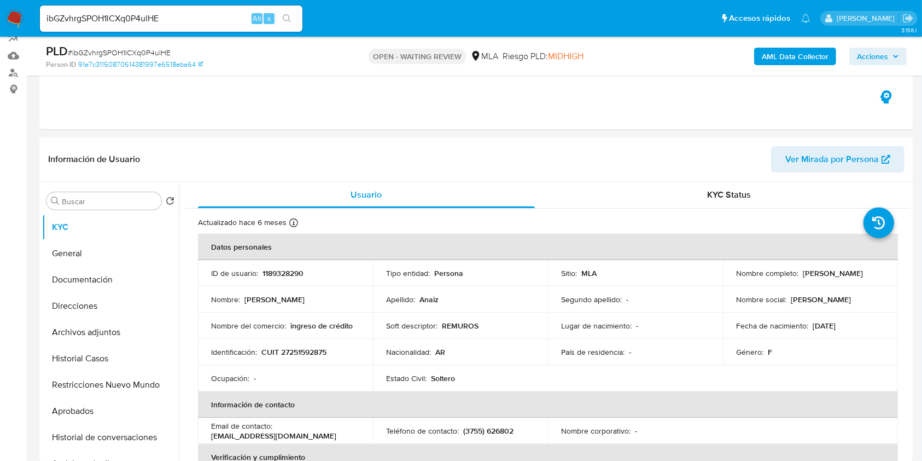
scroll to position [219, 0]
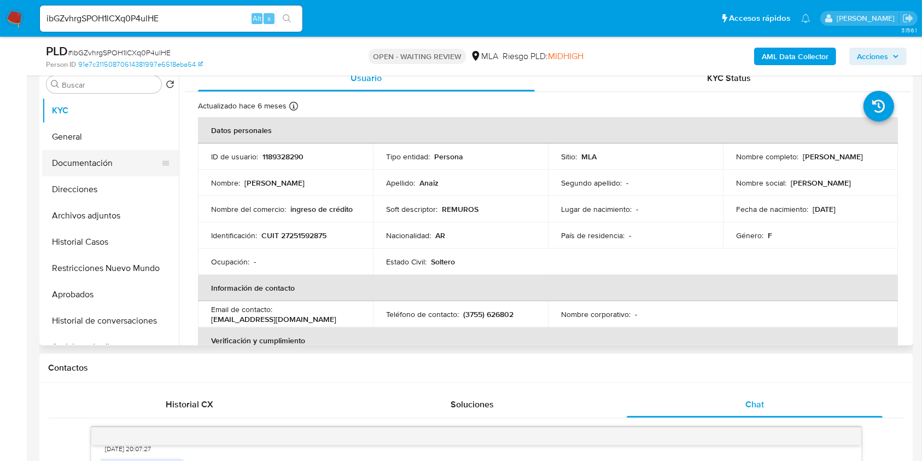
click at [114, 160] on button "Documentación" at bounding box center [106, 163] width 128 height 26
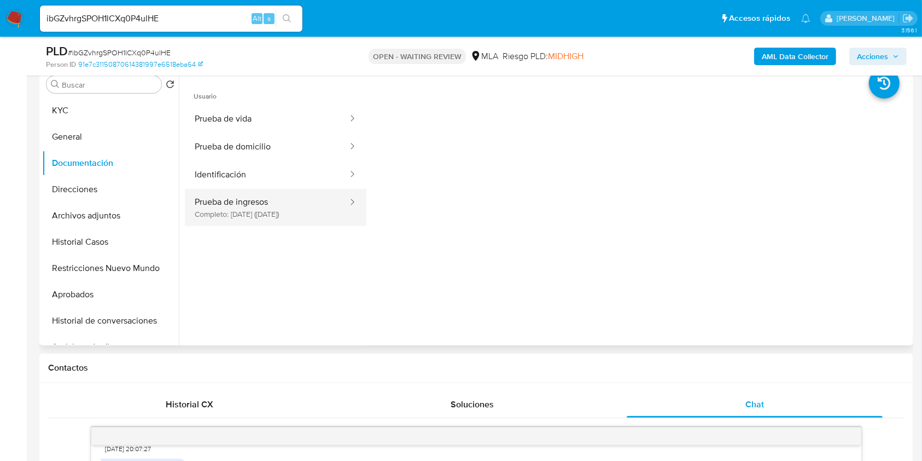
click at [228, 212] on button "Prueba de ingresos Completo: [DATE] ([DATE])" at bounding box center [267, 207] width 164 height 37
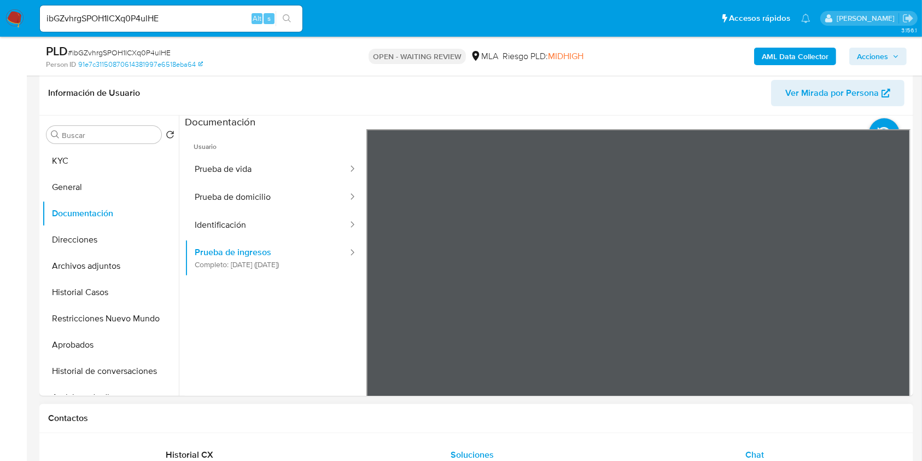
scroll to position [145, 0]
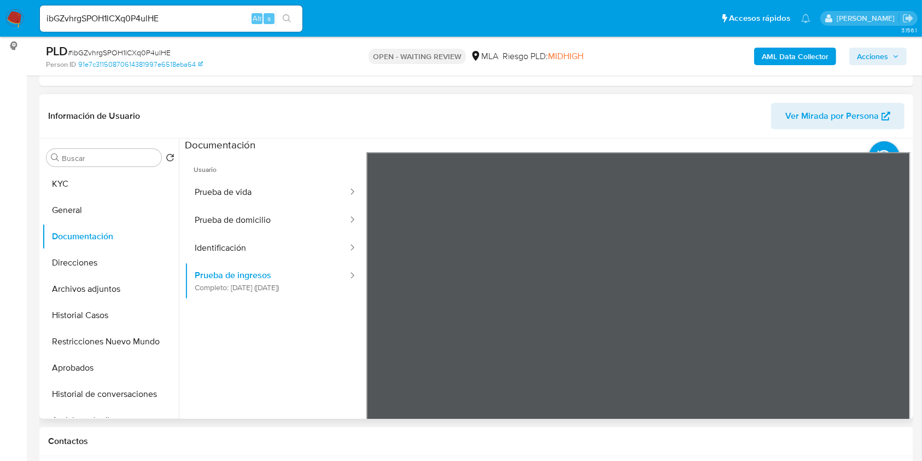
click at [97, 179] on button "KYC" at bounding box center [106, 184] width 128 height 26
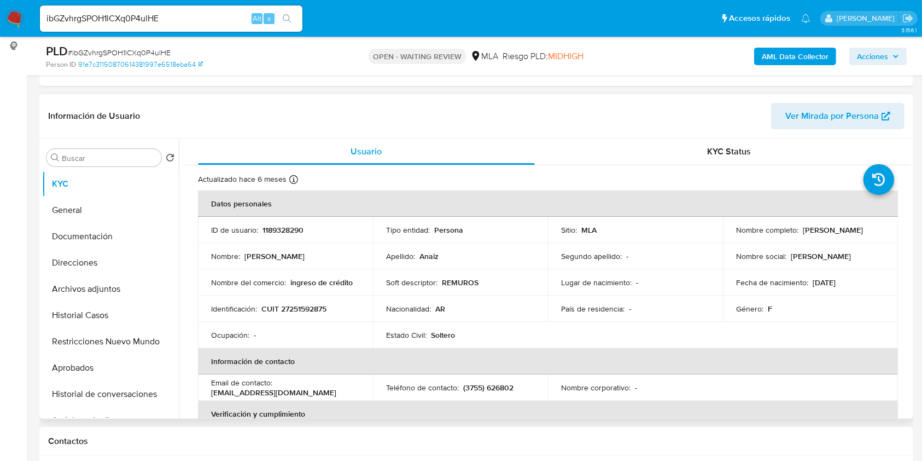
click at [320, 307] on p "CUIT 27251592875" at bounding box center [293, 309] width 65 height 10
copy p "27251592875"
click at [201, 20] on input "ibGZvhrgSPOH1lCXq0P4ulHE" at bounding box center [171, 18] width 263 height 14
click at [201, 21] on input "ibGZvhrgSPOH1lCXq0P4ulHE" at bounding box center [171, 18] width 263 height 14
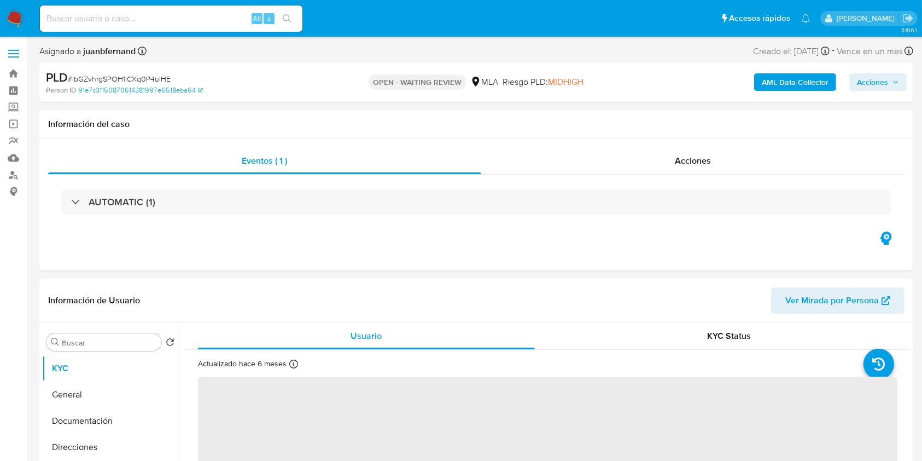
select select "10"
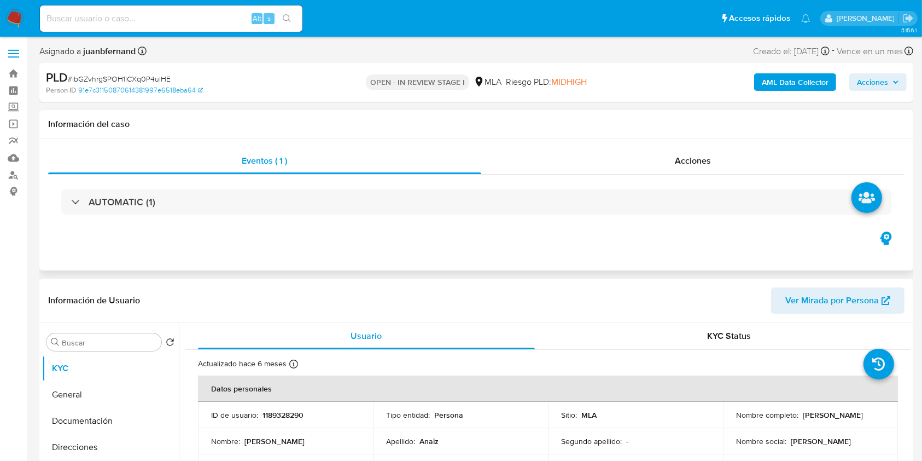
select select "10"
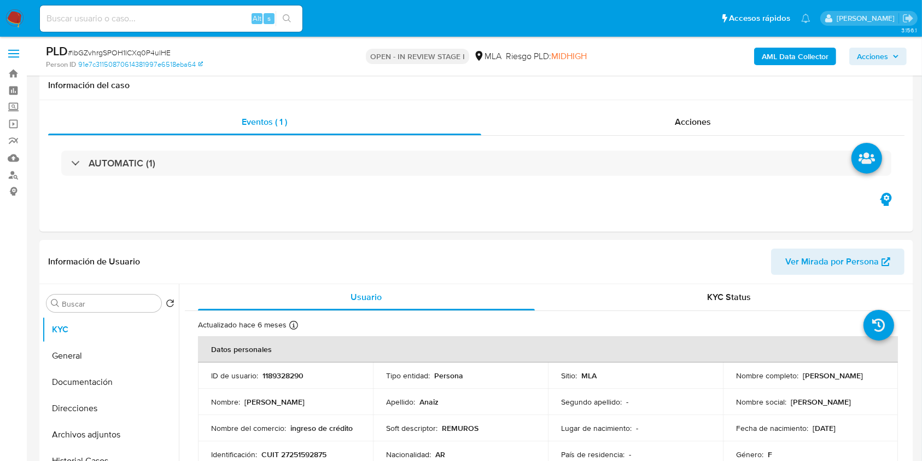
scroll to position [510, 0]
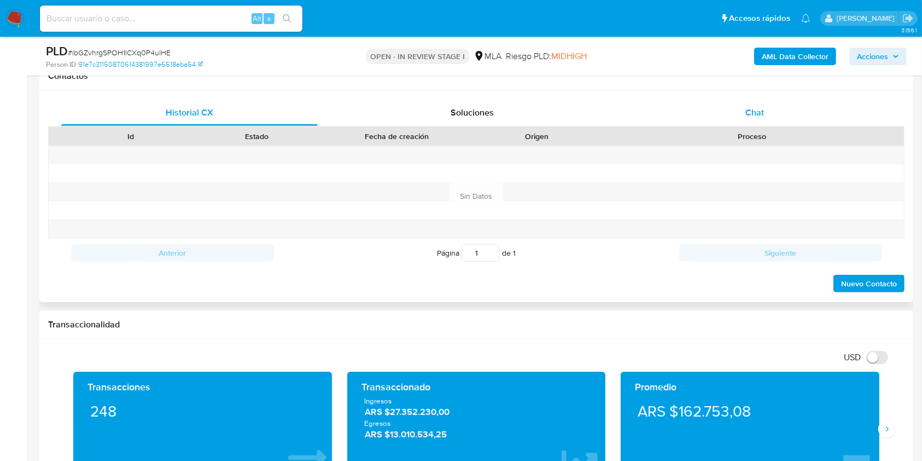
click at [796, 108] on div "Chat" at bounding box center [755, 113] width 257 height 26
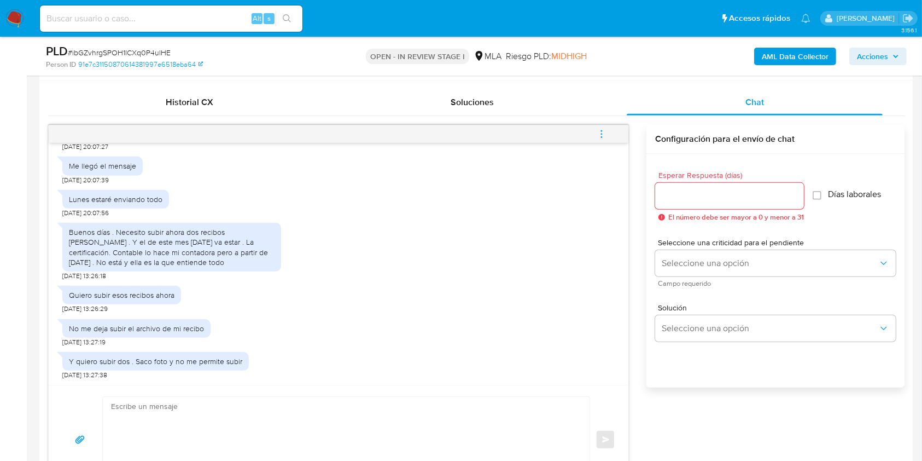
scroll to position [656, 0]
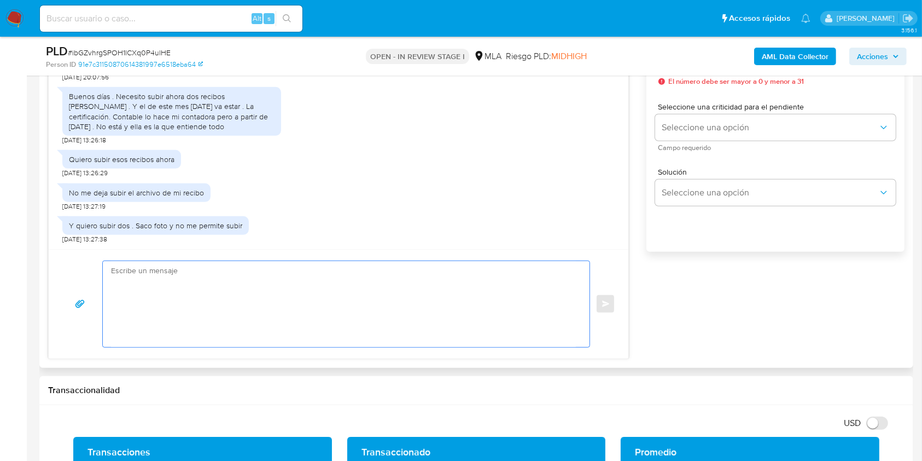
click at [158, 299] on textarea at bounding box center [343, 304] width 465 height 86
paste textarea "Hola. Esperamos que te encuentres muy bien. Te consultamos si tuviste oportunid…"
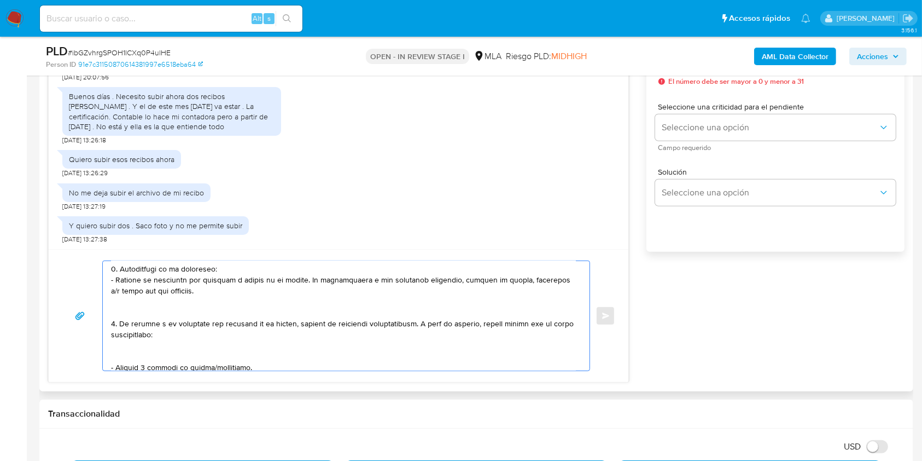
scroll to position [0, 0]
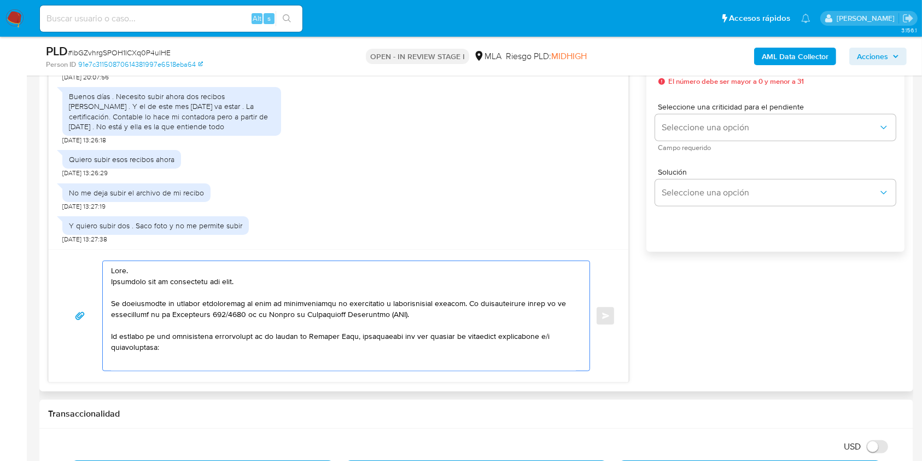
drag, startPoint x: 402, startPoint y: 312, endPoint x: 101, endPoint y: 278, distance: 303.3
click at [101, 278] on div "Enviar" at bounding box center [338, 315] width 553 height 110
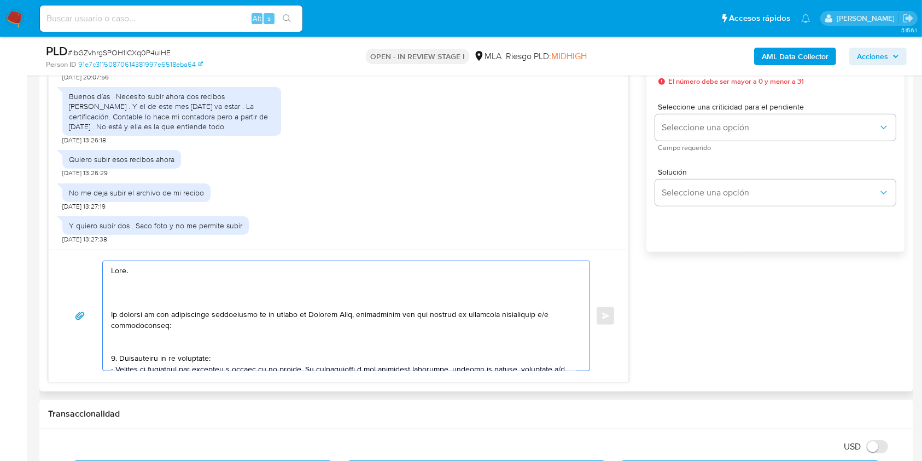
paste textarea "Los medios habilitados para poder recibir la documentación únicamente son a tra…"
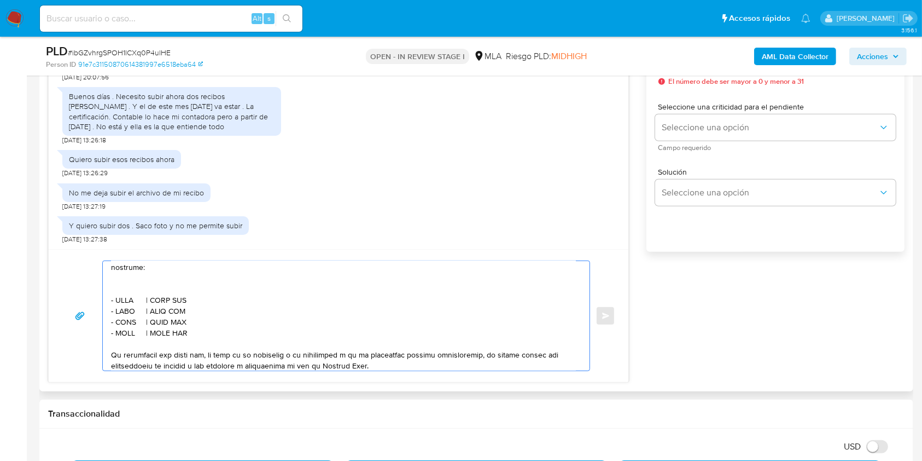
click at [141, 299] on textarea at bounding box center [343, 315] width 465 height 109
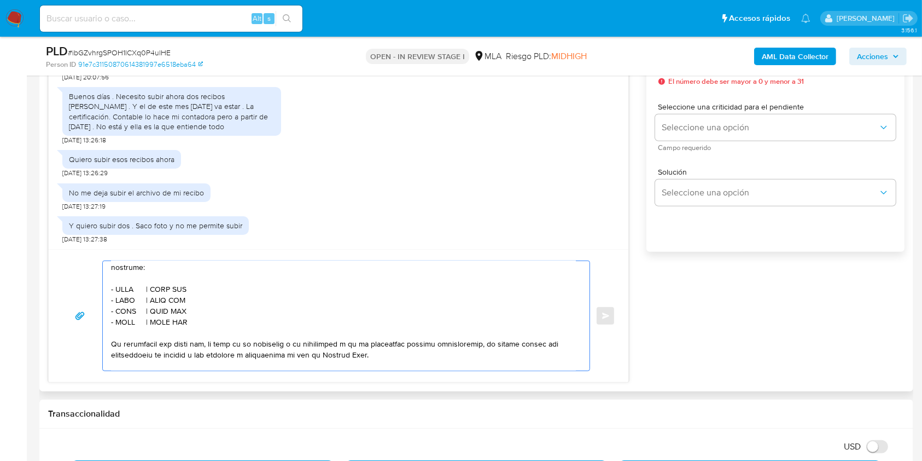
scroll to position [353, 0]
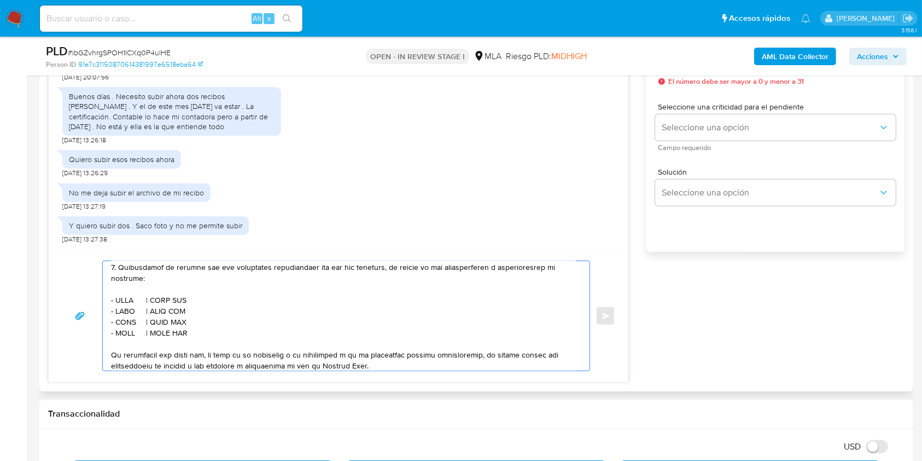
drag, startPoint x: 197, startPoint y: 352, endPoint x: 102, endPoint y: 335, distance: 96.2
click at [103, 335] on div at bounding box center [343, 315] width 481 height 109
click at [201, 355] on textarea at bounding box center [343, 315] width 465 height 109
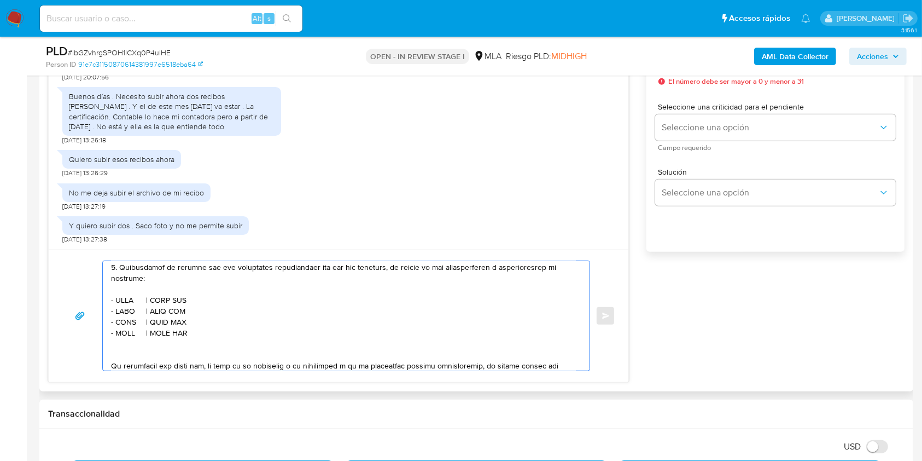
paste textarea "- XXXX | CUIT XXX - XXXX | CUIT XXX - XXXX | CUIT XXX"
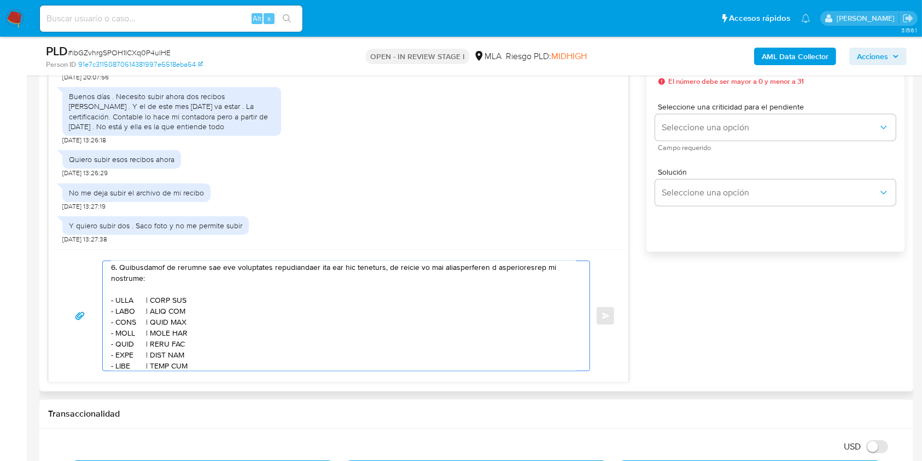
scroll to position [375, 0]
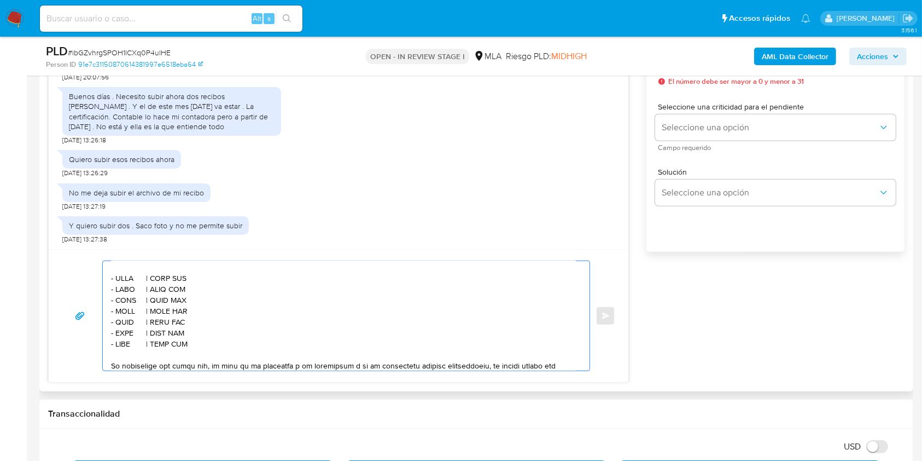
click at [188, 298] on textarea at bounding box center [343, 315] width 465 height 109
click at [126, 298] on textarea at bounding box center [343, 315] width 465 height 109
paste textarea "Enrique Ribas"
click at [195, 298] on textarea at bounding box center [343, 315] width 465 height 109
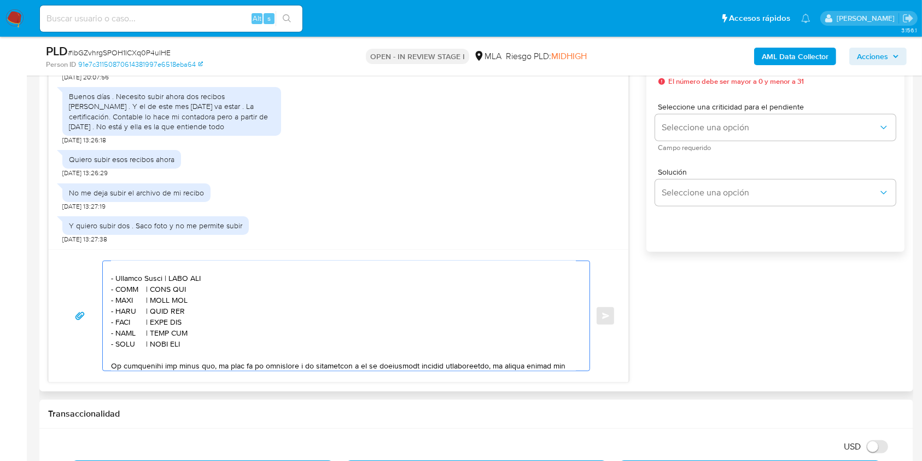
click at [195, 298] on textarea at bounding box center [343, 315] width 465 height 109
paste textarea "20430712420"
click at [123, 310] on textarea at bounding box center [343, 315] width 465 height 109
paste textarea "Smaniotto Soledad Mariel"
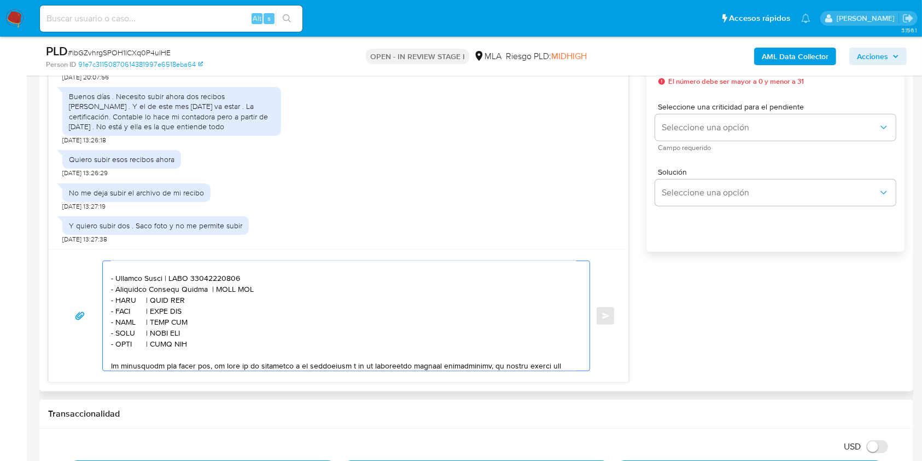
click at [238, 312] on textarea at bounding box center [343, 315] width 465 height 109
paste textarea "27422734894"
click at [127, 320] on textarea at bounding box center [343, 315] width 465 height 109
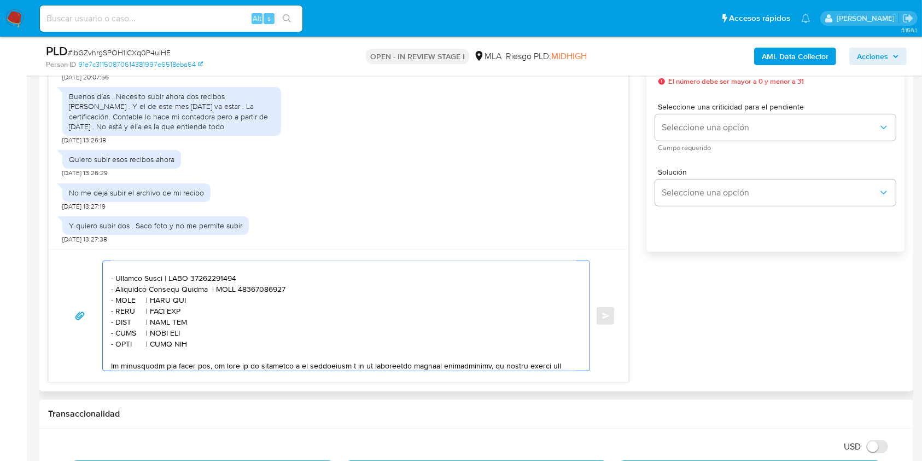
paste textarea "MACHADO CESAR"
click at [211, 318] on textarea at bounding box center [343, 315] width 465 height 109
paste textarea "20261678714"
click at [120, 333] on textarea at bounding box center [343, 315] width 465 height 109
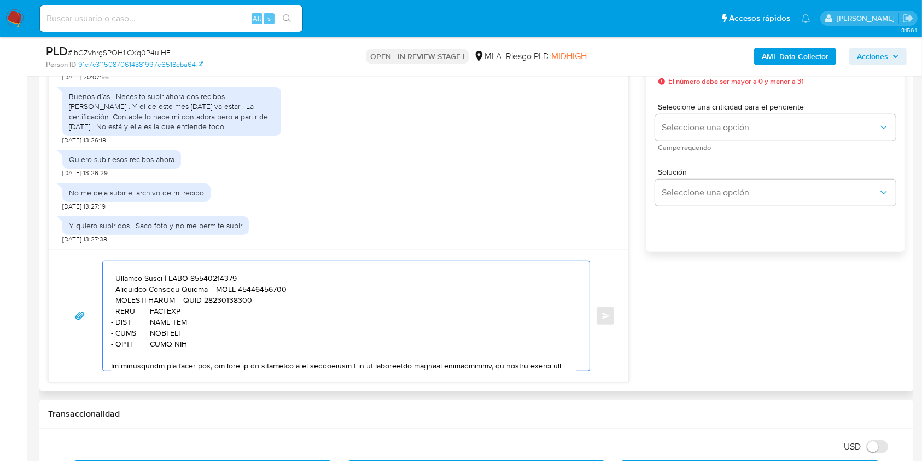
click at [120, 333] on textarea at bounding box center [343, 315] width 465 height 109
paste textarea "Fernando Javier Escobar"
click at [229, 333] on textarea at bounding box center [343, 315] width 465 height 109
paste textarea "20336387257"
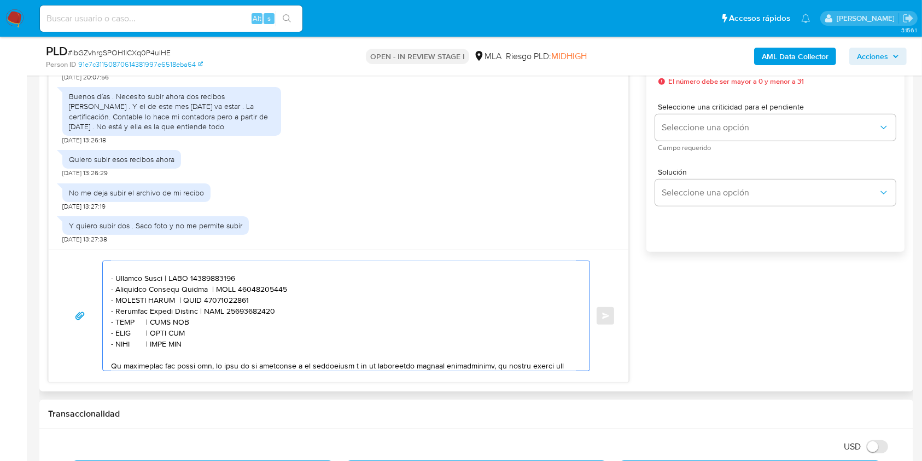
click at [127, 340] on textarea at bounding box center [343, 315] width 465 height 109
paste textarea "Claudio Raul Sosa"
click at [211, 343] on textarea at bounding box center [343, 315] width 465 height 109
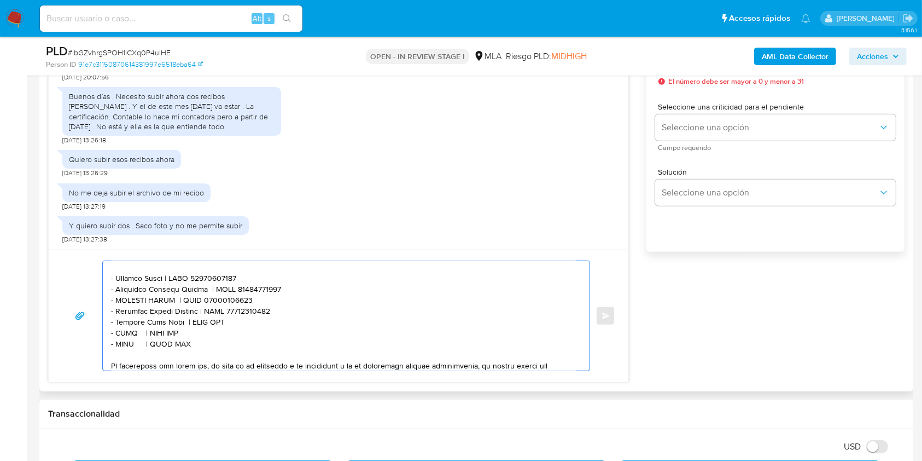
paste textarea "20235946123"
click at [126, 355] on textarea at bounding box center [343, 315] width 465 height 109
paste textarea "Laura Rosana Cabrera"
click at [224, 348] on textarea at bounding box center [343, 315] width 465 height 109
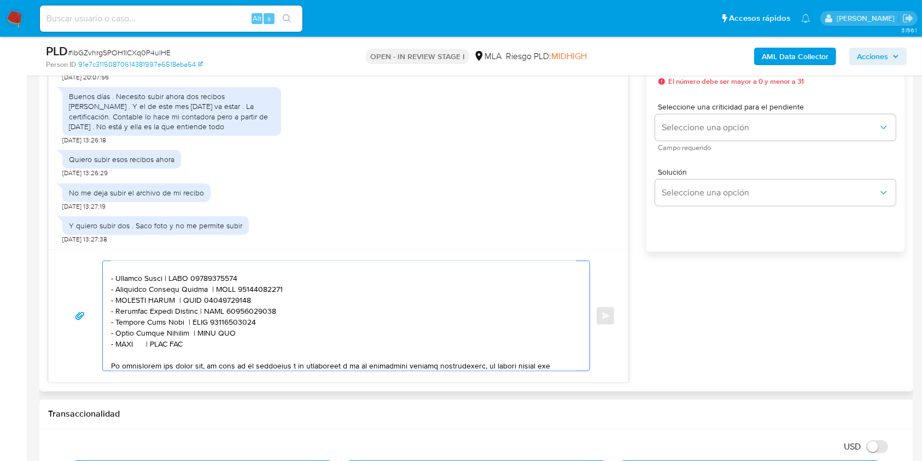
click at [224, 348] on textarea at bounding box center [343, 315] width 465 height 109
paste textarea "27269224075"
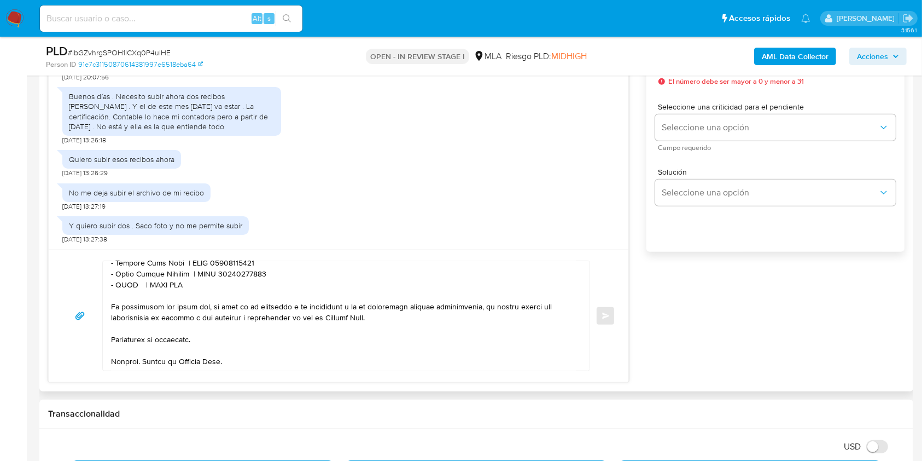
click at [124, 291] on textarea at bounding box center [343, 315] width 465 height 109
paste textarea "Ruben Eduardo Lugo"
click at [219, 287] on textarea at bounding box center [343, 315] width 465 height 109
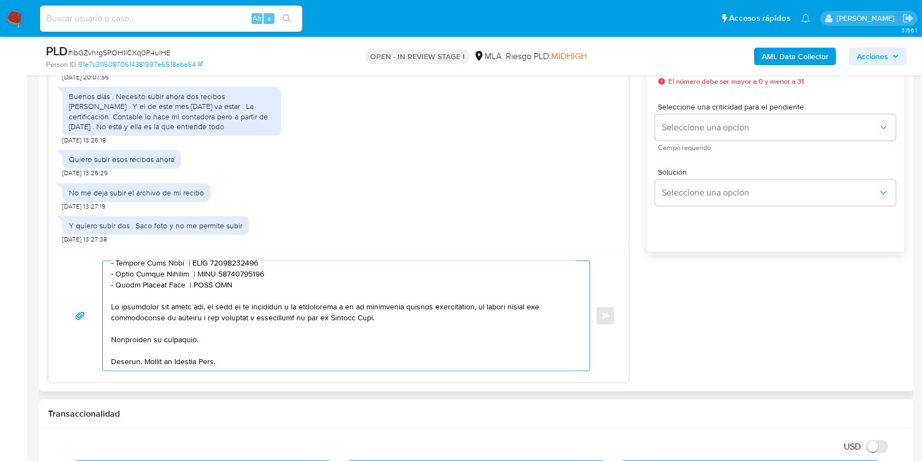
paste textarea "20142367573"
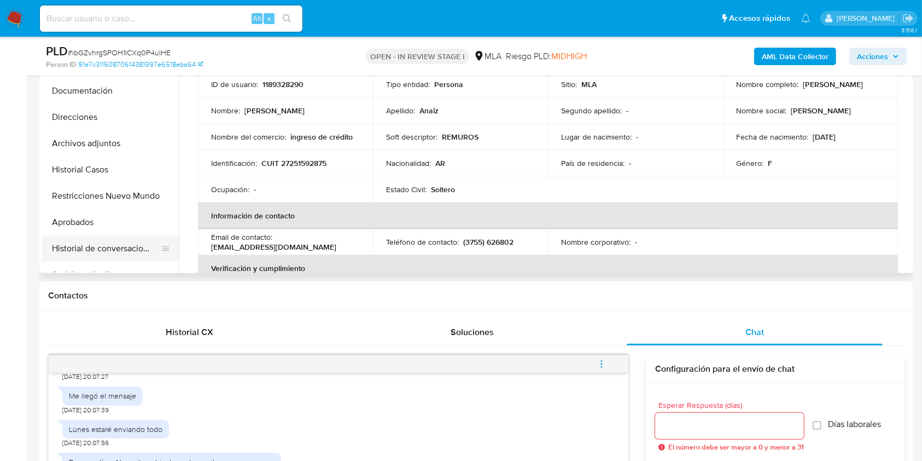
scroll to position [219, 0]
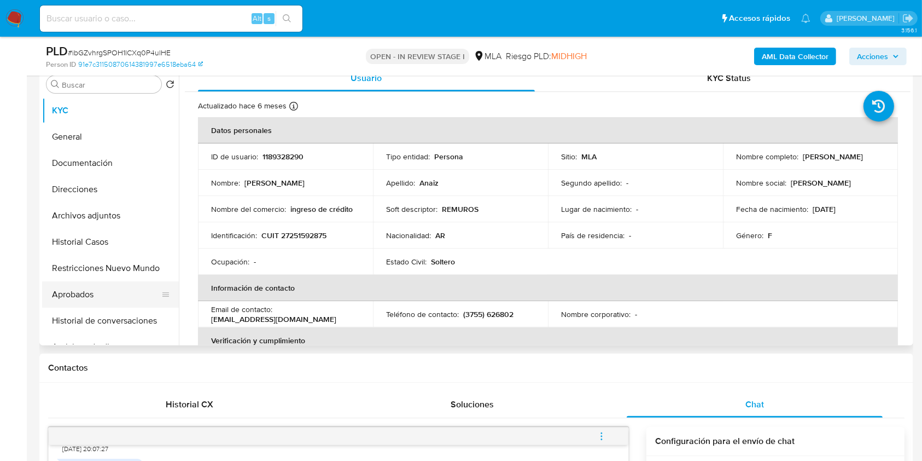
type textarea "Hola. Los medios habilitados para poder recibir la documentación únicamente son…"
click at [87, 300] on button "Aprobados" at bounding box center [106, 294] width 128 height 26
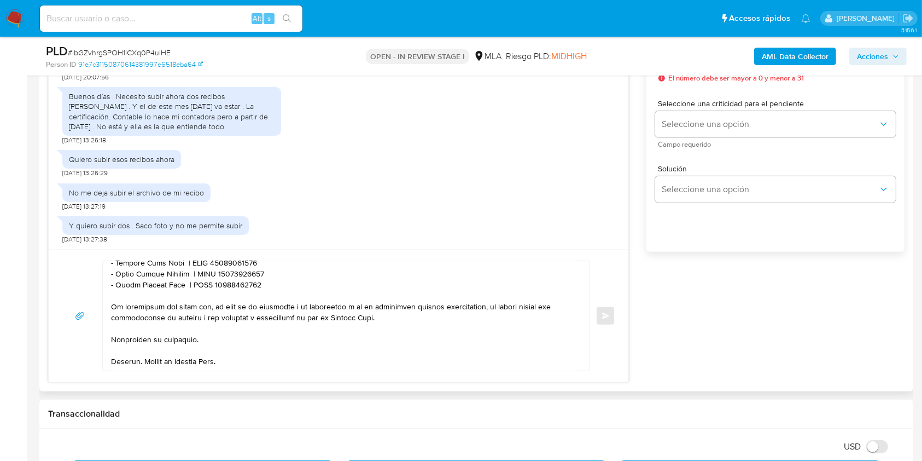
scroll to position [457, 0]
click at [690, 121] on span "Seleccione una opción" at bounding box center [770, 124] width 217 height 11
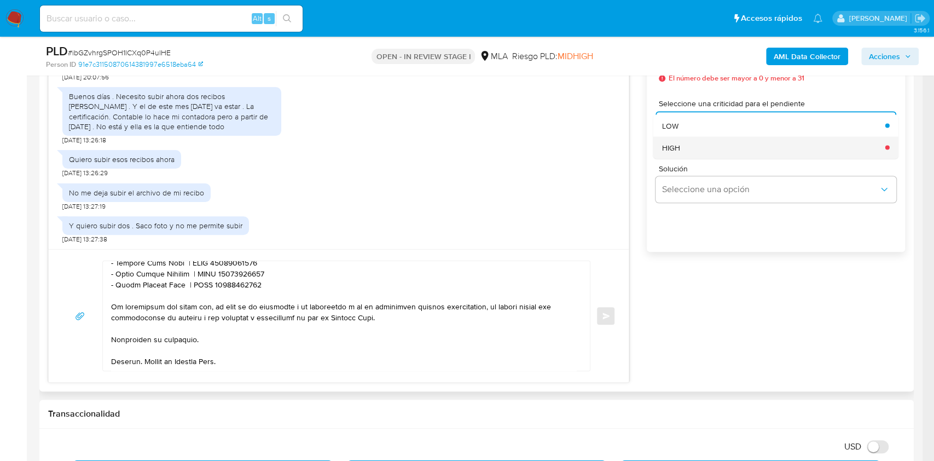
click at [686, 145] on div "HIGH" at bounding box center [770, 147] width 217 height 22
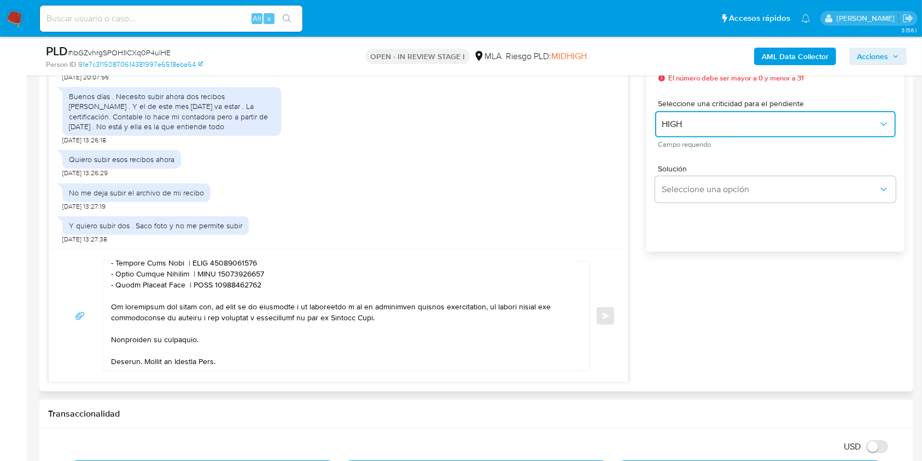
scroll to position [583, 0]
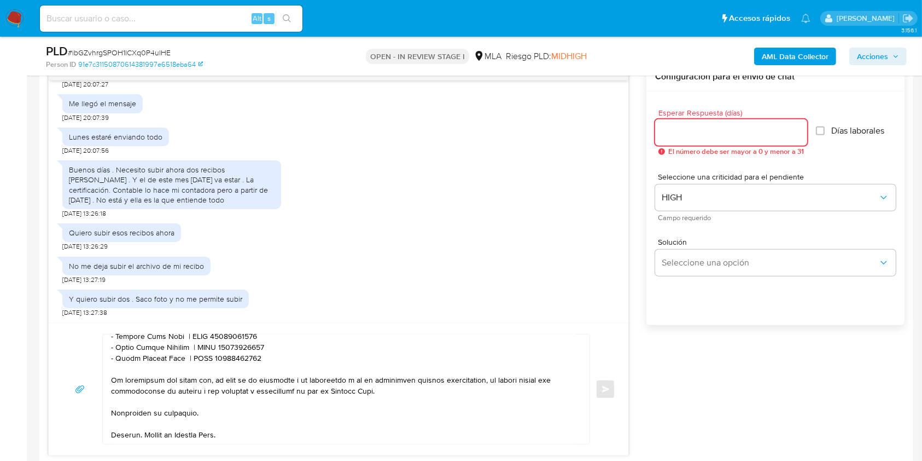
click at [703, 131] on input "Esperar Respuesta (días)" at bounding box center [731, 132] width 152 height 14
type input "1"
click at [605, 386] on span "Enviar" at bounding box center [606, 389] width 8 height 7
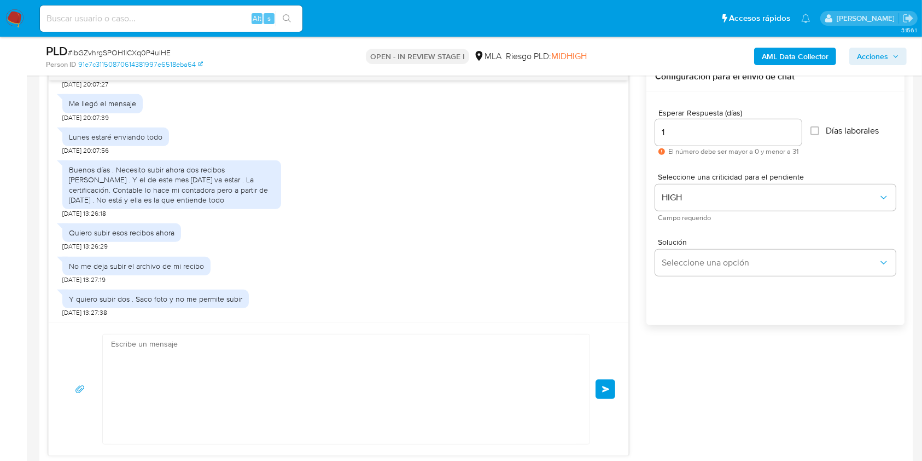
scroll to position [0, 0]
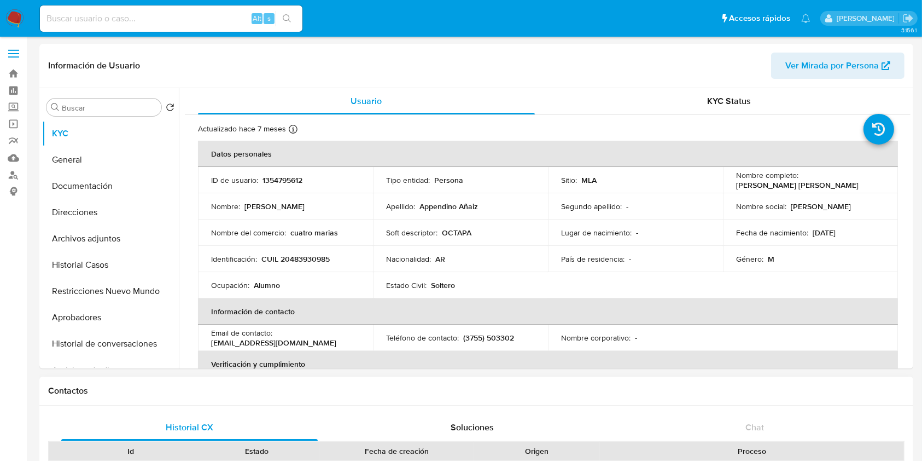
select select "10"
click at [121, 264] on button "Historial Casos" at bounding box center [106, 265] width 128 height 26
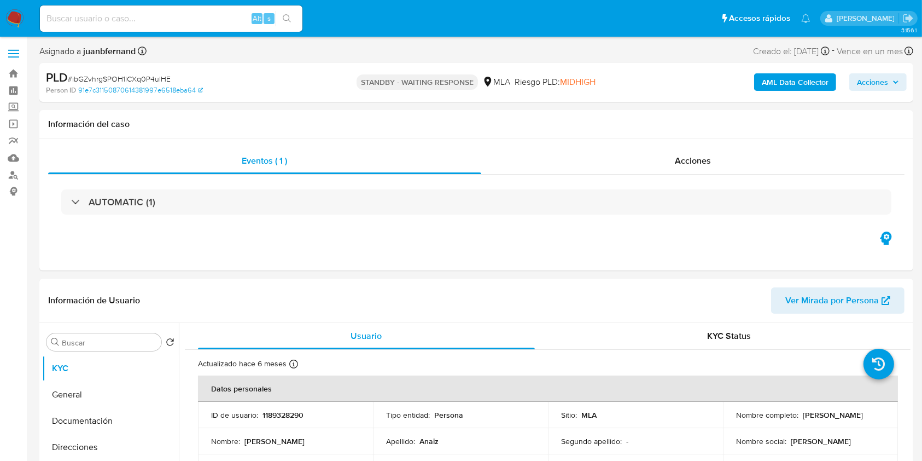
select select "10"
